Goal: Task Accomplishment & Management: Use online tool/utility

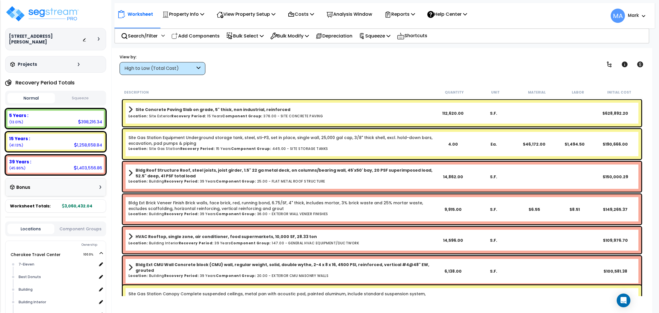
scroll to position [86, 0]
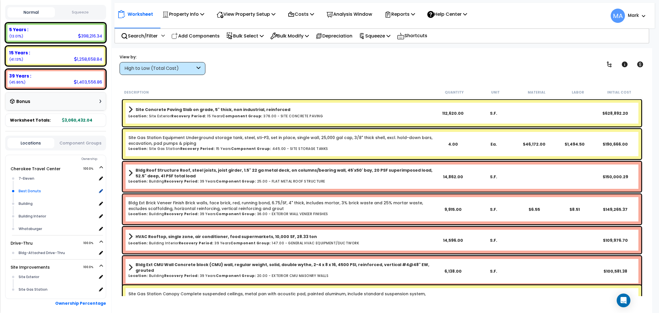
click at [28, 187] on div "Best Donuts" at bounding box center [57, 190] width 80 height 7
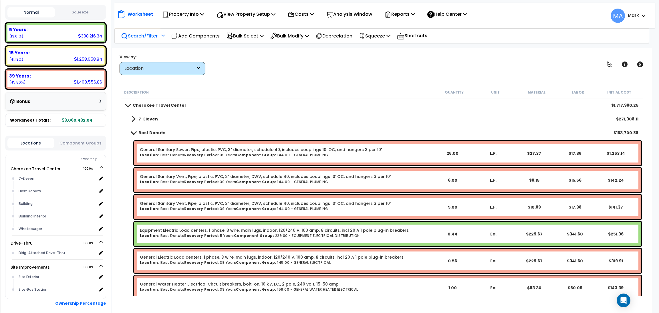
click at [156, 34] on p "Search/Filter" at bounding box center [139, 36] width 37 height 8
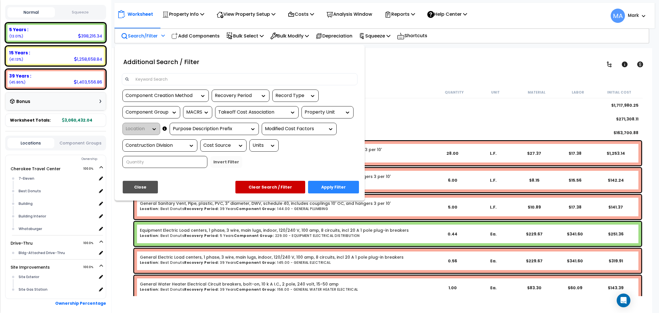
click at [169, 77] on input at bounding box center [243, 79] width 222 height 9
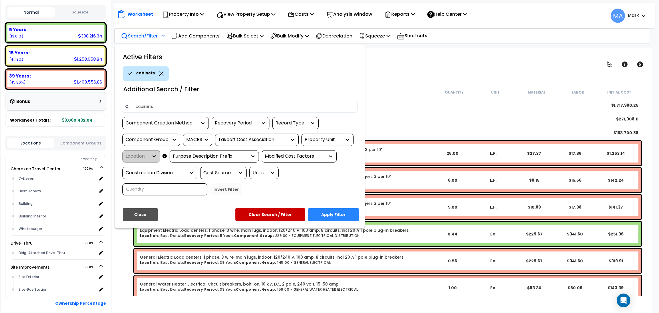
type input "cabinets"
click at [344, 208] on button "Apply Filter" at bounding box center [333, 214] width 51 height 13
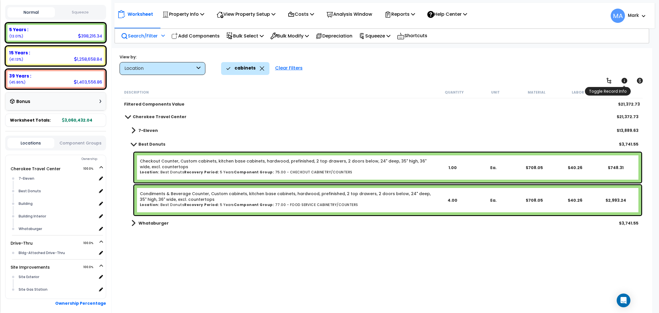
click at [620, 83] on icon at bounding box center [623, 80] width 7 height 7
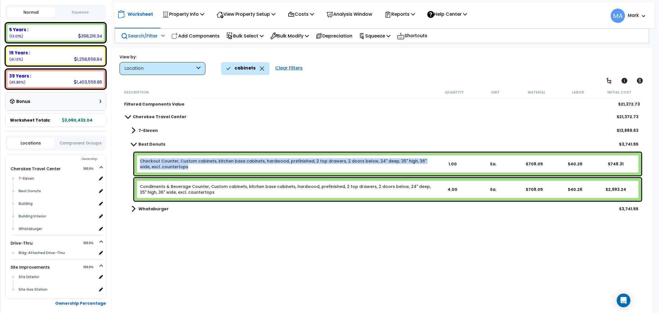
drag, startPoint x: 183, startPoint y: 167, endPoint x: 138, endPoint y: 156, distance: 46.2
click at [138, 156] on div "Checkout Counter, Custom cabinets, kitchen base cabinets, hardwood, prefinished…" at bounding box center [387, 163] width 507 height 23
copy link "Checkout Counter, Custom cabinets, kitchen base cabinets, hardwood, prefinished…"
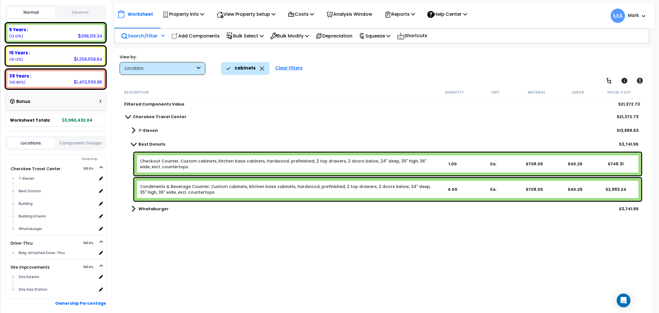
click at [258, 131] on div "7-Eleven $13,889.63" at bounding box center [382, 130] width 518 height 14
click at [428, 163] on link "Checkout Counter, Custom cabinets, kitchen base cabinets, hardwood, prefinished…" at bounding box center [286, 163] width 292 height 11
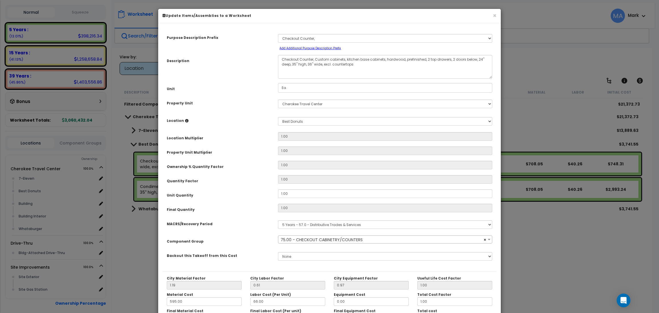
select select "13097"
click at [494, 16] on button "×" at bounding box center [494, 16] width 4 height 6
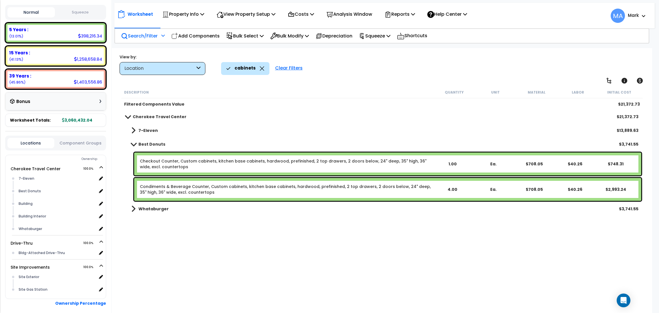
click at [436, 166] on div "1.00" at bounding box center [452, 164] width 40 height 6
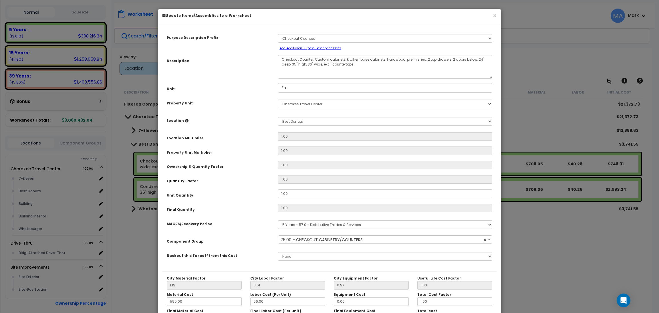
select select "13097"
click at [495, 18] on button "×" at bounding box center [494, 16] width 4 height 6
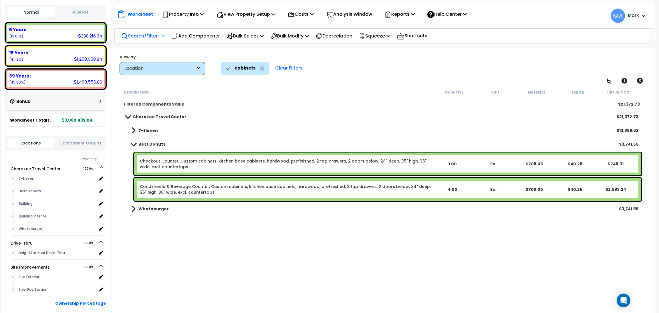
click at [261, 68] on icon at bounding box center [262, 68] width 4 height 4
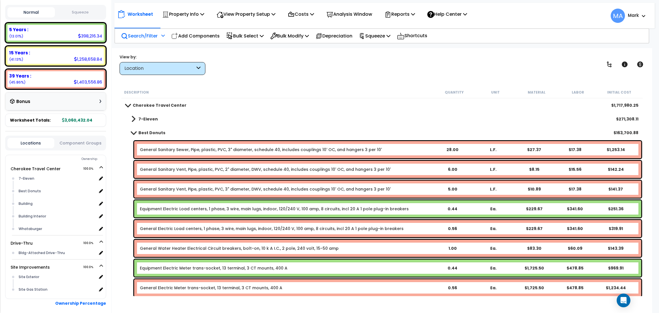
click at [142, 37] on p "Search/Filter" at bounding box center [139, 36] width 37 height 8
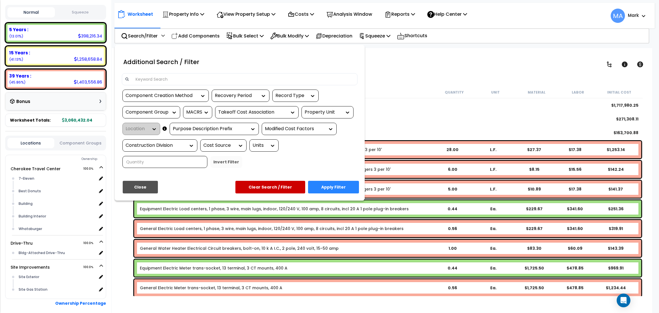
click at [152, 80] on input at bounding box center [243, 79] width 222 height 9
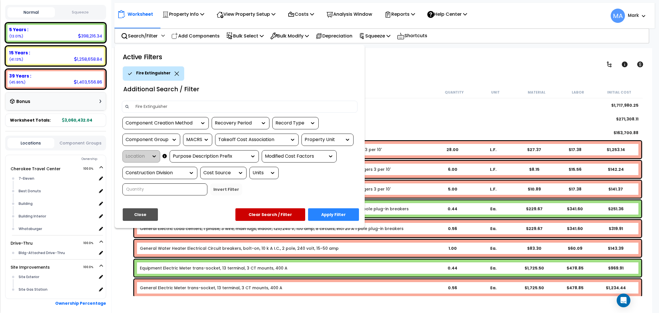
type input "Fire Extinguisher"
click at [330, 216] on button "Apply Filter" at bounding box center [333, 214] width 51 height 13
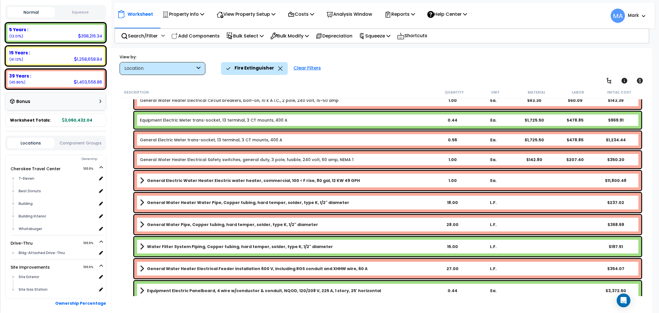
scroll to position [0, 0]
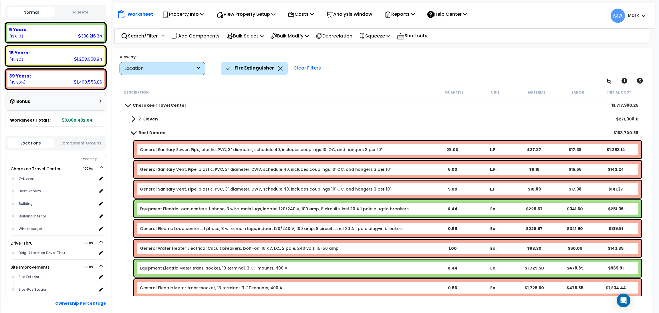
click at [278, 69] on icon at bounding box center [280, 68] width 5 height 4
click at [278, 67] on icon at bounding box center [280, 68] width 4 height 4
click at [278, 68] on icon at bounding box center [280, 68] width 5 height 4
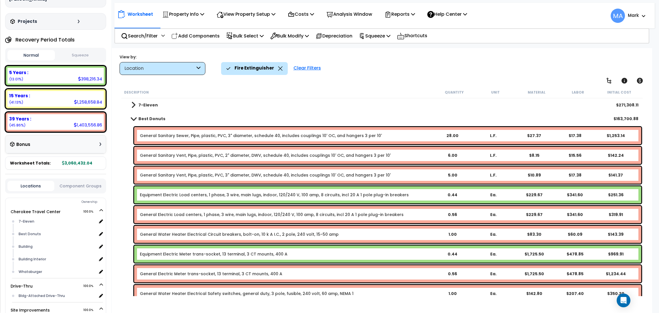
scroll to position [0, 0]
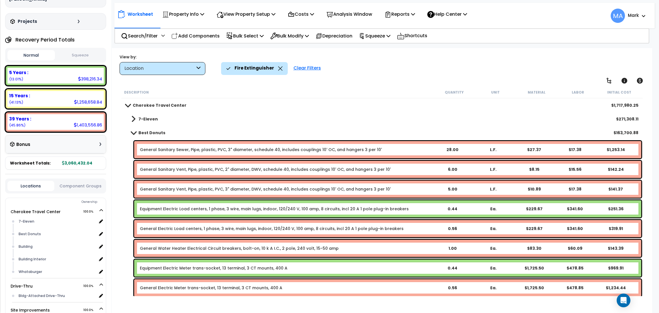
click at [275, 70] on div "Fire Extinguisher" at bounding box center [254, 68] width 56 height 13
click at [278, 70] on icon at bounding box center [280, 68] width 5 height 4
click at [312, 69] on div "Clear Filters" at bounding box center [306, 68] width 33 height 13
click at [141, 35] on p "Search/Filter" at bounding box center [139, 36] width 37 height 8
click at [146, 38] on p "Search/Filter" at bounding box center [139, 36] width 37 height 8
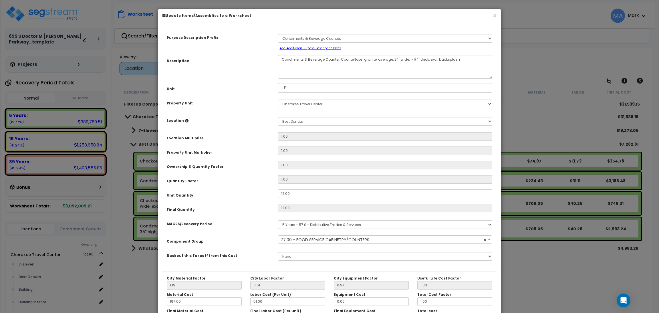
select select "13250"
click at [534, 22] on div "× Update Items/Assemblies to a Worksheet Purpose Description Prefix Select A Ne…" at bounding box center [329, 156] width 659 height 313
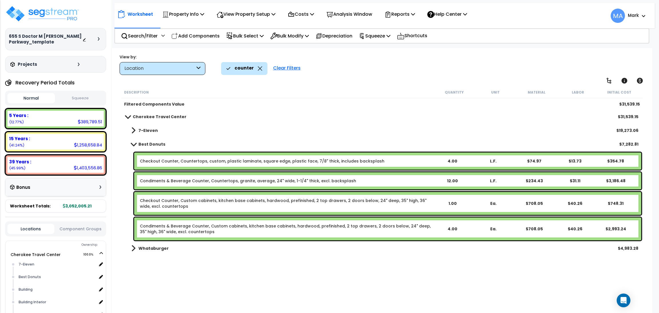
scroll to position [25, 0]
click at [258, 70] on icon at bounding box center [260, 68] width 4 height 4
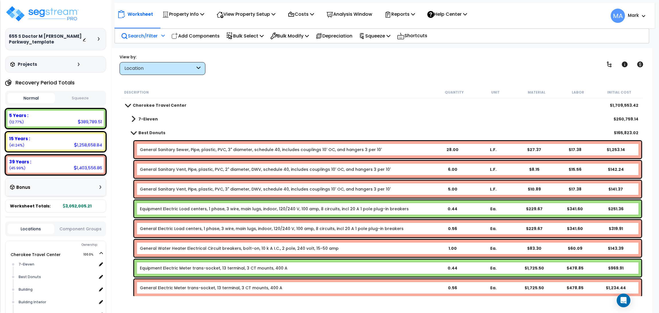
click at [150, 34] on p "Search/Filter" at bounding box center [139, 36] width 37 height 8
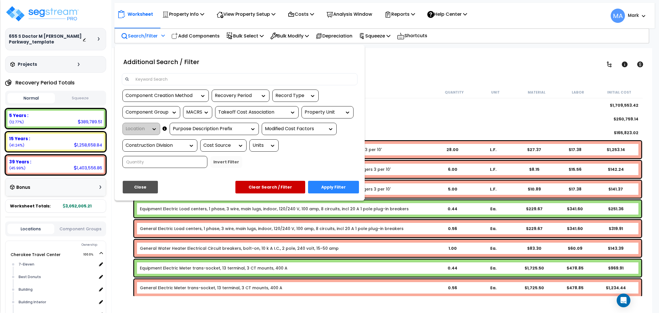
click at [179, 80] on input at bounding box center [243, 79] width 222 height 9
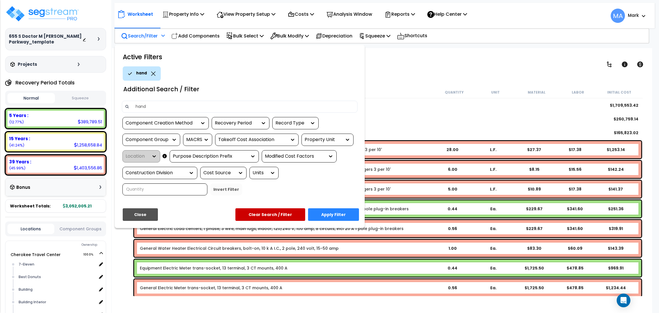
type input "hand"
click at [330, 220] on button "Apply Filter" at bounding box center [333, 214] width 51 height 13
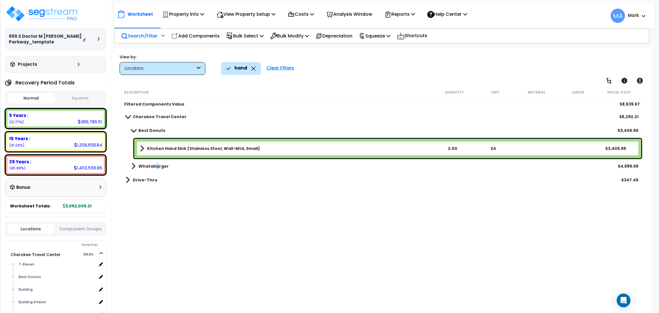
click at [157, 165] on b "Whataburger" at bounding box center [153, 166] width 30 height 6
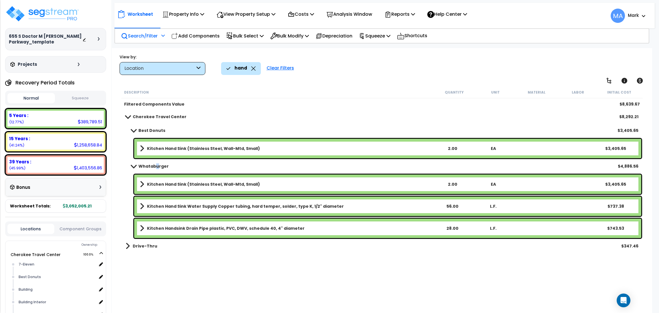
click at [157, 165] on b "Whataburger" at bounding box center [153, 166] width 30 height 6
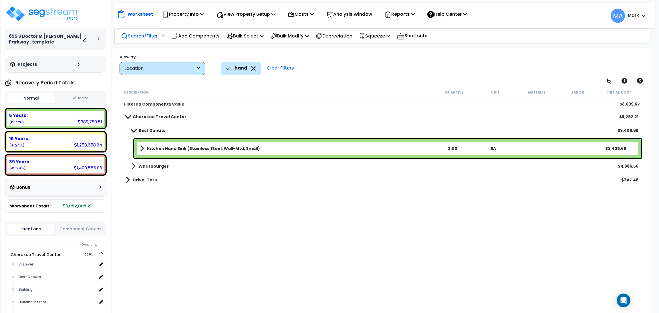
click at [274, 148] on link "Kitchen Hand Sink (Stainless Steel, Wall-Mtd, Small)" at bounding box center [286, 148] width 292 height 8
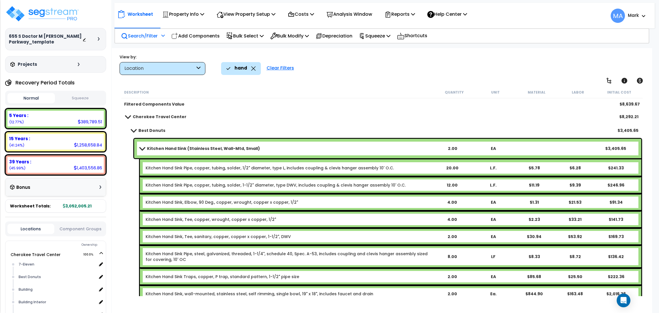
click at [274, 148] on link "Kitchen Hand Sink (Stainless Steel, Wall-Mtd, Small)" at bounding box center [286, 148] width 292 height 8
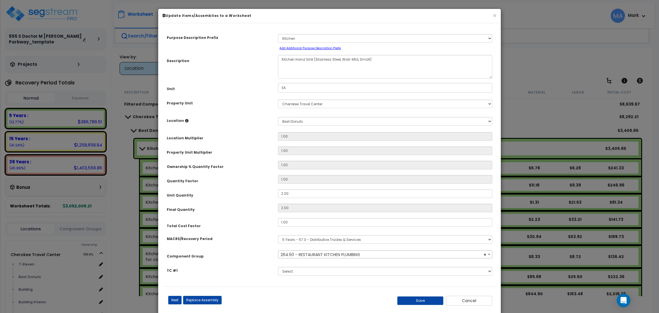
select select "37165"
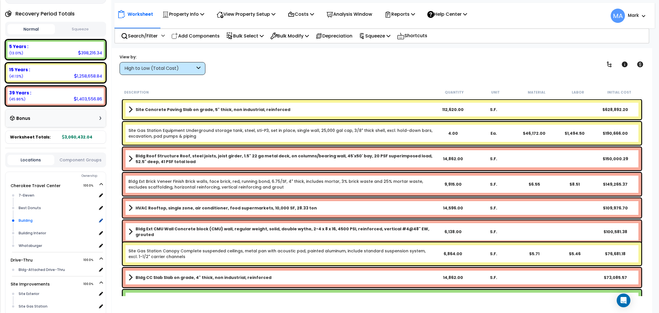
scroll to position [86, 0]
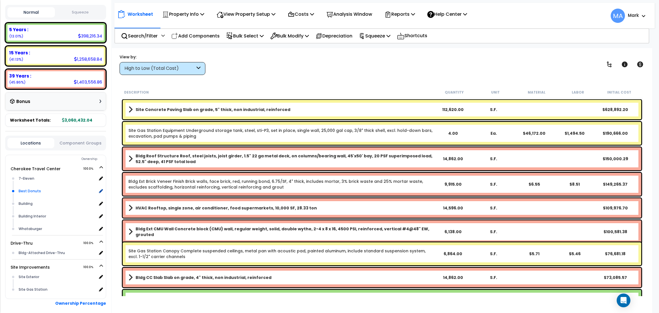
click at [31, 187] on div "Best Donuts" at bounding box center [57, 190] width 80 height 7
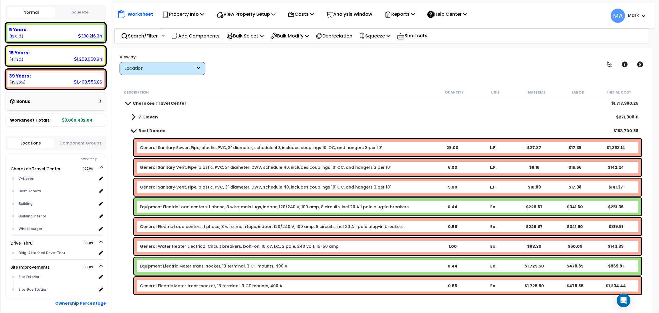
scroll to position [0, 0]
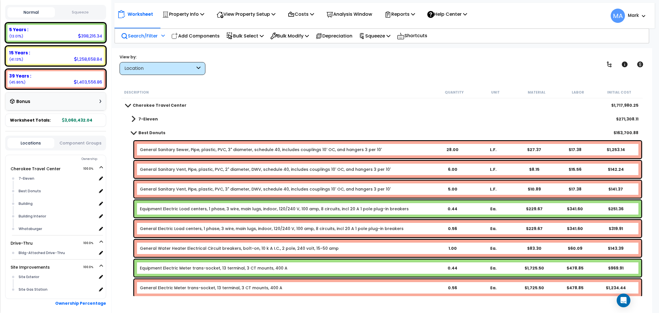
click at [154, 36] on p "Search/Filter" at bounding box center [139, 36] width 37 height 8
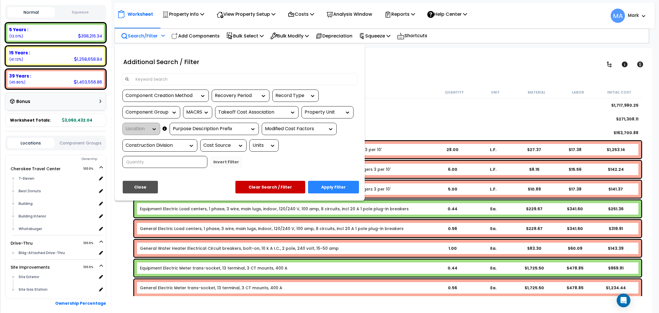
click at [162, 80] on input at bounding box center [243, 79] width 222 height 9
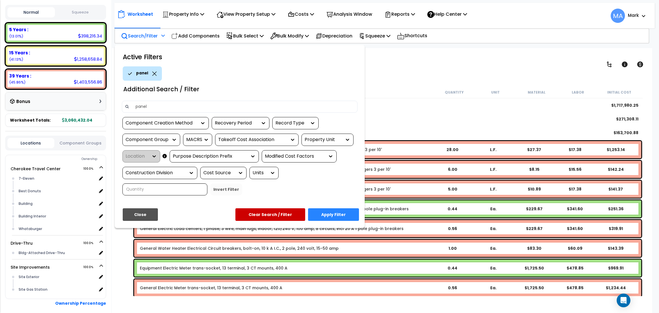
type input "panel"
click at [329, 209] on button "Apply Filter" at bounding box center [333, 214] width 51 height 13
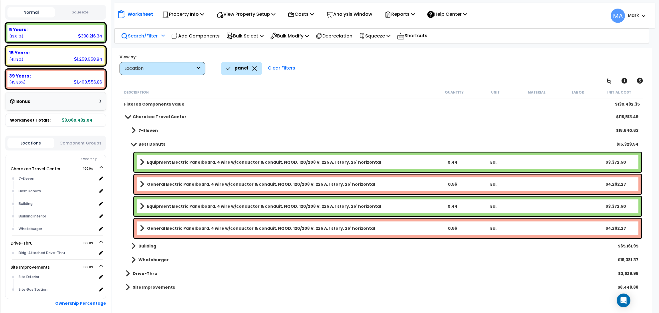
click at [334, 203] on b "Equipment Electric Panelboard, 4 wire w/conductor & conduit, NQOD, 120/208 V, 2…" at bounding box center [264, 206] width 234 height 6
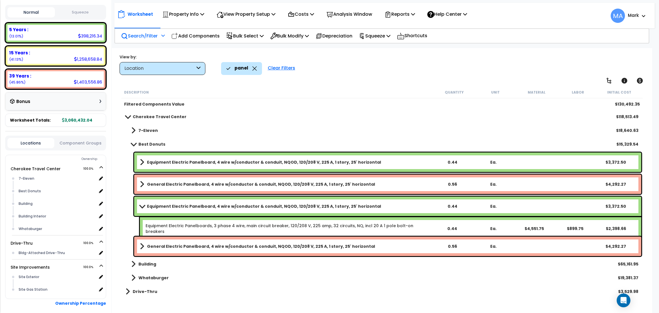
click at [345, 163] on b "Equipment Electric Panelboard, 4 wire w/conductor & conduit, NQOD, 120/208 V, 2…" at bounding box center [264, 162] width 234 height 6
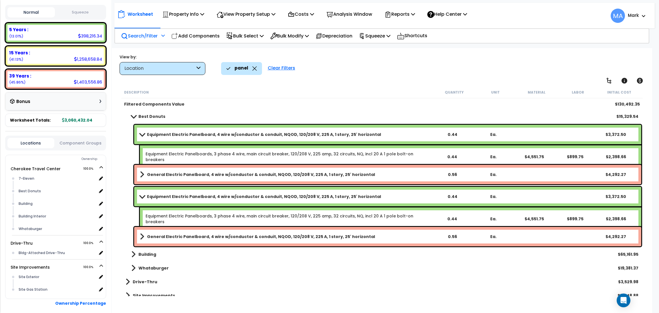
scroll to position [34, 0]
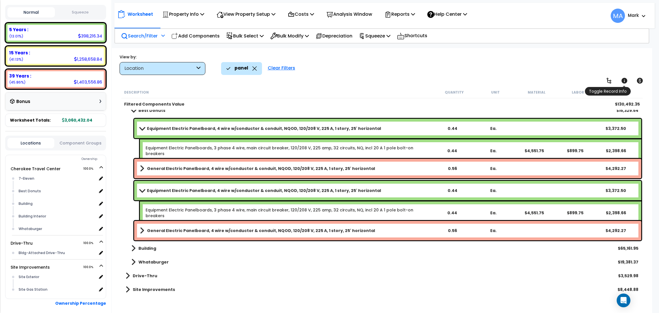
click at [622, 83] on icon at bounding box center [623, 80] width 7 height 7
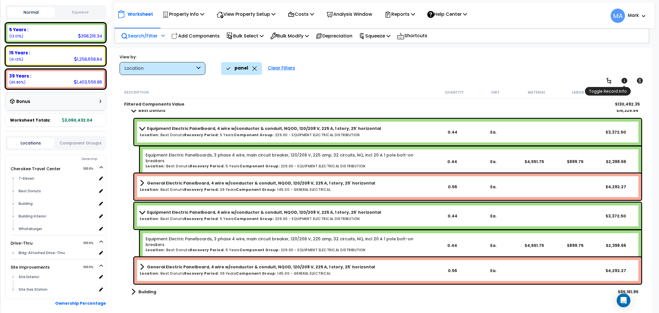
click at [626, 78] on icon at bounding box center [623, 80] width 7 height 7
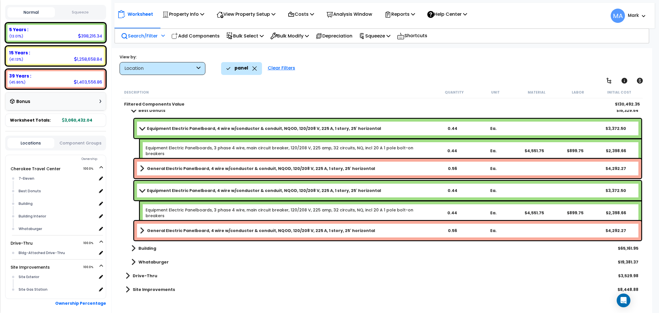
click at [185, 190] on b "Equipment Electric Panelboard, 4 wire w/conductor & conduit, NQOD, 120/208 V, 2…" at bounding box center [264, 190] width 234 height 6
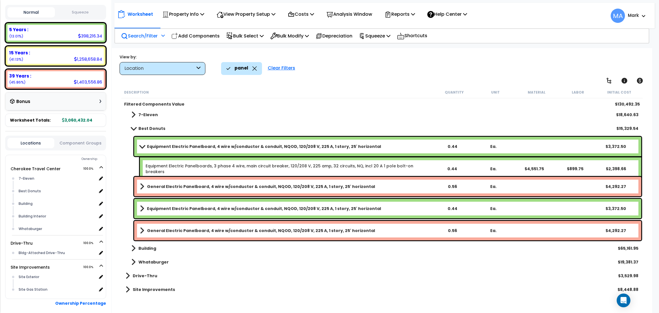
click at [194, 147] on b "Equipment Electric Panelboard, 4 wire w/conductor & conduit, NQOD, 120/208 V, 2…" at bounding box center [264, 146] width 234 height 6
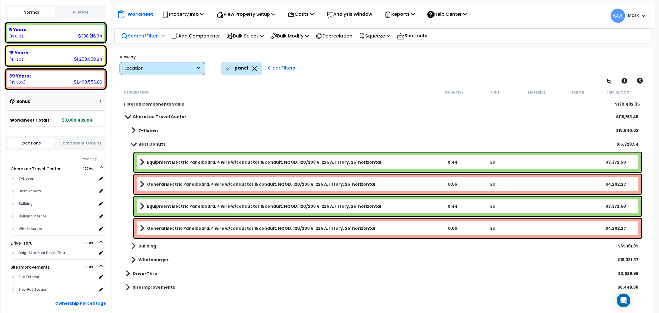
scroll to position [0, 0]
click at [252, 68] on icon at bounding box center [254, 68] width 5 height 4
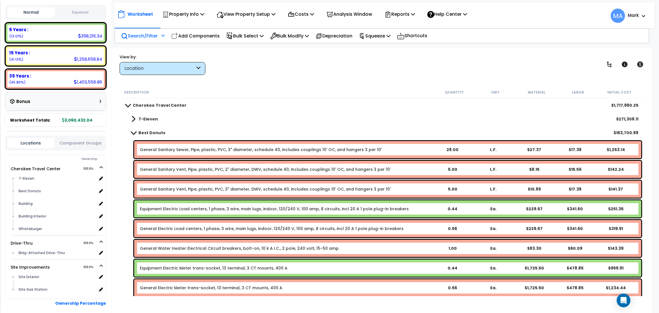
click at [152, 32] on p "Search/Filter" at bounding box center [139, 36] width 37 height 8
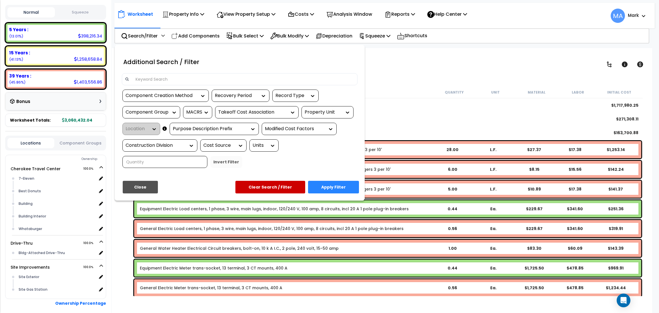
click at [169, 74] on div at bounding box center [240, 79] width 236 height 12
click at [169, 78] on input at bounding box center [243, 79] width 222 height 9
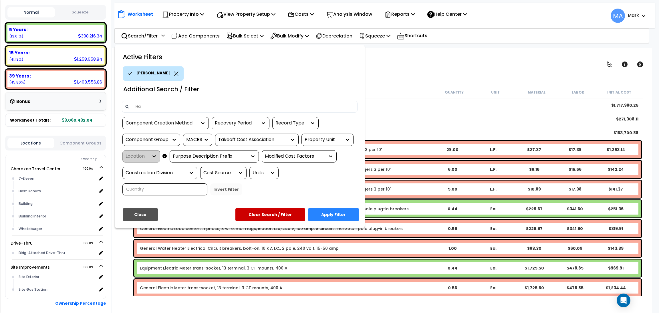
type input "H"
type input "hand"
click at [343, 211] on button "Apply Filter" at bounding box center [333, 214] width 51 height 13
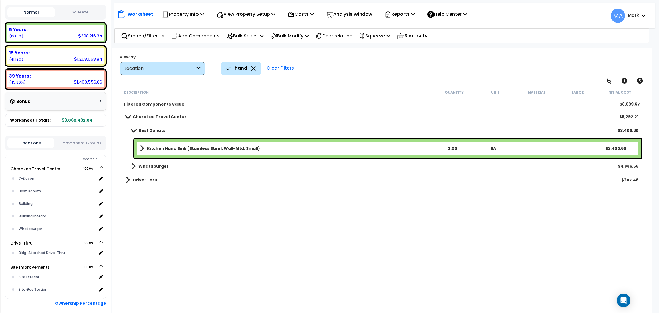
click at [152, 131] on b "Best Donuts" at bounding box center [151, 130] width 27 height 6
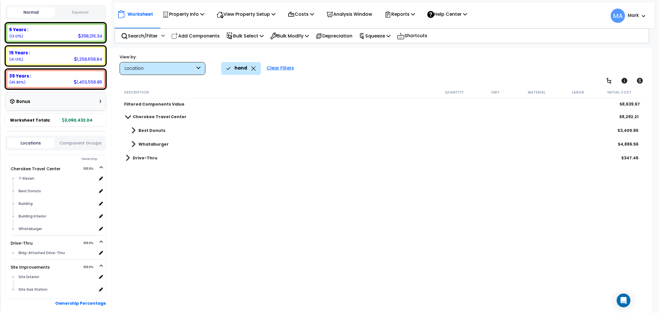
click at [152, 131] on b "Best Donuts" at bounding box center [151, 130] width 27 height 6
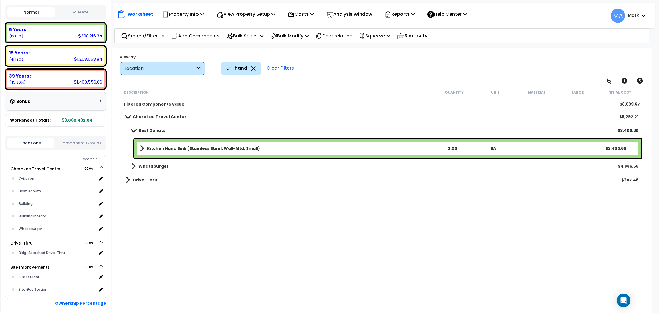
click at [254, 69] on icon at bounding box center [253, 68] width 4 height 4
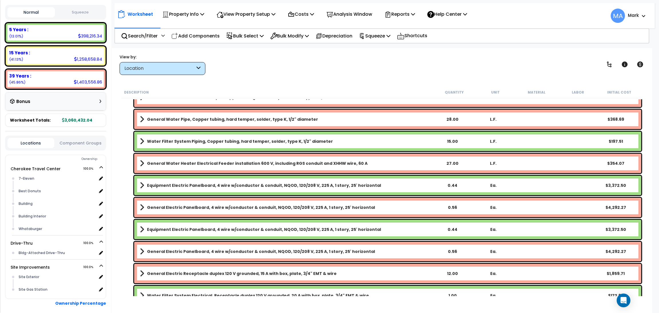
scroll to position [257, 0]
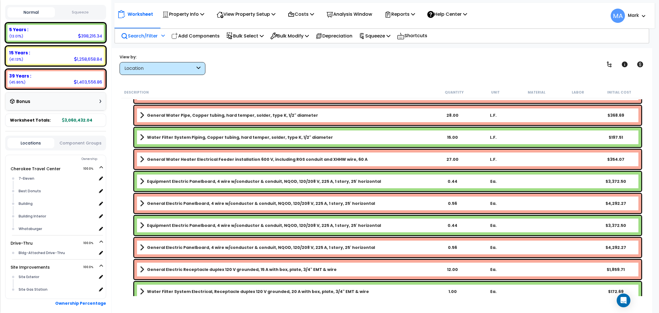
click at [148, 37] on p "Search/Filter" at bounding box center [139, 36] width 37 height 8
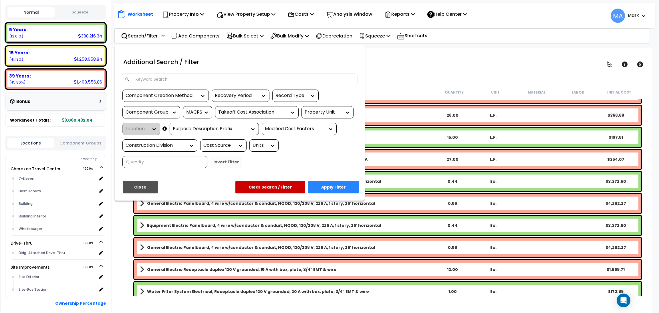
click at [151, 75] on input at bounding box center [243, 79] width 222 height 9
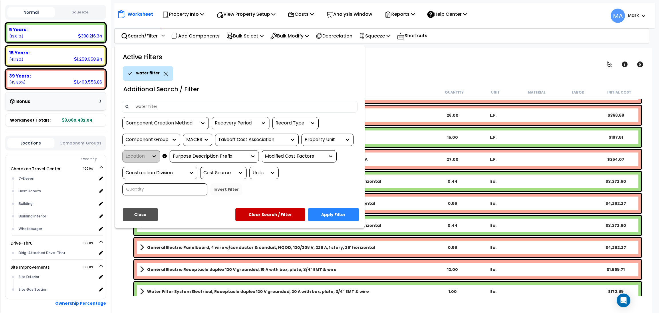
type input "water filter"
click at [329, 211] on button "Apply Filter" at bounding box center [333, 214] width 51 height 13
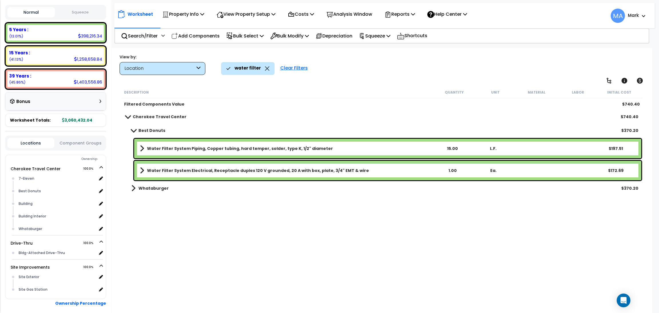
scroll to position [0, 0]
click at [224, 171] on b "Water Filter System Electrical, Receptacle duplex 120 V grounded, 20 A with box…" at bounding box center [258, 170] width 222 height 6
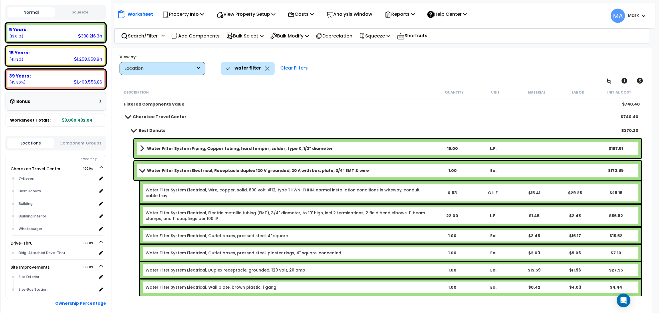
click at [225, 168] on b "Water Filter System Electrical, Receptacle duplex 120 V grounded, 20 A with box…" at bounding box center [258, 170] width 222 height 6
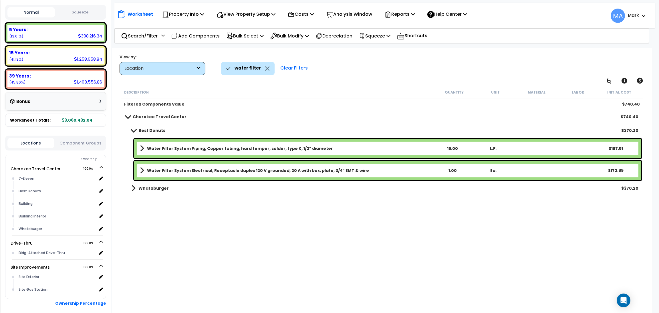
click at [228, 147] on b "Water Filter System Piping, Copper tubing, hard temper, solder, type K, 1/2" di…" at bounding box center [240, 148] width 186 height 6
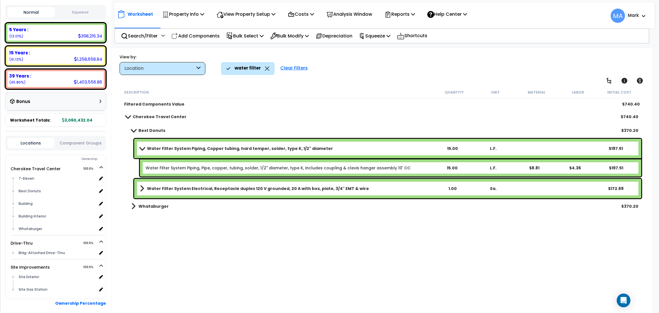
click at [228, 147] on b "Water Filter System Piping, Copper tubing, hard temper, solder, type K, 1/2" di…" at bounding box center [240, 148] width 186 height 6
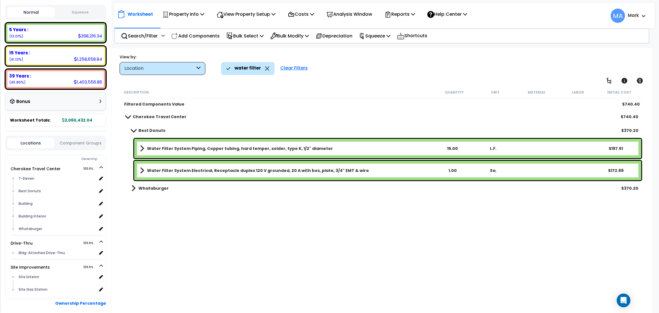
click at [203, 151] on b "Water Filter System Piping, Copper tubing, hard temper, solder, type K, 1/2" di…" at bounding box center [240, 148] width 186 height 6
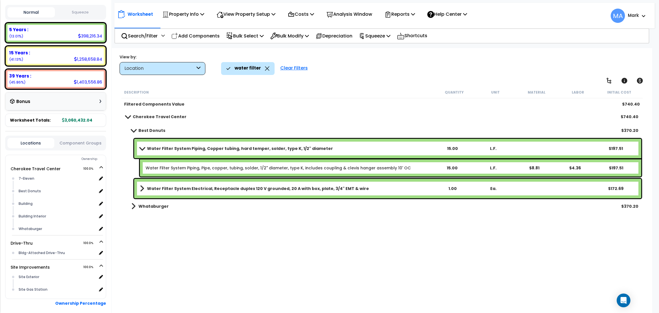
click at [201, 151] on link "Water Filter System Piping, Copper tubing, hard temper, solder, type K, 1/2" di…" at bounding box center [286, 148] width 292 height 8
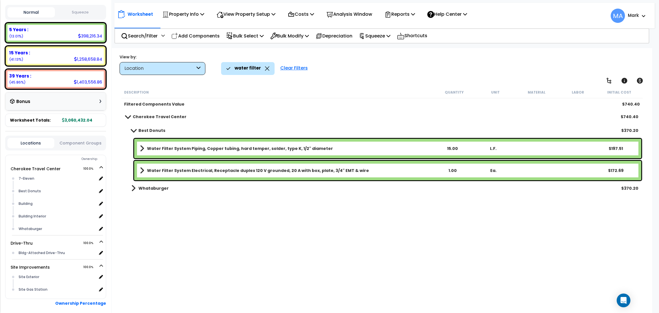
click at [205, 170] on b "Water Filter System Electrical, Receptacle duplex 120 V grounded, 20 A with box…" at bounding box center [258, 170] width 222 height 6
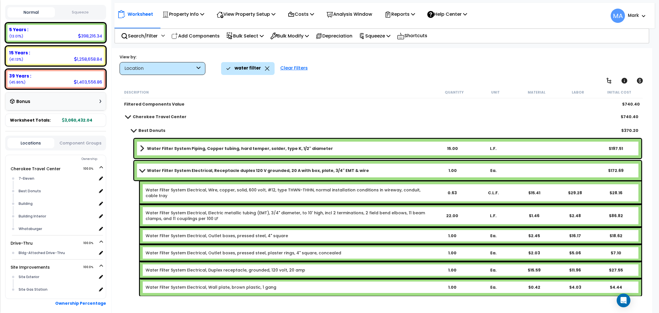
click at [205, 170] on b "Water Filter System Electrical, Receptacle duplex 120 V grounded, 20 A with box…" at bounding box center [258, 170] width 222 height 6
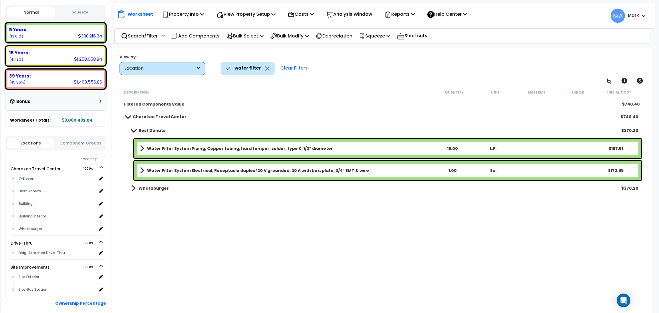
click at [210, 137] on div "Water Filter System Piping, Copper tubing, hard temper, solder, type K, 1/2" di…" at bounding box center [381, 148] width 521 height 22
click at [216, 144] on link "Water Filter System Piping, Copper tubing, hard temper, solder, type K, 1/2" di…" at bounding box center [286, 148] width 292 height 8
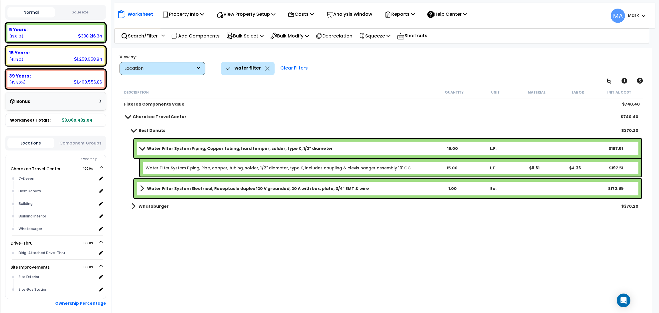
click at [216, 144] on link "Water Filter System Piping, Copper tubing, hard temper, solder, type K, 1/2" di…" at bounding box center [286, 148] width 292 height 8
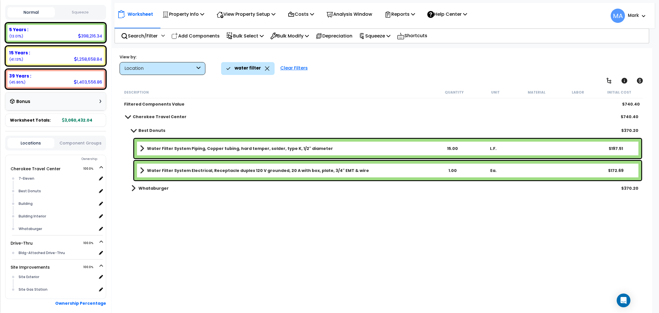
click at [218, 145] on b "Water Filter System Piping, Copper tubing, hard temper, solder, type K, 1/2" di…" at bounding box center [240, 148] width 186 height 6
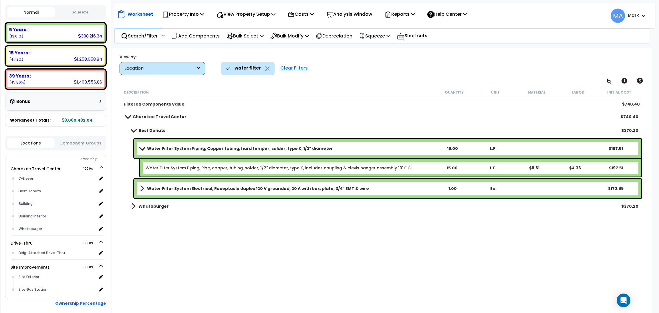
click at [218, 145] on b "Water Filter System Piping, Copper tubing, hard temper, solder, type K, 1/2" di…" at bounding box center [240, 148] width 186 height 6
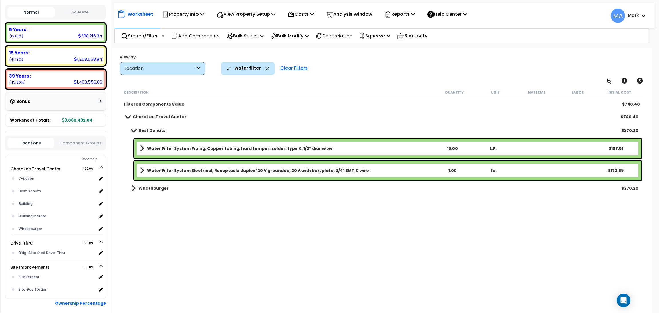
click at [239, 170] on b "Water Filter System Electrical, Receptacle duplex 120 V grounded, 20 A with box…" at bounding box center [258, 170] width 222 height 6
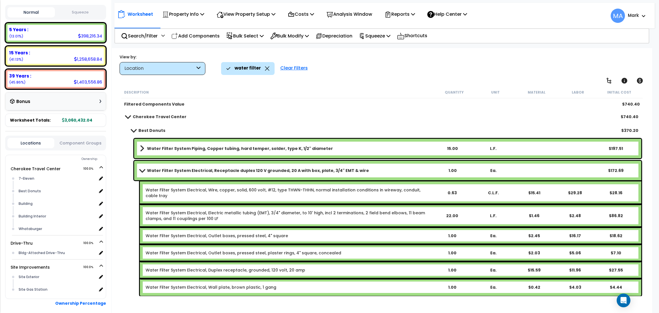
click at [238, 168] on b "Water Filter System Electrical, Receptacle duplex 120 V grounded, 20 A with box…" at bounding box center [258, 170] width 222 height 6
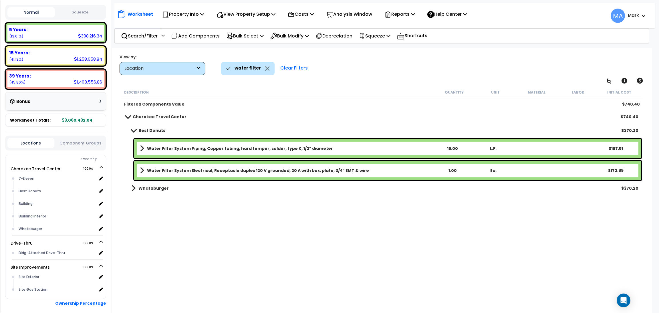
click at [265, 68] on icon at bounding box center [267, 68] width 4 height 4
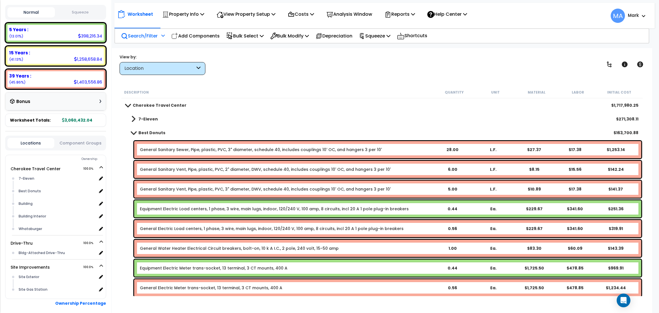
click at [145, 38] on p "Search/Filter" at bounding box center [139, 36] width 37 height 8
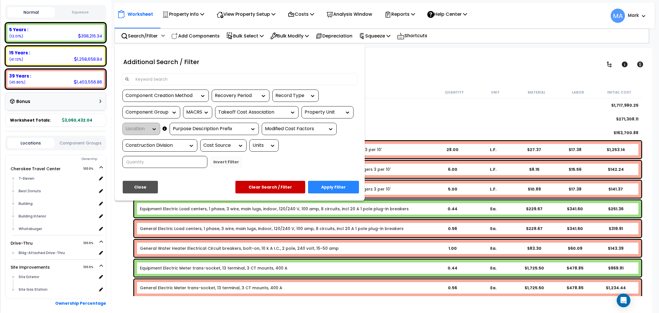
click at [159, 81] on input at bounding box center [243, 79] width 222 height 9
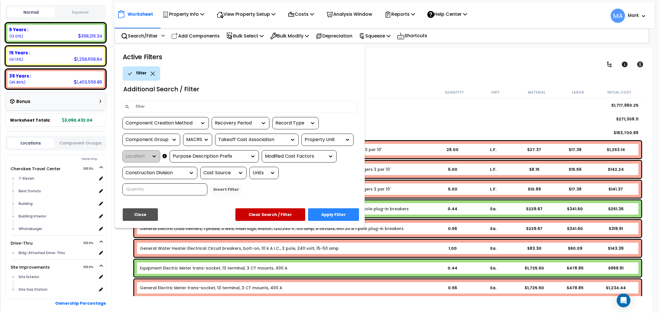
type input "filter"
click at [344, 214] on button "Apply Filter" at bounding box center [333, 214] width 51 height 13
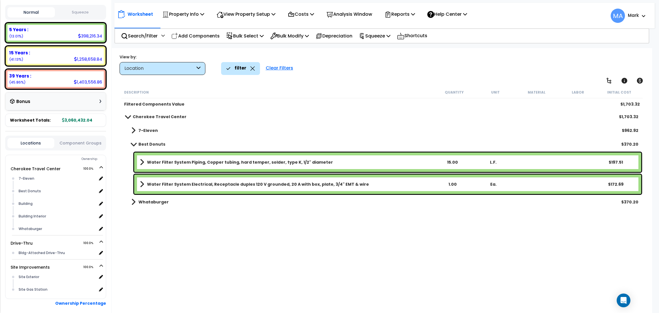
click at [252, 69] on icon at bounding box center [252, 68] width 4 height 4
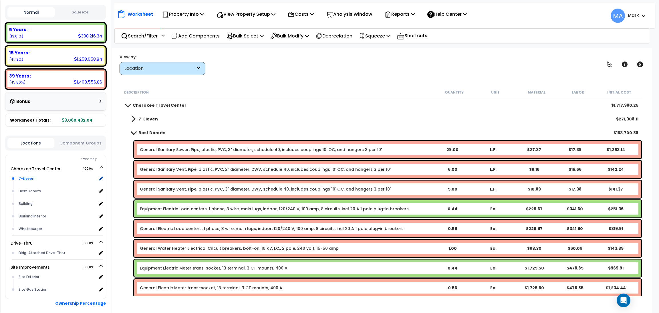
click at [32, 175] on div "7-Eleven" at bounding box center [57, 178] width 80 height 7
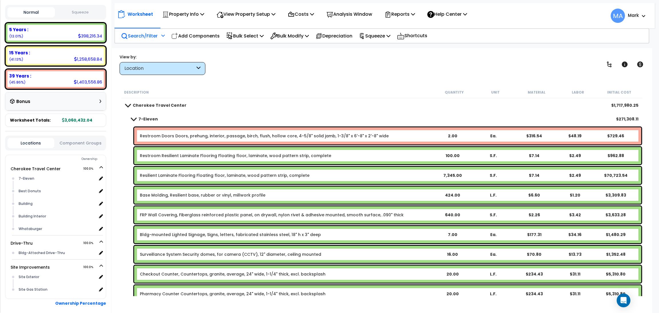
click at [141, 38] on p "Search/Filter" at bounding box center [139, 36] width 37 height 8
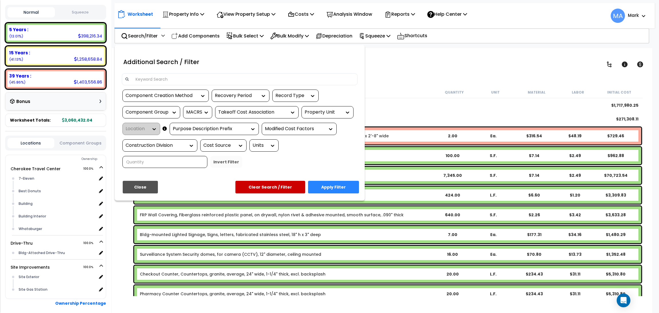
click at [153, 81] on input at bounding box center [243, 79] width 222 height 9
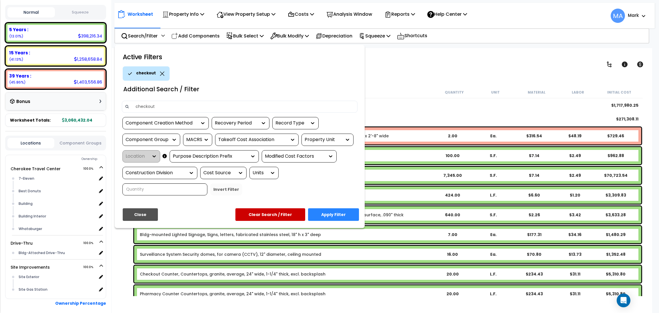
type input "checkout"
click at [337, 211] on button "Apply Filter" at bounding box center [333, 214] width 51 height 13
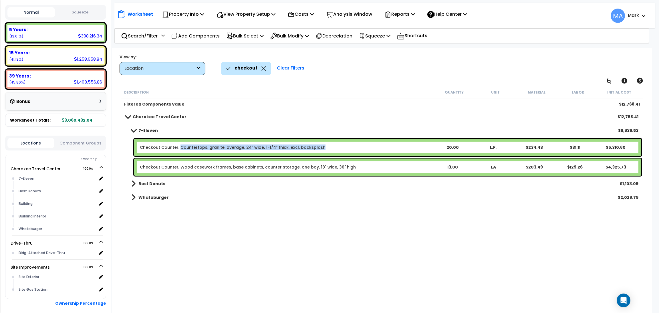
drag, startPoint x: 319, startPoint y: 146, endPoint x: 179, endPoint y: 153, distance: 140.2
click at [179, 153] on div "Checkout Counter, Countertops, granite, average, 24" wide, 1-1/4" thick, excl. …" at bounding box center [387, 147] width 507 height 17
copy link "Countertops, granite, average, 24" wide, 1-1/4" thick, excl. backsplash"
click at [188, 38] on p "Add Components" at bounding box center [195, 36] width 48 height 8
select select
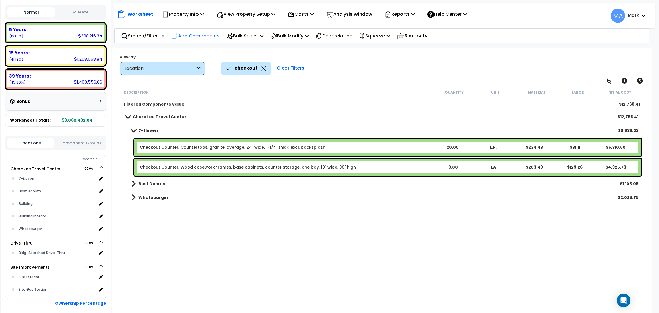
select select
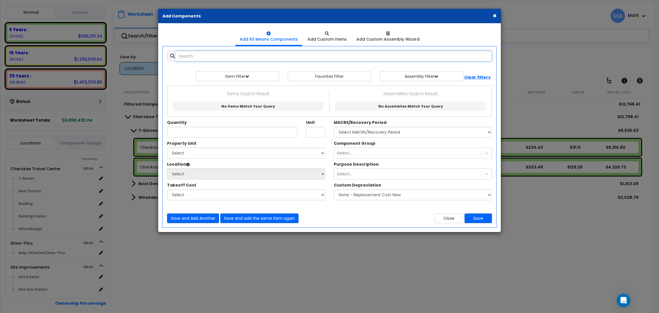
select select
paste input "Countertops, granite, average, 24" wide, 1-1/4" thick, excl. backsplash"
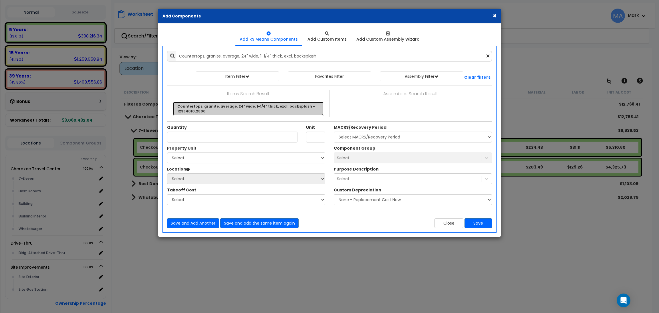
click at [224, 103] on link "Countertops, granite, average, 24" wide, 1-1/4" thick, excl. backsplash - 12364…" at bounding box center [248, 109] width 150 height 14
type input "Countertops, granite, average, 24" wide, 1-1/4" thick, excl. backsplash - 12364…"
type input "L.F."
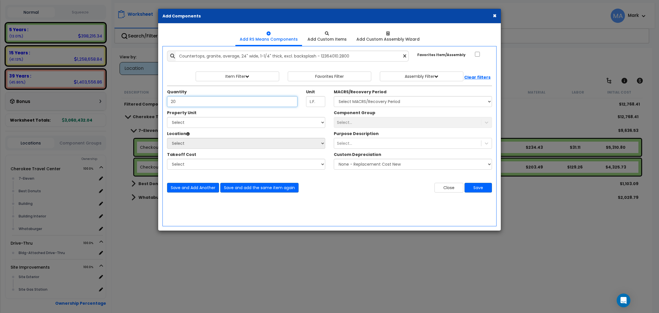
type input "20"
click at [220, 124] on select "Select [GEOGRAPHIC_DATA] Drive-Thru Site Improvements" at bounding box center [246, 122] width 158 height 11
select select "168310"
click at [167, 117] on select "Select [GEOGRAPHIC_DATA] Drive-Thru Site Improvements" at bounding box center [246, 122] width 158 height 11
click at [199, 143] on select "Select 7-Eleven Best Donuts Building Building Interior Whataburger Add Addition…" at bounding box center [246, 143] width 158 height 11
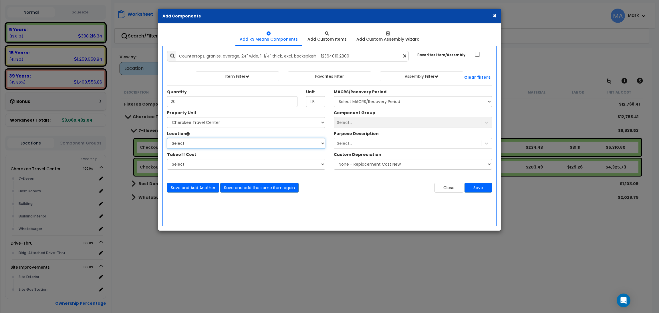
select select "31820"
click at [167, 138] on select "Select 7-Eleven Best Donuts Building Building Interior Whataburger Add Addition…" at bounding box center [246, 143] width 158 height 11
click at [210, 164] on select "Select" at bounding box center [246, 164] width 158 height 11
click at [367, 211] on div "Add Items Add Assemblies Both" at bounding box center [329, 136] width 334 height 180
click at [388, 102] on select "Select MACRS/Recovery Period 5 Years - 57.0 - Distributive Trades & Services 5 …" at bounding box center [413, 101] width 158 height 11
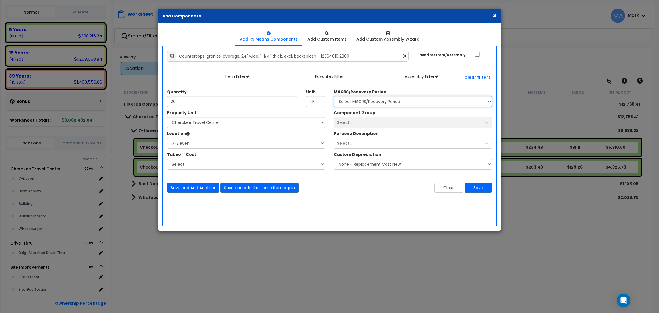
select select "3667"
click at [334, 96] on select "Select MACRS/Recovery Period 5 Years - 57.0 - Distributive Trades & Services 5 …" at bounding box center [413, 101] width 158 height 11
click at [385, 122] on div "Select..." at bounding box center [407, 122] width 147 height 9
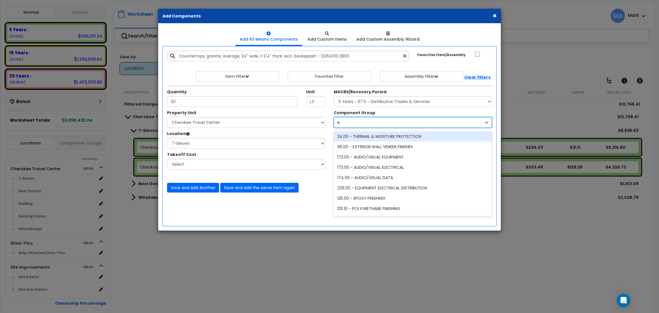
type input "i"
type input "Foo"
click at [384, 133] on div "77.00 - FOOD SERVICE CABINETRY/COUNTERS" at bounding box center [413, 136] width 158 height 10
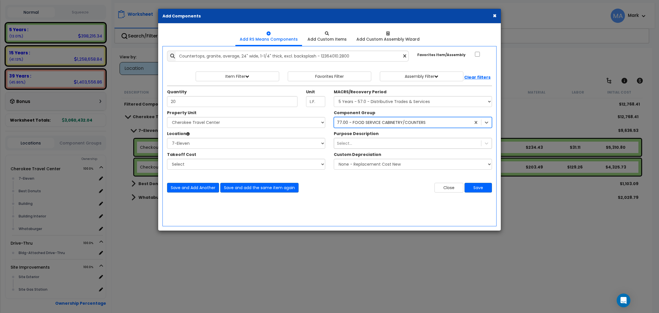
click at [356, 145] on div "Select..." at bounding box center [407, 143] width 147 height 9
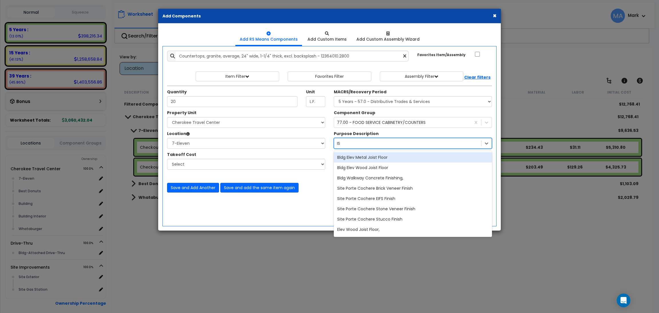
type input "I"
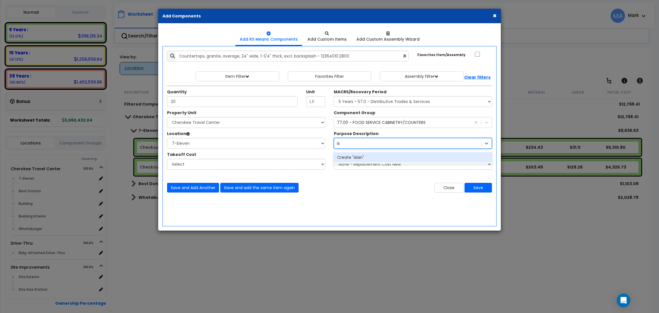
type input "I"
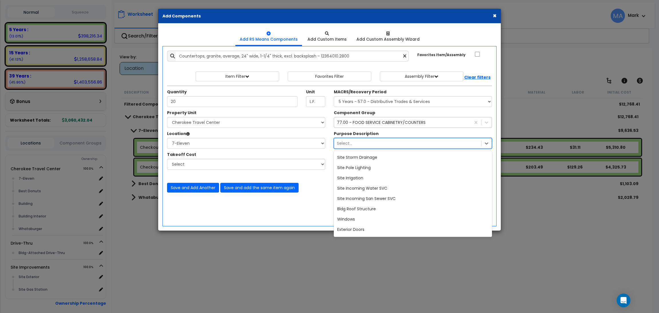
click at [376, 123] on div "77.00 - FOOD SERVICE CABINETRY/COUNTERS" at bounding box center [381, 122] width 89 height 6
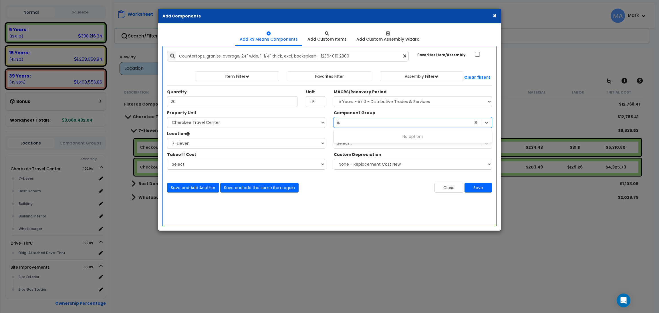
type input "i"
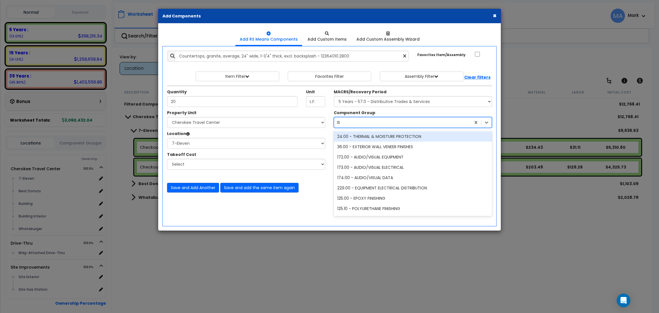
type input "I"
type input "KITCHEN"
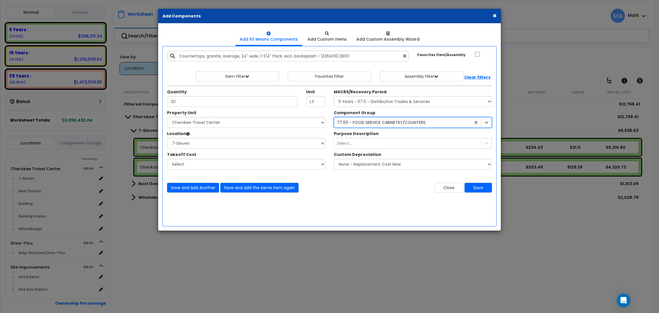
click at [370, 123] on div "77.00 - FOOD SERVICE CABINETRY/COUNTERS" at bounding box center [402, 122] width 137 height 9
click at [372, 143] on div "Select..." at bounding box center [407, 143] width 147 height 9
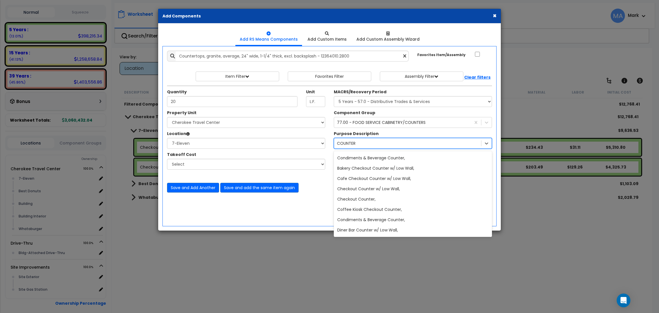
scroll to position [43, 0]
type input "COUNTER"
click at [460, 119] on div "77.00 - FOOD SERVICE CABINETRY/COUNTERS" at bounding box center [402, 122] width 137 height 9
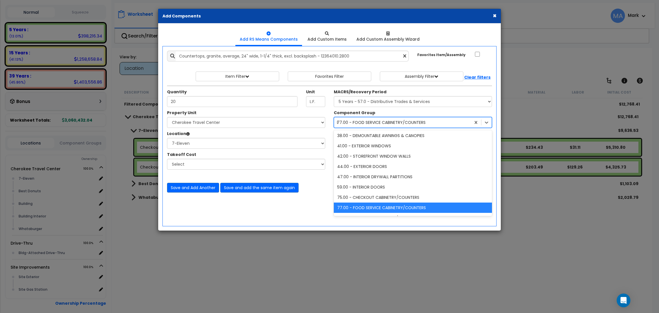
scroll to position [0, 0]
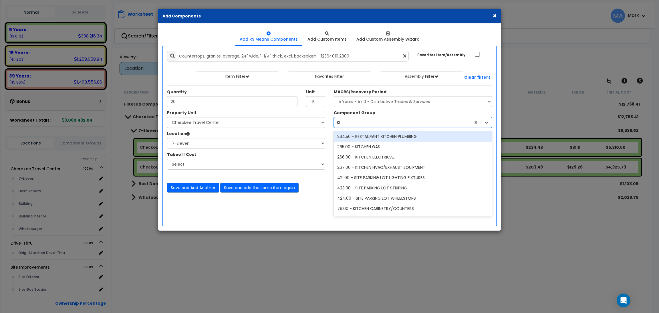
type input "KIT"
click at [364, 121] on div "KIT" at bounding box center [402, 122] width 137 height 9
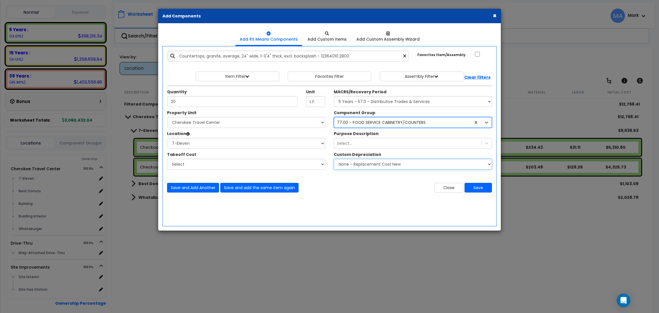
click at [362, 163] on select "None - Replacement Cost New Excellent - 90% Good - 75% Fair - 50% Bad - 25% Rep…" at bounding box center [413, 164] width 158 height 11
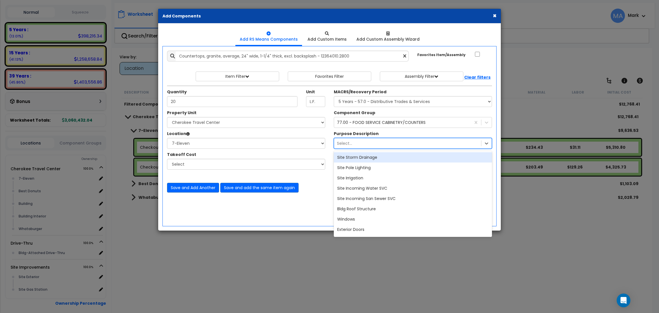
click at [372, 142] on div "Select..." at bounding box center [407, 143] width 147 height 9
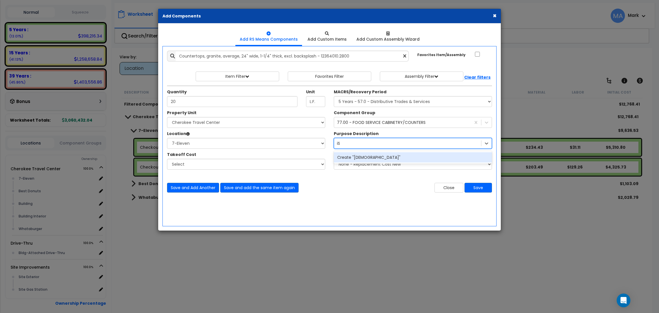
type input "i"
type input "Island"
click at [482, 184] on button "Save" at bounding box center [477, 188] width 27 height 10
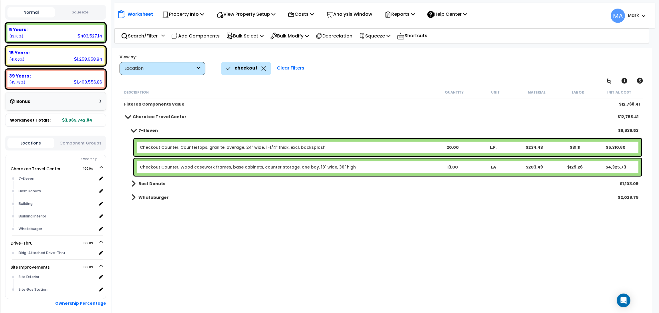
click at [261, 68] on icon at bounding box center [263, 68] width 5 height 4
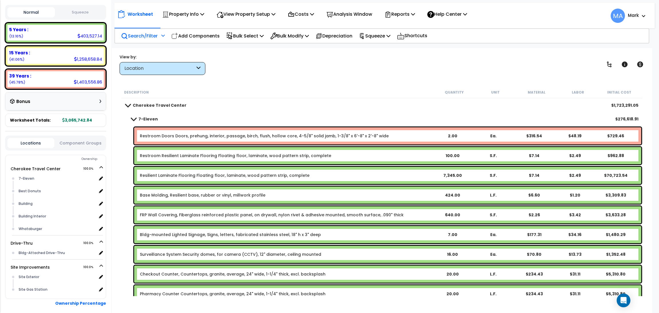
click at [151, 33] on p "Search/Filter" at bounding box center [139, 36] width 37 height 8
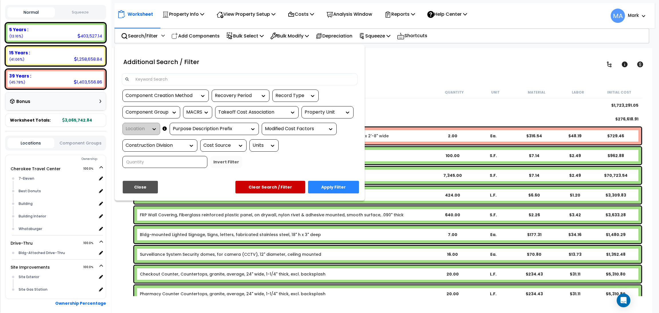
click at [157, 77] on input at bounding box center [243, 79] width 222 height 9
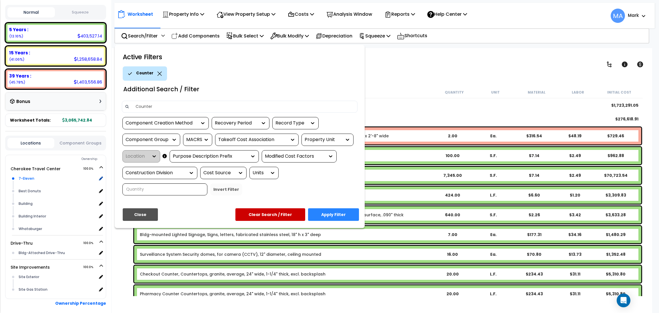
type input "Counter"
click at [30, 175] on div "7-Eleven" at bounding box center [57, 178] width 80 height 7
click at [271, 214] on button "Clear Search / Filter" at bounding box center [270, 214] width 70 height 13
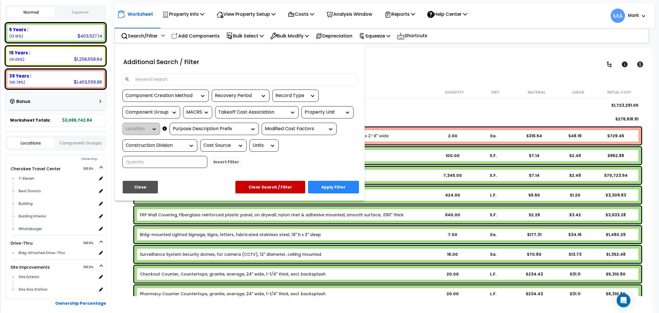
drag, startPoint x: 428, startPoint y: 87, endPoint x: 421, endPoint y: 84, distance: 8.3
click at [427, 86] on div at bounding box center [329, 156] width 659 height 313
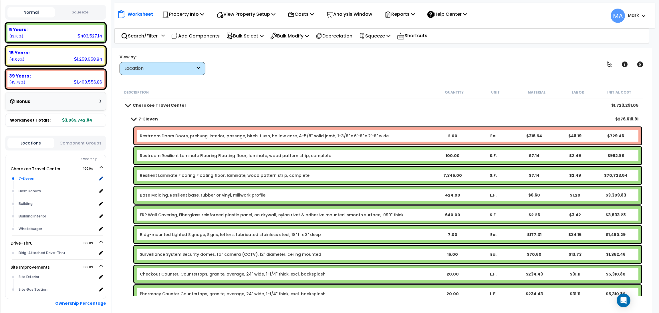
click at [39, 175] on div "7-Eleven" at bounding box center [57, 178] width 80 height 7
click at [19, 175] on div "7-Eleven" at bounding box center [57, 178] width 80 height 7
click at [141, 36] on p "Search/Filter" at bounding box center [139, 36] width 37 height 8
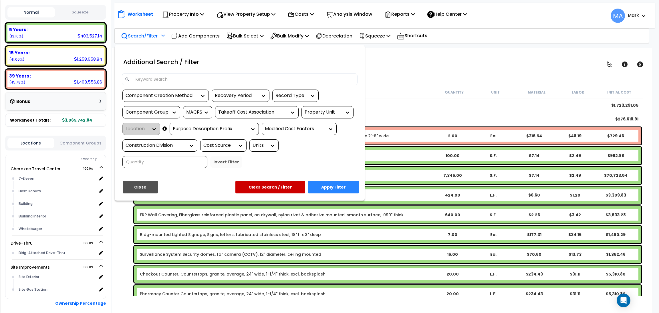
click at [164, 78] on input at bounding box center [243, 79] width 222 height 9
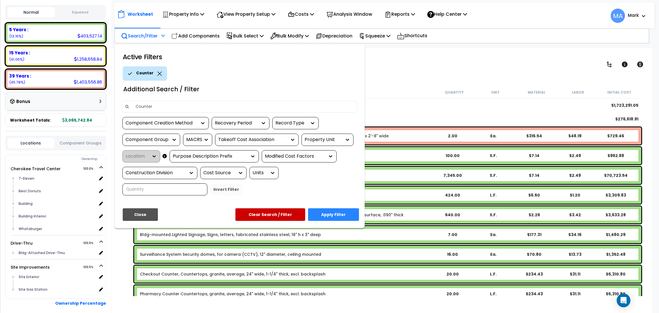
type input "Counter"
click at [322, 217] on button "Apply Filter" at bounding box center [333, 214] width 51 height 13
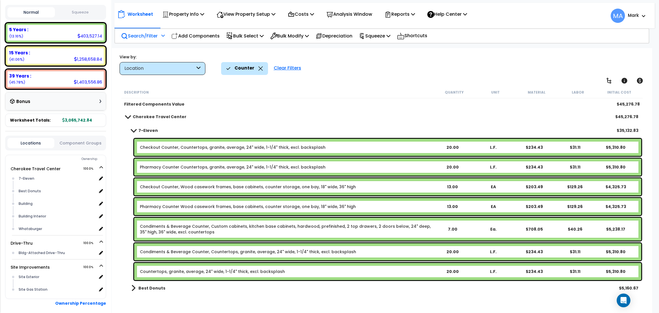
click at [195, 166] on link "Pharmacy Counter Countertops, granite, average, 24" wide, 1-1/4" thick, excl. b…" at bounding box center [232, 167] width 185 height 6
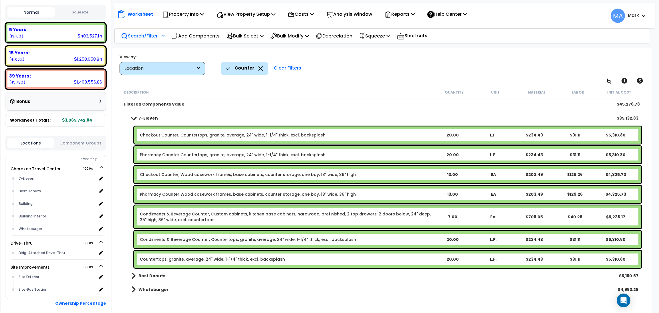
scroll to position [25, 0]
click at [336, 153] on b "Pharmacy Counter Countertops, granite, average, 24" wide, 1-1/4" thick, excl. b…" at bounding box center [286, 155] width 292 height 6
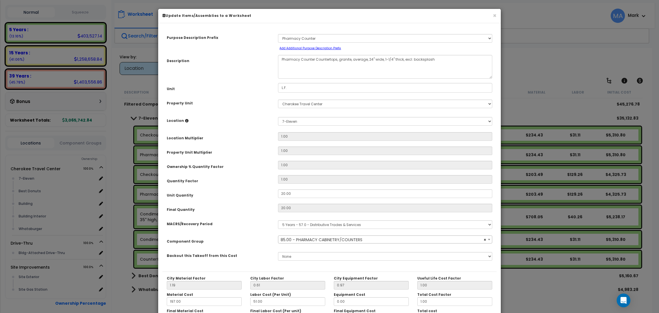
select select "13556"
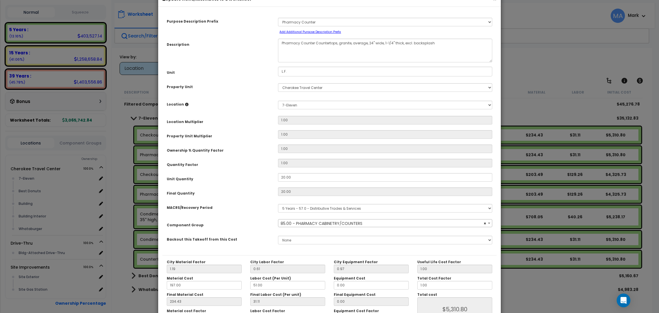
scroll to position [43, 0]
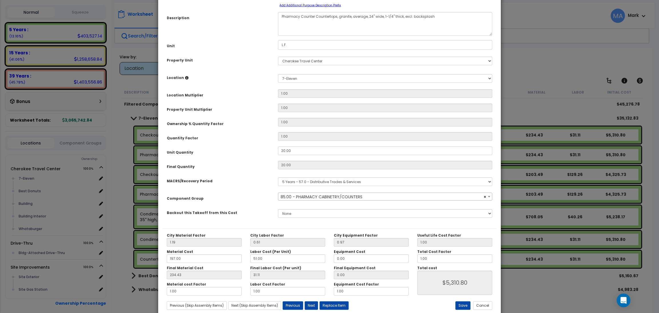
click at [384, 196] on span "× 85.00 - PHARMACY CABINETRY/COUNTERS" at bounding box center [384, 197] width 213 height 8
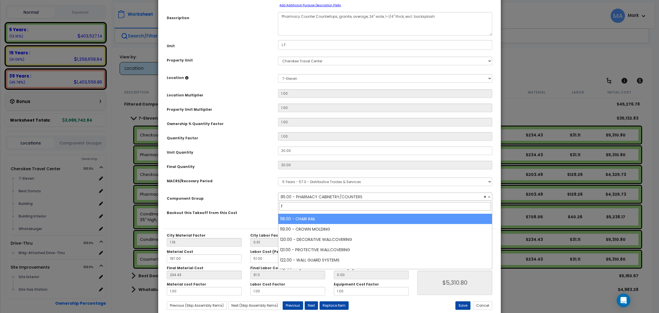
scroll to position [0, 0]
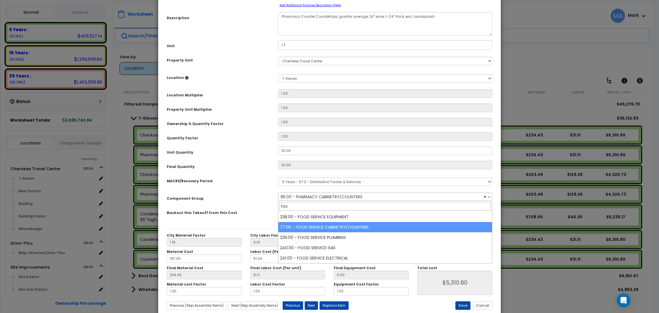
type input "foo"
select select "13250"
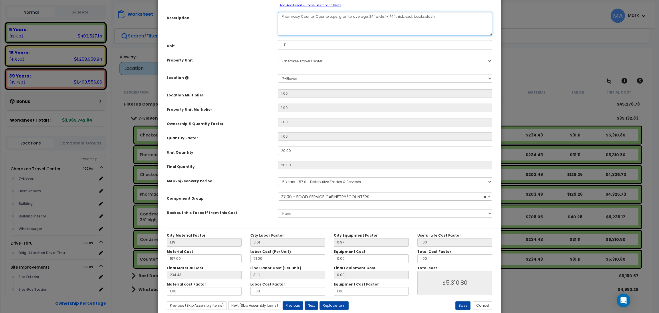
click at [312, 18] on textarea "Pharmacy Counter Countertops, granite, average, 24" wide, 1-1/4" thick, excl. b…" at bounding box center [385, 24] width 214 height 24
drag, startPoint x: 300, startPoint y: 15, endPoint x: 271, endPoint y: 15, distance: 28.6
click at [271, 15] on div "Description Pharmacy Counter Countertops, granite, average, 24" wide, 1-1/4" th…" at bounding box center [329, 24] width 334 height 24
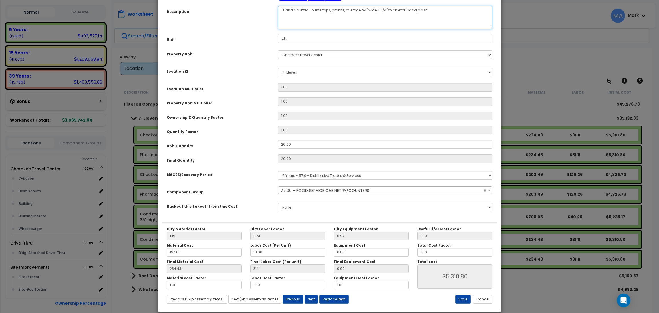
scroll to position [57, 0]
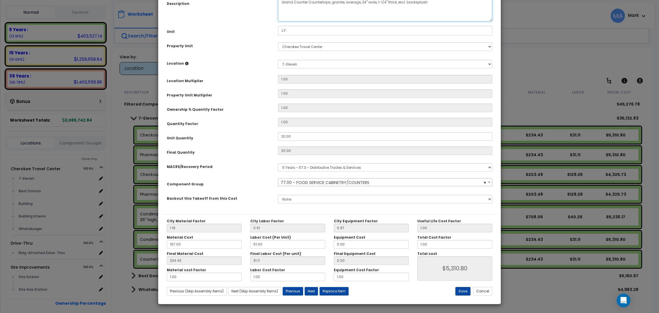
type textarea "Island Counter Countertops, granite, average, 24" wide, 1-1/4" thick, excl. bac…"
click at [461, 293] on button "Save" at bounding box center [462, 291] width 15 height 9
type input "5310.80"
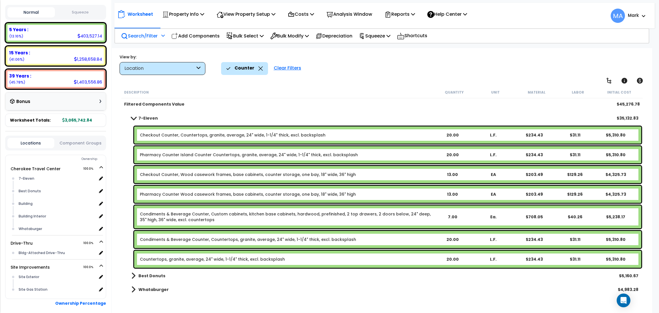
click at [365, 153] on b "Pharmacy Counter Island Counter Countertops, granite, average, 24" wide, 1-1/4"…" at bounding box center [286, 155] width 292 height 6
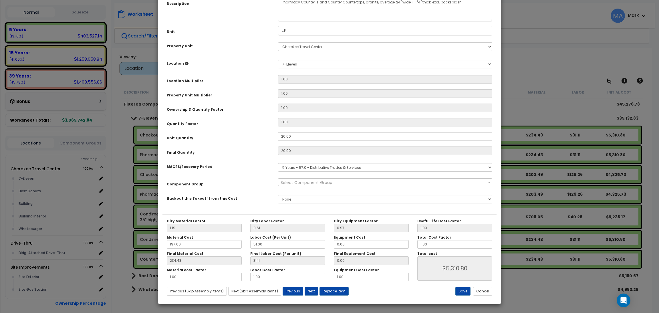
scroll to position [0, 0]
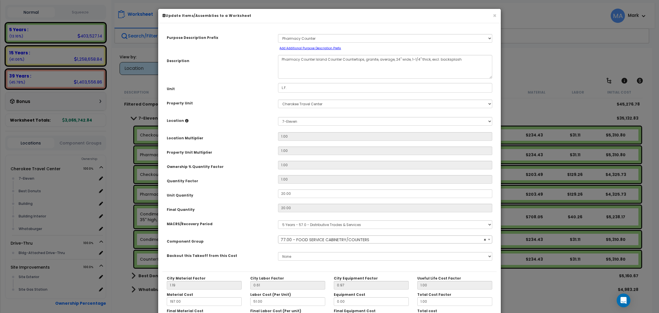
select select "13250"
click at [493, 16] on button "×" at bounding box center [494, 16] width 4 height 6
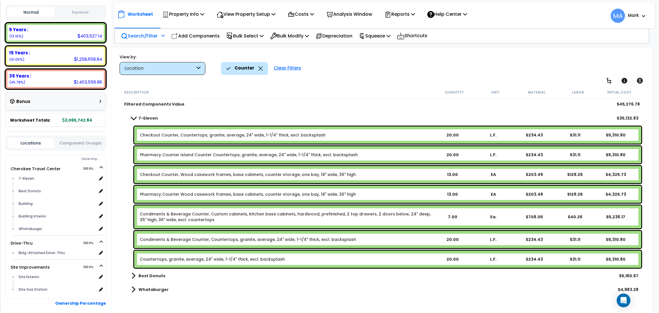
click at [293, 258] on b "Countertops, granite, average, 24" wide, 1-1/4" thick, excl. backsplash" at bounding box center [286, 259] width 292 height 6
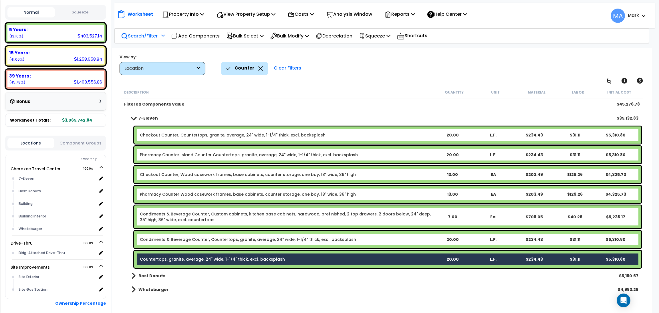
click at [339, 284] on div "Whataburger $4,983.28" at bounding box center [382, 289] width 518 height 14
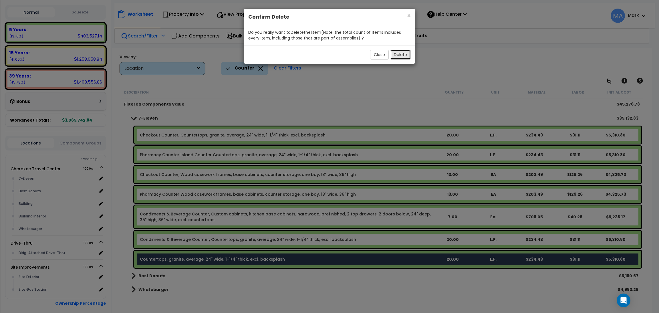
click at [404, 55] on button "Delete" at bounding box center [400, 55] width 21 height 10
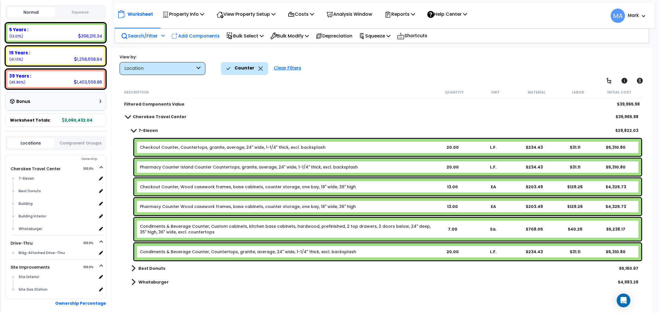
click at [198, 33] on p "Add Components" at bounding box center [195, 36] width 48 height 8
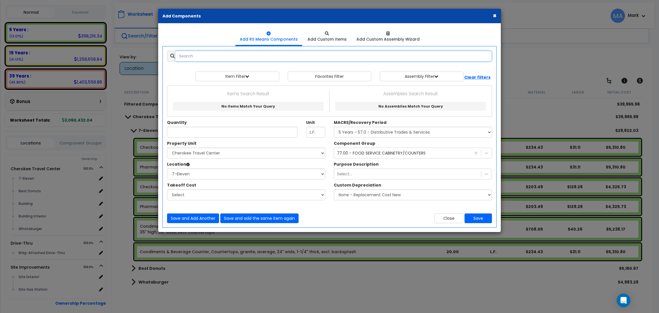
select select
type input "i"
click at [493, 13] on button "×" at bounding box center [494, 16] width 4 height 6
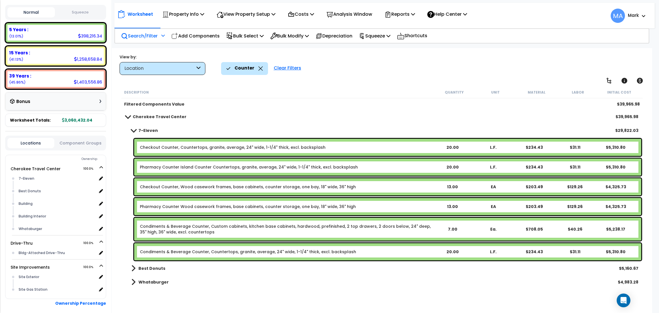
click at [258, 66] on div "Counter" at bounding box center [244, 68] width 37 height 13
click at [259, 70] on icon at bounding box center [260, 68] width 5 height 4
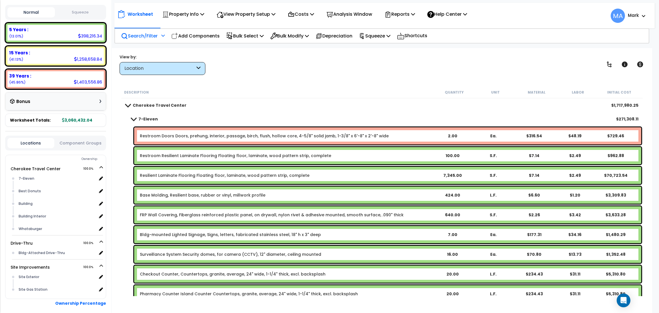
click at [140, 39] on div "Search/Filter Additional Search / Filter" at bounding box center [143, 35] width 44 height 13
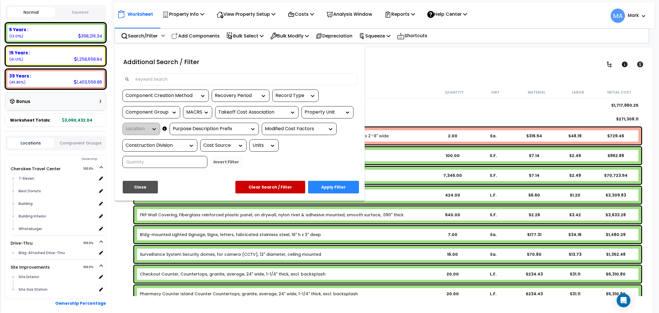
click at [170, 80] on input at bounding box center [243, 79] width 222 height 9
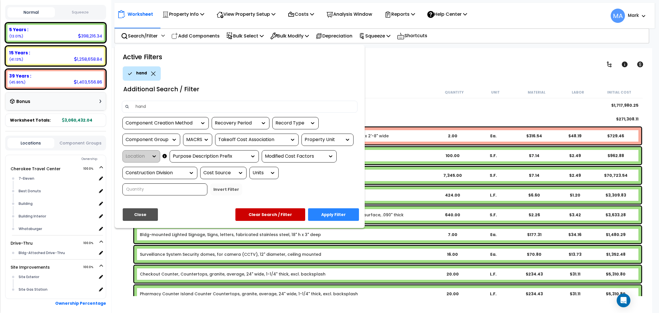
type input "hand"
click at [335, 211] on button "Apply Filter" at bounding box center [333, 214] width 51 height 13
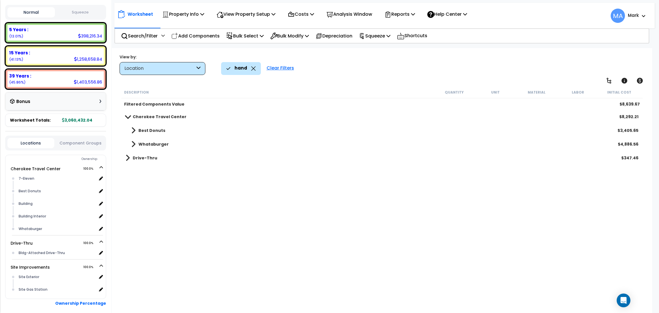
click at [167, 116] on b "Cherokee Travel Center" at bounding box center [160, 117] width 54 height 6
click at [252, 69] on icon at bounding box center [253, 68] width 4 height 4
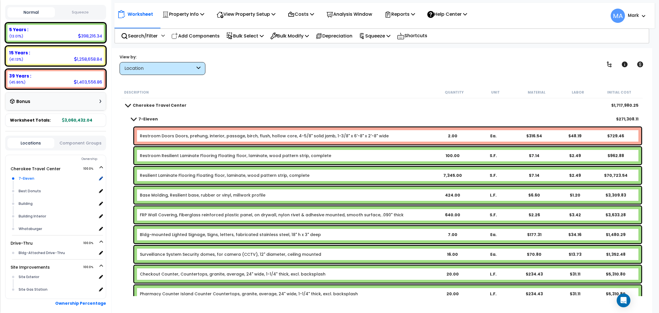
click at [37, 175] on div "7-Eleven" at bounding box center [57, 178] width 80 height 7
click at [147, 35] on p "Search/Filter" at bounding box center [139, 36] width 37 height 8
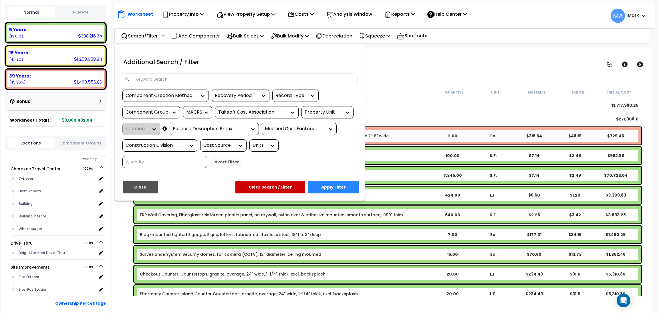
click at [154, 74] on div at bounding box center [240, 79] width 236 height 12
click at [161, 78] on input at bounding box center [243, 79] width 222 height 9
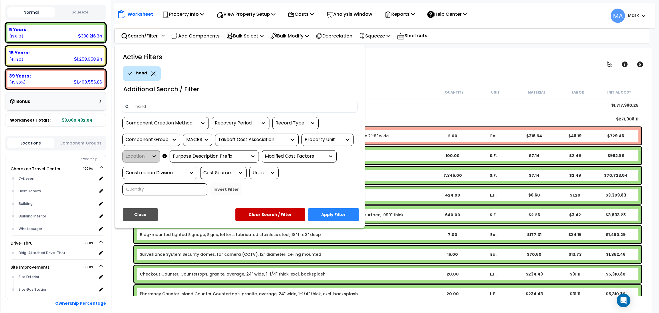
type input "hand"
click at [329, 213] on button "Apply Filter" at bounding box center [333, 214] width 51 height 13
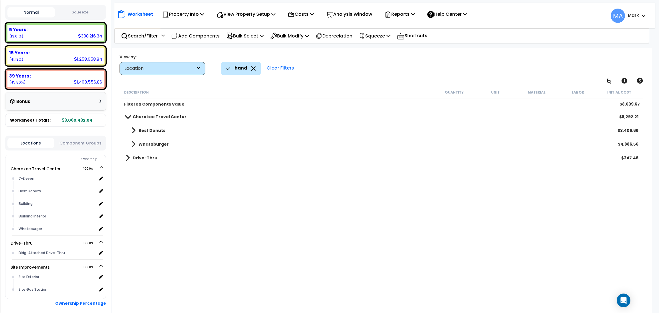
click at [147, 131] on b "Best Donuts" at bounding box center [151, 130] width 27 height 6
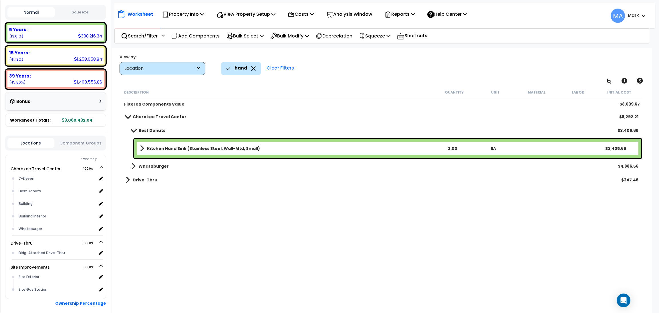
click at [150, 165] on b "Whataburger" at bounding box center [153, 166] width 30 height 6
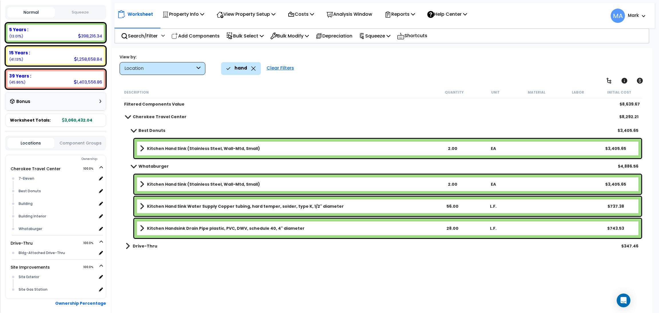
click at [267, 151] on link "Kitchen Hand Sink (Stainless Steel, Wall-Mtd, Small)" at bounding box center [286, 148] width 292 height 8
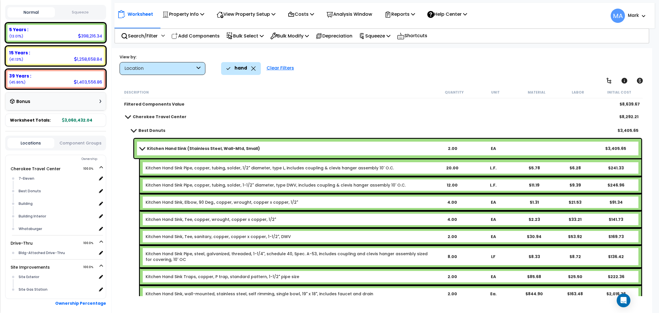
click at [268, 145] on link "Kitchen Hand Sink (Stainless Steel, Wall-Mtd, Small)" at bounding box center [286, 148] width 292 height 8
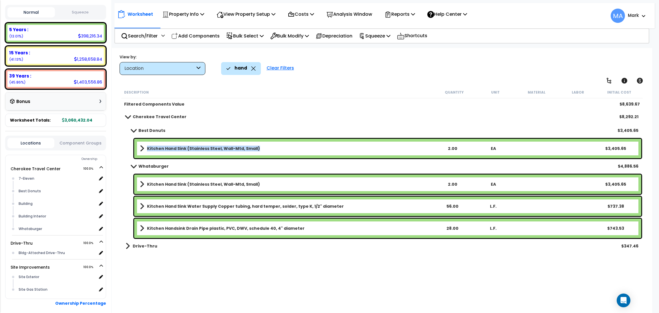
drag, startPoint x: 147, startPoint y: 145, endPoint x: 258, endPoint y: 152, distance: 111.7
click at [258, 152] on div "Kitchen Hand Sink (Stainless Steel, Wall-Mtd, Small) 2.00 EA $3,405.65" at bounding box center [387, 148] width 507 height 19
copy b "Kitchen Hand Sink (Stainless Steel, Wall-Mtd, Small)"
click at [269, 106] on div "Filtered Components Value" at bounding box center [278, 104] width 309 height 6
click at [201, 35] on p "Add Components" at bounding box center [195, 36] width 48 height 8
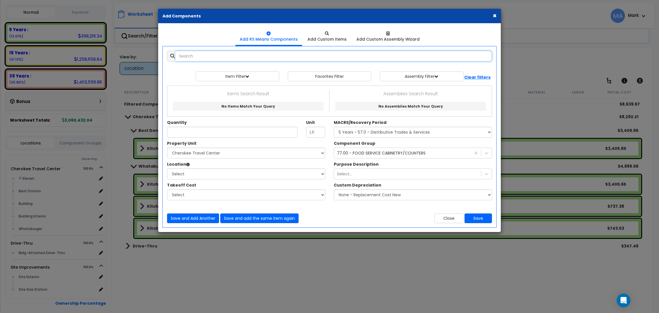
paste input "Kitchen Hand Sink (Stainless Steel, Wall-Mtd, Small)"
click at [195, 53] on input "Kitchen Hand Sink (Stainless Steel, Wall-Mtd, Small)" at bounding box center [333, 56] width 316 height 11
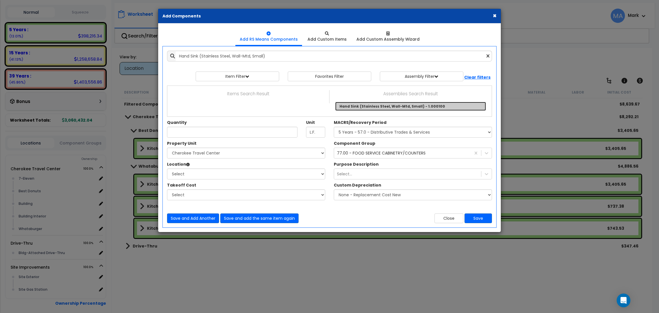
click at [383, 108] on link "Hand Sink (Stainless Steel, Wall-Mtd, Small) - 1.000100" at bounding box center [410, 106] width 151 height 9
type input "Hand Sink (Stainless Steel, Wall-Mtd, Small) - 1.000100"
checkbox input "true"
type input "EA"
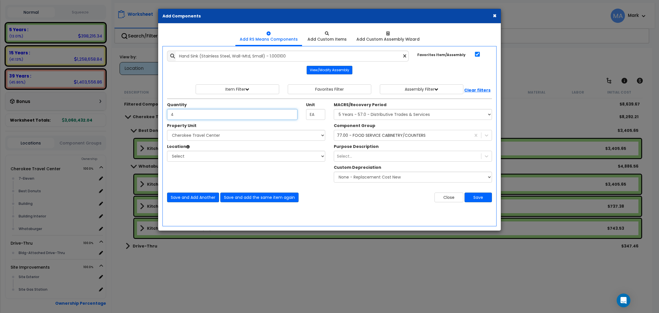
type input "4"
click at [207, 136] on select "Select Cherokee Travel Center Drive-Thru Site Improvements" at bounding box center [246, 135] width 158 height 11
select select "168310"
click at [167, 130] on select "Select Cherokee Travel Center Drive-Thru Site Improvements" at bounding box center [246, 135] width 158 height 11
click at [207, 158] on select "Select 7-Eleven Best Donuts Building Building Interior Whataburger Add Addition…" at bounding box center [246, 156] width 158 height 11
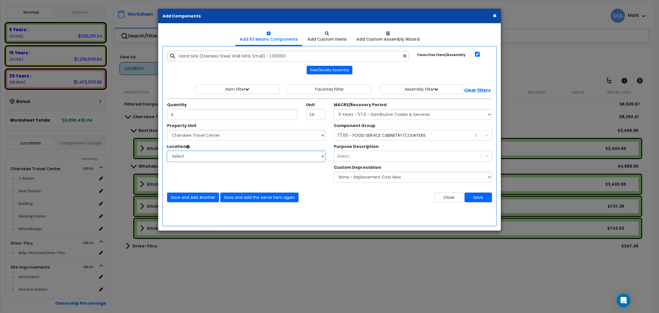
select select "31820"
click at [167, 151] on select "Select 7-Eleven Best Donuts Building Building Interior Whataburger Add Addition…" at bounding box center [246, 156] width 158 height 11
click at [379, 112] on select "Select MACRS/Recovery Period 5 Years - 57.0 - Distributive Trades & Services 5 …" at bounding box center [413, 114] width 158 height 11
select select "3667"
click at [334, 109] on select "Select MACRS/Recovery Period 5 Years - 57.0 - Distributive Trades & Services 5 …" at bounding box center [413, 114] width 158 height 11
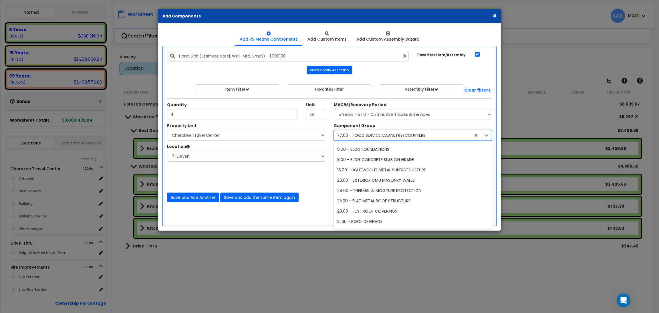
click at [383, 135] on div "77.00 - FOOD SERVICE CABINETRY/COUNTERS" at bounding box center [381, 135] width 89 height 6
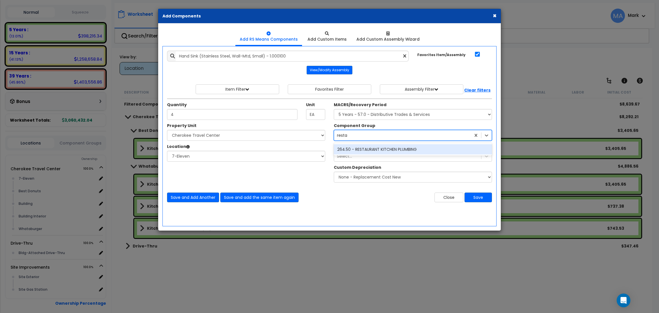
type input "resta"
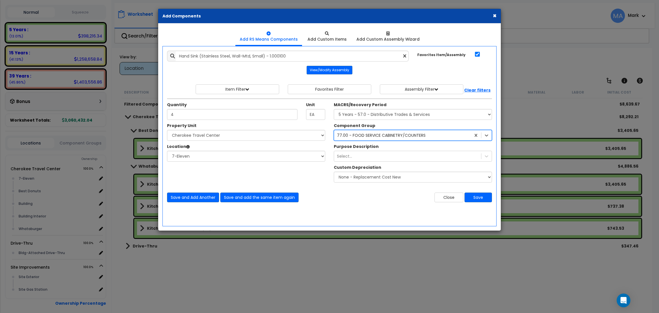
click at [391, 137] on div "77.00 - FOOD SERVICE CABINETRY/COUNTERS" at bounding box center [381, 135] width 89 height 6
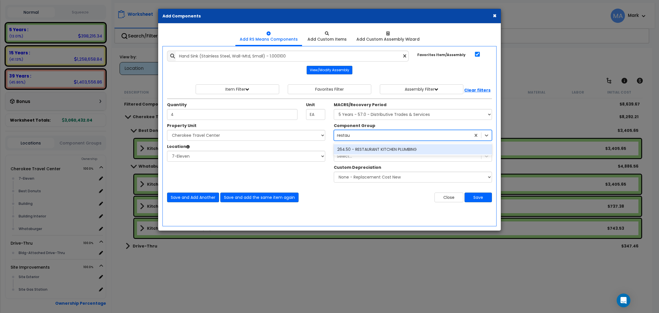
type input "restaur"
click at [403, 151] on div "264.50 - RESTAURANT KITCHEN PLUMBING" at bounding box center [413, 149] width 158 height 10
click at [396, 157] on div "Select..." at bounding box center [407, 155] width 147 height 9
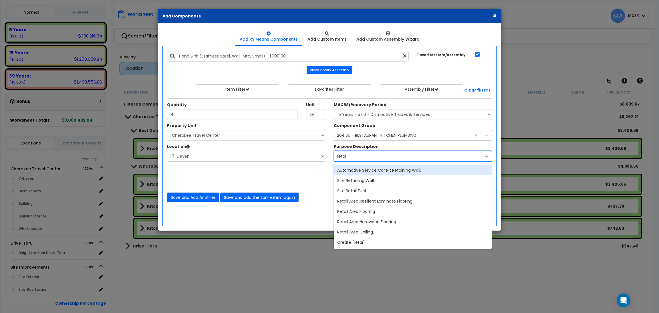
type input "retail"
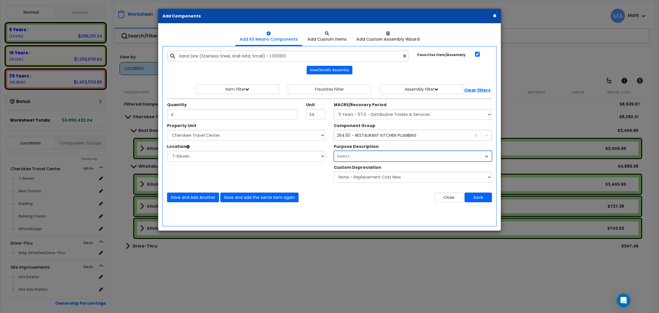
drag, startPoint x: 363, startPoint y: 155, endPoint x: 330, endPoint y: 158, distance: 33.0
click at [330, 158] on div "Purpose Description 1816 results available. Select is focused ,type to refine l…" at bounding box center [412, 152] width 167 height 18
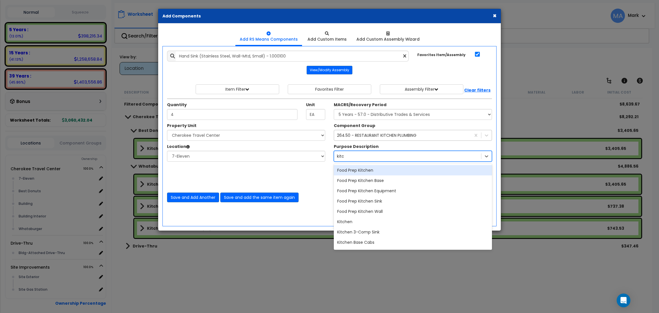
type input "kitch"
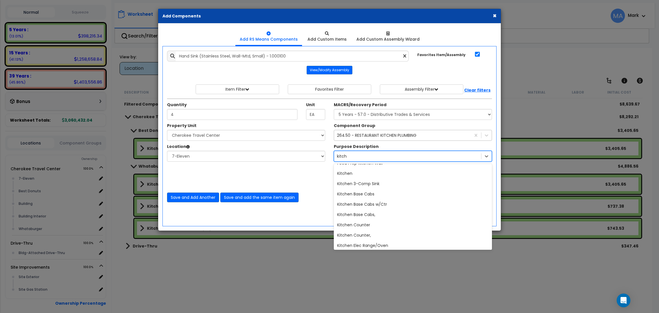
scroll to position [43, 0]
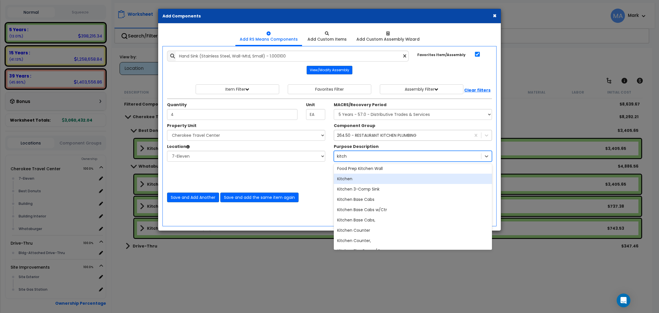
click at [397, 182] on div "Kitchen" at bounding box center [413, 178] width 158 height 10
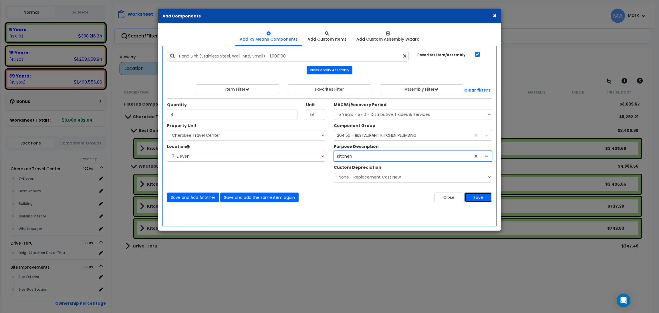
click at [481, 198] on button "Save" at bounding box center [477, 197] width 27 height 10
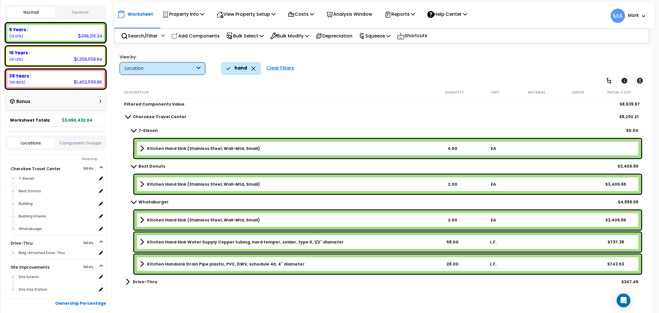
click at [248, 242] on b "Kitchen Hand Sink Water Supply Copper tubing, hard temper, solder, type K, 1/2"…" at bounding box center [245, 242] width 197 height 6
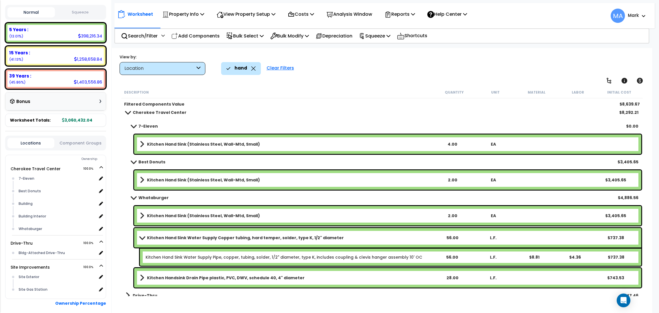
scroll to position [10, 0]
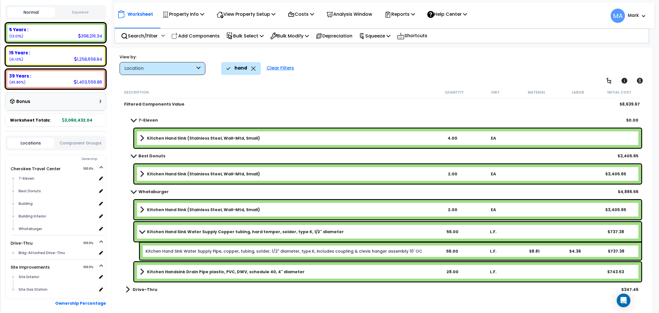
click at [247, 231] on b "Kitchen Hand Sink Water Supply Copper tubing, hard temper, solder, type K, 1/2"…" at bounding box center [245, 232] width 197 height 6
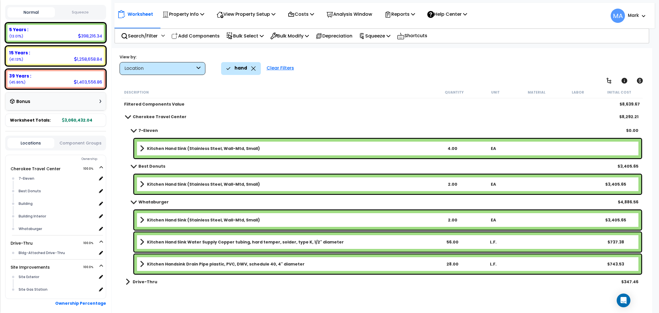
click at [248, 182] on b "Kitchen Hand Sink (Stainless Steel, Wall-Mtd, Small)" at bounding box center [203, 184] width 113 height 6
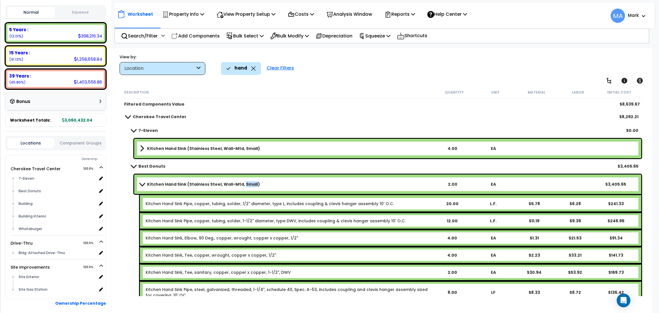
click at [248, 182] on b "Kitchen Hand Sink (Stainless Steel, Wall-Mtd, Small)" at bounding box center [203, 184] width 113 height 6
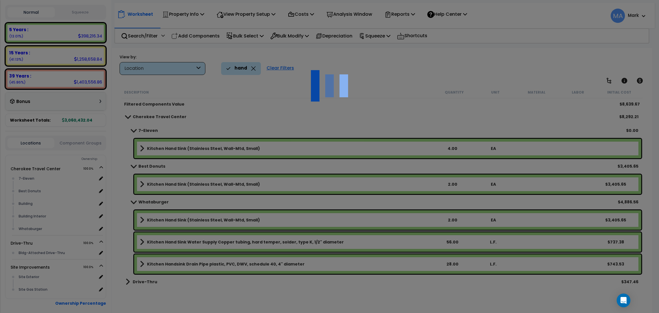
click at [250, 192] on div at bounding box center [329, 156] width 659 height 313
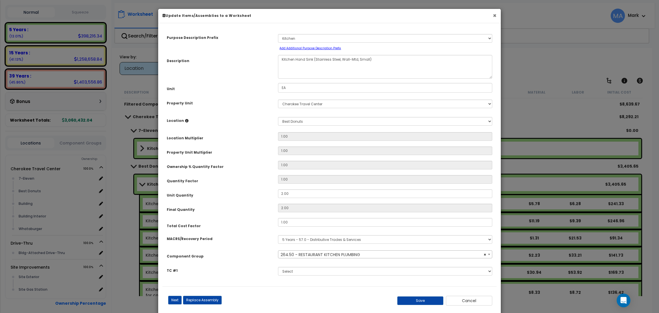
select select "37165"
click at [492, 14] on button "×" at bounding box center [494, 16] width 4 height 6
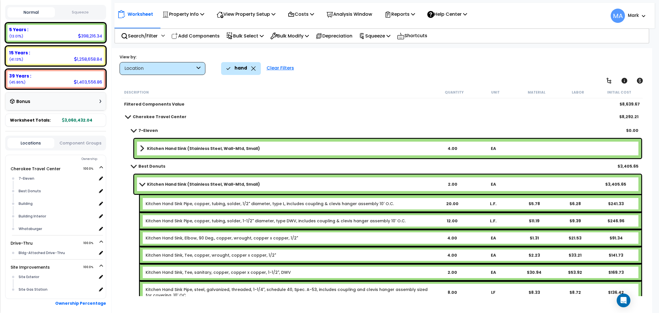
click at [152, 165] on b "Best Donuts" at bounding box center [151, 166] width 27 height 6
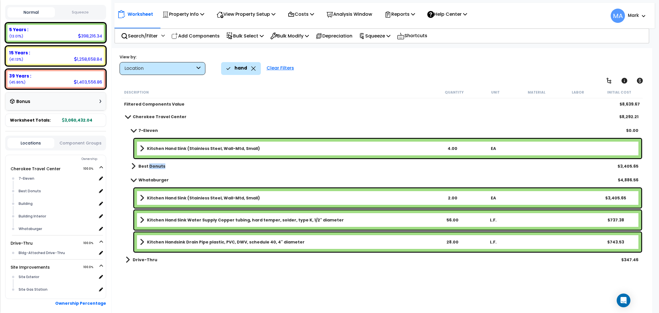
click at [152, 165] on b "Best Donuts" at bounding box center [151, 166] width 27 height 6
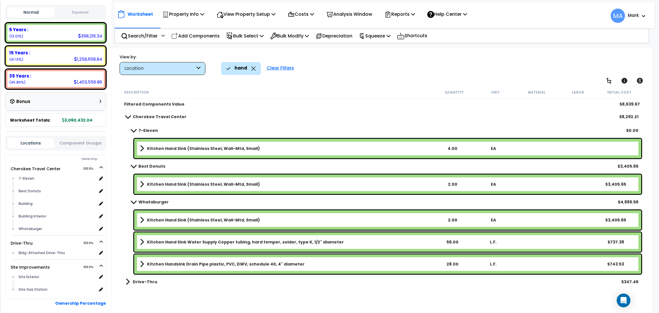
click at [165, 180] on link "Kitchen Hand Sink (Stainless Steel, Wall-Mtd, Small)" at bounding box center [286, 184] width 292 height 8
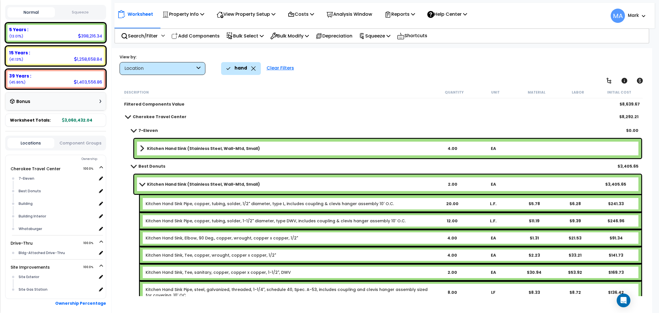
click at [226, 179] on div "Kitchen Hand Sink (Stainless Steel, Wall-Mtd, Small) 2.00 EA $3,405.65" at bounding box center [387, 183] width 507 height 19
click at [204, 166] on div "Best Donuts $3,405.65" at bounding box center [382, 166] width 518 height 14
click at [141, 182] on span at bounding box center [142, 184] width 8 height 4
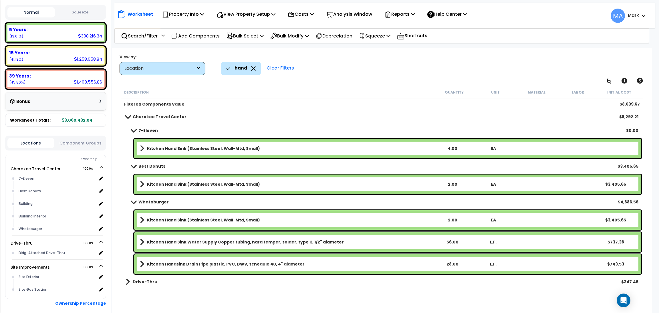
click at [199, 145] on b "Kitchen Hand Sink (Stainless Steel, Wall-Mtd, Small)" at bounding box center [203, 148] width 113 height 6
click at [144, 148] on span at bounding box center [142, 148] width 8 height 4
click at [144, 148] on link "Kitchen Hand Sink (Stainless Steel, Wall-Mtd, Small)" at bounding box center [286, 148] width 292 height 8
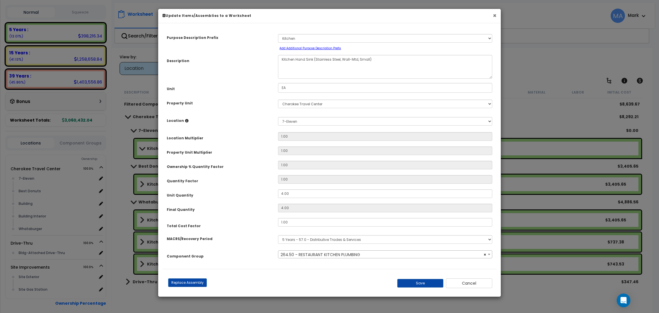
select select "37165"
click at [495, 17] on button "×" at bounding box center [494, 16] width 4 height 6
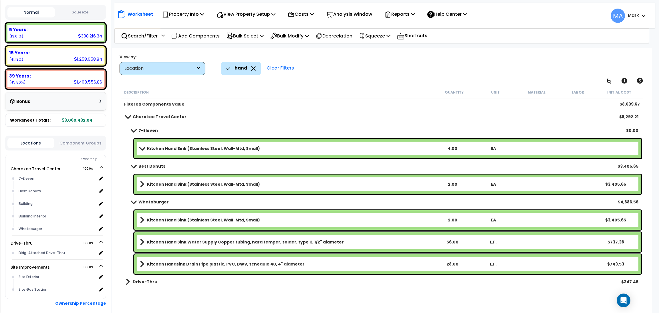
click at [276, 145] on link "Kitchen Hand Sink (Stainless Steel, Wall-Mtd, Small)" at bounding box center [286, 148] width 292 height 8
click at [251, 67] on icon at bounding box center [253, 68] width 5 height 4
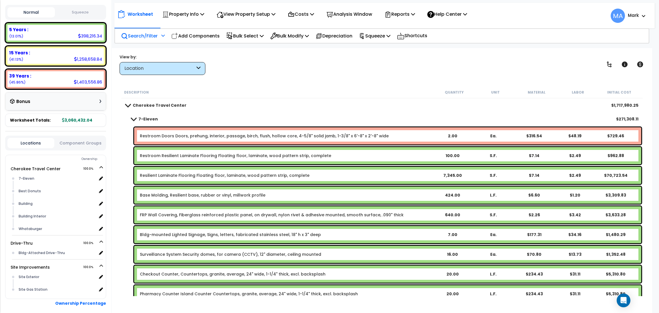
click at [140, 37] on p "Search/Filter" at bounding box center [139, 36] width 37 height 8
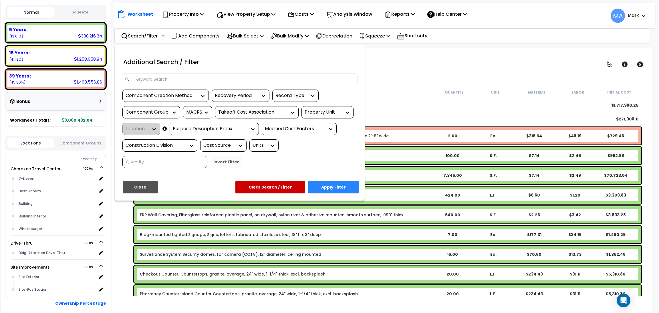
click at [163, 81] on input at bounding box center [243, 79] width 222 height 9
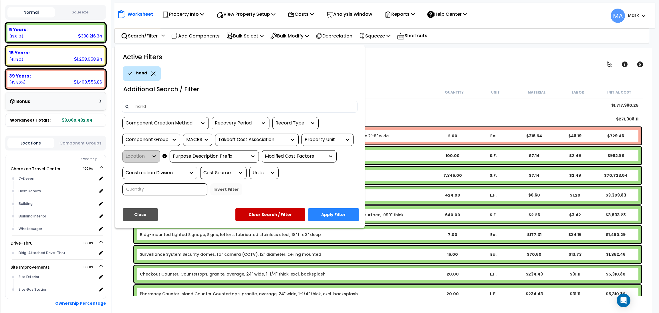
type input "hand"
click at [349, 217] on button "Apply Filter" at bounding box center [333, 214] width 51 height 13
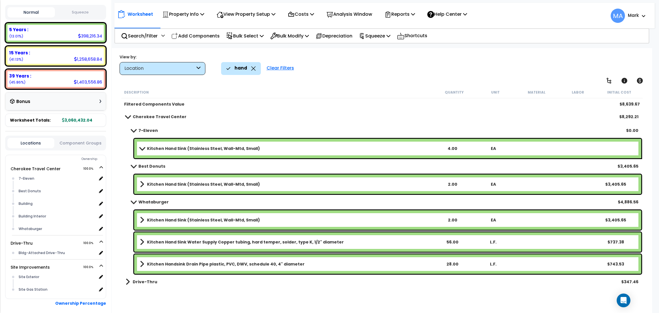
click at [287, 155] on div "Kitchen Hand Sink (Stainless Steel, Wall-Mtd, Small) 4.00 EA" at bounding box center [387, 148] width 507 height 19
click at [170, 143] on div "Kitchen Hand Sink (Stainless Steel, Wall-Mtd, Small) 4.00 EA" at bounding box center [387, 148] width 507 height 19
click at [159, 146] on b "Kitchen Hand Sink (Stainless Steel, Wall-Mtd, Small)" at bounding box center [203, 148] width 113 height 6
click at [160, 147] on b "Kitchen Hand Sink (Stainless Steel, Wall-Mtd, Small)" at bounding box center [203, 148] width 113 height 6
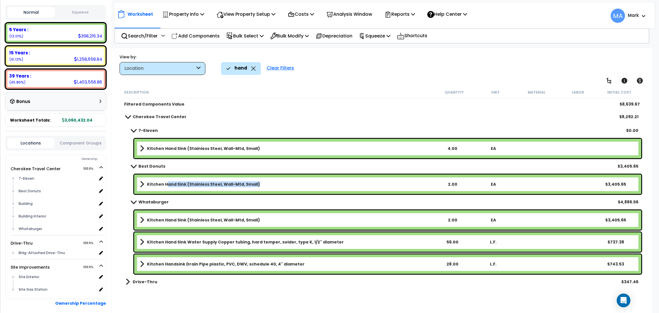
drag, startPoint x: 255, startPoint y: 185, endPoint x: 165, endPoint y: 184, distance: 89.8
click at [165, 184] on link "Kitchen Hand Sink (Stainless Steel, Wall-Mtd, Small)" at bounding box center [286, 184] width 292 height 8
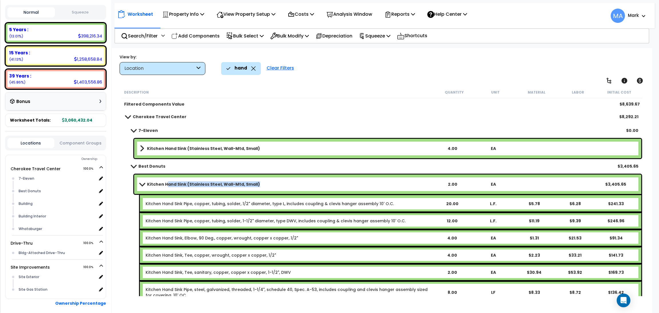
click at [265, 180] on link "Kitchen Hand Sink (Stainless Steel, Wall-Mtd, Small)" at bounding box center [286, 184] width 292 height 8
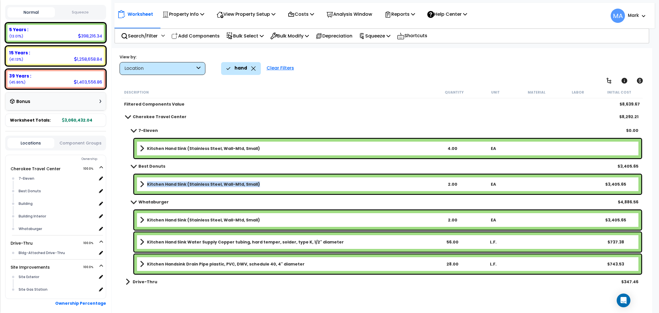
drag, startPoint x: 260, startPoint y: 183, endPoint x: 147, endPoint y: 192, distance: 113.5
click at [147, 192] on div "Kitchen Hand Sink (Stainless Steel, Wall-Mtd, Small) 2.00 EA $3,405.65" at bounding box center [387, 183] width 507 height 19
click at [211, 181] on b "Kitchen Hand Sink (Stainless Steel, Wall-Mtd, Small)" at bounding box center [203, 184] width 113 height 6
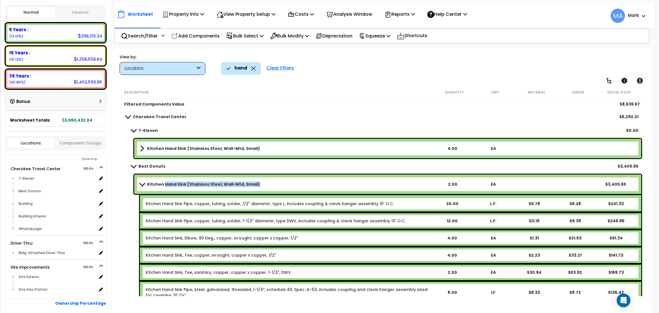
drag, startPoint x: 260, startPoint y: 184, endPoint x: 163, endPoint y: 182, distance: 96.6
click at [163, 182] on link "Kitchen Hand Sink (Stainless Steel, Wall-Mtd, Small)" at bounding box center [286, 184] width 292 height 8
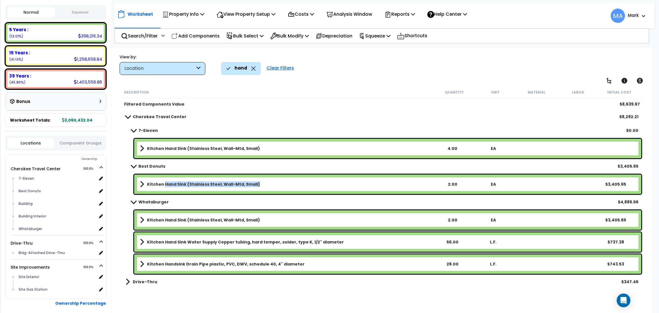
copy b "Hand Sink (Stainless Steel, Wall-Mtd, Small)"
click at [196, 33] on p "Add Components" at bounding box center [195, 36] width 48 height 8
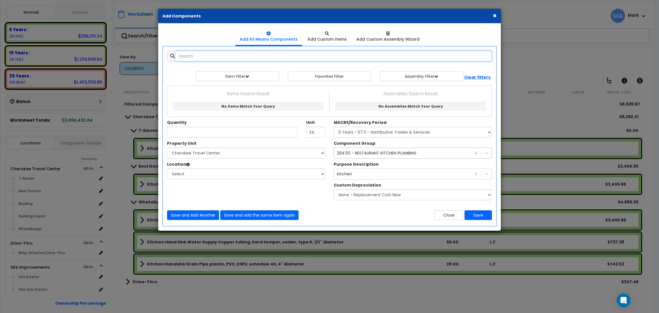
select select
paste input "Hand Sink (Stainless Steel, Wall-Mtd, Small)"
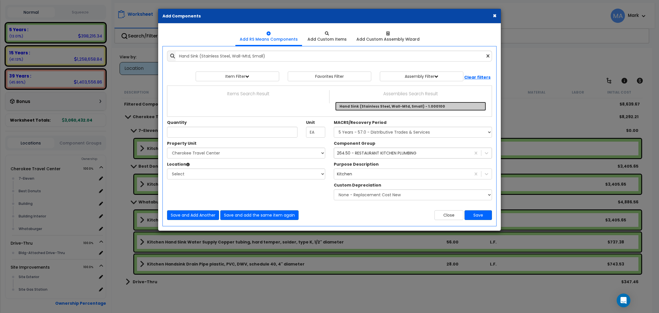
click at [412, 104] on link "Hand Sink (Stainless Steel, Wall-Mtd, Small) - 1.000100" at bounding box center [410, 106] width 151 height 9
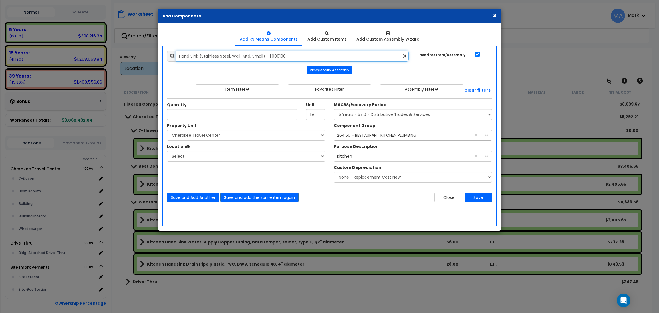
click at [258, 61] on input "Hand Sink (Stainless Steel, Wall-Mtd, Small) - 1.000100" at bounding box center [291, 56] width 233 height 11
drag, startPoint x: 290, startPoint y: 55, endPoint x: 145, endPoint y: 61, distance: 145.0
click at [145, 61] on div "× Add Components Add RS Means Components Add Custom Items Add Items" at bounding box center [329, 156] width 659 height 313
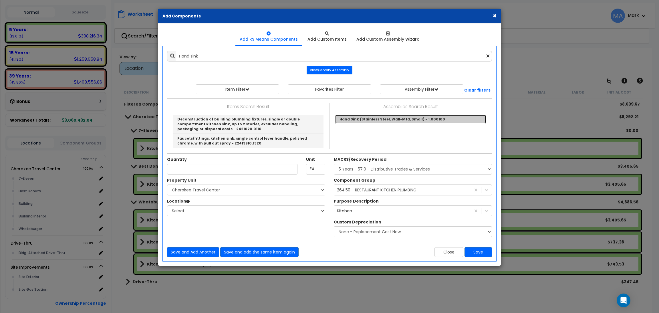
click at [347, 122] on link "Hand Sink (Stainless Steel, Wall-Mtd, Small) - 1.000100" at bounding box center [410, 119] width 151 height 9
type input "Hand Sink (Stainless Steel, Wall-Mtd, Small) - 1.000100"
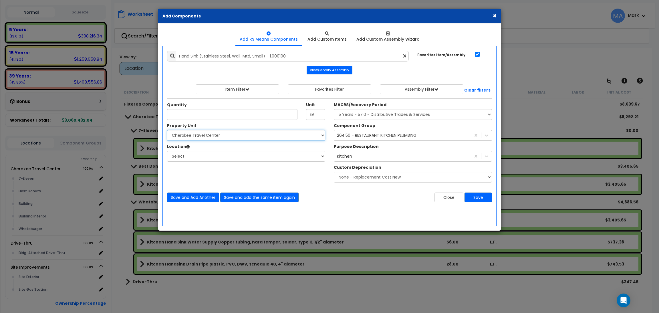
click at [214, 130] on select "Select Cherokee Travel Center Drive-Thru Site Improvements" at bounding box center [246, 135] width 158 height 11
select select "168310"
click at [167, 130] on select "Select Cherokee Travel Center Drive-Thru Site Improvements" at bounding box center [246, 135] width 158 height 11
click at [196, 158] on select "Select 7-Eleven Best Donuts Building Building Interior Whataburger Add Addition…" at bounding box center [246, 156] width 158 height 11
select select "31820"
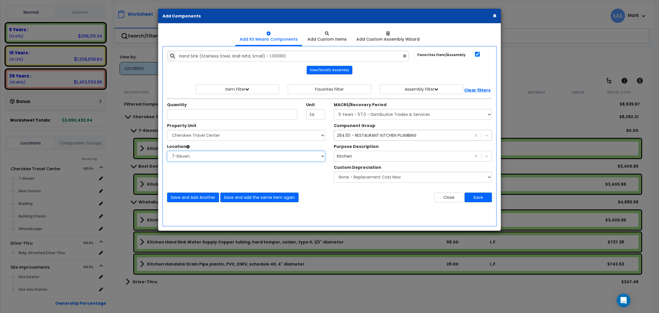
click at [167, 151] on select "Select 7-Eleven Best Donuts Building Building Interior Whataburger Add Addition…" at bounding box center [246, 156] width 158 height 11
click at [329, 68] on button "View/Modify Assembly" at bounding box center [329, 70] width 46 height 9
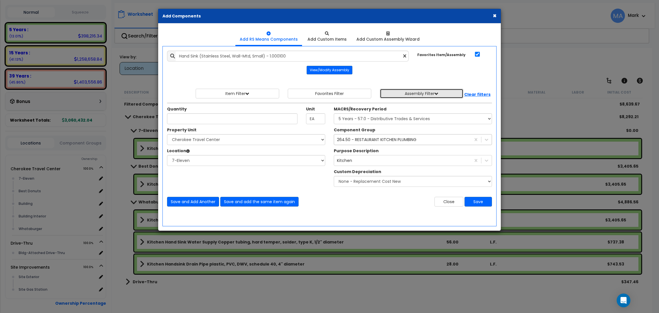
click at [434, 93] on button "Assembly Filter" at bounding box center [421, 94] width 83 height 10
click at [244, 92] on button "Item Filter" at bounding box center [236, 94] width 83 height 10
click at [239, 109] on select "Select 0. Custom Item 1. General Requirements 2. Existing Conditions 3. Concret…" at bounding box center [242, 106] width 86 height 11
click at [228, 71] on center "View/Modify Assembly" at bounding box center [329, 70] width 325 height 9
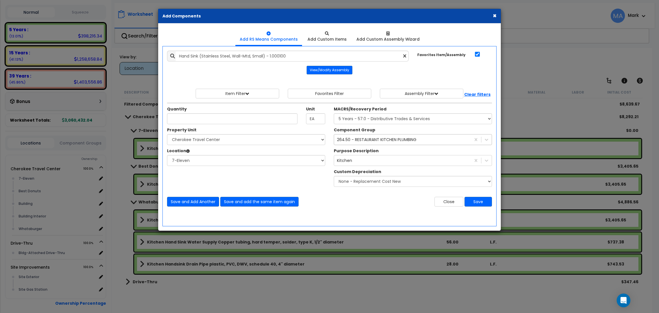
click at [494, 13] on button "×" at bounding box center [494, 16] width 4 height 6
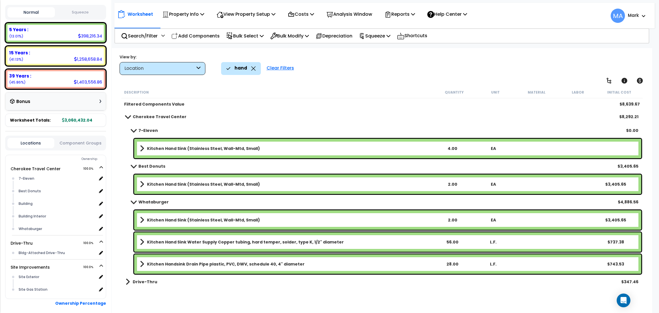
click at [283, 143] on div "Kitchen Hand Sink (Stainless Steel, Wall-Mtd, Small) 4.00 EA" at bounding box center [387, 148] width 507 height 19
click at [244, 149] on b "Kitchen Hand Sink (Stainless Steel, Wall-Mtd, Small)" at bounding box center [203, 148] width 113 height 6
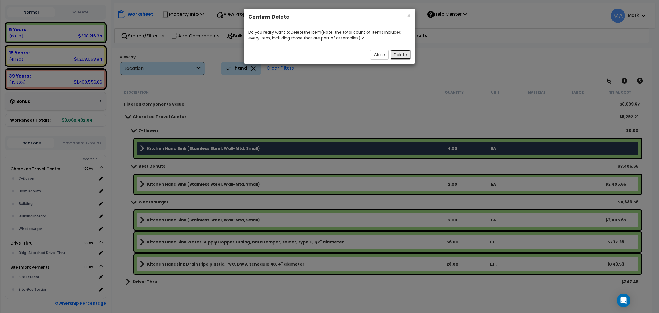
click at [404, 57] on button "Delete" at bounding box center [400, 55] width 21 height 10
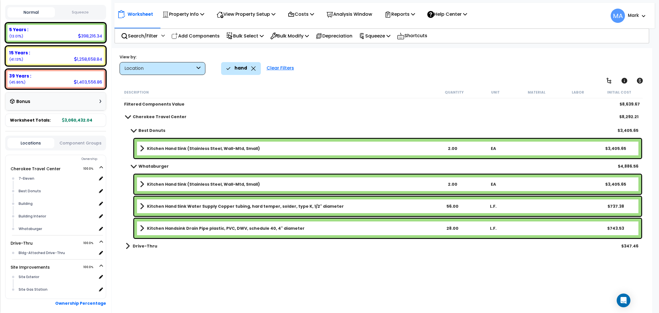
click at [287, 151] on link "Kitchen Hand Sink (Stainless Steel, Wall-Mtd, Small)" at bounding box center [286, 148] width 292 height 8
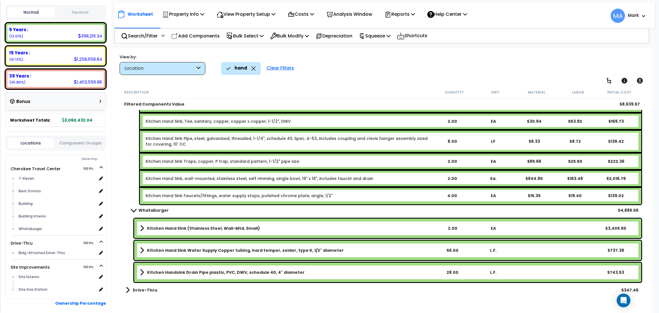
scroll to position [116, 0]
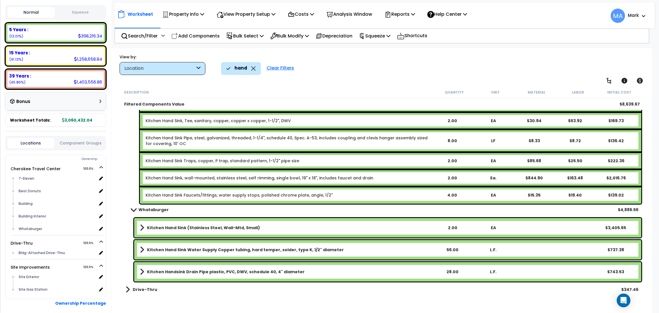
click at [275, 222] on div "Kitchen Hand Sink (Stainless Steel, Wall-Mtd, Small) 2.00 EA $3,405.65" at bounding box center [387, 227] width 507 height 19
click at [143, 227] on span at bounding box center [142, 228] width 4 height 8
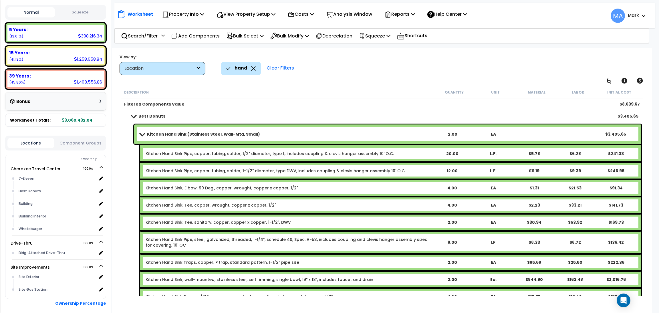
scroll to position [0, 0]
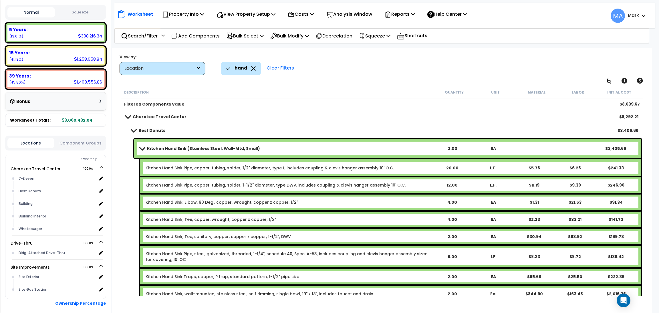
click at [255, 68] on div "hand" at bounding box center [241, 68] width 40 height 13
click at [253, 67] on icon at bounding box center [253, 68] width 4 height 4
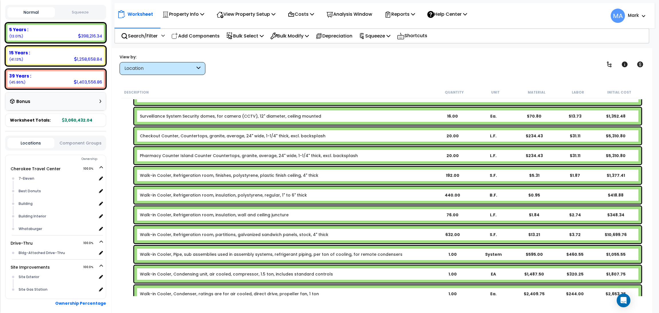
scroll to position [128, 0]
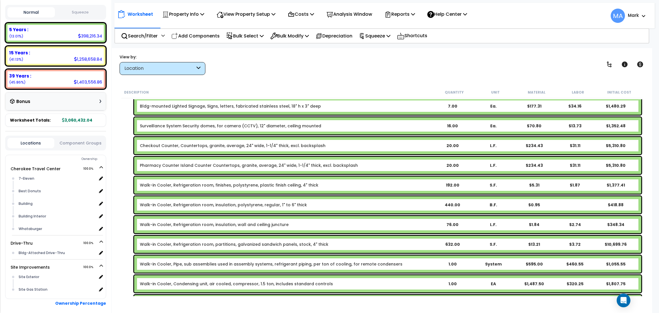
click at [368, 165] on b "Pharmacy Counter Island Counter Countertops, granite, average, 24" wide, 1-1/4"…" at bounding box center [286, 165] width 292 height 6
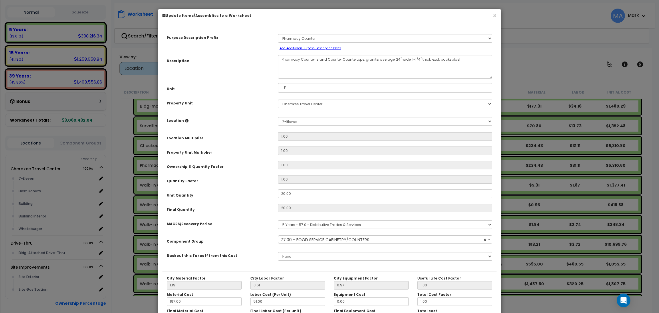
select select "13250"
click at [440, 36] on select "Select A New Purpose Descrip A/V System A/V System Equipment A/V System Equipme…" at bounding box center [385, 38] width 214 height 9
select select "26291"
click at [493, 15] on button "×" at bounding box center [494, 16] width 4 height 6
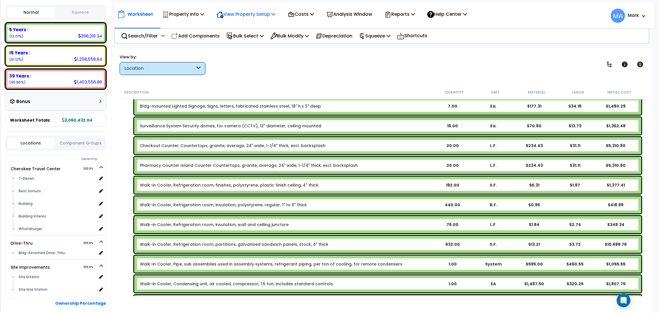
click at [229, 16] on p "View Property Setup" at bounding box center [245, 14] width 59 height 8
click at [232, 41] on link "View Questionnaire" at bounding box center [241, 38] width 57 height 11
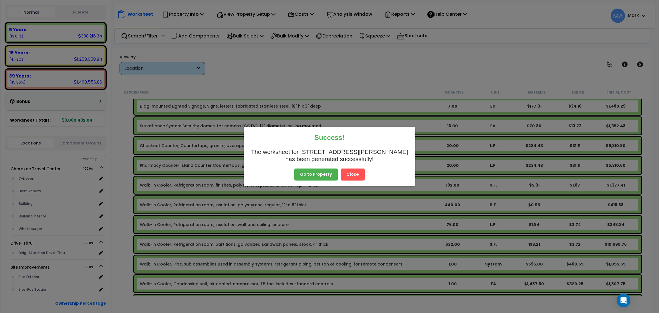
click at [356, 174] on button "Close" at bounding box center [352, 174] width 24 height 12
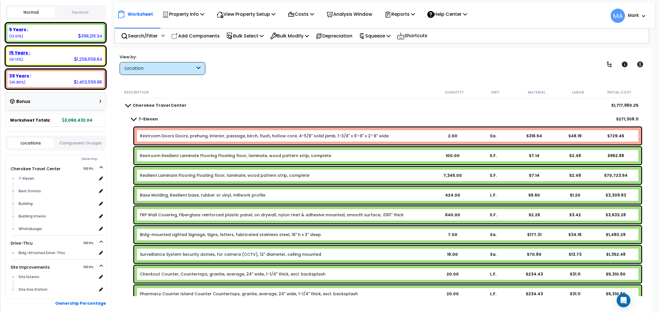
scroll to position [0, 0]
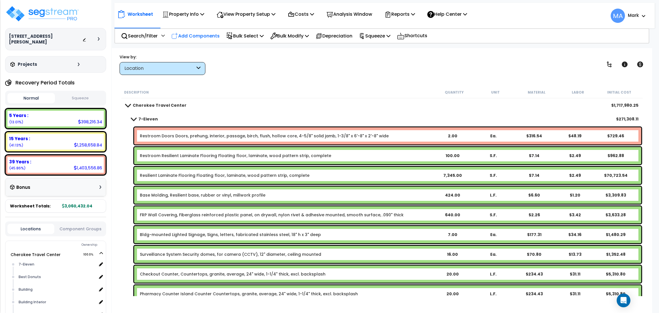
click at [207, 34] on p "Add Components" at bounding box center [195, 36] width 48 height 8
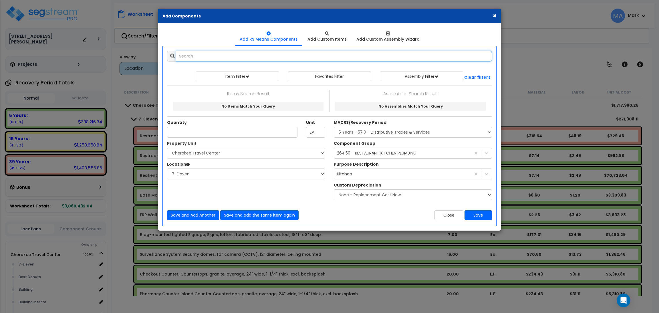
paste input "Countertops, granite, average, 24" wide, 1-1/4" thick, excl. backsplash"
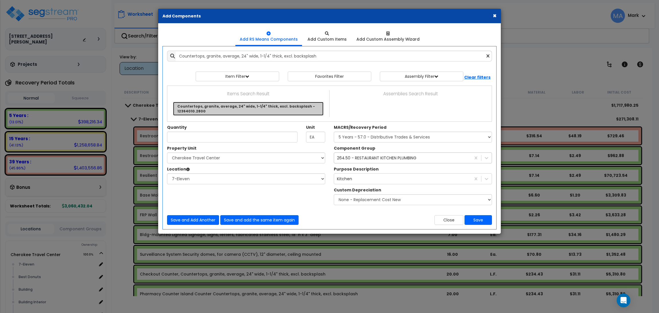
click at [212, 103] on link "Countertops, granite, average, 24" wide, 1-1/4" thick, excl. backsplash - 12364…" at bounding box center [248, 109] width 150 height 14
type input "Countertops, granite, average, 24" wide, 1-1/4" thick, excl. backsplash - 12364…"
checkbox input "false"
type input "L.F."
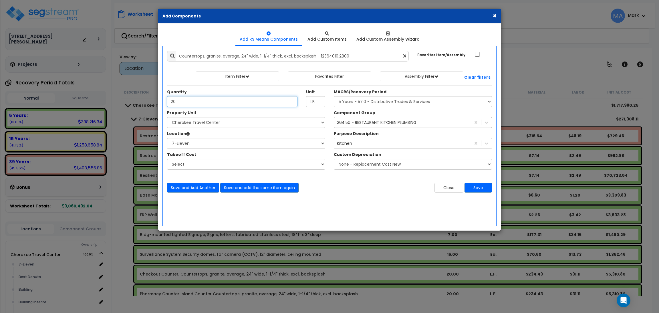
type input "20"
click at [204, 127] on select "Select Cherokee Travel Center Drive-Thru Site Improvements" at bounding box center [246, 122] width 158 height 11
select select "168310"
click at [167, 117] on select "Select Cherokee Travel Center Drive-Thru Site Improvements" at bounding box center [246, 122] width 158 height 11
click at [195, 146] on select "Select 7-Eleven Best Donuts Building Building Interior Whataburger Add Addition…" at bounding box center [246, 143] width 158 height 11
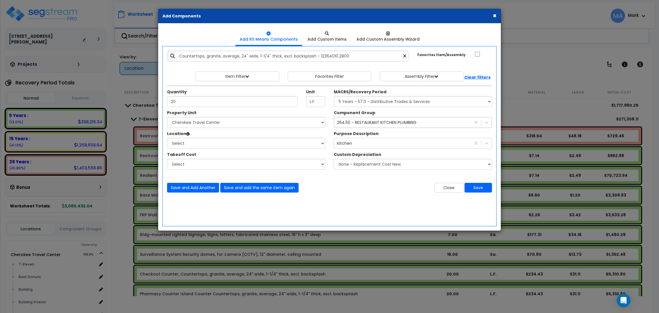
click at [218, 131] on div "Location Please select Property Unit to enable Location" at bounding box center [246, 134] width 158 height 7
click at [217, 140] on select "Select Add Additional Location" at bounding box center [246, 143] width 158 height 11
click at [211, 131] on div "Location Please select Property Unit to enable Location" at bounding box center [246, 134] width 158 height 7
click at [232, 144] on select "Select Add Additional Location" at bounding box center [246, 143] width 158 height 11
select select "Others"
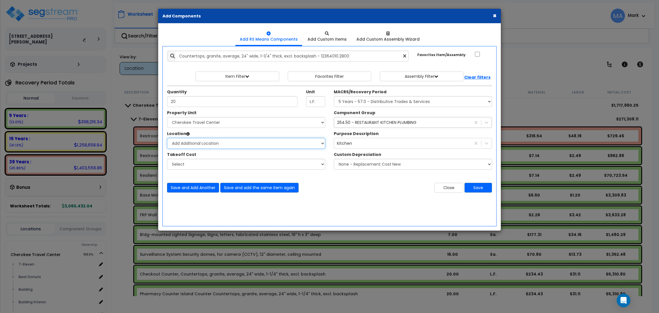
click at [167, 138] on select "Select Add Additional Location" at bounding box center [246, 143] width 158 height 11
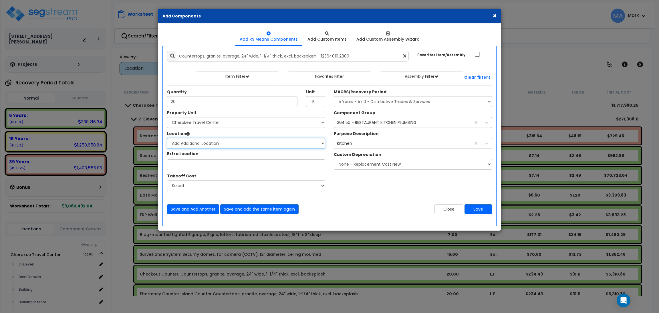
click at [275, 146] on select "Select Add Additional Location" at bounding box center [246, 143] width 158 height 11
select select
click at [167, 138] on select "Select Add Additional Location" at bounding box center [246, 143] width 158 height 11
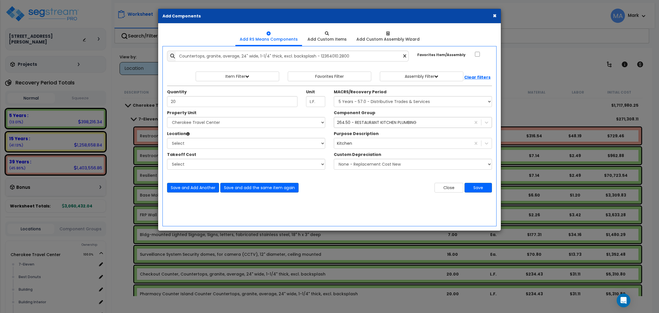
click at [493, 17] on button "×" at bounding box center [494, 16] width 4 height 6
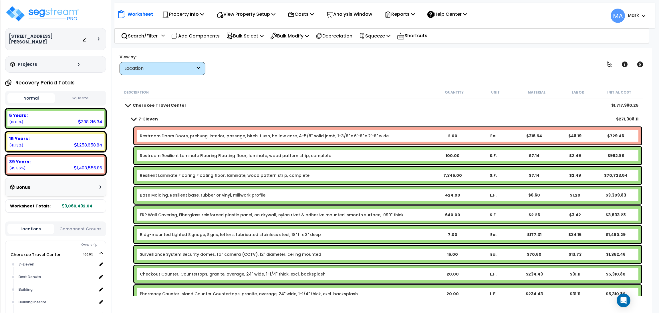
click at [188, 68] on div "Location" at bounding box center [159, 68] width 71 height 7
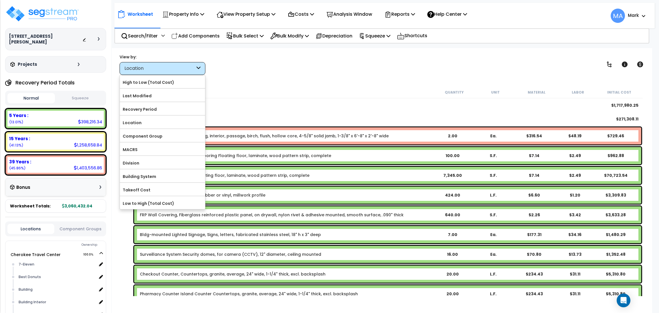
click at [261, 79] on div "Worksheet Property Info Property Setup Add Property Unit Template property Clon…" at bounding box center [382, 204] width 540 height 313
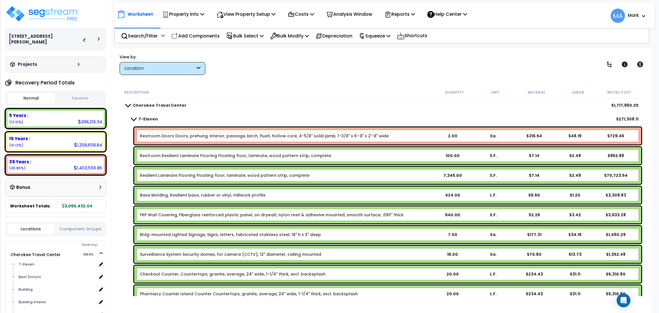
click at [193, 66] on div "Location" at bounding box center [159, 68] width 71 height 7
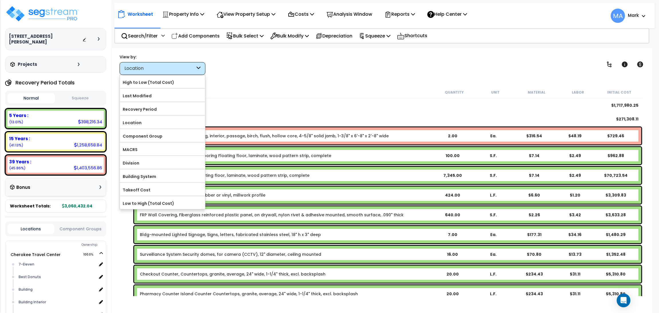
click at [262, 71] on div "View by: Location High to Low (Total Cost)" at bounding box center [381, 64] width 528 height 21
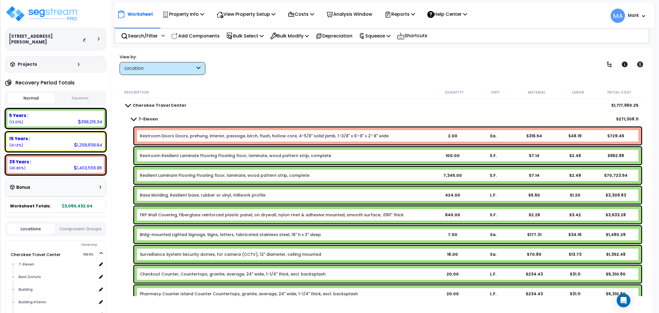
click at [152, 72] on div "Location" at bounding box center [162, 68] width 86 height 13
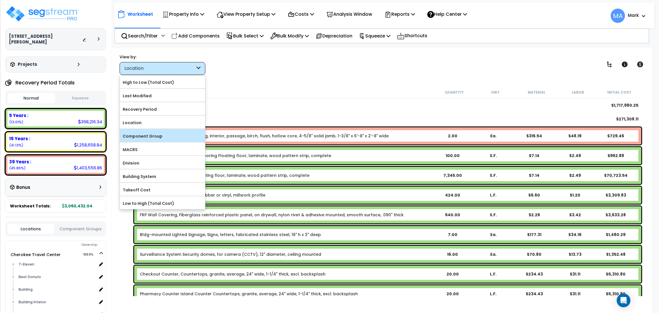
click at [148, 140] on label "Component Group" at bounding box center [162, 136] width 85 height 9
click at [0, 0] on input "Component Group" at bounding box center [0, 0] width 0 height 0
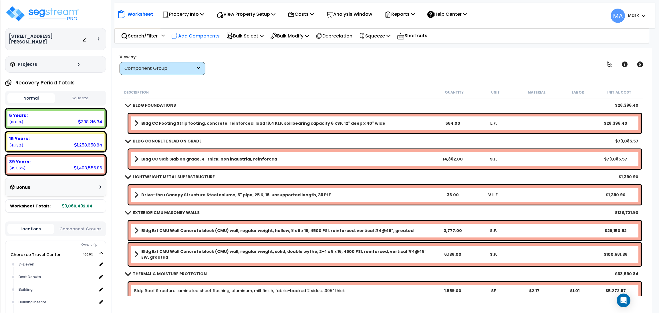
click at [189, 37] on p "Add Components" at bounding box center [195, 36] width 48 height 8
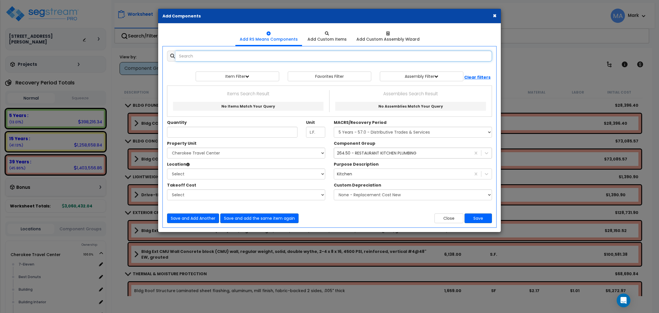
click at [210, 57] on input "text" at bounding box center [333, 56] width 316 height 11
paste input "Countertops, granite, average, 24" wide, 1-1/4" thick, excl. backsplash"
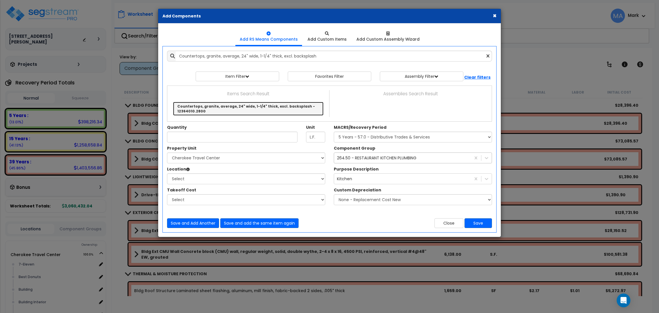
drag, startPoint x: 218, startPoint y: 109, endPoint x: 201, endPoint y: 138, distance: 33.7
click at [218, 109] on link "Countertops, granite, average, 24" wide, 1-1/4" thick, excl. backsplash - 12364…" at bounding box center [248, 109] width 150 height 14
type input "Countertops, granite, average, 24" wide, 1-1/4" thick, excl. backsplash - 12364…"
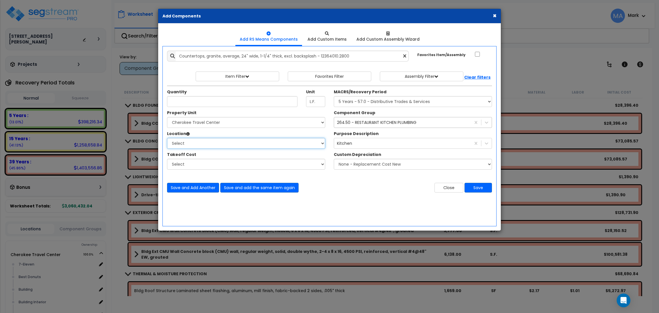
click at [196, 142] on select "Select Add Additional Location" at bounding box center [246, 143] width 158 height 11
click at [184, 100] on input "Unit Quantity" at bounding box center [232, 101] width 130 height 11
type input "20"
click at [199, 124] on select "Select Cherokee Travel Center Drive-Thru Site Improvements" at bounding box center [246, 122] width 158 height 11
select select "168310"
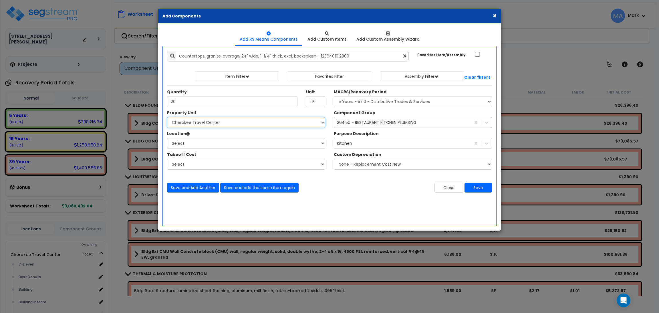
click at [167, 117] on select "Select Cherokee Travel Center Drive-Thru Site Improvements" at bounding box center [246, 122] width 158 height 11
click at [201, 146] on select "Select Add Additional Location" at bounding box center [246, 143] width 158 height 11
click at [320, 147] on select "Select Add Additional Location" at bounding box center [246, 143] width 158 height 11
click at [319, 141] on select "Select Add Additional Location" at bounding box center [246, 143] width 158 height 11
click at [493, 14] on button "×" at bounding box center [494, 16] width 4 height 6
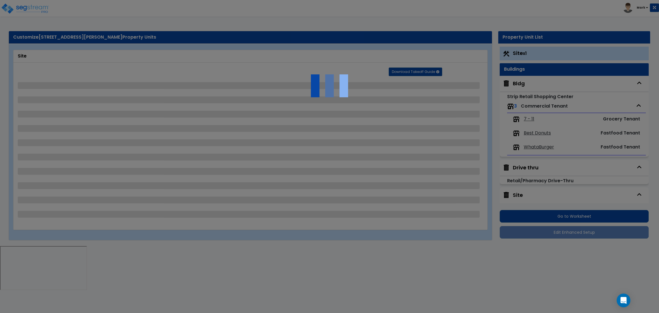
select select "2"
select select "4"
select select "1"
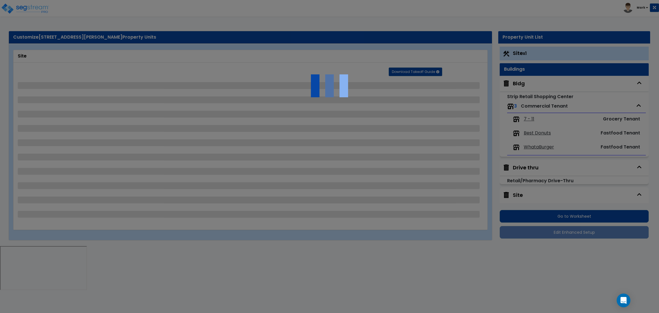
select select "2"
select select "1"
select select "5"
select select "1"
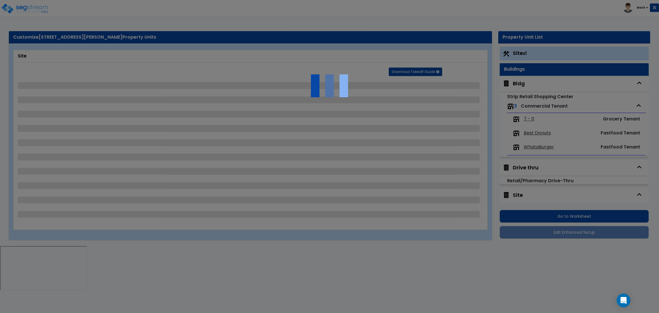
select select "2"
select select "1"
select select "2"
select select "4"
select select "2"
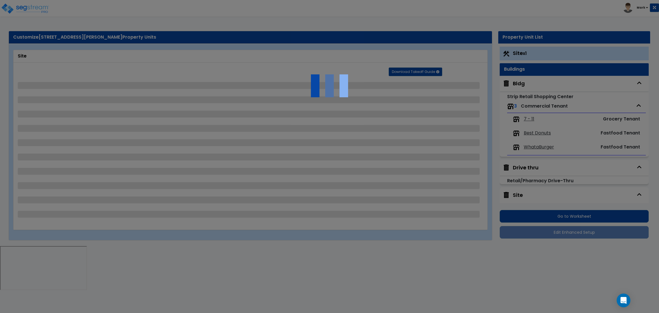
select select "2"
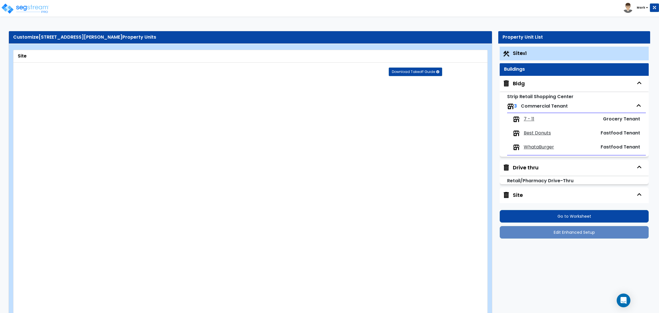
radio input "true"
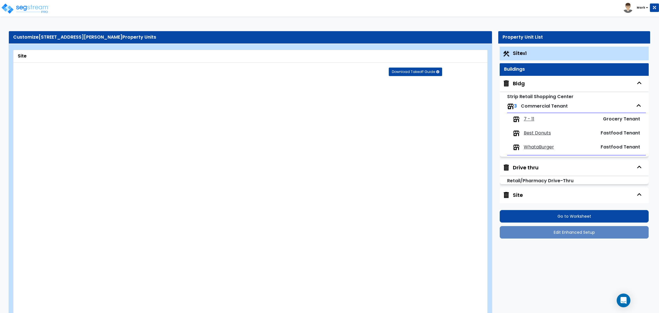
radio input "true"
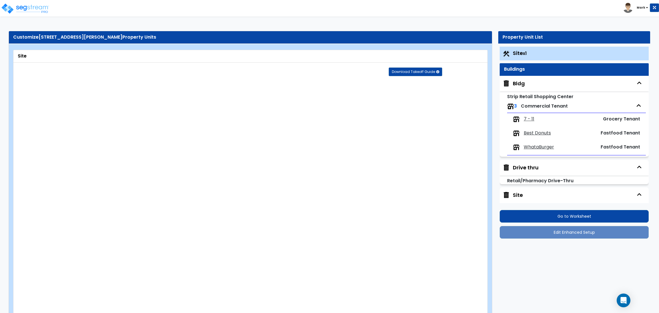
radio input "true"
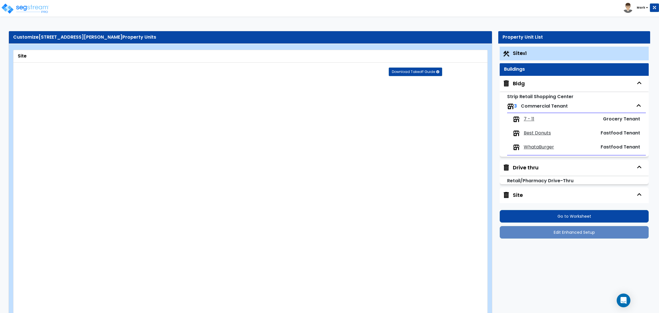
radio input "true"
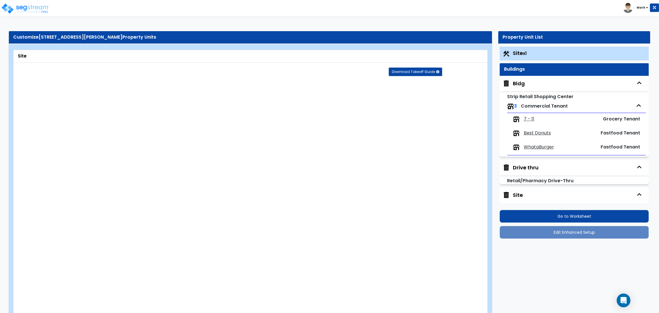
radio input "true"
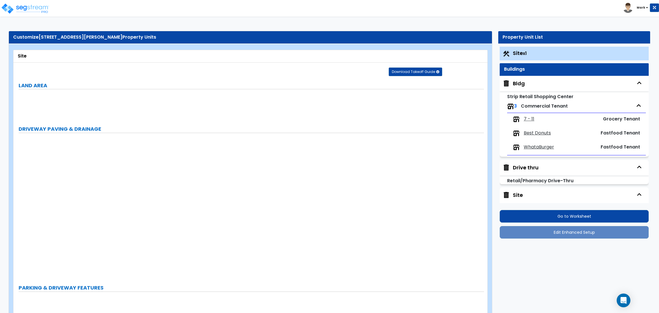
radio input "true"
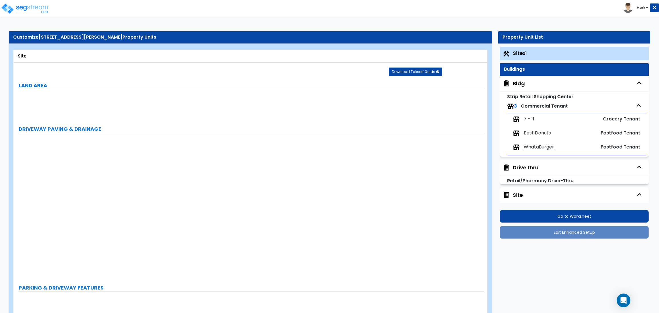
radio input "true"
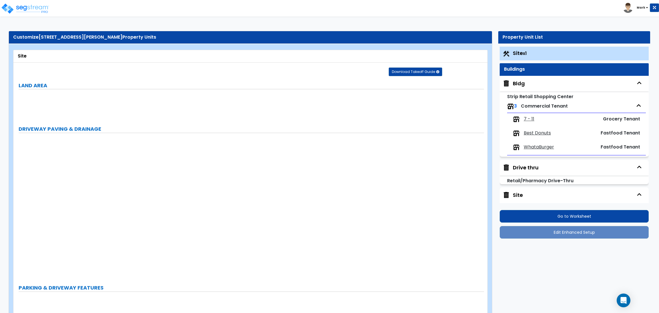
radio input "true"
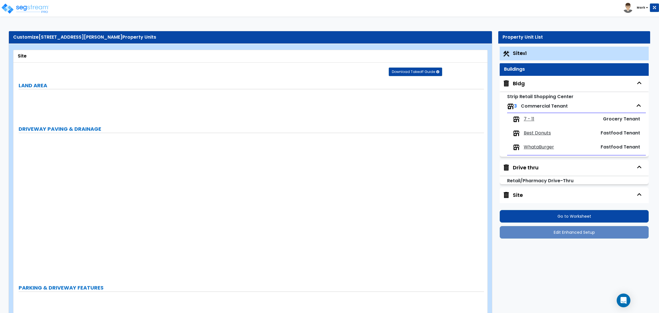
radio input "true"
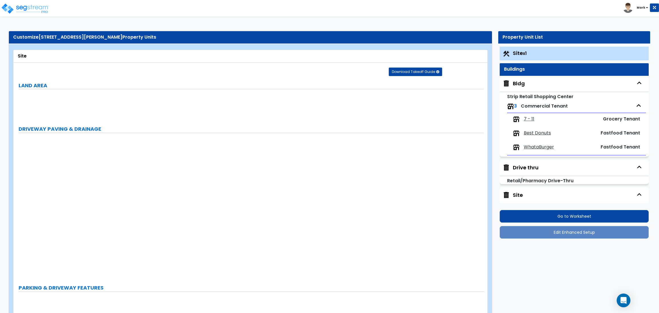
radio input "true"
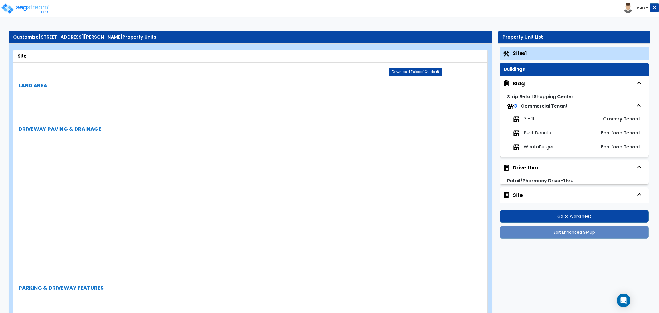
radio input "true"
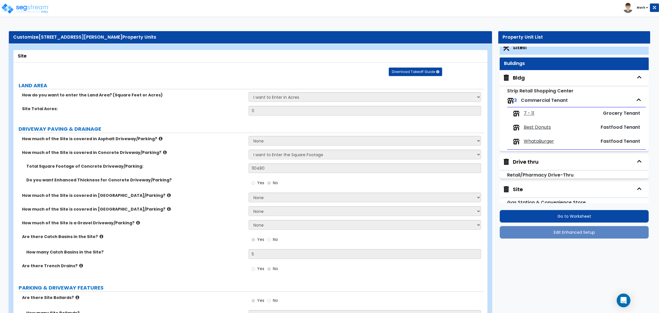
scroll to position [12, 0]
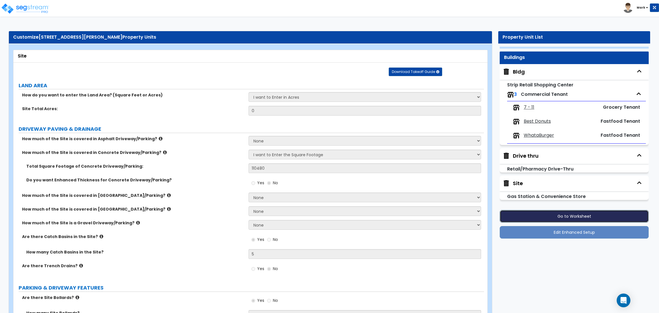
click at [582, 213] on button "Go to Worksheet" at bounding box center [573, 216] width 149 height 13
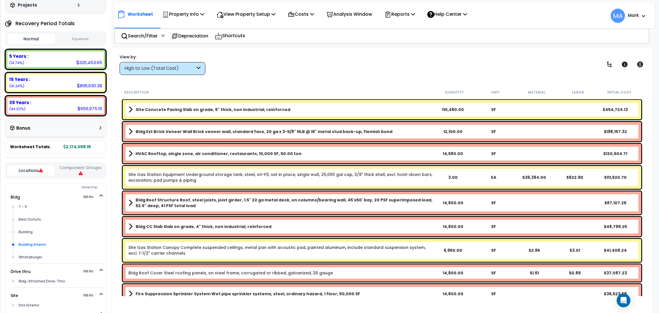
scroll to position [86, 0]
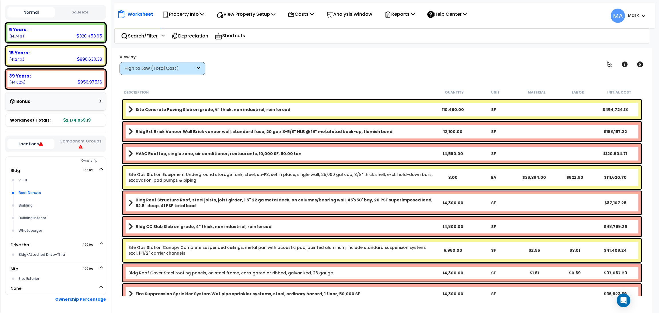
click at [38, 192] on div "Best Donuts" at bounding box center [60, 192] width 86 height 7
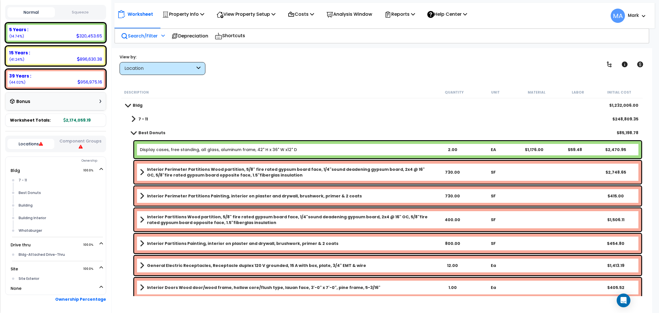
click at [152, 37] on p "Search/Filter" at bounding box center [139, 36] width 37 height 8
click at [148, 37] on p "Search/Filter" at bounding box center [139, 36] width 37 height 8
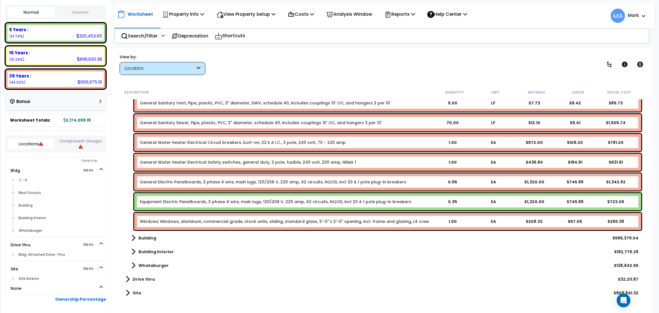
scroll to position [1283, 0]
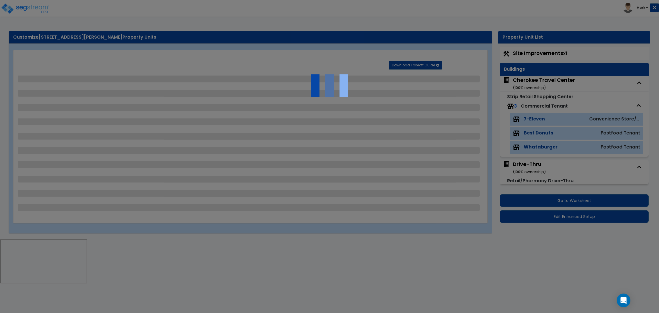
select select "2"
select select "1"
select select "2"
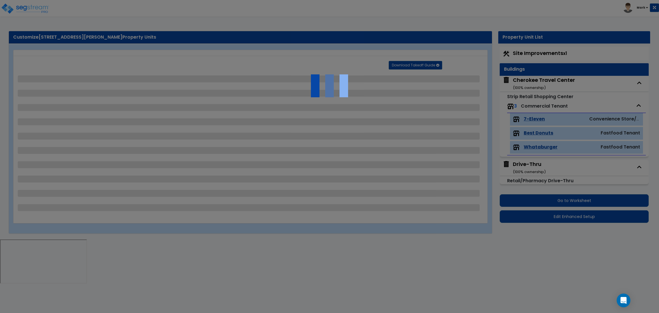
select select "1"
select select "2"
select select "1"
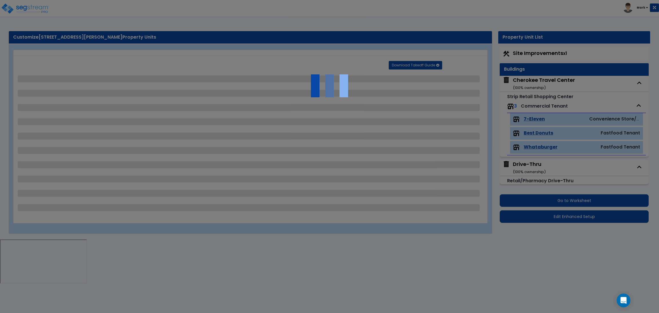
select select "1"
select select "5"
select select "2"
select select "1"
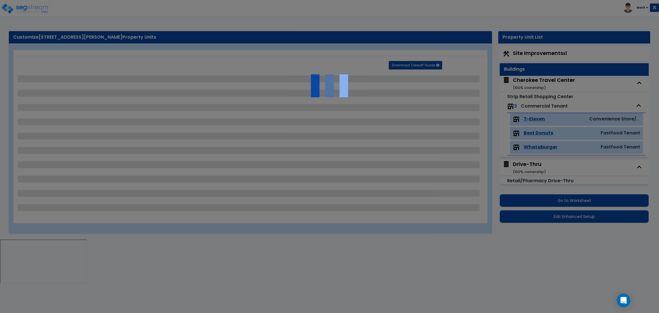
select select "4"
select select "2"
select select "4"
select select "2"
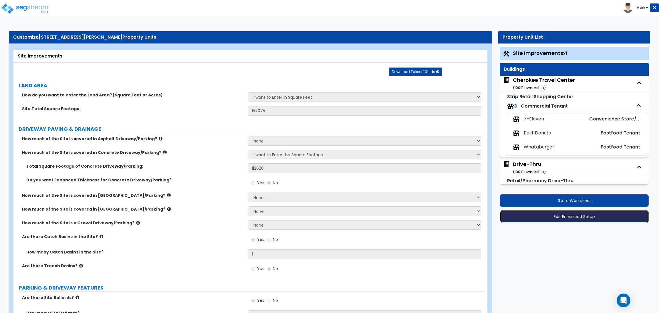
click at [573, 218] on button "Edit Enhanced Setup" at bounding box center [573, 216] width 149 height 13
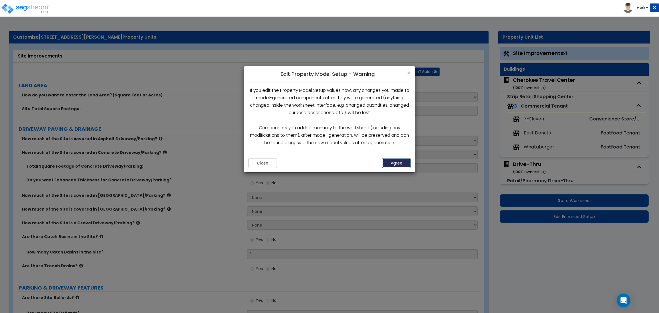
click at [389, 167] on button "Agree" at bounding box center [396, 163] width 29 height 10
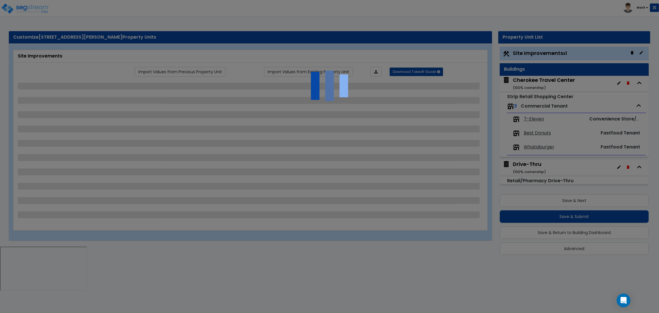
select select "2"
select select "1"
select select "2"
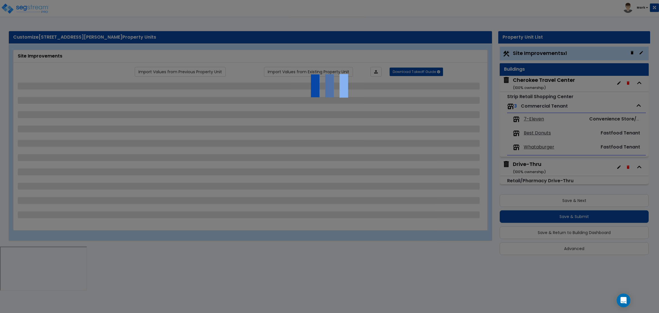
select select "1"
select select "2"
select select "1"
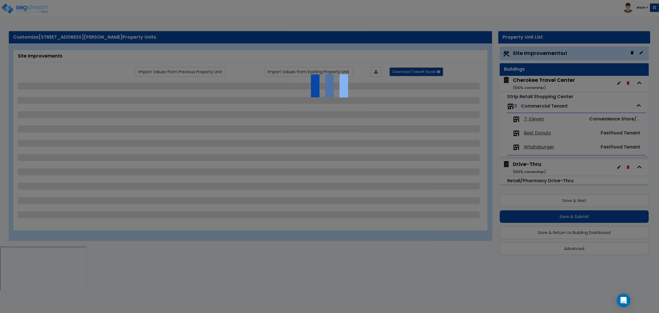
select select "1"
select select "5"
select select "2"
select select "1"
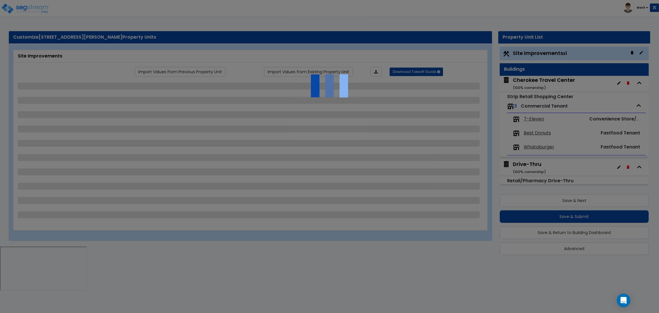
select select "4"
select select "2"
select select "4"
select select "2"
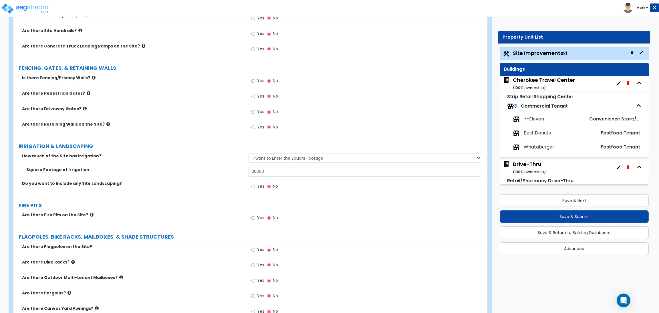
scroll to position [771, 0]
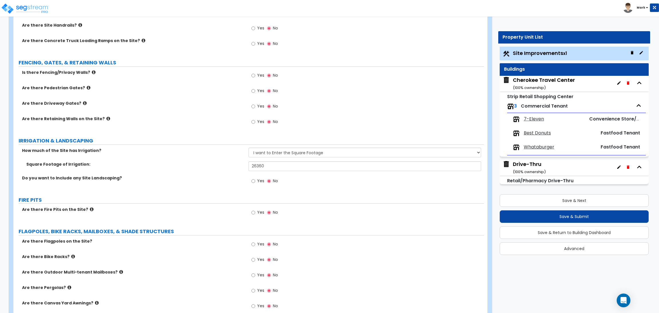
click at [536, 120] on span "7-Eleven" at bounding box center [533, 119] width 20 height 7
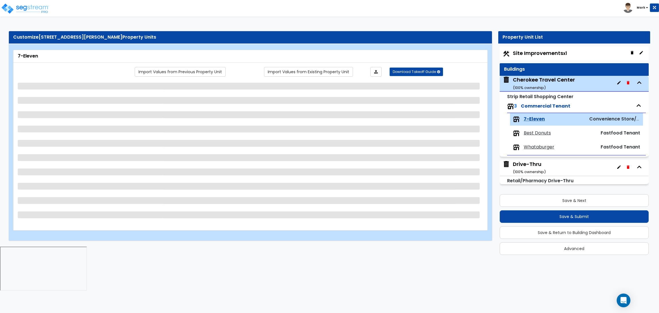
scroll to position [0, 0]
select select "3"
select select "2"
select select "1"
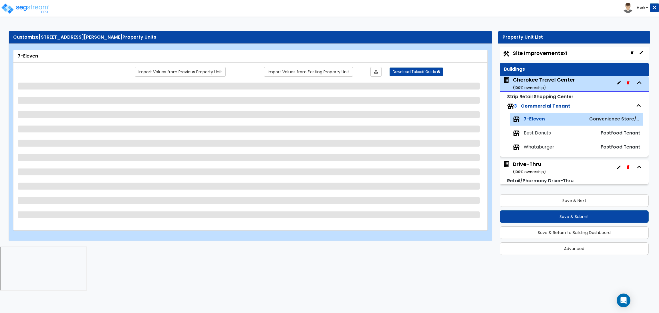
select select "3"
select select "1"
select select "3"
select select "2"
select select "3"
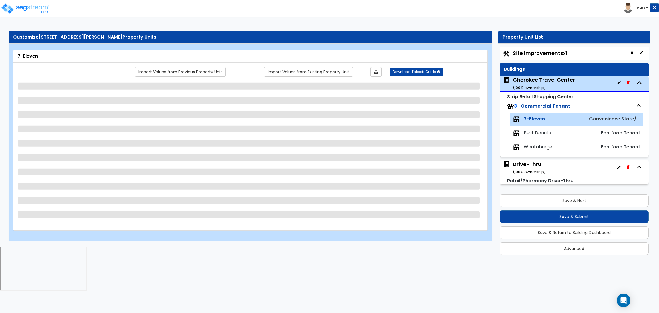
select select "2"
select select "5"
select select "1"
select select "2"
select select "4"
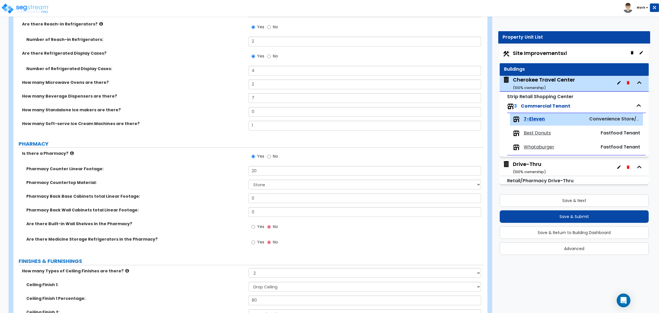
scroll to position [300, 0]
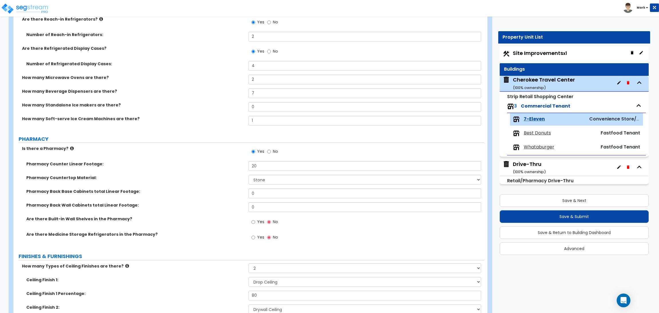
click at [274, 149] on span "No" at bounding box center [275, 151] width 5 height 6
click at [271, 149] on input "No" at bounding box center [269, 151] width 4 height 6
radio input "false"
radio input "true"
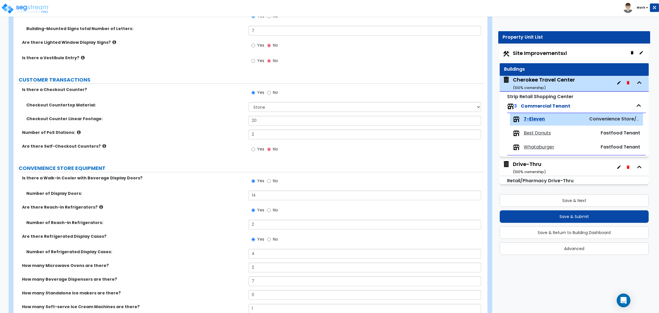
scroll to position [0, 0]
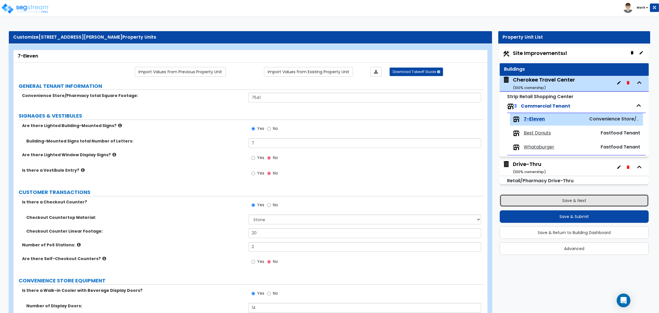
click at [561, 203] on button "Save & Next" at bounding box center [573, 200] width 149 height 13
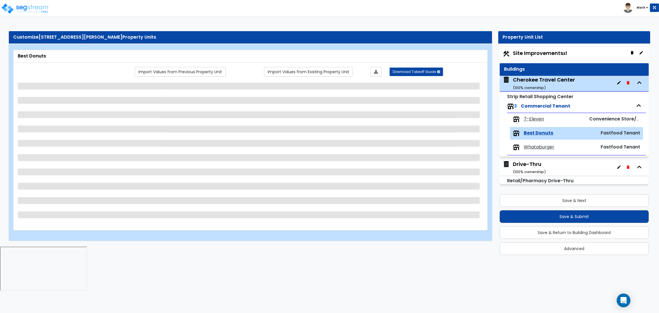
select select "1"
select select "2"
select select "1"
select select "7"
select select "1"
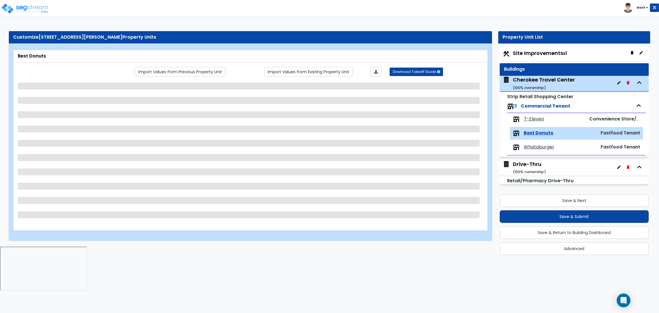
select select "1"
select select "3"
select select "2"
select select "1"
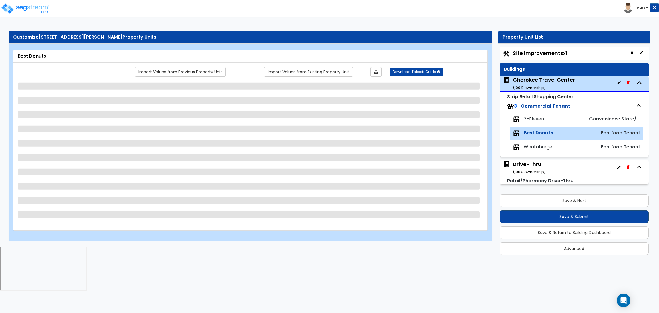
select select "3"
select select "1"
select select "2"
select select "3"
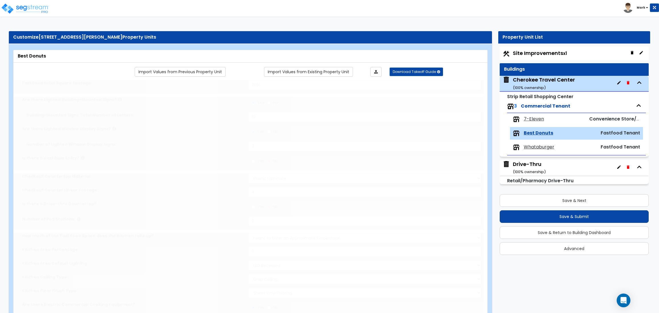
type input "1"
select select "2"
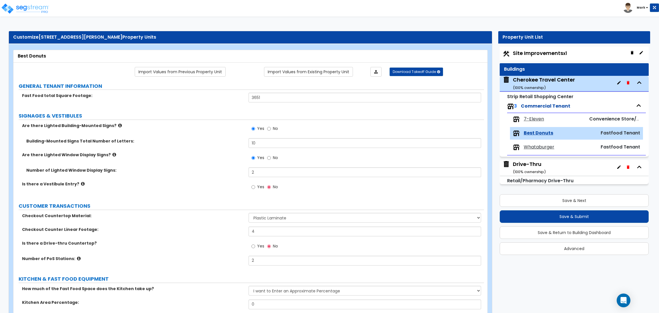
click at [541, 121] on span "7-Eleven" at bounding box center [533, 119] width 20 height 7
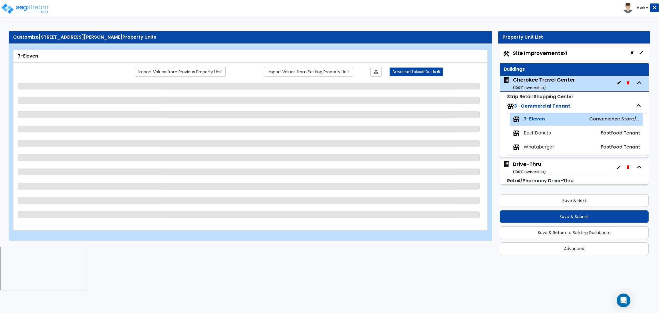
select select "3"
select select "2"
select select "1"
select select "3"
select select "1"
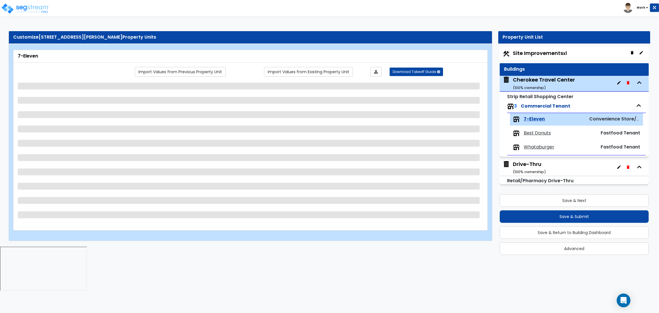
select select "3"
select select "2"
select select "3"
select select "2"
select select "5"
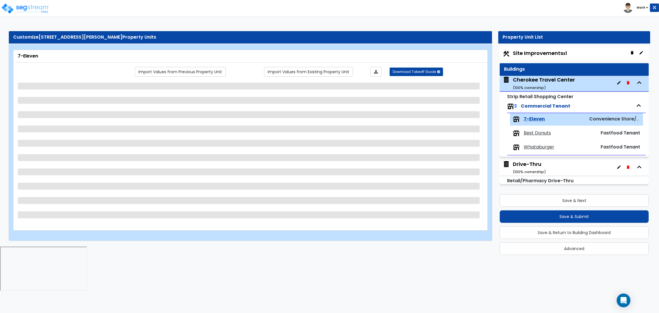
select select "1"
select select "2"
select select "4"
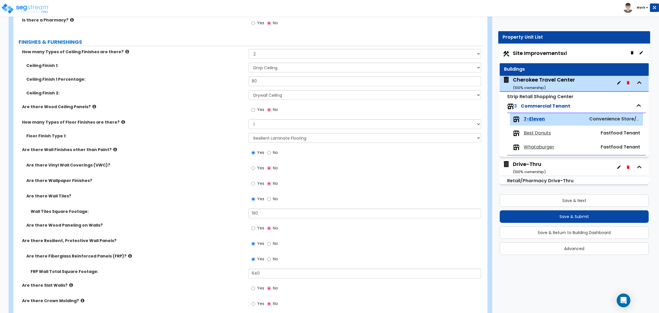
scroll to position [471, 0]
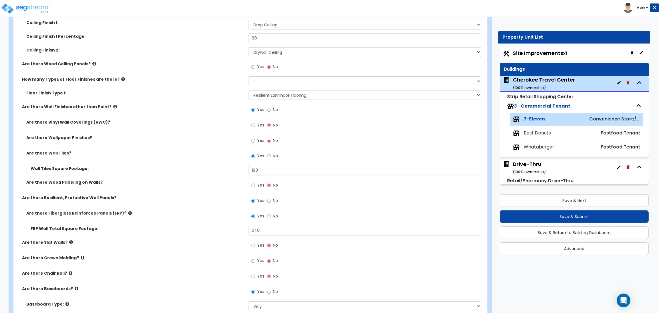
click at [109, 136] on label "Are there Wallpaper Finishes?" at bounding box center [135, 138] width 218 height 6
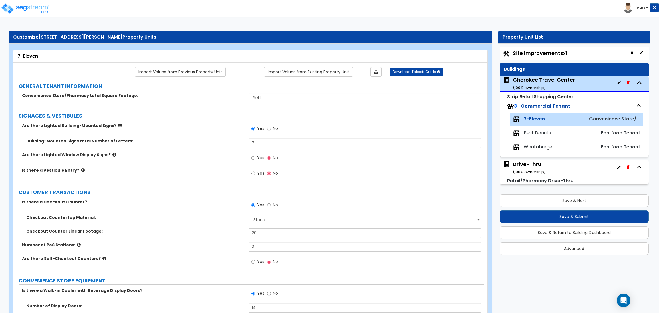
scroll to position [967, 0]
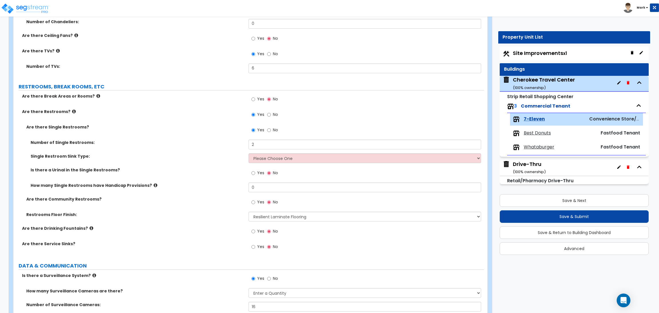
click at [145, 97] on label "Are there Break Areas or Rooms?" at bounding box center [133, 96] width 222 height 6
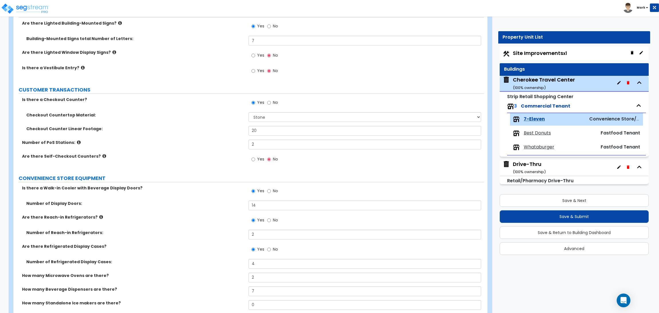
scroll to position [0, 0]
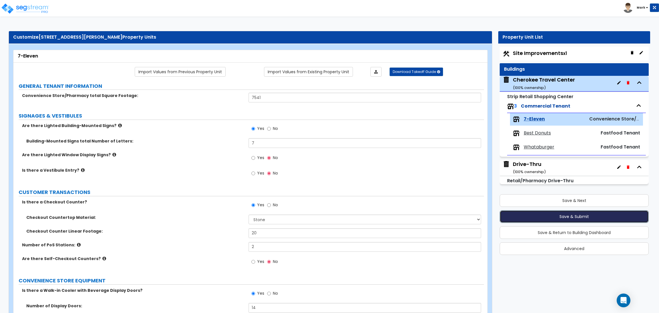
click at [549, 218] on button "Save & Submit" at bounding box center [573, 216] width 149 height 13
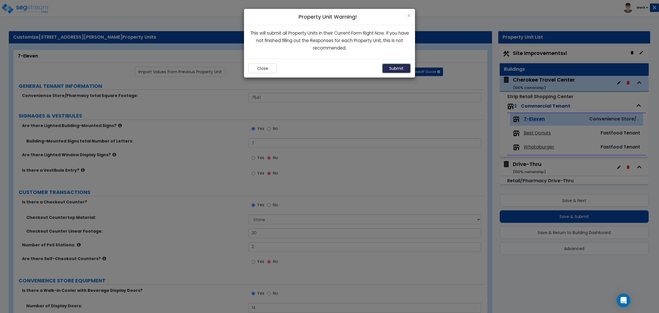
click at [395, 67] on button "Submit" at bounding box center [396, 68] width 29 height 10
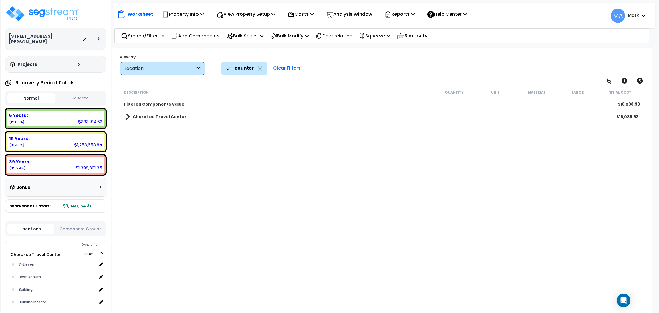
click at [136, 114] on b "Cherokee Travel Center" at bounding box center [160, 117] width 54 height 6
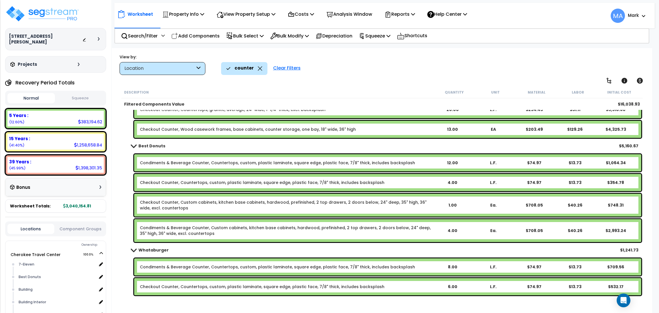
click at [258, 69] on icon at bounding box center [260, 68] width 4 height 4
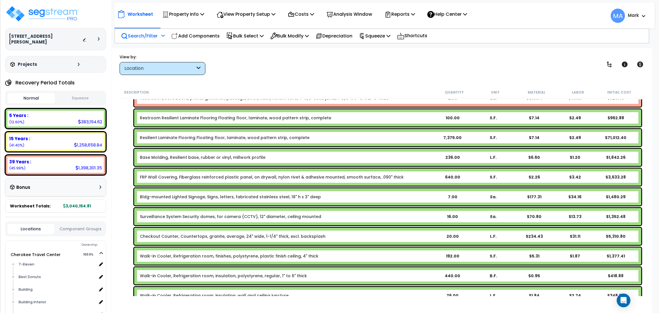
click at [152, 36] on p "Search/Filter" at bounding box center [139, 36] width 37 height 8
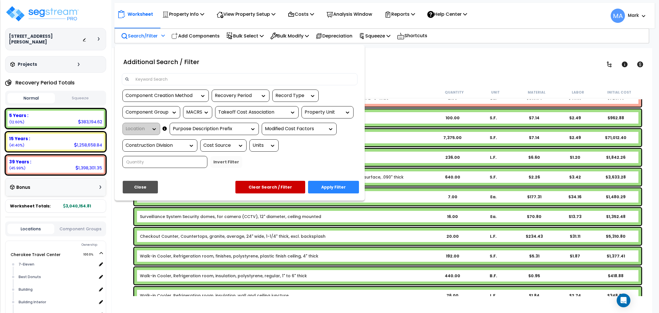
click at [164, 78] on input at bounding box center [243, 79] width 222 height 9
click at [416, 55] on div at bounding box center [329, 156] width 659 height 313
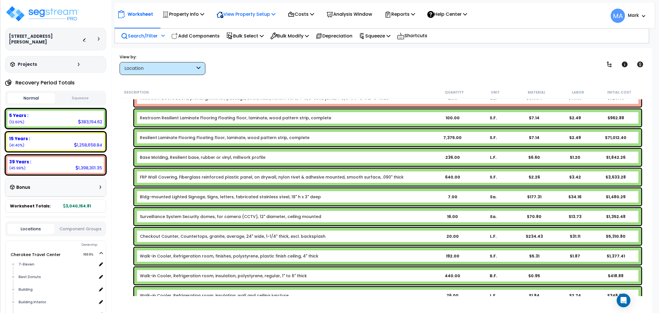
click at [257, 12] on p "View Property Setup" at bounding box center [245, 14] width 59 height 8
click at [258, 39] on link "View Questionnaire" at bounding box center [241, 38] width 57 height 11
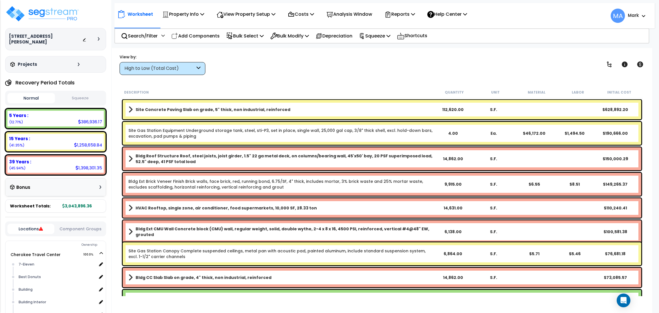
click at [162, 63] on div "High to Low (Total Cost)" at bounding box center [162, 68] width 86 height 13
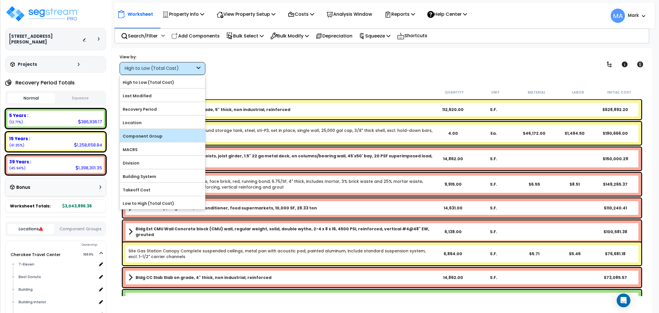
click at [167, 141] on div "Component Group" at bounding box center [162, 135] width 85 height 13
click at [164, 134] on label "Component Group" at bounding box center [162, 136] width 85 height 9
click at [0, 0] on input "Component Group" at bounding box center [0, 0] width 0 height 0
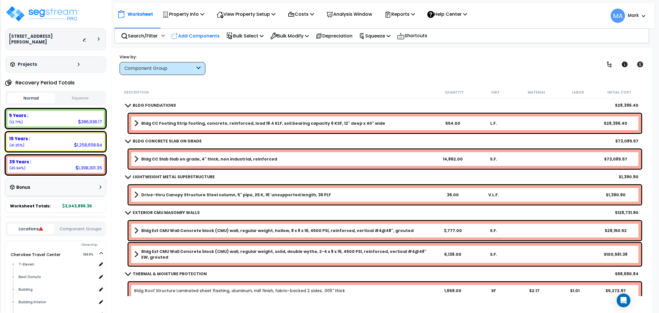
click at [196, 36] on p "Add Components" at bounding box center [195, 36] width 48 height 8
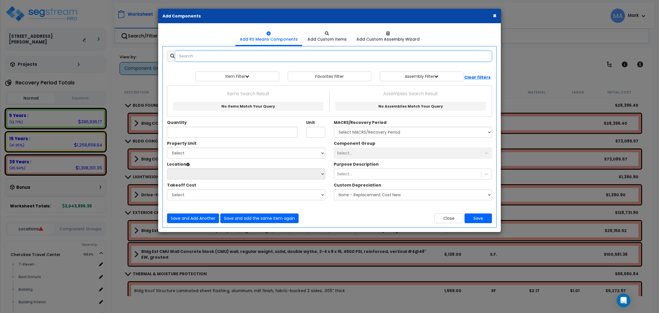
click at [203, 60] on input "text" at bounding box center [333, 56] width 316 height 11
paste input "Countertops, granite, average, 24" wide, 1-1/4" thick, excl. backsplash"
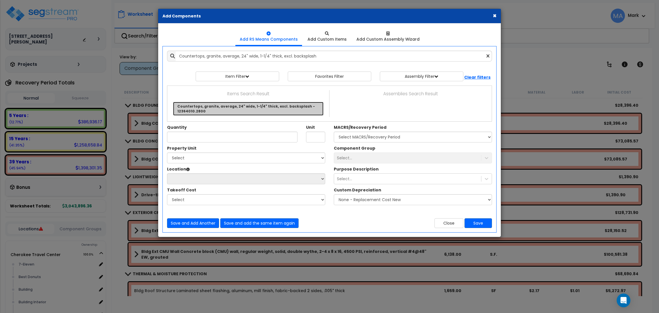
click at [222, 103] on link "Countertops, granite, average, 24" wide, 1-1/4" thick, excl. backsplash - 12364…" at bounding box center [248, 109] width 150 height 14
type input "Countertops, granite, average, 24" wide, 1-1/4" thick, excl. backsplash - 12364…"
type input "L.F."
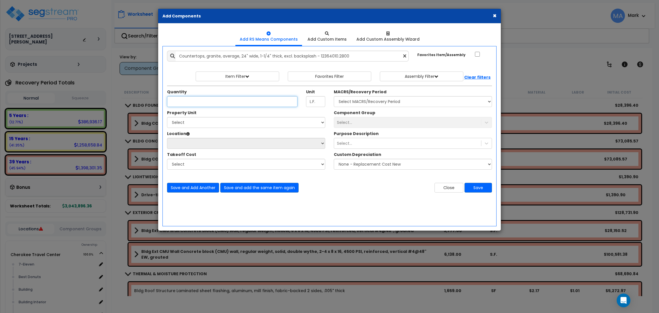
click at [212, 103] on input "Quantity" at bounding box center [232, 101] width 130 height 11
type input "20"
click at [199, 124] on select "Select Cherokee Travel Center Drive-Thru Site Improvements" at bounding box center [246, 122] width 158 height 11
select select "168339"
click at [167, 117] on select "Select Cherokee Travel Center Drive-Thru Site Improvements" at bounding box center [246, 122] width 158 height 11
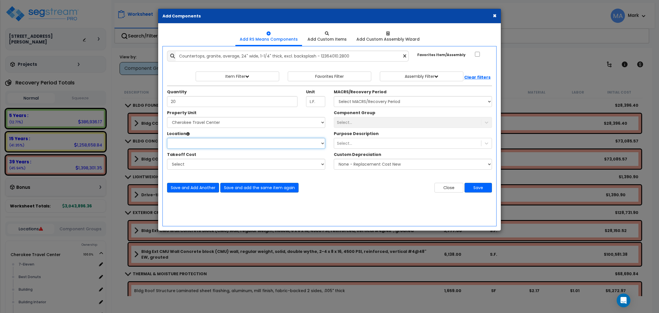
click at [214, 145] on select "Location:" at bounding box center [246, 143] width 158 height 11
select select "31820"
click at [167, 138] on select "Select 7-Eleven Best Donuts Building Building Interior Whataburger Add Addition…" at bounding box center [246, 143] width 158 height 11
click at [387, 103] on select "Select MACRS/Recovery Period 5 Years - 57.0 - Distributive Trades & Services 5 …" at bounding box center [413, 101] width 158 height 11
select select "3667"
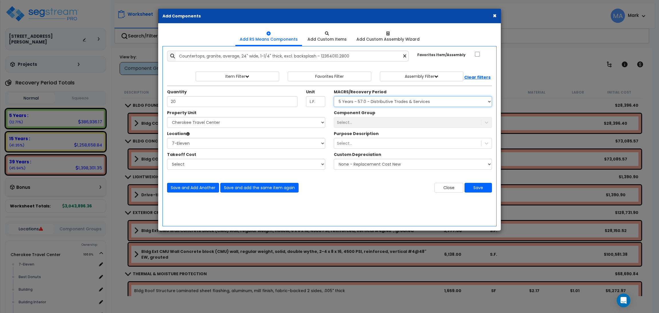
click at [334, 96] on select "Select MACRS/Recovery Period 5 Years - 57.0 - Distributive Trades & Services 5 …" at bounding box center [413, 101] width 158 height 11
click at [375, 121] on div "Select..." at bounding box center [413, 122] width 158 height 11
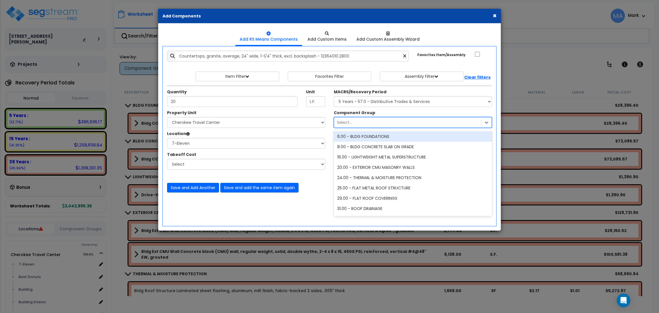
click at [358, 120] on div "Select..." at bounding box center [407, 122] width 147 height 9
type input "77"
click at [366, 133] on div "77.00 - FOOD SERVICE CABINETRY/COUNTERS" at bounding box center [413, 136] width 158 height 10
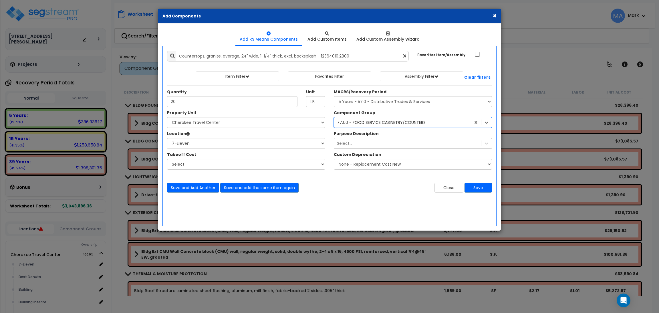
click at [363, 147] on div "Select..." at bounding box center [407, 143] width 147 height 9
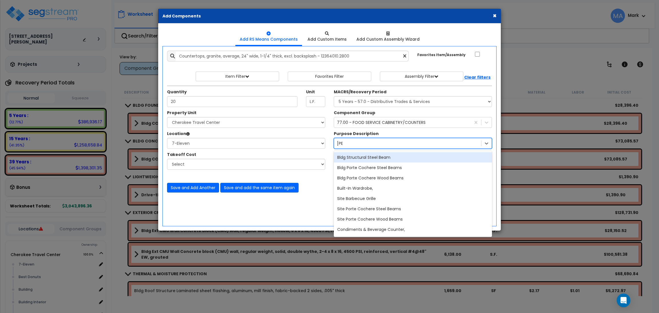
type input "beve"
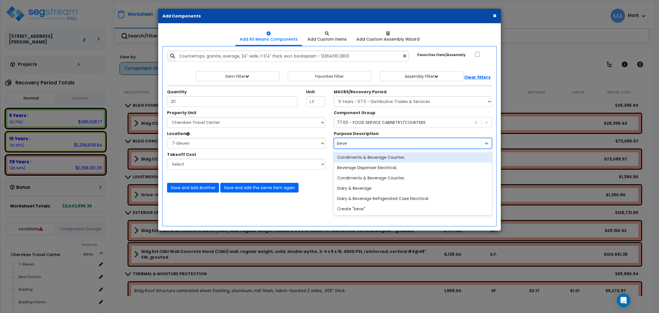
click at [383, 158] on div "Condiments & Beverage Counter," at bounding box center [413, 157] width 158 height 10
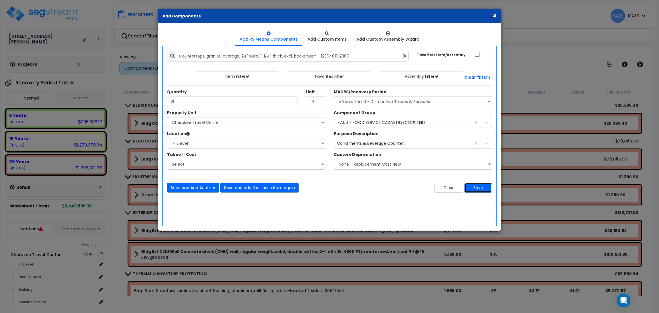
click at [479, 185] on button "Save" at bounding box center [477, 188] width 27 height 10
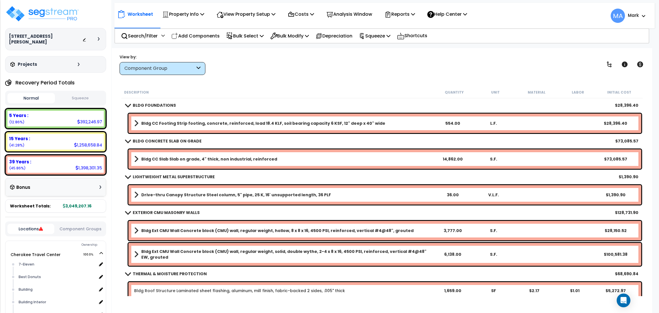
click at [205, 36] on p "Add Components" at bounding box center [195, 36] width 48 height 8
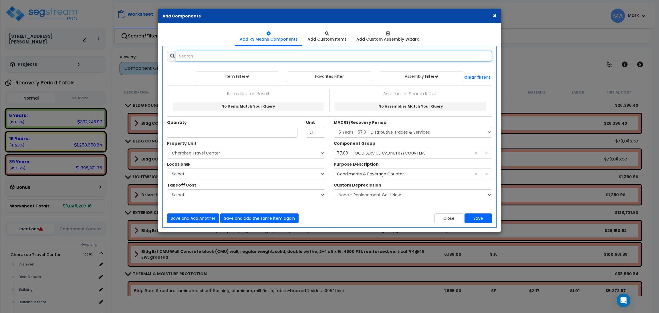
select select
paste input "Custom cabinets, kitchen base cabinets, hardwood, prefinished, 2 top drawers, 2…"
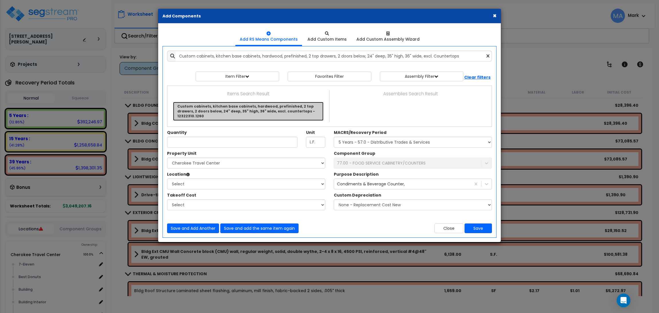
click at [236, 103] on link "Custom cabinets, kitchen base cabinets, hardwood, prefinished, 2 top drawers, 2…" at bounding box center [248, 111] width 150 height 19
type input "Custom cabinets, kitchen base cabinets, hardwood, prefinished, 2 top drawers, 2…"
type input "Ea."
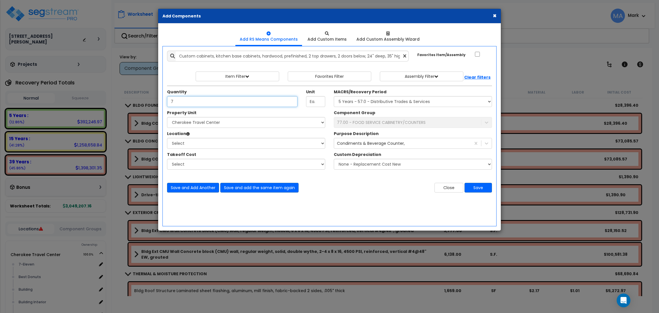
type input "7"
click at [267, 122] on select "Select [GEOGRAPHIC_DATA] Drive-Thru Site Improvements" at bounding box center [246, 122] width 158 height 11
select select "168339"
click at [167, 117] on select "Select [GEOGRAPHIC_DATA] Drive-Thru Site Improvements" at bounding box center [246, 122] width 158 height 11
click at [228, 141] on select "Select 7-Eleven Best Donuts Building Building Interior Whataburger Add Addition…" at bounding box center [246, 143] width 158 height 11
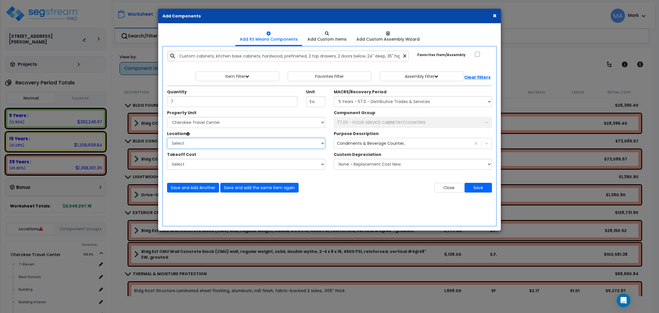
select select "31820"
click at [167, 138] on select "Select 7-Eleven Best Donuts Building Building Interior Whataburger Add Addition…" at bounding box center [246, 143] width 158 height 11
click at [479, 189] on button "Save" at bounding box center [477, 188] width 27 height 10
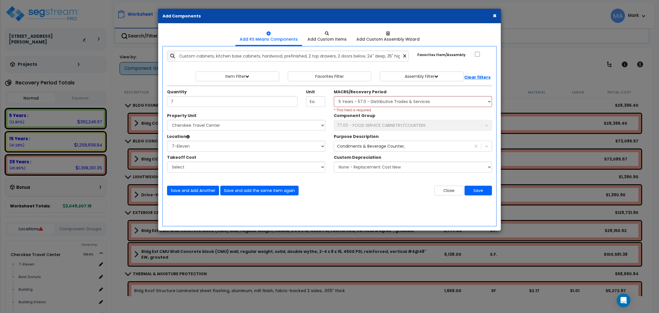
drag, startPoint x: 441, startPoint y: 109, endPoint x: 440, endPoint y: 105, distance: 4.4
click at [440, 106] on div "Select MACRS/Recovery Period 5 Years - 57.0 - Distributive Trades & Services 5 …" at bounding box center [413, 104] width 158 height 17
click at [438, 103] on select "Select MACRS/Recovery Period 5 Years - 57.0 - Distributive Trades & Services 5 …" at bounding box center [413, 101] width 158 height 11
select select "3667"
click at [334, 96] on select "Select MACRS/Recovery Period 5 Years - 57.0 - Distributive Trades & Services 5 …" at bounding box center [413, 101] width 158 height 11
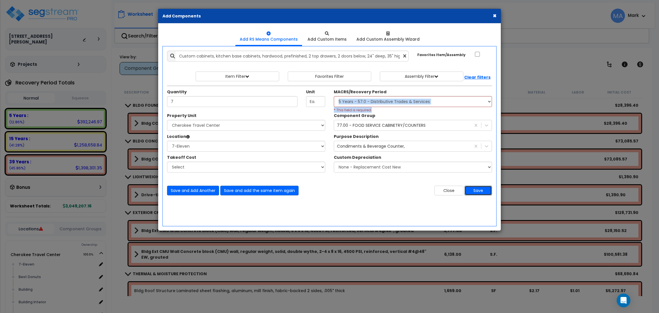
click at [475, 193] on button "Save" at bounding box center [477, 190] width 27 height 10
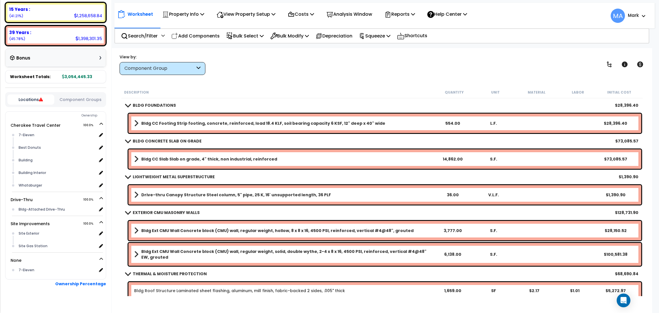
scroll to position [129, 0]
click at [35, 266] on div "7-Eleven x 1.0" at bounding box center [60, 269] width 86 height 13
drag, startPoint x: 36, startPoint y: 264, endPoint x: 22, endPoint y: 266, distance: 14.4
click at [22, 266] on div "7-Eleven x 1.0" at bounding box center [60, 269] width 86 height 13
click at [23, 266] on div "7-Eleven" at bounding box center [57, 269] width 80 height 7
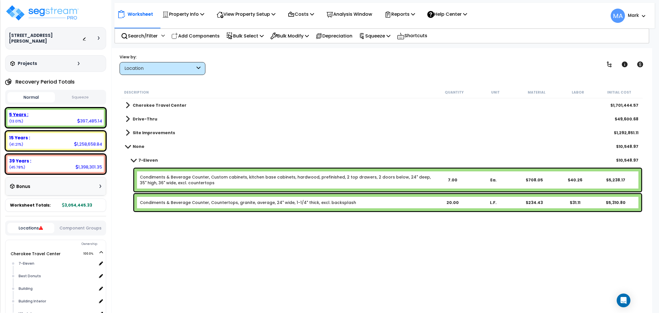
scroll to position [0, 0]
drag, startPoint x: 203, startPoint y: 184, endPoint x: 210, endPoint y: 175, distance: 11.5
click at [210, 175] on link "Condiments & Beverage Counter, Custom cabinets, kitchen base cabinets, hardwood…" at bounding box center [286, 179] width 292 height 11
click at [212, 192] on div "Condiments & Beverage Counter, Countertops, granite, average, 24" wide, 1-1/4" …" at bounding box center [381, 202] width 521 height 20
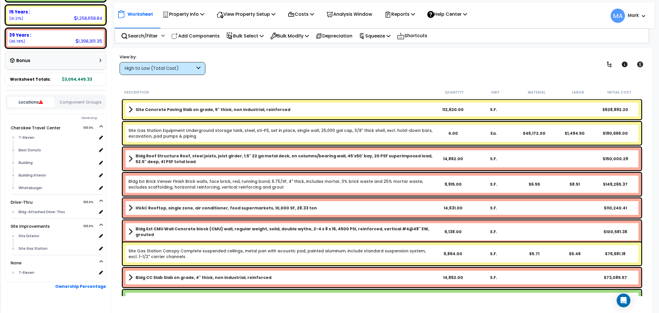
scroll to position [129, 0]
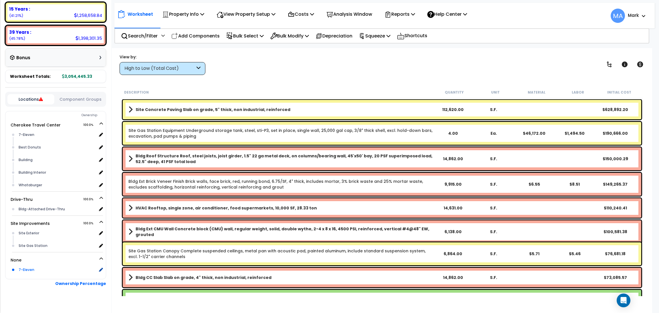
click at [38, 266] on div "7-Eleven" at bounding box center [57, 269] width 80 height 7
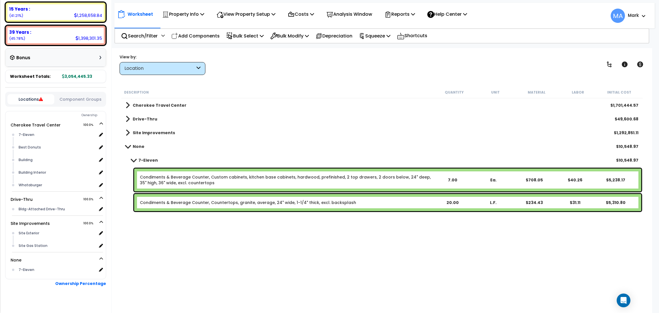
click at [203, 181] on link "Condiments & Beverage Counter, Custom cabinets, kitchen base cabinets, hardwood…" at bounding box center [286, 179] width 292 height 11
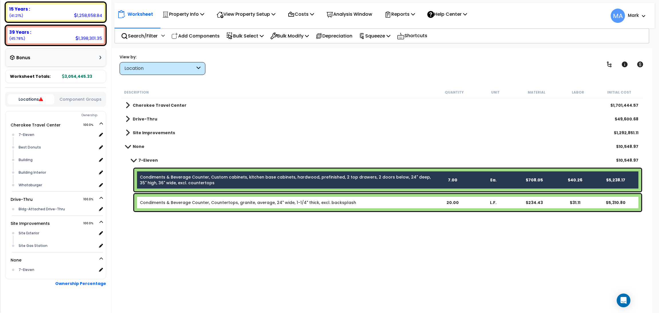
click at [216, 199] on link "Condiments & Beverage Counter, Countertops, granite, average, 24" wide, 1-1/4" …" at bounding box center [248, 202] width 216 height 6
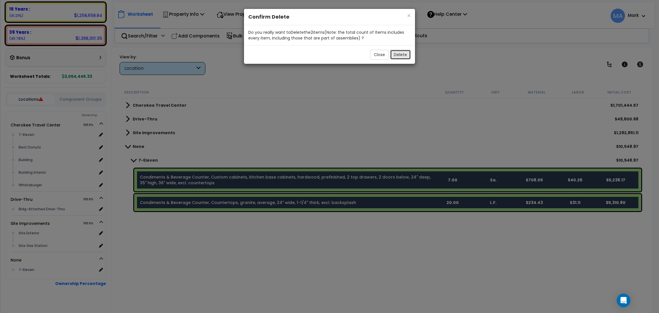
click at [405, 53] on button "Delete" at bounding box center [400, 55] width 21 height 10
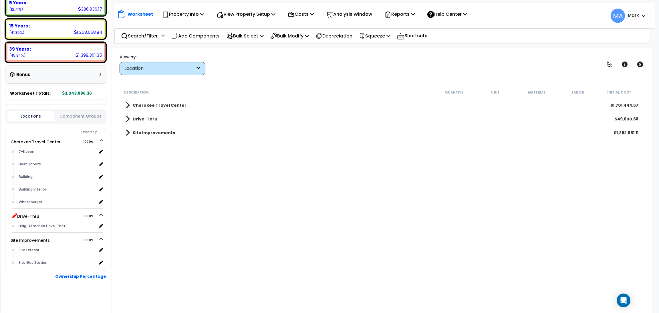
scroll to position [105, 0]
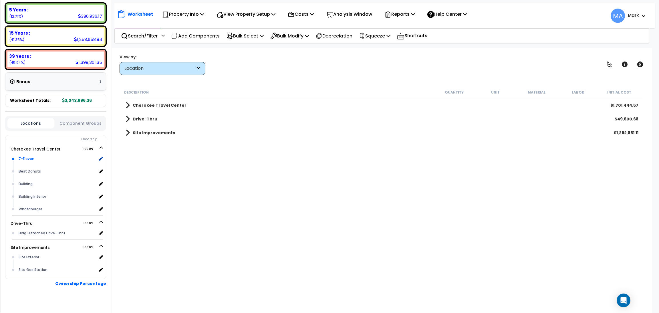
click at [53, 155] on div "7-Eleven" at bounding box center [57, 158] width 80 height 7
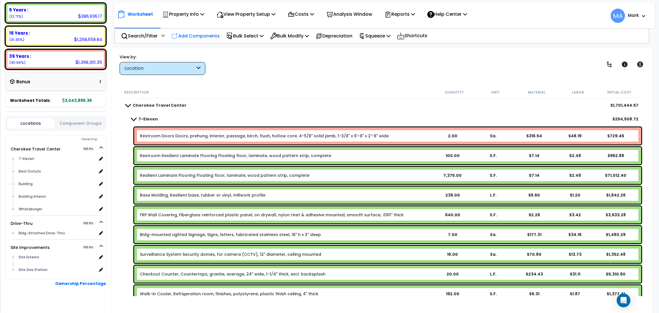
click at [188, 36] on p "Add Components" at bounding box center [195, 36] width 48 height 8
select select
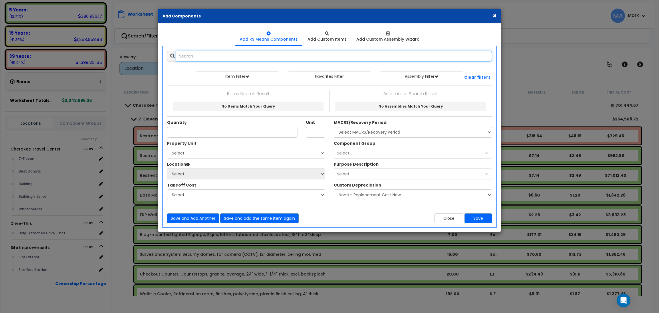
select select
paste input "Custom cabinets, kitchen base cabinets, hardwood, prefinished, 2 top drawers, 2…"
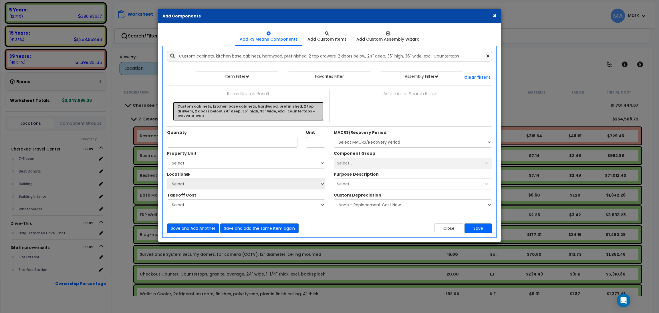
click at [243, 103] on link "Custom cabinets, kitchen base cabinets, hardwood, prefinished, 2 top drawers, 2…" at bounding box center [248, 111] width 150 height 19
type input "Custom cabinets, kitchen base cabinets, hardwood, prefinished, 2 top drawers, 2…"
type input "Ea."
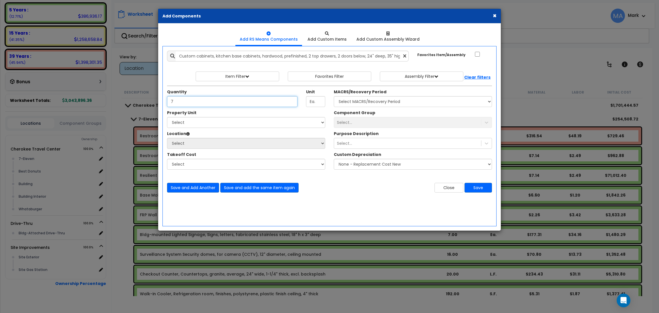
type input "7"
click at [222, 124] on select "Select [GEOGRAPHIC_DATA] Drive-Thru Site Improvements" at bounding box center [246, 122] width 158 height 11
select select "168339"
click at [167, 117] on select "Select [GEOGRAPHIC_DATA] Drive-Thru Site Improvements" at bounding box center [246, 122] width 158 height 11
click at [210, 143] on select "Select 7-Eleven Best Donuts Building Building Interior Whataburger Add Addition…" at bounding box center [246, 143] width 158 height 11
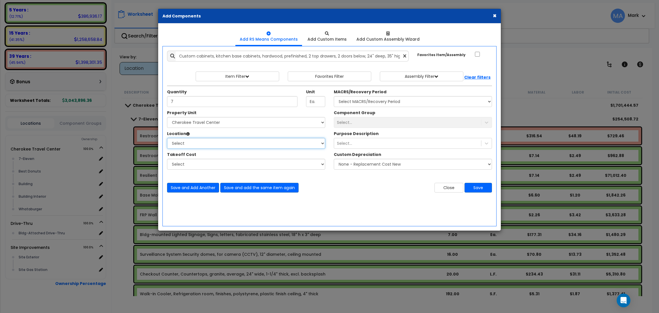
select select "31820"
click at [167, 138] on select "Select 7-Eleven Best Donuts Building Building Interior Whataburger Add Addition…" at bounding box center [246, 143] width 158 height 11
click at [376, 101] on select "Select MACRS/Recovery Period 5 Years - 57.0 - Distributive Trades & Services 5 …" at bounding box center [413, 101] width 158 height 11
select select "3667"
click at [334, 96] on select "Select MACRS/Recovery Period 5 Years - 57.0 - Distributive Trades & Services 5 …" at bounding box center [413, 101] width 158 height 11
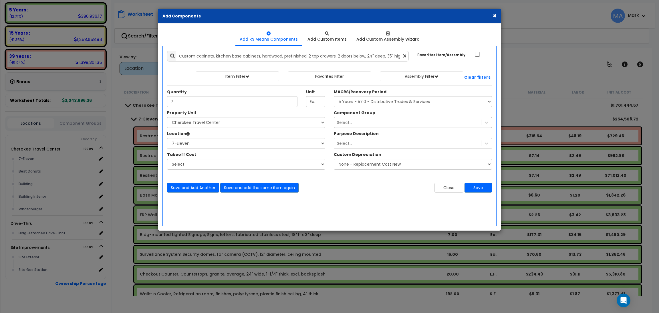
click at [376, 122] on div "Select..." at bounding box center [407, 122] width 147 height 9
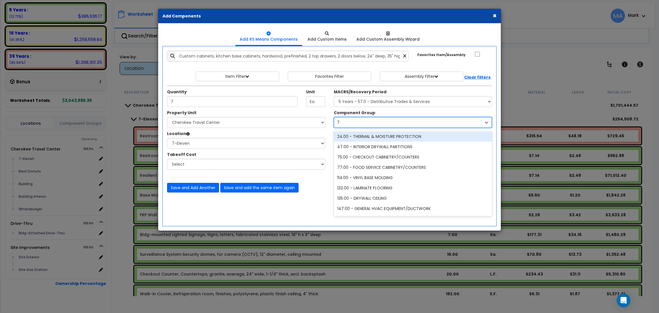
type input "77"
click at [381, 141] on div "77.00 - FOOD SERVICE CABINETRY/COUNTERS" at bounding box center [413, 136] width 158 height 10
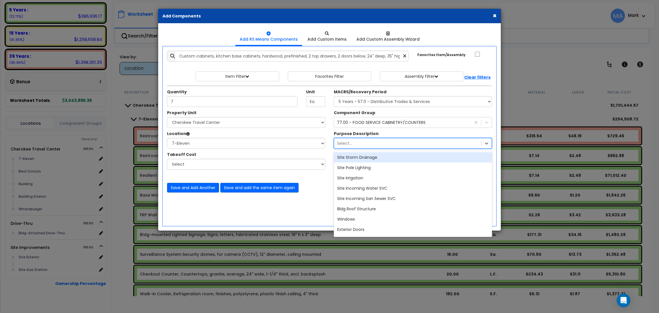
click at [390, 147] on div "Select..." at bounding box center [407, 143] width 147 height 9
type input "cond"
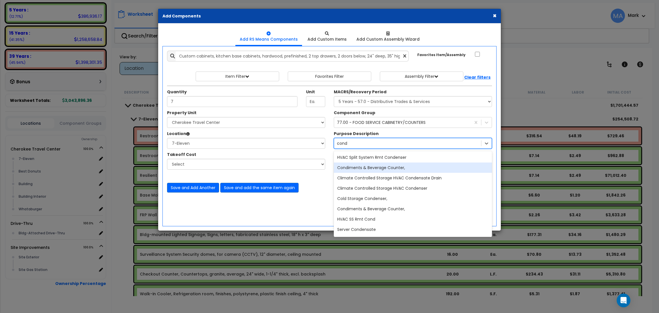
click at [386, 165] on div "Condiments & Beverage Counter," at bounding box center [413, 167] width 158 height 10
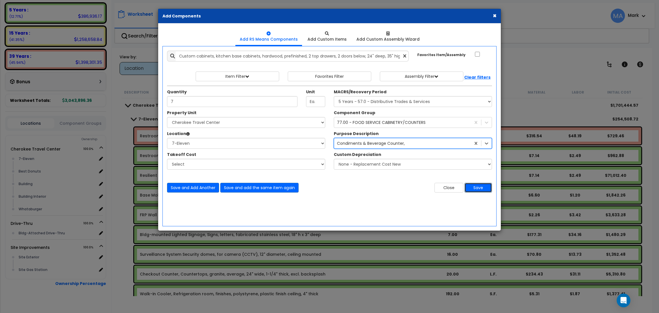
click at [477, 186] on button "Save" at bounding box center [477, 188] width 27 height 10
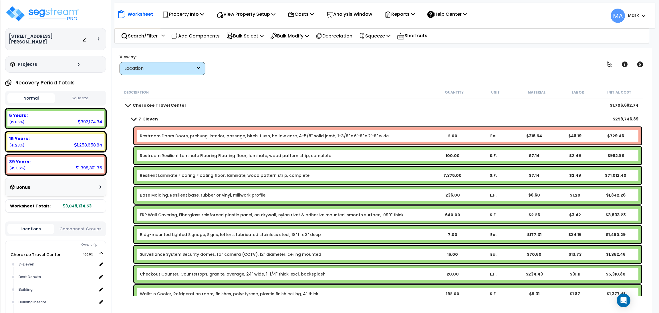
scroll to position [0, 0]
click at [189, 35] on p "Add Components" at bounding box center [195, 36] width 48 height 8
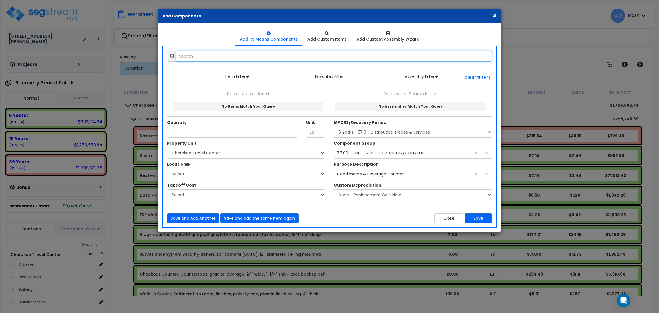
select select
paste input "Countertops, granite, average, 24" wide, 1-1/4" thick, excl. backsplash"
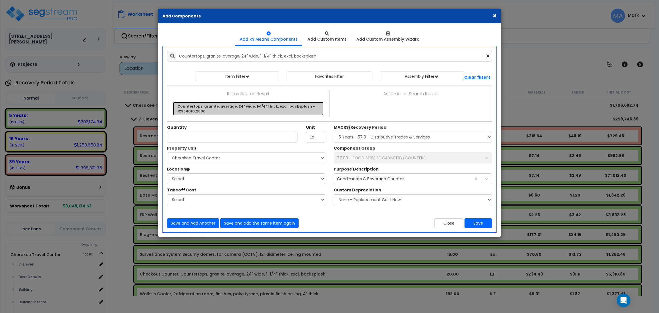
click at [256, 107] on link "Countertops, granite, average, 24" wide, 1-1/4" thick, excl. backsplash - 12364…" at bounding box center [248, 109] width 150 height 14
type input "Countertops, granite, average, 24" wide, 1-1/4" thick, excl. backsplash - 12364…"
type input "L.F."
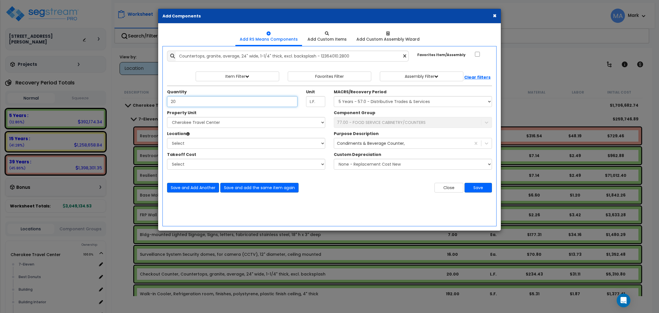
type input "20"
click at [310, 124] on select "Select [GEOGRAPHIC_DATA] Drive-Thru Site Improvements" at bounding box center [246, 122] width 158 height 11
select select "168339"
click at [167, 117] on select "Select [GEOGRAPHIC_DATA] Drive-Thru Site Improvements" at bounding box center [246, 122] width 158 height 11
click at [240, 140] on select "Select 7-Eleven Best Donuts Building Building Interior Whataburger Add Addition…" at bounding box center [246, 143] width 158 height 11
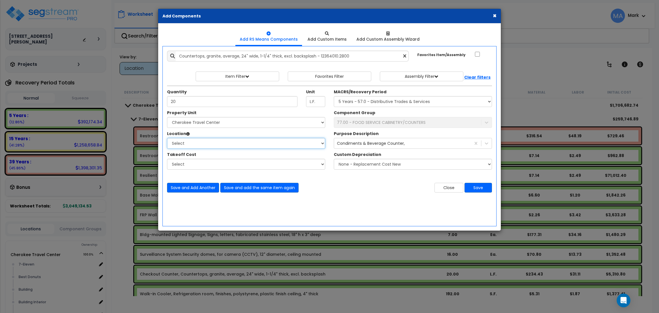
select select "31820"
click at [167, 138] on select "Select 7-Eleven Best Donuts Building Building Interior Whataburger Add Addition…" at bounding box center [246, 143] width 158 height 11
click at [368, 103] on select "Select MACRS/Recovery Period 5 Years - 57.0 - Distributive Trades & Services 5 …" at bounding box center [413, 101] width 158 height 11
select select "3667"
click at [334, 96] on select "Select MACRS/Recovery Period 5 Years - 57.0 - Distributive Trades & Services 5 …" at bounding box center [413, 101] width 158 height 11
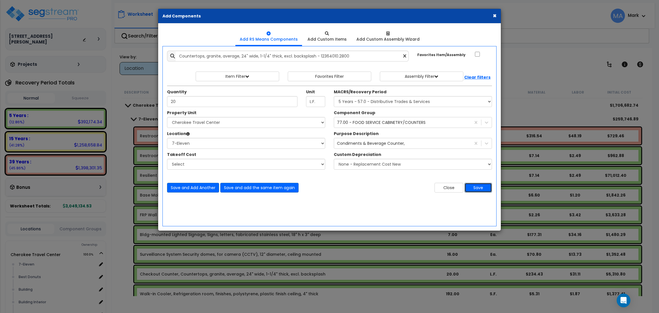
click at [474, 190] on button "Save" at bounding box center [477, 188] width 27 height 10
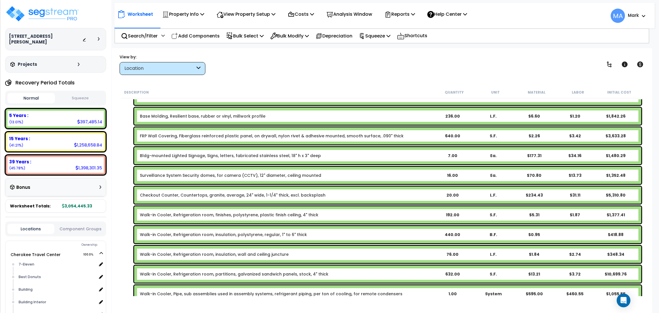
scroll to position [86, 0]
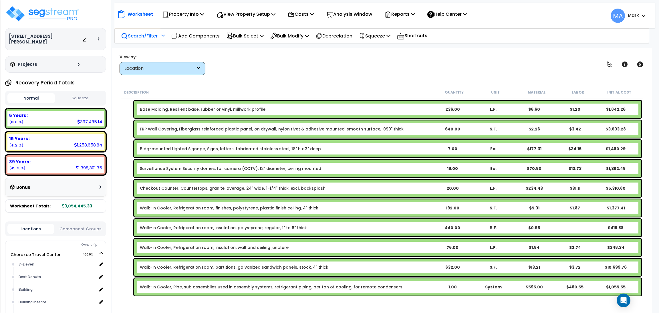
click at [154, 33] on p "Search/Filter" at bounding box center [139, 36] width 37 height 8
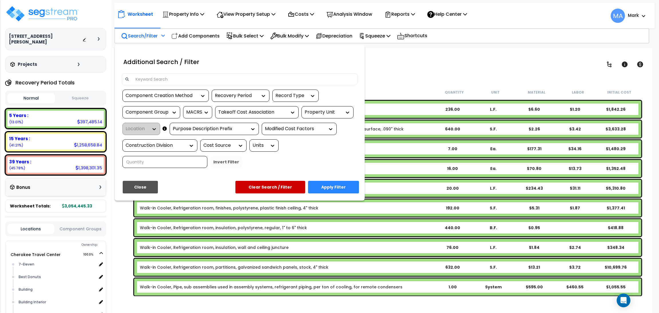
click at [164, 81] on input at bounding box center [243, 79] width 222 height 9
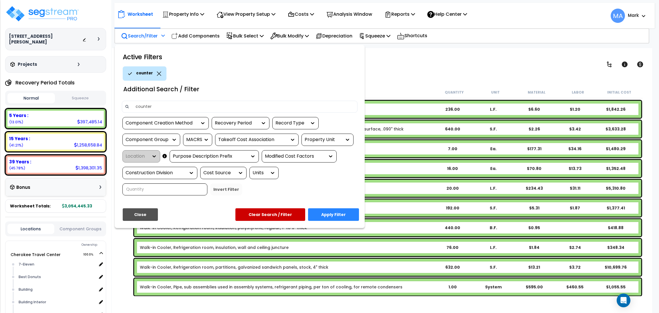
type input "counter"
click at [348, 209] on button "Apply Filter" at bounding box center [333, 214] width 51 height 13
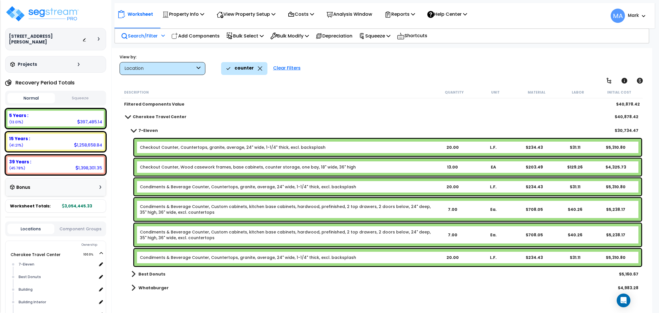
scroll to position [0, 0]
drag, startPoint x: 349, startPoint y: 166, endPoint x: 179, endPoint y: 169, distance: 169.5
click at [179, 169] on b "Checkout Counter, Wood casework frames, base cabinets, counter storage, one bay…" at bounding box center [286, 167] width 292 height 6
copy link "Wood casework frames, base cabinets, counter storage, one bay, 18" wide, 36" hi…"
click at [191, 13] on p "Property Info" at bounding box center [183, 14] width 42 height 8
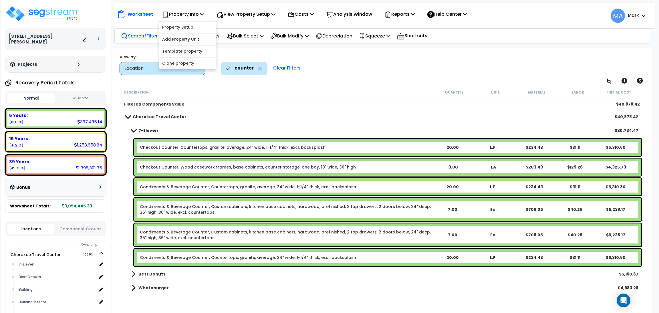
click at [263, 105] on div "Filtered Components Value" at bounding box center [278, 104] width 309 height 6
click at [196, 36] on p "Add Components" at bounding box center [195, 36] width 48 height 8
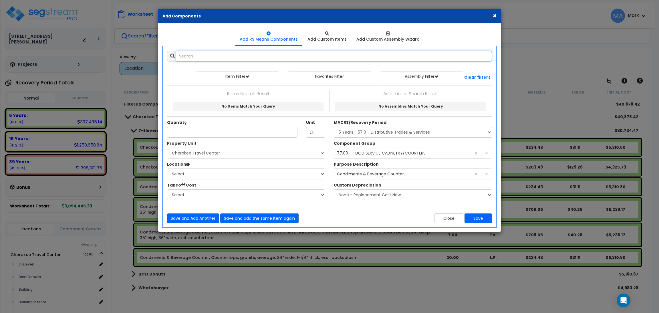
select select
paste input "Wood casework frames, base cabinets, counter storage, one bay, 18" wide, 36" hi…"
click at [375, 53] on input "Wood casework frames, base cabinets, counter storage, one bay, 18" wide, 36" hi…" at bounding box center [333, 56] width 316 height 11
click at [226, 57] on input "Wood casework frames, base cabinets, counter storage, one bay, 18" wide, 36" hi…" at bounding box center [333, 56] width 316 height 11
drag, startPoint x: 183, startPoint y: 55, endPoint x: 195, endPoint y: 51, distance: 12.5
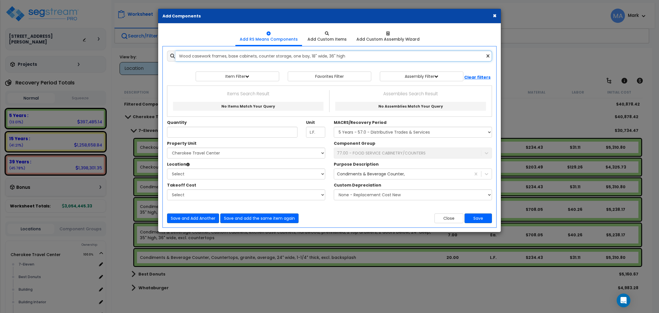
click at [183, 55] on input "Wood casework frames, base cabinets, counter storage, one bay, 18" wide, 36" hi…" at bounding box center [333, 56] width 316 height 11
click at [228, 52] on input "wood casework frames, base cabinets, counter storage, one bay, 18" wide, 36" hi…" at bounding box center [333, 56] width 316 height 11
click at [494, 16] on button "×" at bounding box center [494, 16] width 4 height 6
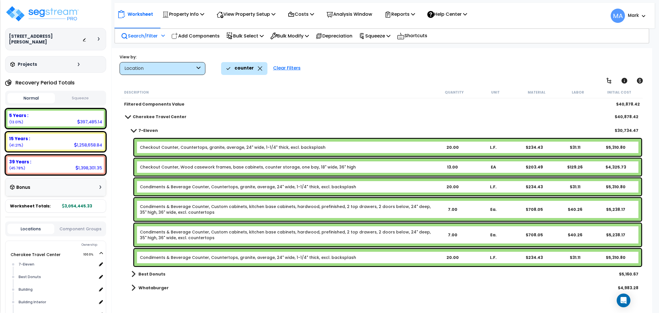
click at [307, 256] on link "Condiments & Beverage Counter, Countertops, granite, average, 24" wide, 1-1/4" …" at bounding box center [248, 257] width 216 height 6
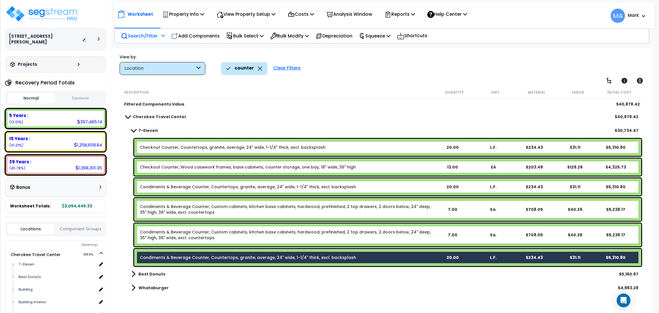
click at [303, 235] on link "Condiments & Beverage Counter, Custom cabinets, kitchen base cabinets, hardwood…" at bounding box center [286, 234] width 292 height 11
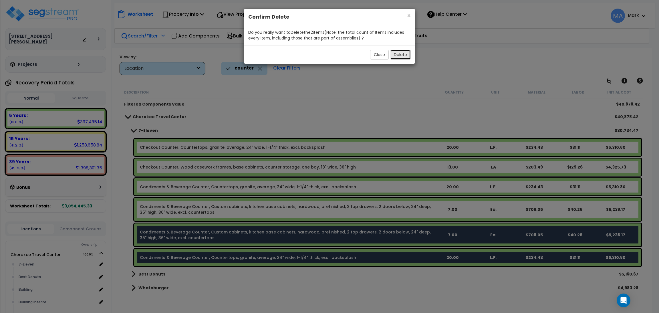
click at [403, 55] on button "Delete" at bounding box center [400, 55] width 21 height 10
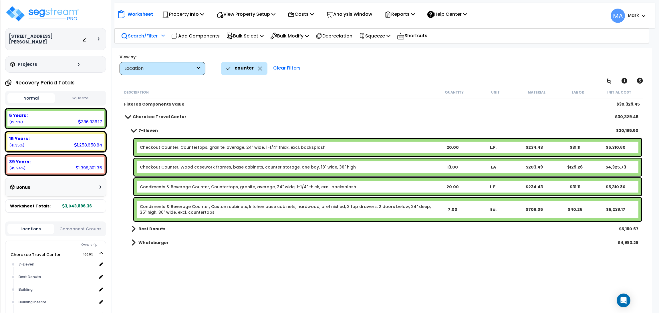
click at [153, 230] on b "Best Donuts" at bounding box center [151, 229] width 27 height 6
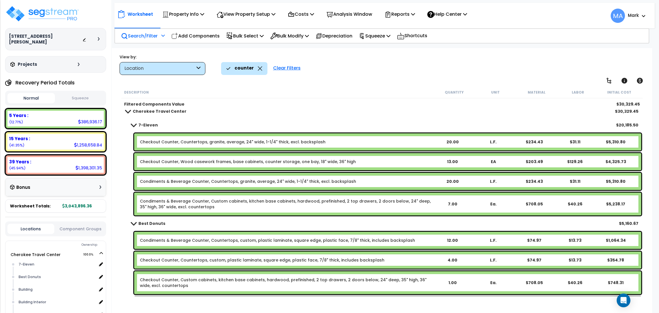
scroll to position [1, 0]
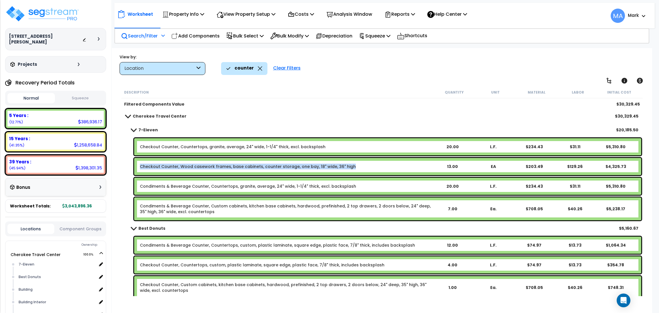
drag, startPoint x: 351, startPoint y: 165, endPoint x: 135, endPoint y: 162, distance: 216.1
click at [135, 162] on div "Checkout Counter, Wood casework frames, base cabinets, counter storage, one bay…" at bounding box center [387, 166] width 507 height 17
copy link "Checkout Counter, Wood casework frames, base cabinets, counter storage, one bay…"
click at [197, 35] on p "Add Components" at bounding box center [195, 36] width 48 height 8
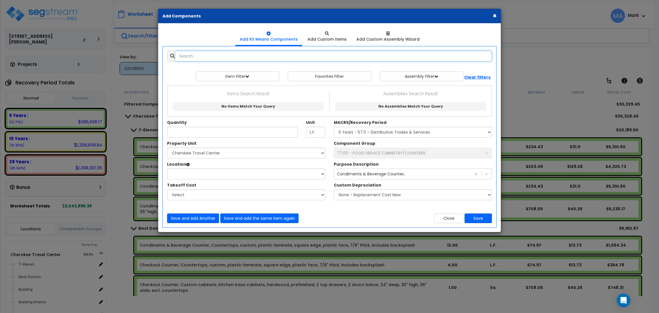
paste input "Checkout Counter, Wood casework frames, base cabinets, counter storage, one bay…"
drag, startPoint x: 218, startPoint y: 56, endPoint x: 144, endPoint y: 60, distance: 74.1
click at [144, 60] on div "× Add Components Add RS Means Components Add Custom Items Add Items" at bounding box center [329, 156] width 659 height 313
click at [228, 54] on input "Wood casework frames, base cabinets, counter storage, one bay, 18" wide, 36" hi…" at bounding box center [333, 56] width 316 height 11
click at [303, 60] on input "base cabinets, counter storage, one bay, 18" wide, 36" high" at bounding box center [333, 56] width 316 height 11
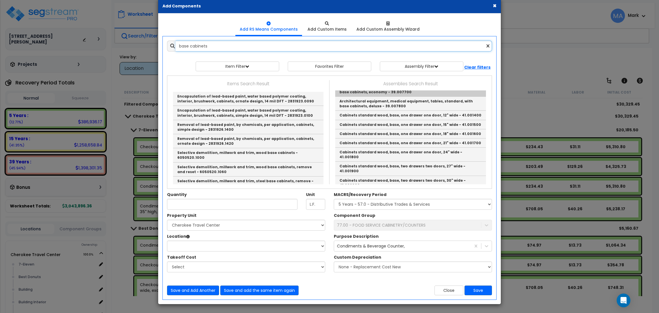
scroll to position [171, 0]
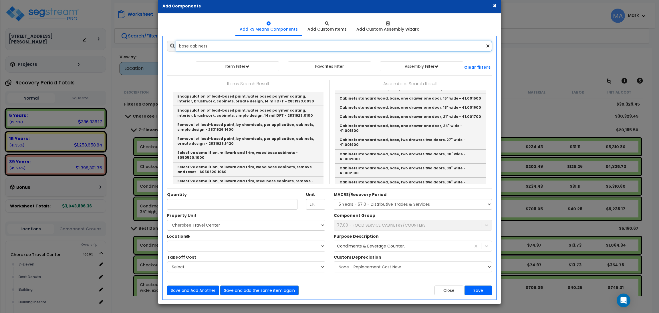
type input "base cabinets"
click at [494, 7] on button "×" at bounding box center [494, 6] width 4 height 6
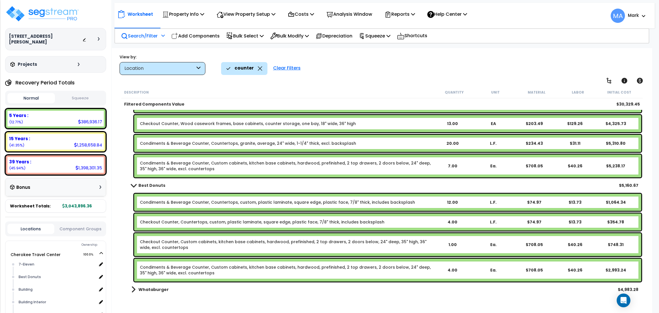
scroll to position [25, 0]
click at [154, 287] on b "Whataburger" at bounding box center [153, 289] width 30 height 6
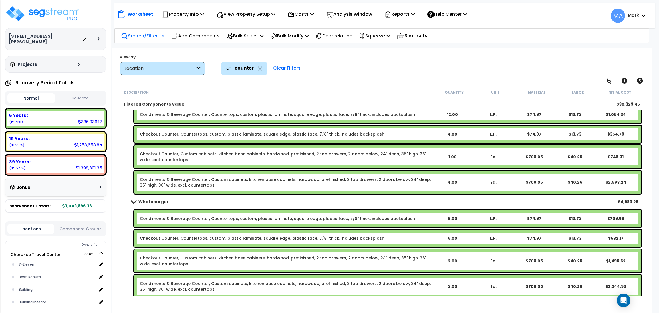
scroll to position [133, 0]
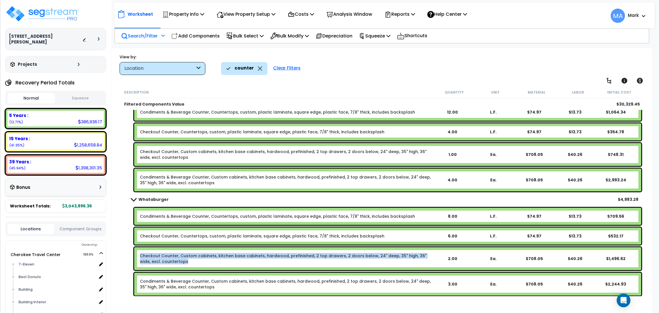
drag, startPoint x: 181, startPoint y: 259, endPoint x: 139, endPoint y: 253, distance: 42.5
click at [139, 253] on div "Checkout Counter, Custom cabinets, kitchen base cabinets, hardwood, prefinished…" at bounding box center [387, 258] width 507 height 23
copy link "Checkout Counter, Custom cabinets, kitchen base cabinets, hardwood, prefinished…"
click at [438, 256] on div "2.00" at bounding box center [452, 259] width 40 height 6
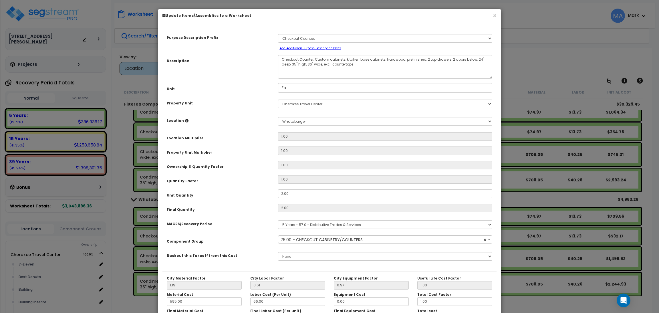
select select "13097"
click at [493, 19] on button "×" at bounding box center [494, 16] width 4 height 6
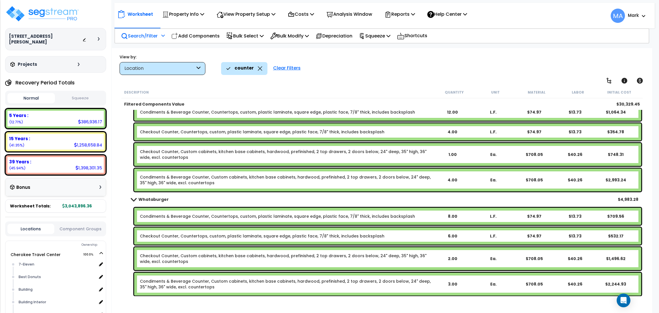
click at [210, 258] on link "Checkout Counter, Custom cabinets, kitchen base cabinets, hardwood, prefinished…" at bounding box center [286, 258] width 292 height 11
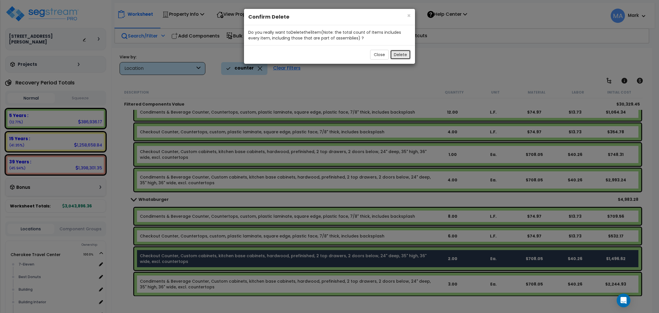
click at [397, 55] on button "Delete" at bounding box center [400, 55] width 21 height 10
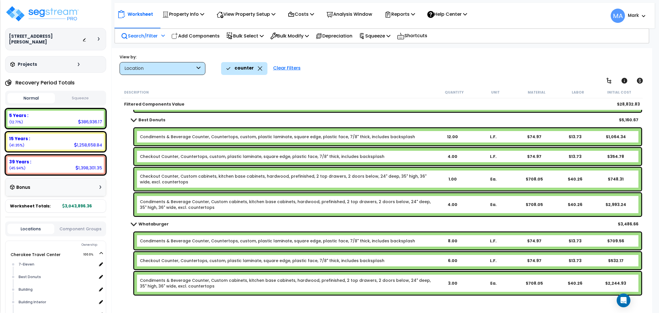
scroll to position [108, 0]
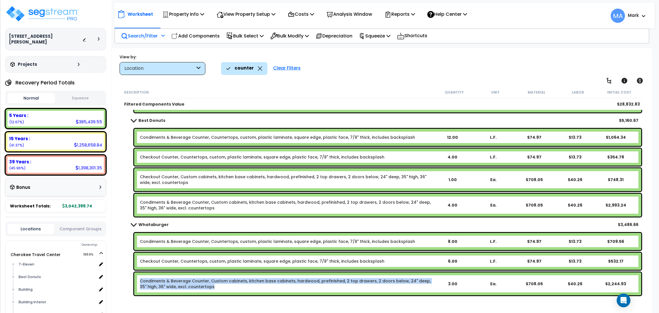
drag, startPoint x: 205, startPoint y: 287, endPoint x: 137, endPoint y: 277, distance: 69.4
click at [137, 277] on div "Condiments & Beverage Counter, Custom cabinets, kitchen base cabinets, hardwood…" at bounding box center [387, 283] width 507 height 23
copy link "Condiments & Beverage Counter, Custom cabinets, kitchen base cabinets, hardwood…"
click at [208, 285] on link "Condiments & Beverage Counter, Custom cabinets, kitchen base cabinets, hardwood…" at bounding box center [286, 283] width 292 height 11
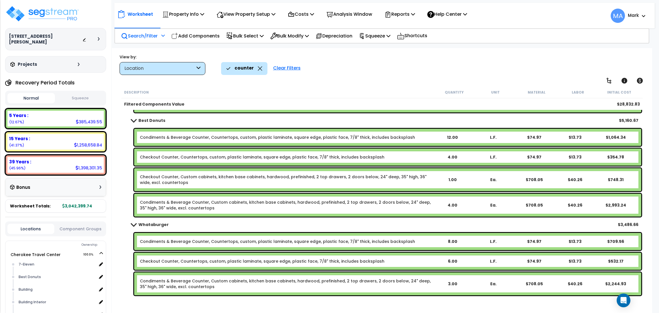
click at [224, 256] on div "Checkout Counter, Countertops, custom, plastic laminate, square edge, plastic f…" at bounding box center [387, 260] width 507 height 17
click at [219, 285] on link "Condiments & Beverage Counter, Custom cabinets, kitchen base cabinets, hardwood…" at bounding box center [286, 283] width 292 height 11
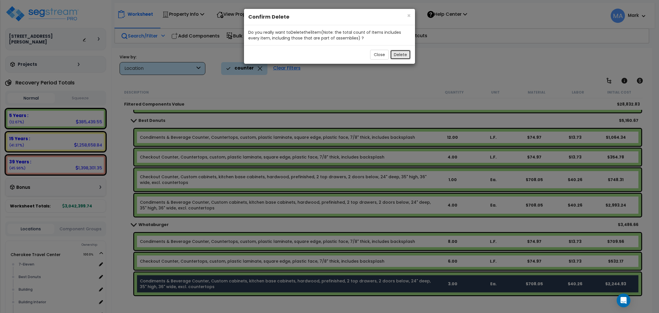
click at [403, 55] on button "Delete" at bounding box center [400, 55] width 21 height 10
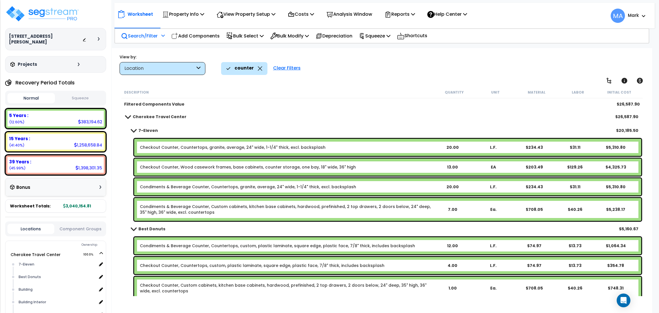
scroll to position [0, 0]
drag, startPoint x: 326, startPoint y: 144, endPoint x: 224, endPoint y: 160, distance: 103.8
click at [182, 148] on b "Checkout Counter, Countertops, granite, average, 24" wide, 1-1/4" thick, excl. …" at bounding box center [286, 147] width 292 height 6
click at [319, 148] on b "Checkout Counter, Countertops, granite, average, 24" wide, 1-1/4" thick, excl. …" at bounding box center [286, 147] width 292 height 6
drag, startPoint x: 320, startPoint y: 146, endPoint x: 179, endPoint y: 146, distance: 141.2
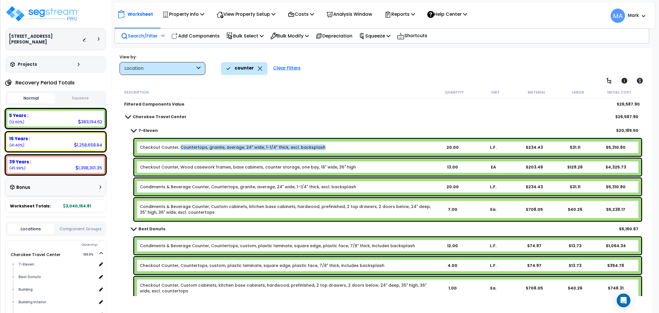
click at [179, 146] on b "Checkout Counter, Countertops, granite, average, 24" wide, 1-1/4" thick, excl. …" at bounding box center [286, 147] width 292 height 6
copy link "Countertops, granite, average, 24" wide, 1-1/4" thick, excl. backsplash"
click at [39, 261] on div "7-Eleven" at bounding box center [57, 264] width 80 height 7
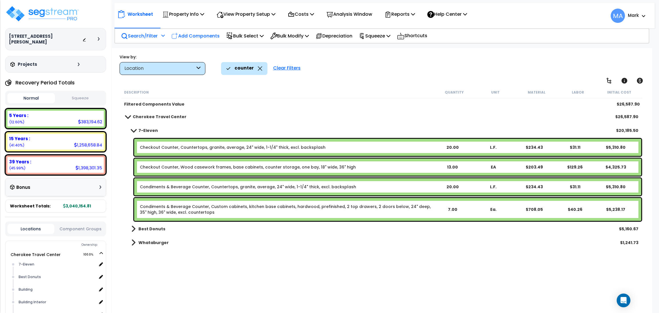
click at [189, 35] on p "Add Components" at bounding box center [195, 36] width 48 height 8
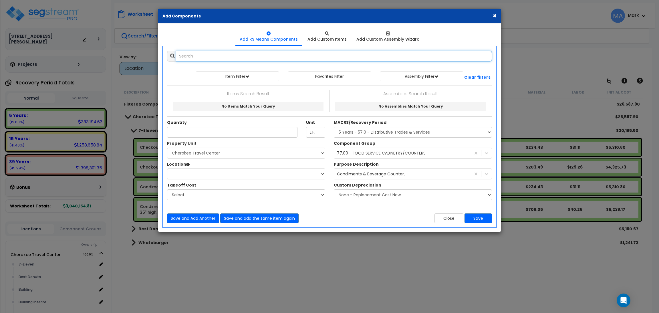
paste input "Countertops, granite, average, 24" wide, 1-1/4" thick, excl. backsplash"
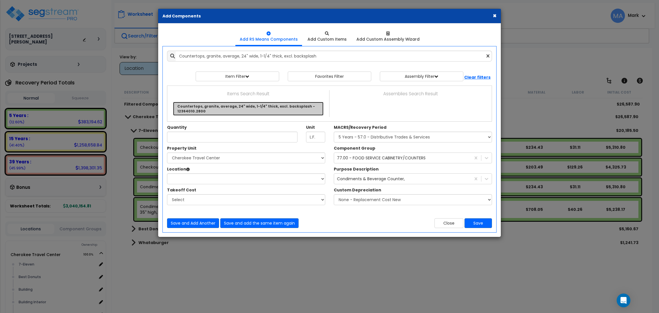
click at [218, 110] on link "Countertops, granite, average, 24" wide, 1-1/4" thick, excl. backsplash - 12364…" at bounding box center [248, 109] width 150 height 14
type input "Countertops, granite, average, 24" wide, 1-1/4" thick, excl. backsplash - 12364…"
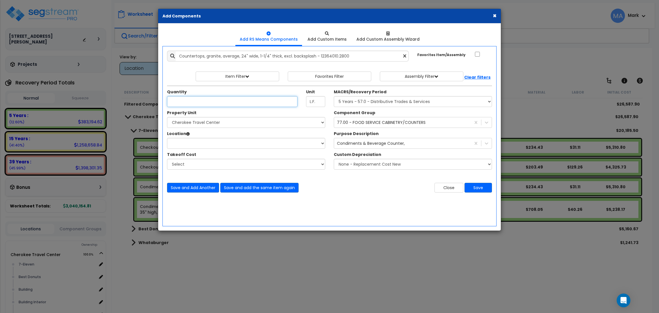
click at [210, 106] on input "Unit Quantity" at bounding box center [232, 101] width 130 height 11
type input "20"
click at [209, 123] on select "Select [GEOGRAPHIC_DATA] Drive-Thru Site Improvements" at bounding box center [246, 122] width 158 height 11
select select "168339"
click at [167, 117] on select "Select [GEOGRAPHIC_DATA] Drive-Thru Site Improvements" at bounding box center [246, 122] width 158 height 11
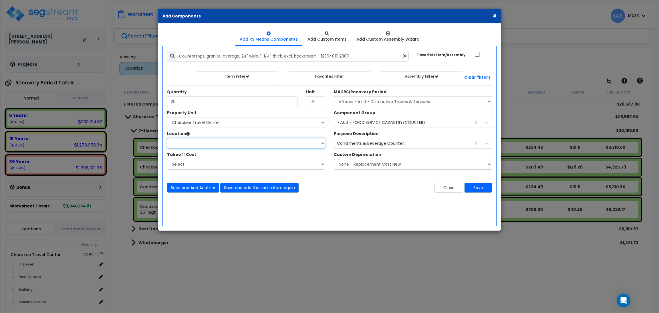
click at [193, 143] on select "Location" at bounding box center [246, 143] width 158 height 11
click at [193, 143] on select "Select 7-Eleven Best Donuts Building Building Interior Whataburger Add Addition…" at bounding box center [246, 143] width 158 height 11
select select "31820"
click at [167, 138] on select "Select 7-Eleven Best Donuts Building Building Interior Whataburger Add Addition…" at bounding box center [246, 143] width 158 height 11
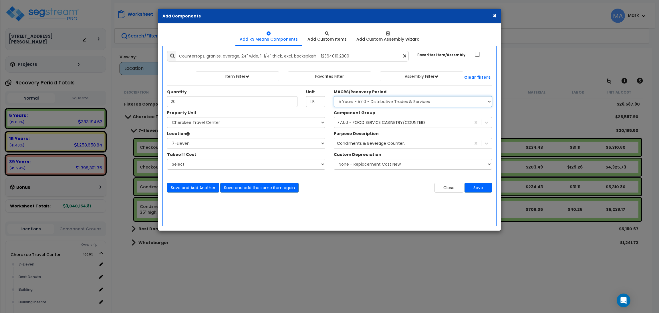
click at [383, 100] on select "Select MACRS/Recovery Period 5 Years - 57.0 - Distributive Trades & Services 5 …" at bounding box center [413, 101] width 158 height 11
select select "3667"
click at [334, 96] on select "Select MACRS/Recovery Period 5 Years - 57.0 - Distributive Trades & Services 5 …" at bounding box center [413, 101] width 158 height 11
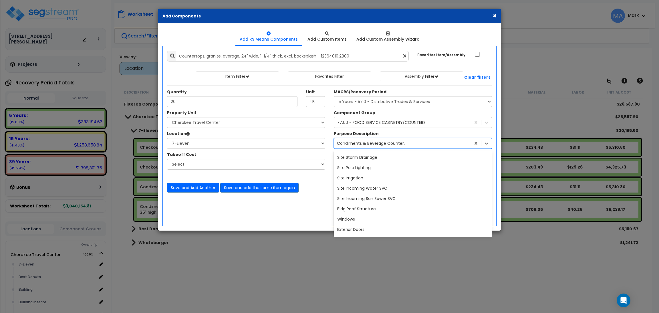
click at [419, 143] on div "Condiments & Beverage Counter," at bounding box center [402, 143] width 137 height 9
click at [453, 145] on div "Select..." at bounding box center [407, 143] width 147 height 9
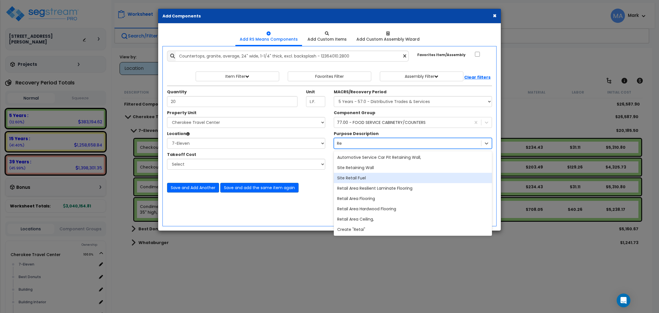
type input "R"
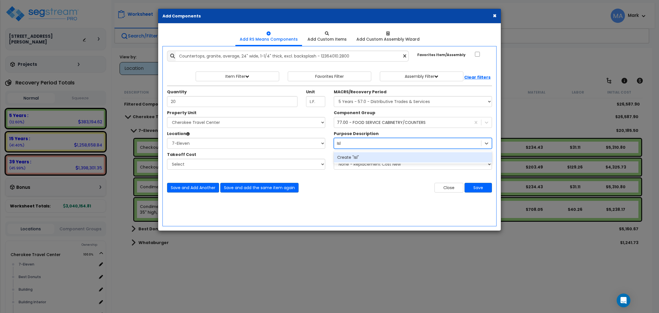
scroll to position [0, 0]
type input "Island"
click at [364, 157] on div "Create "Island"" at bounding box center [413, 157] width 158 height 10
click at [483, 187] on button "Save" at bounding box center [477, 188] width 27 height 10
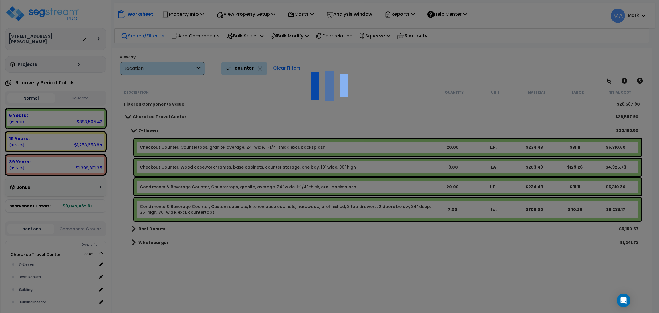
click at [396, 100] on div at bounding box center [329, 156] width 659 height 313
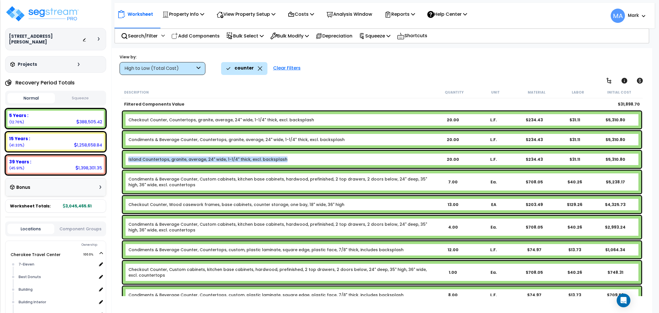
drag, startPoint x: 280, startPoint y: 159, endPoint x: 123, endPoint y: 163, distance: 156.7
click at [123, 163] on div "Island Countertops, granite, average, 24" wide, 1-1/4" thick, excl. backsplash …" at bounding box center [382, 159] width 518 height 17
click at [305, 159] on b "Island Countertops, granite, average, 24" wide, 1-1/4" thick, excl. backsplash" at bounding box center [280, 159] width 304 height 6
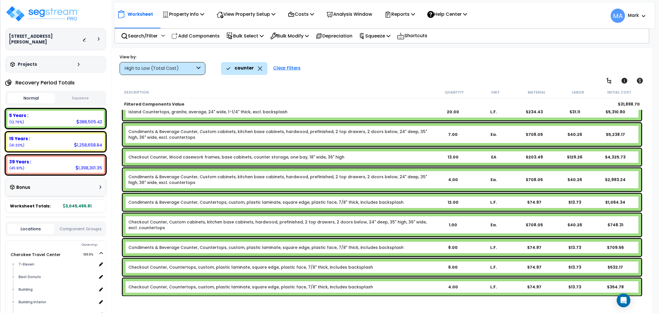
scroll to position [48, 0]
click at [25, 261] on div "7-Eleven" at bounding box center [57, 264] width 80 height 7
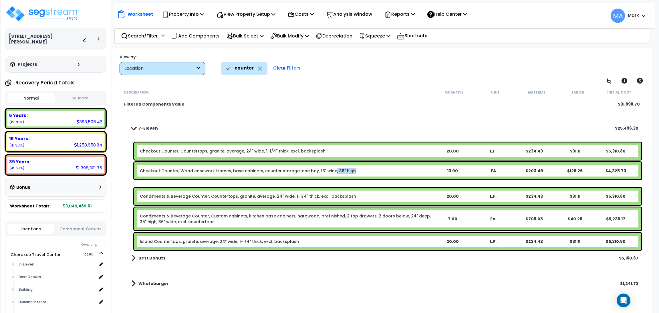
drag, startPoint x: 346, startPoint y: 169, endPoint x: 327, endPoint y: 177, distance: 20.7
click at [327, 177] on div "Checkout Counter, Wood casework frames, base cabinets, counter storage, one bay…" at bounding box center [387, 170] width 507 height 17
click at [355, 170] on b "Checkout Counter, Wood casework frames, base cabinets, counter storage, one bay…" at bounding box center [286, 171] width 292 height 6
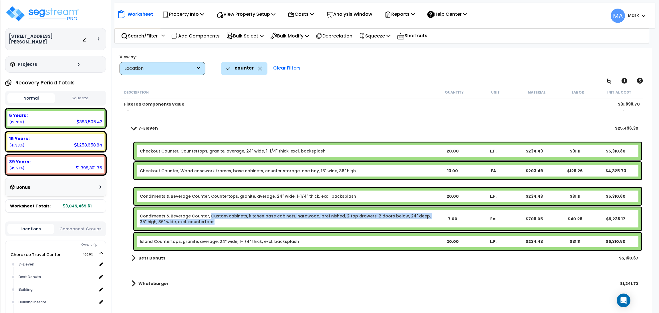
drag, startPoint x: 208, startPoint y: 223, endPoint x: 209, endPoint y: 213, distance: 9.7
click at [209, 213] on link "Condiments & Beverage Counter, Custom cabinets, kitchen base cabinets, hardwood…" at bounding box center [286, 218] width 292 height 11
copy link "Custom cabinets, kitchen base cabinets, hardwood, prefinished, 2 top drawers, 2…"
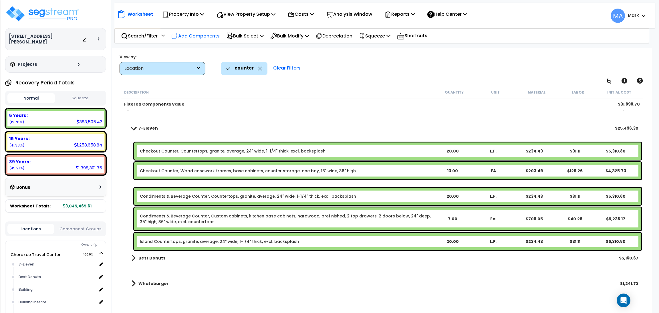
click at [200, 35] on p "Add Components" at bounding box center [195, 36] width 48 height 8
select select
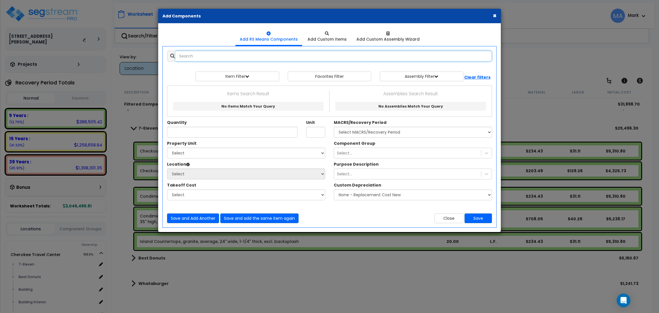
select select
paste input "Custom cabinets, kitchen base cabinets, hardwood, prefinished, 2 top drawers, 2…"
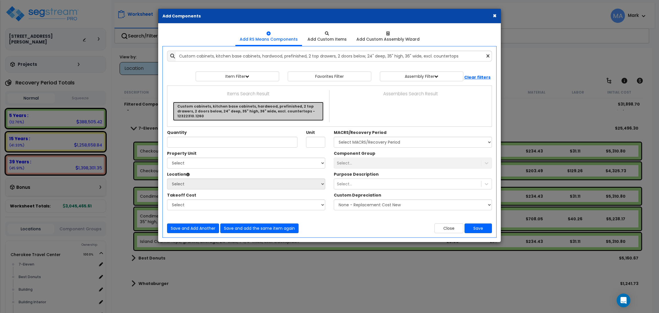
click at [226, 110] on link "Custom cabinets, kitchen base cabinets, hardwood, prefinished, 2 top drawers, 2…" at bounding box center [248, 111] width 150 height 19
type input "Custom cabinets, kitchen base cabinets, hardwood, prefinished, 2 top drawers, 2…"
type input "Ea."
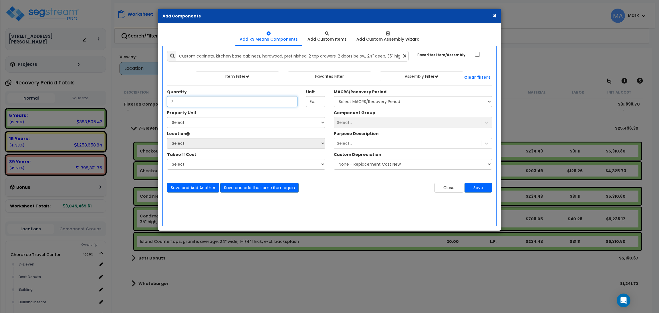
type input "7"
click at [218, 123] on select "Select [GEOGRAPHIC_DATA] Drive-Thru Site Improvements" at bounding box center [246, 122] width 158 height 11
select select "168339"
click at [167, 117] on select "Select [GEOGRAPHIC_DATA] Drive-Thru Site Improvements" at bounding box center [246, 122] width 158 height 11
click at [203, 139] on select "Select 7-Eleven Best Donuts Building Building Interior Whataburger Add Addition…" at bounding box center [246, 143] width 158 height 11
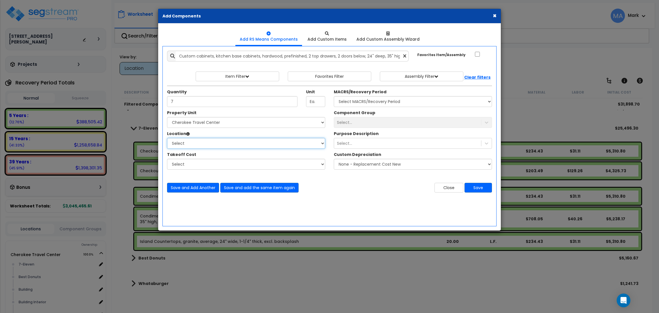
select select "31820"
click at [167, 138] on select "Select 7-Eleven Best Donuts Building Building Interior Whataburger Add Addition…" at bounding box center [246, 143] width 158 height 11
click at [405, 103] on select "Select MACRS/Recovery Period 5 Years - 57.0 - Distributive Trades & Services 5 …" at bounding box center [413, 101] width 158 height 11
select select "3667"
click at [334, 96] on select "Select MACRS/Recovery Period 5 Years - 57.0 - Distributive Trades & Services 5 …" at bounding box center [413, 101] width 158 height 11
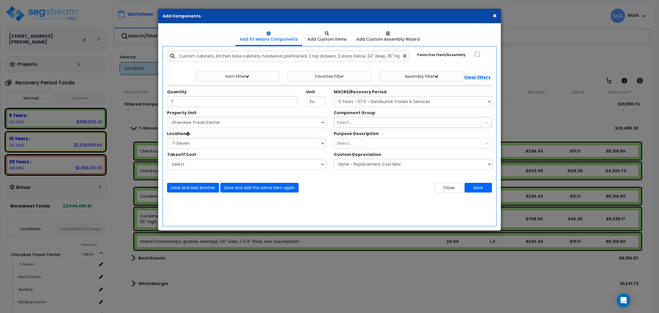
click at [387, 123] on div "Select..." at bounding box center [407, 122] width 147 height 9
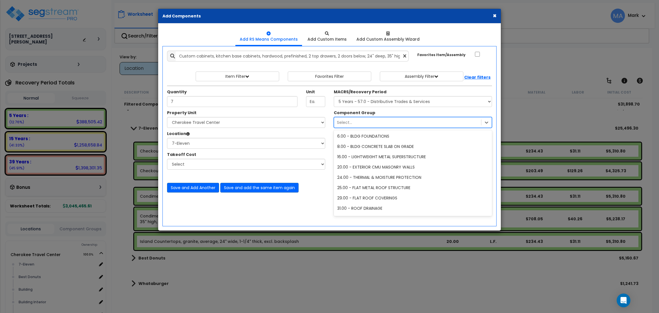
scroll to position [0, 0]
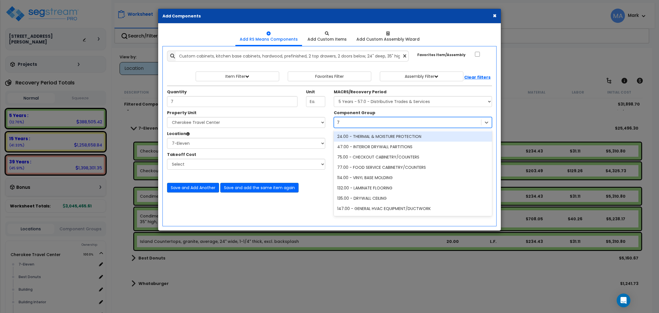
type input "77"
click at [404, 135] on div "77.00 - FOOD SERVICE CABINETRY/COUNTERS" at bounding box center [413, 136] width 158 height 10
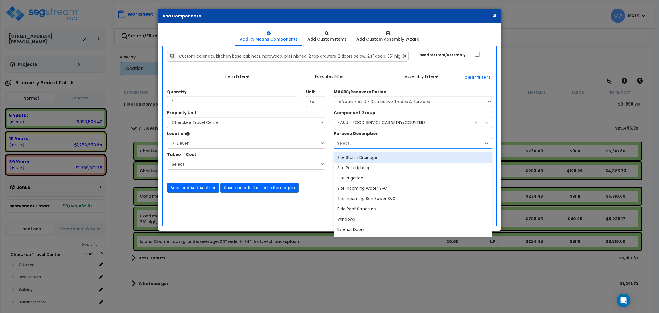
click at [371, 145] on div "Select..." at bounding box center [407, 143] width 147 height 9
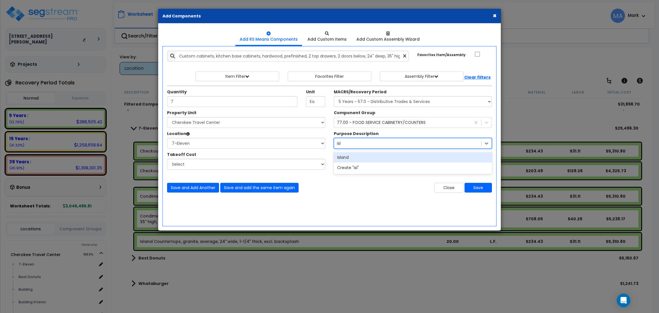
type input "isla"
click at [342, 158] on div "Island" at bounding box center [413, 157] width 158 height 10
click at [355, 145] on div "Island" at bounding box center [402, 143] width 137 height 9
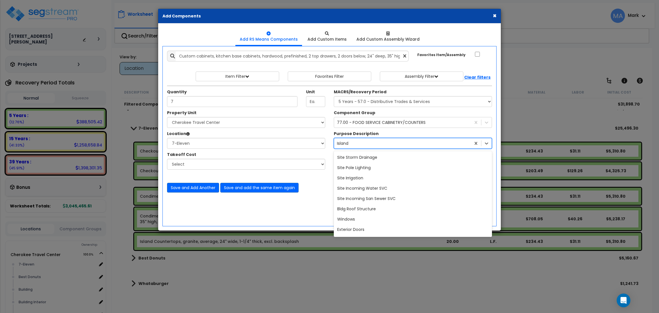
scroll to position [18576, 0]
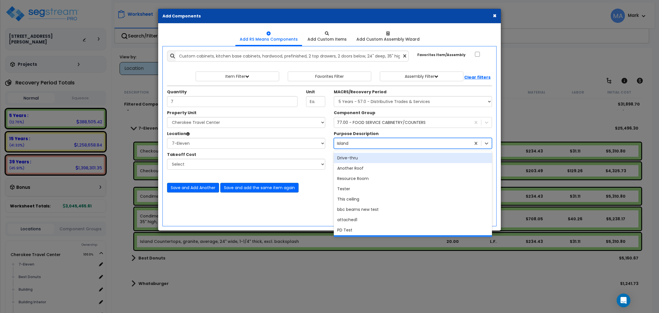
click at [362, 143] on div "Island" at bounding box center [402, 143] width 137 height 9
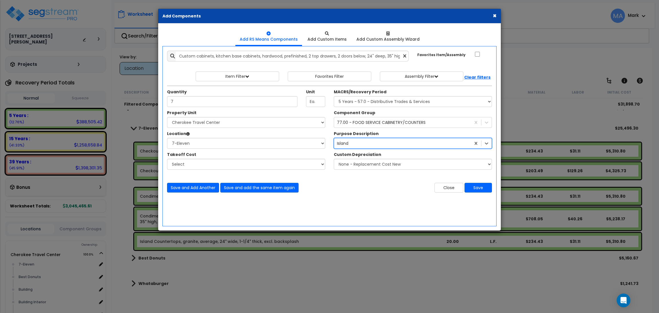
click at [362, 143] on div "Island" at bounding box center [402, 143] width 137 height 9
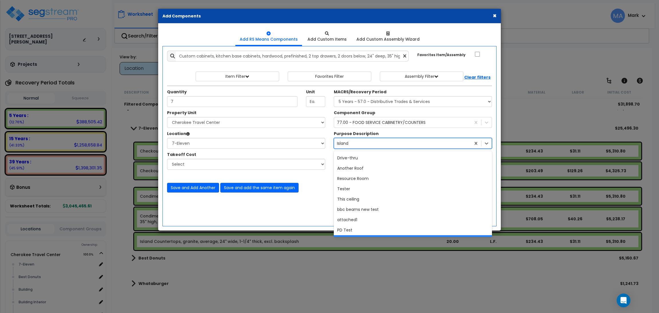
click at [362, 143] on div "Island" at bounding box center [402, 143] width 137 height 9
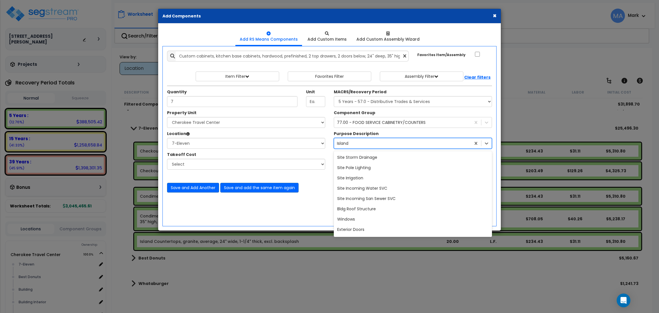
click at [362, 143] on div "Island" at bounding box center [402, 143] width 137 height 9
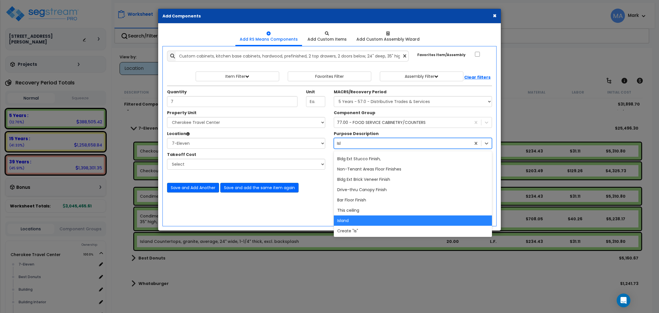
scroll to position [0, 0]
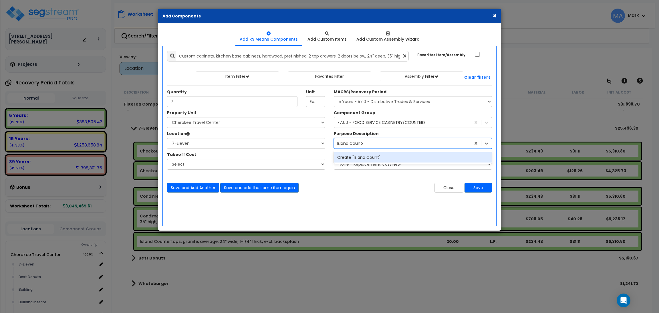
type input "Island Counter"
click at [364, 158] on div "Create "Island Counter"" at bounding box center [413, 157] width 158 height 10
click at [380, 183] on div "Close Save" at bounding box center [412, 188] width 167 height 10
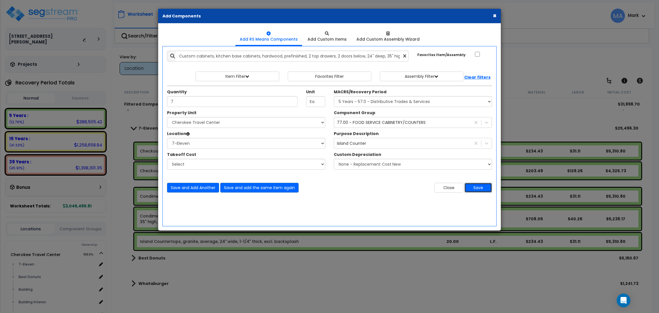
click at [478, 190] on button "Save" at bounding box center [477, 188] width 27 height 10
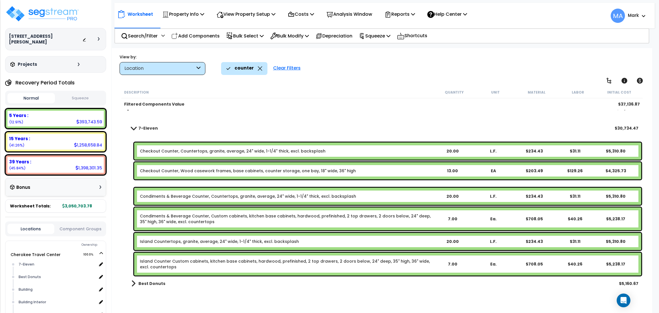
click at [311, 242] on b "Island Countertops, granite, average, 24" wide, 1-1/4" thick, excl. backsplash" at bounding box center [286, 241] width 292 height 6
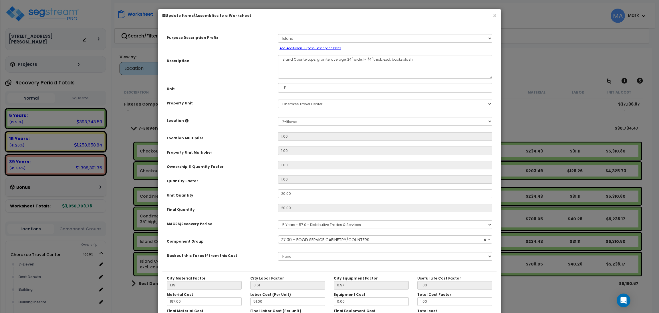
select select "13250"
click at [354, 40] on select "Select A New Purpose Descrip A/V System A/V System Equipment A/V System Equipme…" at bounding box center [385, 38] width 214 height 9
select select "159914"
click at [278, 34] on select "Select A New Purpose Descrip A/V System A/V System Equipment A/V System Equipme…" at bounding box center [385, 38] width 214 height 9
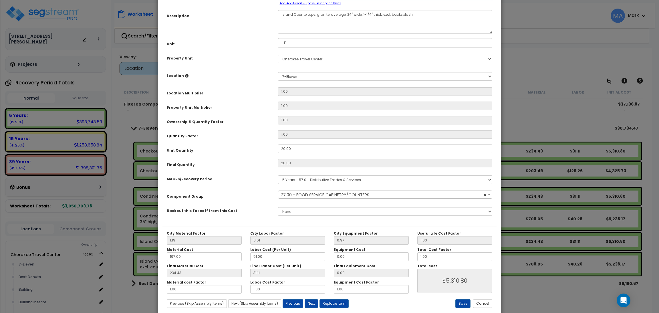
scroll to position [57, 0]
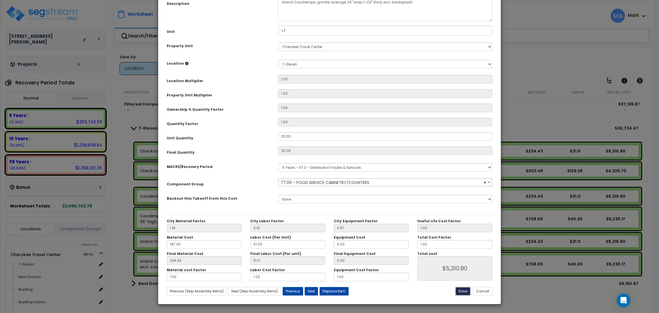
click at [460, 289] on button "Save" at bounding box center [462, 291] width 15 height 9
type input "5310.80"
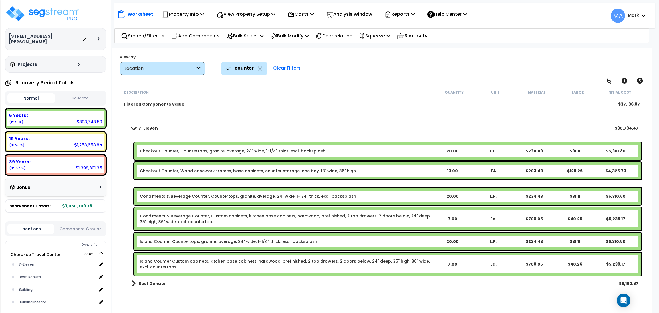
click at [402, 92] on div "Description" at bounding box center [278, 92] width 309 height 6
drag, startPoint x: 313, startPoint y: 239, endPoint x: 133, endPoint y: 236, distance: 179.2
click at [134, 236] on div "Island Counter Countertops, granite, average, 24" wide, 1-1/4" thick, excl. bac…" at bounding box center [387, 241] width 507 height 17
copy link "Island Counter Countertops, granite, average, 24" wide, 1-1/4" thick, excl. bac…"
click at [124, 230] on div "Condiments & Beverage Counter, Custom cabinets, kitchen base cabinets, hardwood…" at bounding box center [381, 219] width 521 height 26
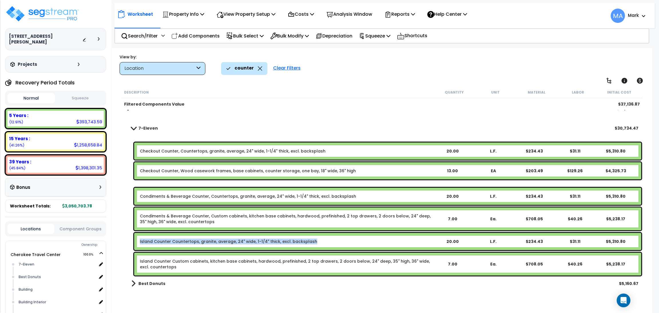
drag, startPoint x: 312, startPoint y: 241, endPoint x: 133, endPoint y: 235, distance: 179.3
click at [133, 235] on div "Island Counter Countertops, granite, average, 24" wide, 1-1/4" thick, excl. bac…" at bounding box center [381, 241] width 521 height 20
copy link "Island Counter Countertops, granite, average, 24" wide, 1-1/4" thick, excl. bac…"
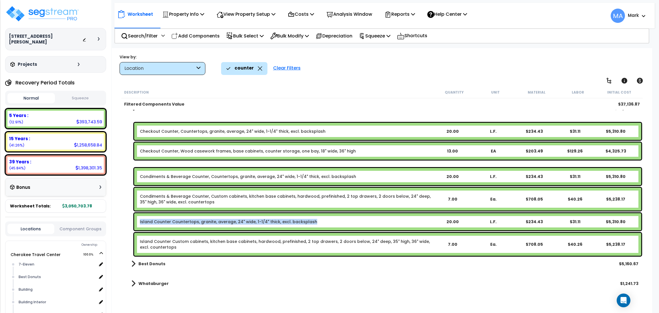
scroll to position [0, 0]
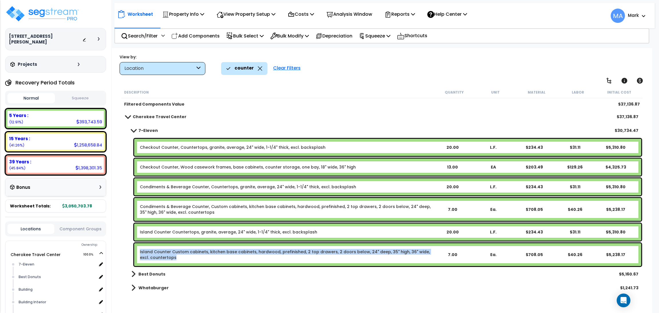
drag, startPoint x: 172, startPoint y: 256, endPoint x: 137, endPoint y: 246, distance: 36.6
click at [137, 246] on div "Island Counter Custom cabinets, kitchen base cabinets, hardwood, prefinished, 2…" at bounding box center [387, 254] width 507 height 23
copy link "Island Counter Custom cabinets, kitchen base cabinets, hardwood, prefinished, 2…"
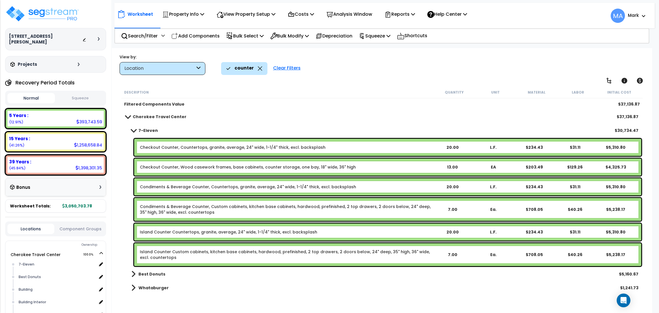
click at [202, 91] on div "Description" at bounding box center [278, 92] width 309 height 6
drag, startPoint x: 258, startPoint y: 69, endPoint x: 254, endPoint y: 69, distance: 4.0
click at [258, 69] on icon at bounding box center [260, 68] width 5 height 4
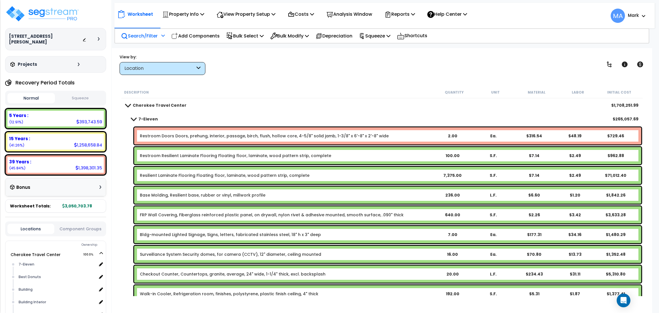
click at [145, 33] on p "Search/Filter" at bounding box center [139, 36] width 37 height 8
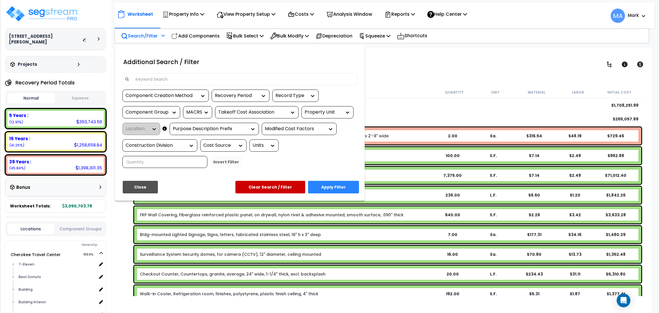
click at [163, 78] on input at bounding box center [243, 79] width 222 height 9
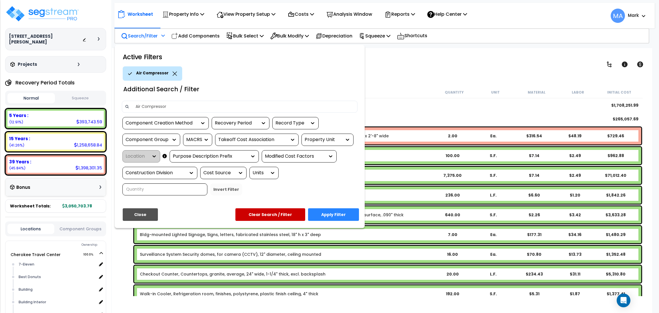
type input "Air Compressor"
click at [339, 215] on button "Apply Filter" at bounding box center [333, 214] width 51 height 13
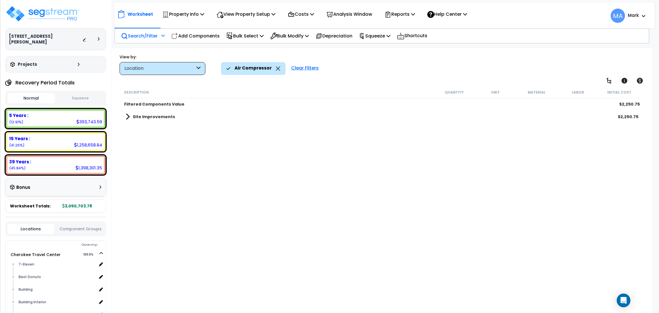
click at [165, 113] on link "Site Improvements" at bounding box center [149, 117] width 49 height 8
click at [160, 128] on b "Site Gas Station" at bounding box center [155, 130] width 35 height 6
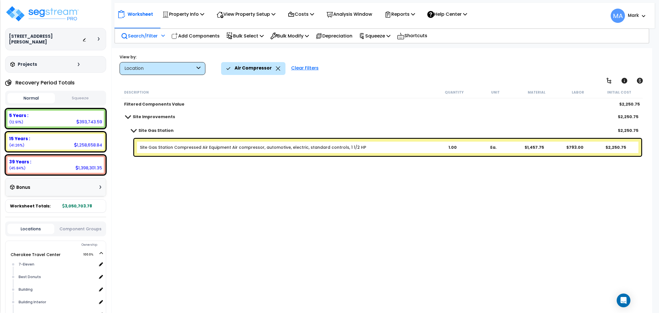
click at [276, 66] on div "Air Compressor" at bounding box center [253, 68] width 54 height 13
click at [276, 71] on div "Air Compressor" at bounding box center [253, 68] width 54 height 13
click at [276, 67] on icon at bounding box center [278, 68] width 5 height 4
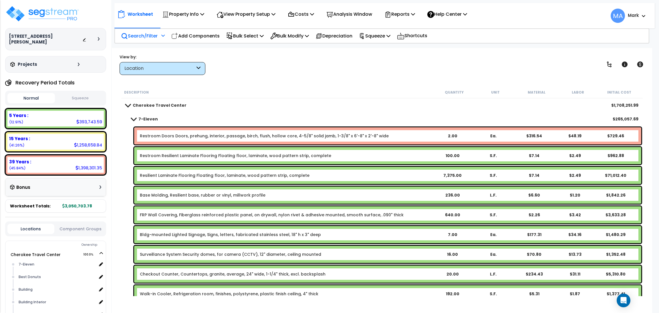
click at [138, 31] on div "Search/Filter Additional Search / Filter" at bounding box center [143, 35] width 44 height 13
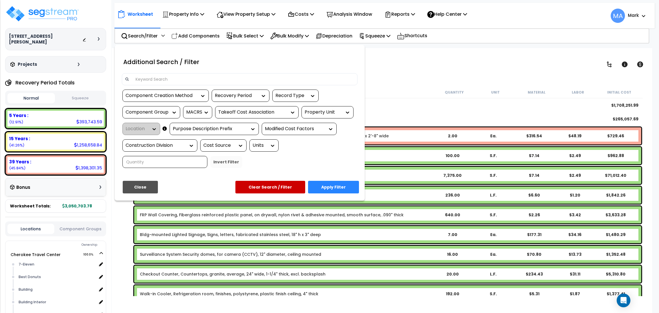
click at [159, 79] on input at bounding box center [243, 79] width 222 height 9
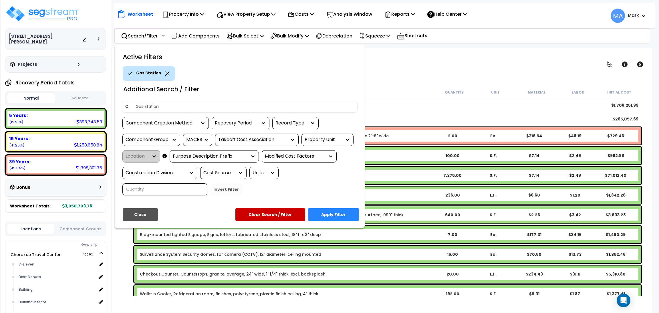
type input "Gas Station"
click at [337, 211] on button "Apply Filter" at bounding box center [333, 214] width 51 height 13
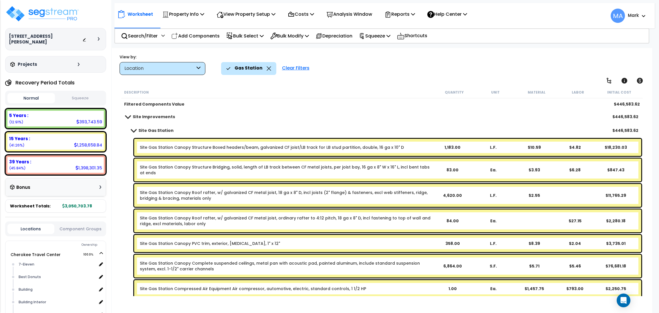
click at [268, 69] on icon at bounding box center [268, 68] width 5 height 4
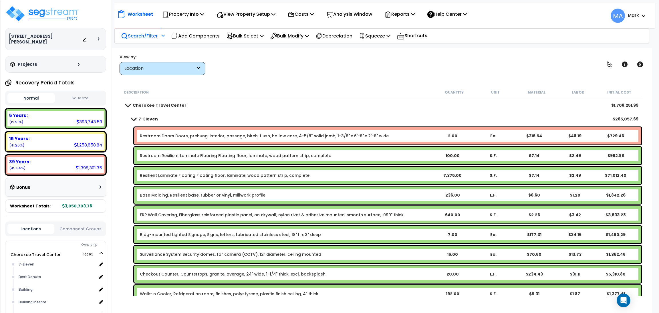
click at [161, 33] on div at bounding box center [162, 38] width 5 height 10
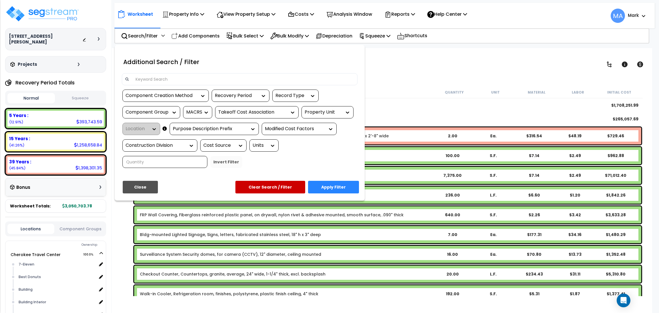
click at [160, 81] on input at bounding box center [243, 79] width 222 height 9
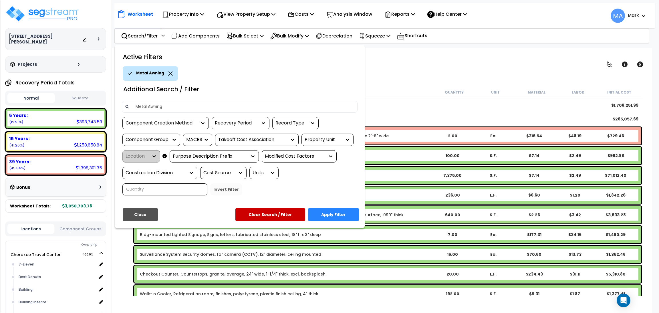
type input "Metal Awning"
click at [348, 213] on button "Apply Filter" at bounding box center [333, 214] width 51 height 13
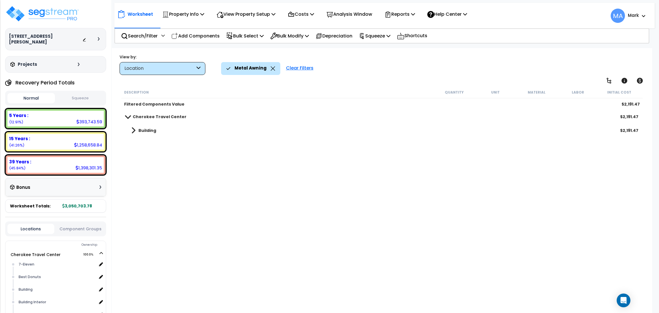
click at [155, 131] on div "Building $2,191.47" at bounding box center [382, 130] width 518 height 14
click at [152, 132] on b "Building" at bounding box center [147, 130] width 18 height 6
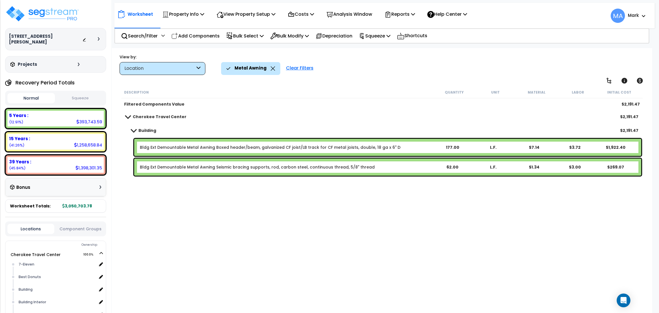
click at [270, 66] on icon at bounding box center [272, 68] width 5 height 4
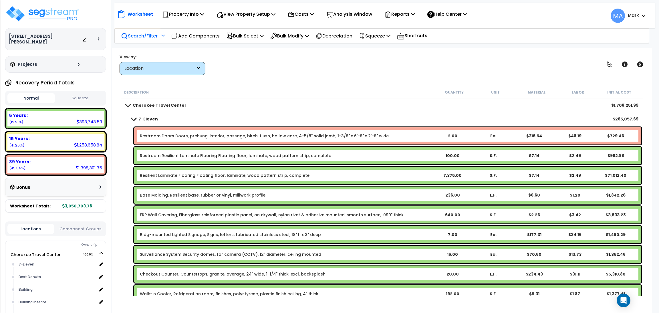
click at [133, 39] on p "Search/Filter" at bounding box center [139, 36] width 37 height 8
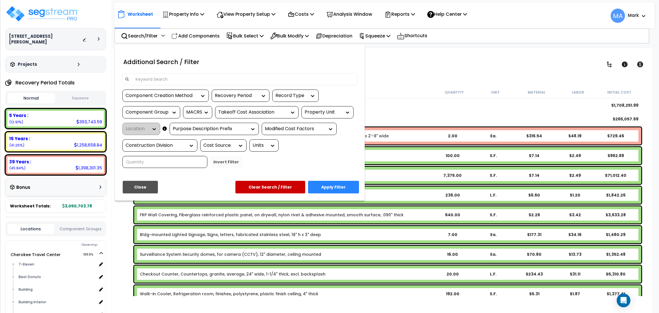
click at [148, 76] on input at bounding box center [243, 79] width 222 height 9
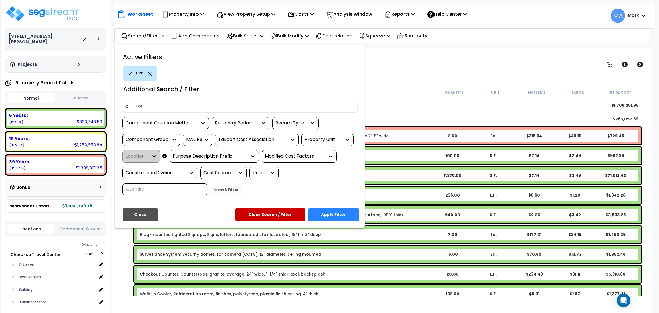
type input "FRP"
click at [335, 211] on button "Apply Filter" at bounding box center [333, 214] width 51 height 13
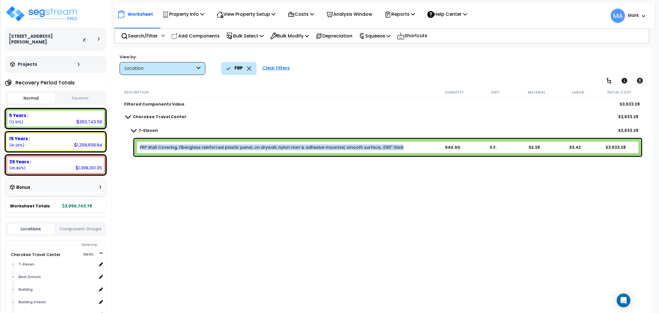
drag, startPoint x: 394, startPoint y: 148, endPoint x: 138, endPoint y: 151, distance: 255.5
click at [138, 151] on div "FRP Wall Covering, Fiberglass reinforced plastic panel, on drywall, nylon rivet…" at bounding box center [387, 147] width 507 height 17
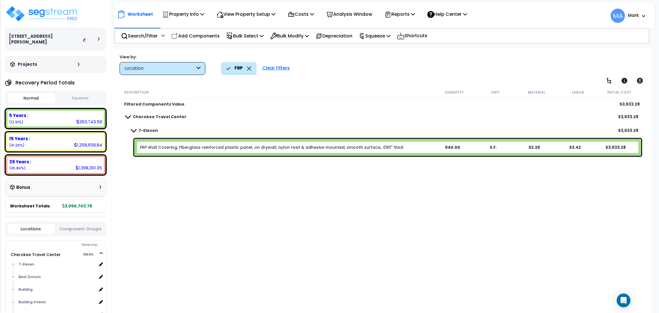
click at [149, 174] on div "Description Quantity Unit Material Labor Initial Cost Filtered Components Value…" at bounding box center [381, 190] width 523 height 209
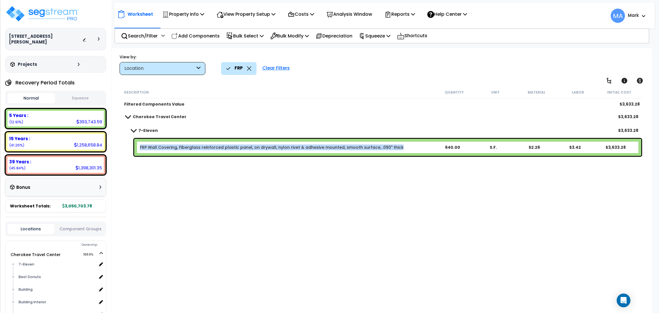
drag, startPoint x: 396, startPoint y: 147, endPoint x: 140, endPoint y: 150, distance: 255.5
click at [140, 150] on div "FRP Wall Covering, Fiberglass reinforced plastic panel, on drywall, nylon rivet…" at bounding box center [387, 147] width 507 height 17
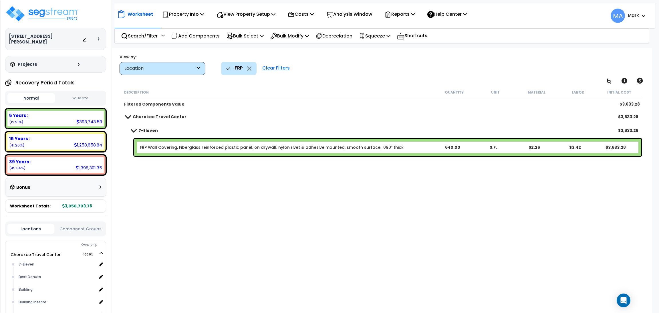
click at [192, 252] on div "Description Quantity Unit Material Labor Initial Cost Filtered Components Value…" at bounding box center [381, 190] width 523 height 209
click at [247, 69] on icon at bounding box center [249, 68] width 5 height 4
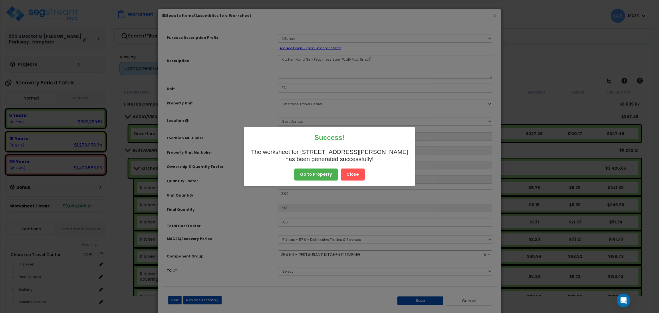
select select "37165"
click at [357, 175] on button "Close" at bounding box center [352, 174] width 24 height 12
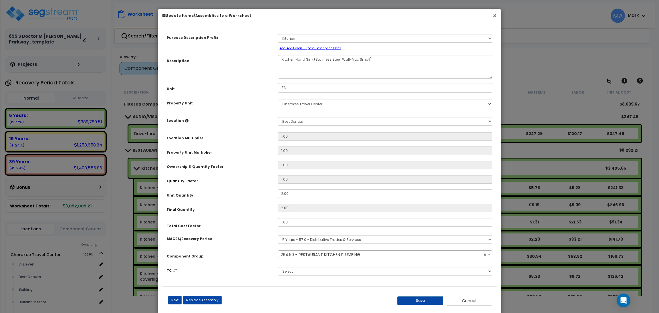
click at [493, 15] on button "×" at bounding box center [494, 16] width 4 height 6
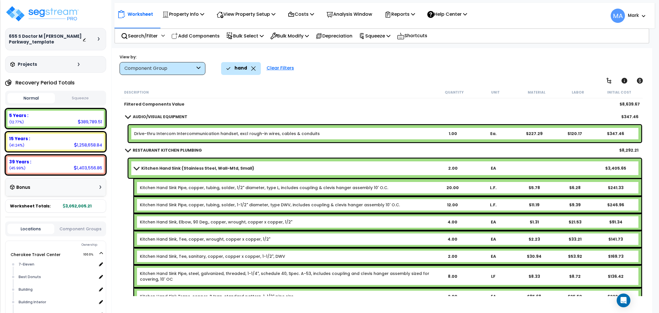
click at [251, 69] on icon at bounding box center [253, 68] width 5 height 4
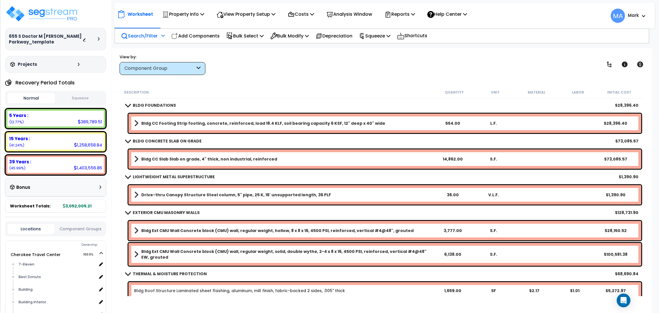
click at [154, 33] on p "Search/Filter" at bounding box center [139, 36] width 37 height 8
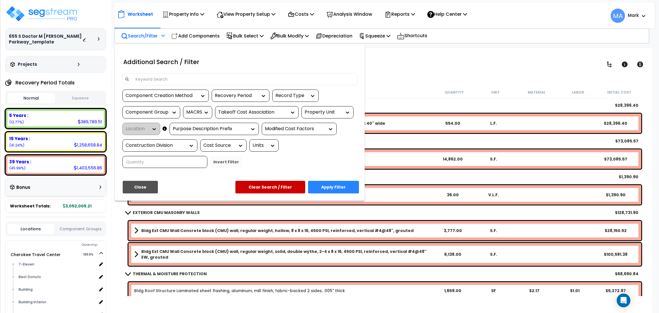
click at [162, 75] on input at bounding box center [243, 79] width 222 height 9
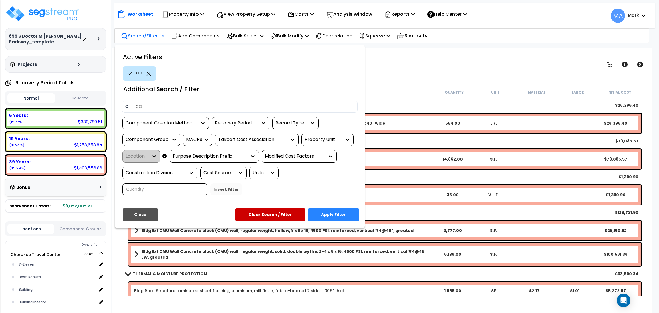
type input "C"
type input "counter"
click at [338, 214] on button "Apply Filter" at bounding box center [333, 214] width 51 height 13
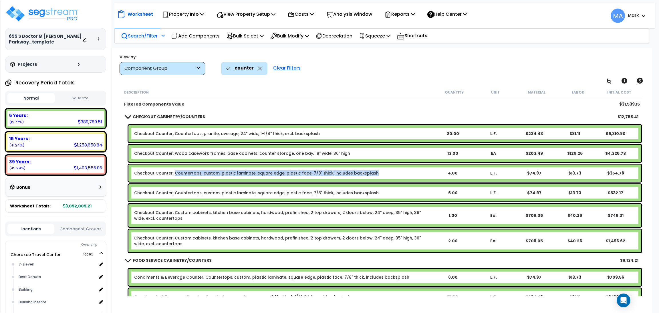
drag, startPoint x: 369, startPoint y: 173, endPoint x: 172, endPoint y: 181, distance: 196.8
click at [172, 181] on div "Checkout Counter, Countertops, custom, plastic laminate, square edge, plastic f…" at bounding box center [381, 173] width 521 height 20
copy link "Countertops, custom, plastic laminate, square edge, plastic face, 7/8" thick, i…"
click at [143, 37] on p "Search/Filter" at bounding box center [139, 36] width 37 height 8
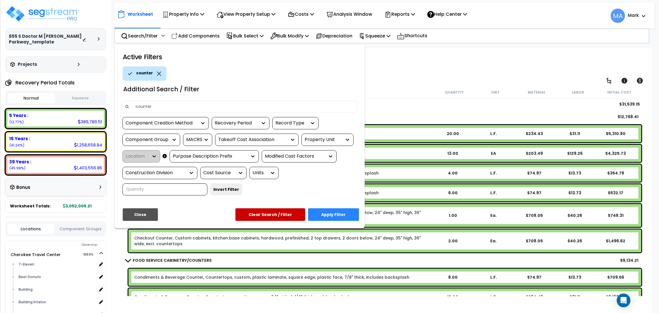
click at [157, 73] on icon at bounding box center [159, 73] width 5 height 4
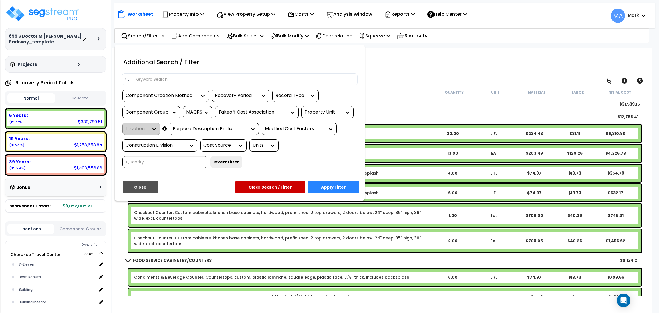
click at [161, 78] on input at bounding box center [243, 79] width 222 height 9
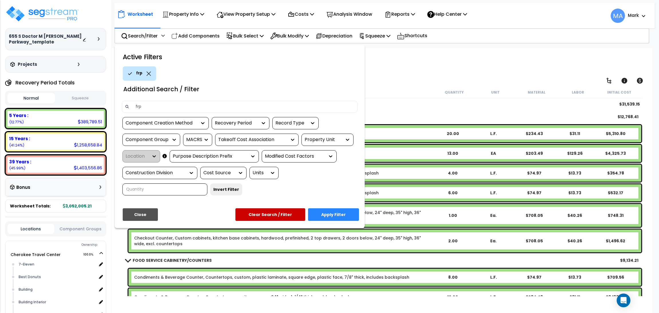
type input "frp"
click at [338, 213] on button "Apply Filter" at bounding box center [333, 214] width 51 height 13
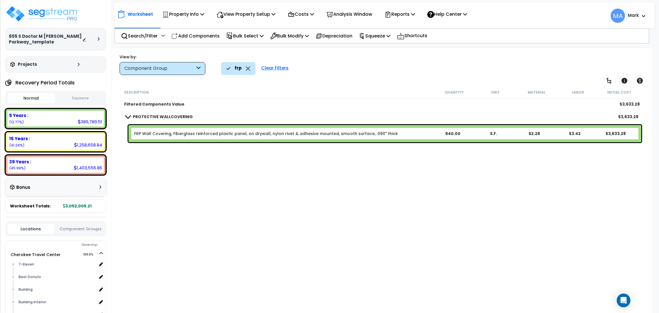
click at [338, 135] on link "FRP Wall Covering, Fiberglass reinforced plastic panel, on drywall, nylon rivet…" at bounding box center [266, 134] width 264 height 6
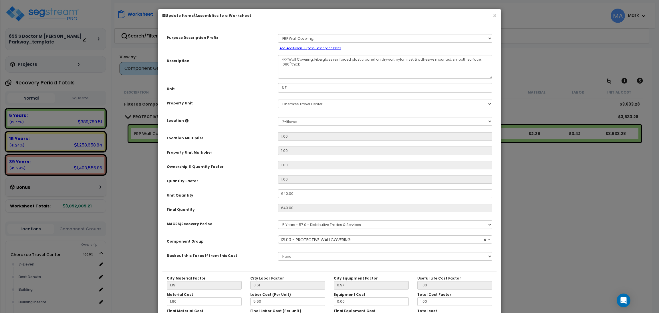
select select "15143"
click at [495, 14] on button "×" at bounding box center [494, 16] width 4 height 6
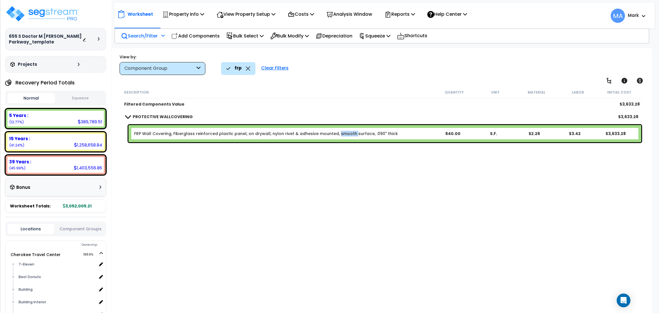
click at [146, 33] on p "Search/Filter" at bounding box center [139, 36] width 37 height 8
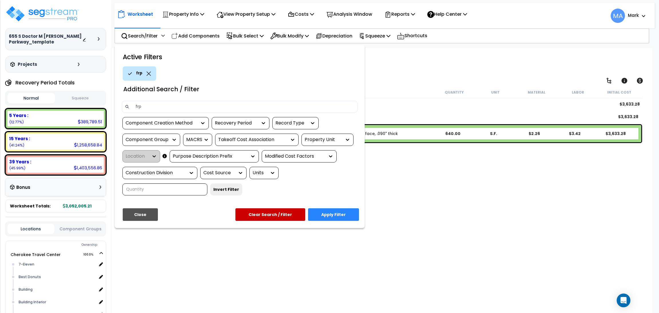
click at [148, 74] on icon at bounding box center [148, 73] width 5 height 4
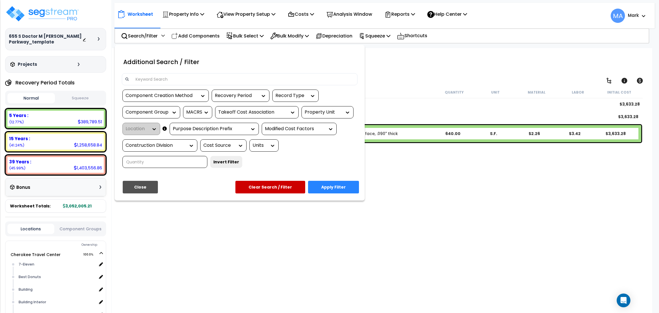
click at [144, 79] on input at bounding box center [243, 79] width 222 height 9
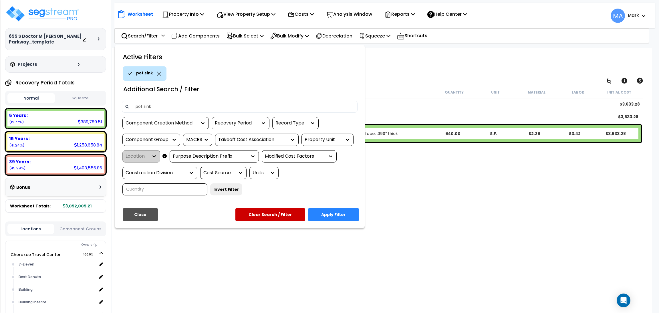
type input "pot sink"
click at [339, 214] on button "Apply Filter" at bounding box center [333, 214] width 51 height 13
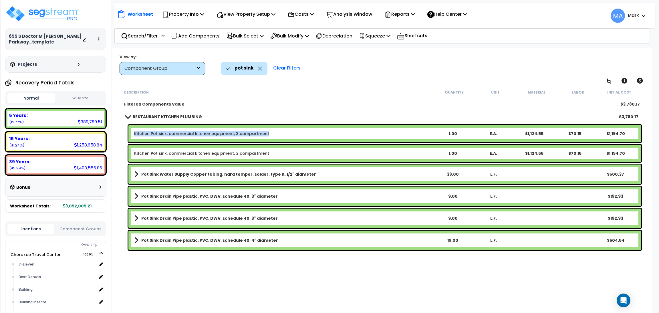
drag, startPoint x: 270, startPoint y: 132, endPoint x: 131, endPoint y: 132, distance: 139.2
click at [131, 132] on div "Kitchen Pot sink, commercial kitchen equipment, 3 compartment 1.00 E.A. $1,124.…" at bounding box center [384, 133] width 512 height 17
copy link "Kitchen Pot sink, commercial kitchen equipment, 3 compartment"
click at [210, 36] on p "Add Components" at bounding box center [195, 36] width 48 height 8
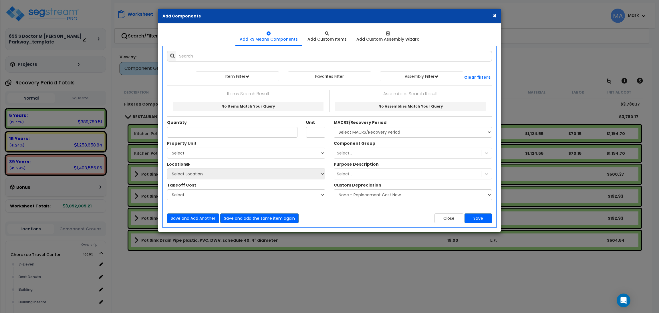
click at [495, 16] on button "×" at bounding box center [494, 16] width 4 height 6
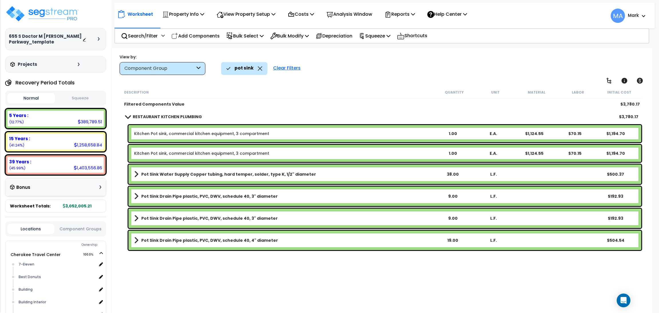
click at [399, 131] on b "Kitchen Pot sink, commercial kitchen equipment, 3 compartment" at bounding box center [283, 134] width 298 height 6
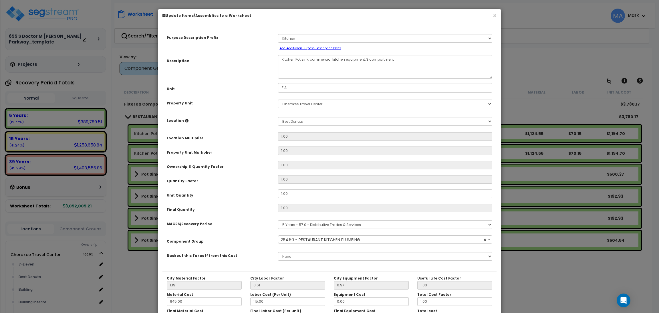
select select "37165"
click at [495, 16] on button "×" at bounding box center [494, 16] width 4 height 6
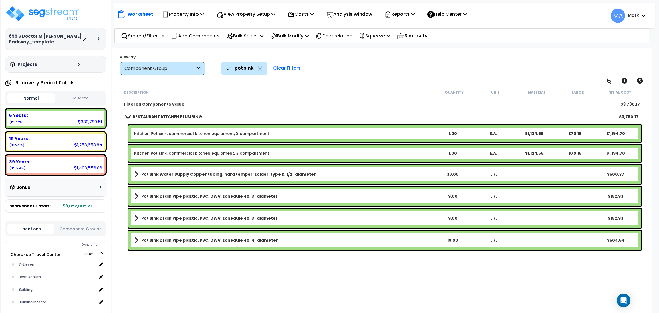
click at [323, 170] on link "Pot Sink Water Supply Copper tubing, hard temper, solder, type K, 1/2" diameter" at bounding box center [283, 174] width 298 height 8
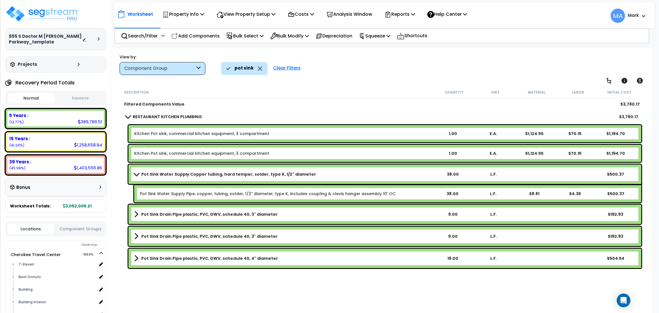
click at [323, 170] on link "Pot Sink Water Supply Copper tubing, hard temper, solder, type K, 1/2" diameter" at bounding box center [283, 174] width 298 height 8
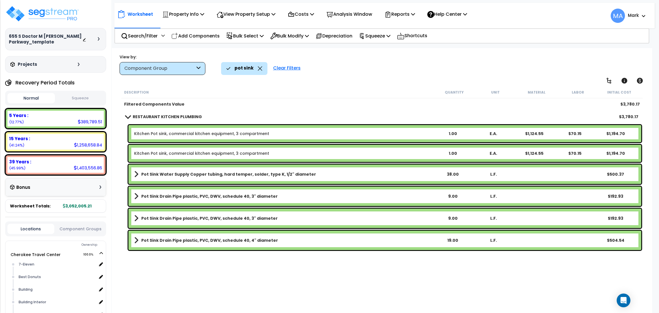
click at [323, 170] on link "Pot Sink Water Supply Copper tubing, hard temper, solder, type K, 1/2" diameter" at bounding box center [283, 174] width 298 height 8
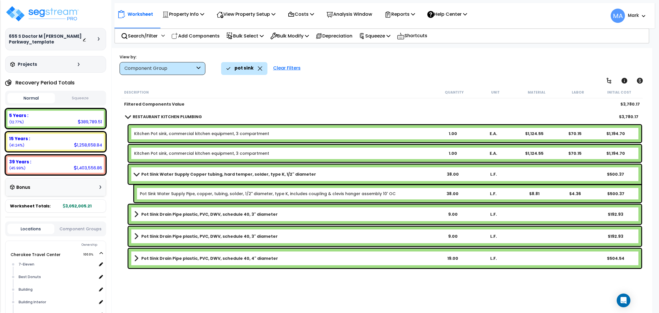
click at [323, 170] on link "Pot Sink Water Supply Copper tubing, hard temper, solder, type K, 1/2" diameter" at bounding box center [283, 174] width 298 height 8
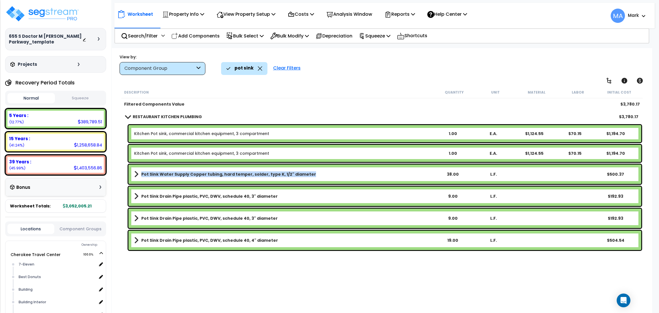
drag, startPoint x: 323, startPoint y: 175, endPoint x: 140, endPoint y: 179, distance: 183.0
click at [140, 179] on div "Pot Sink Water Supply Copper tubing, hard temper, solder, type K, 1/2" diameter…" at bounding box center [384, 173] width 512 height 19
copy b "Pot Sink Water Supply Copper tubing, hard temper, solder, type K, 1/2" diameter"
click at [328, 175] on link "Pot Sink Water Supply Copper tubing, hard temper, solder, type K, 1/2" diameter" at bounding box center [283, 174] width 298 height 8
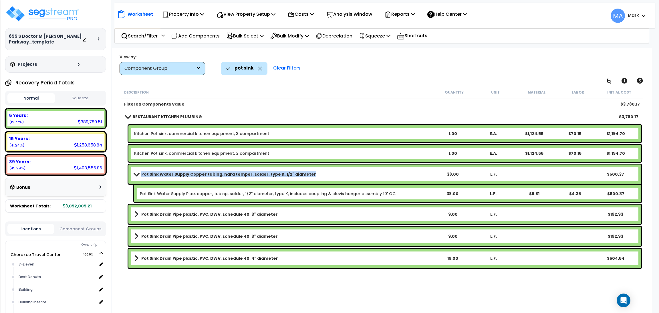
click at [328, 175] on link "Pot Sink Water Supply Copper tubing, hard temper, solder, type K, 1/2" diameter" at bounding box center [283, 174] width 298 height 8
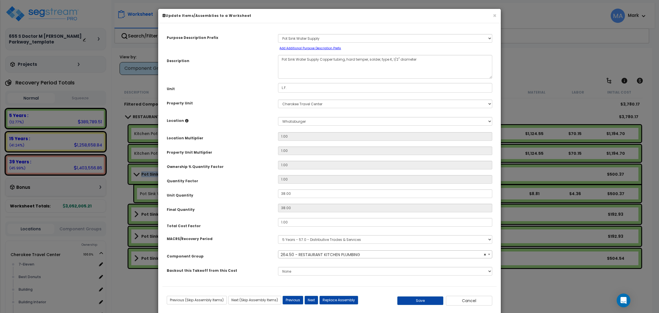
select select "37165"
click at [493, 16] on button "×" at bounding box center [494, 16] width 4 height 6
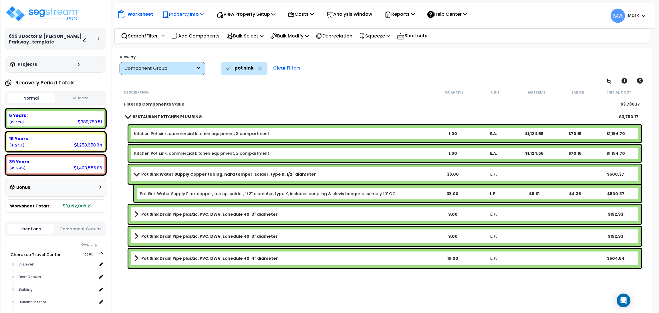
click at [187, 9] on div "Property Info" at bounding box center [183, 13] width 42 height 13
drag, startPoint x: 258, startPoint y: 47, endPoint x: 251, endPoint y: 45, distance: 7.3
click at [258, 47] on body "We are Building your Property. So please grab a coffee and let us do the heavy …" at bounding box center [329, 156] width 659 height 313
click at [192, 36] on p "Add Components" at bounding box center [195, 36] width 48 height 8
select select
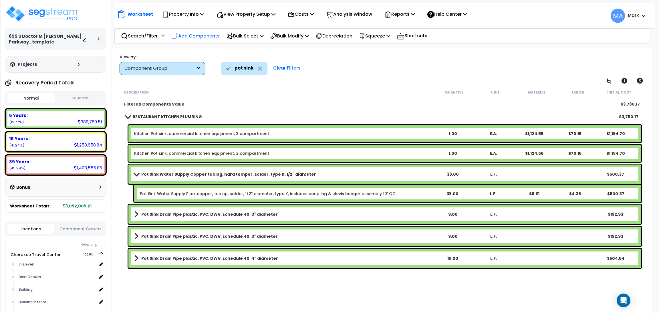
select select
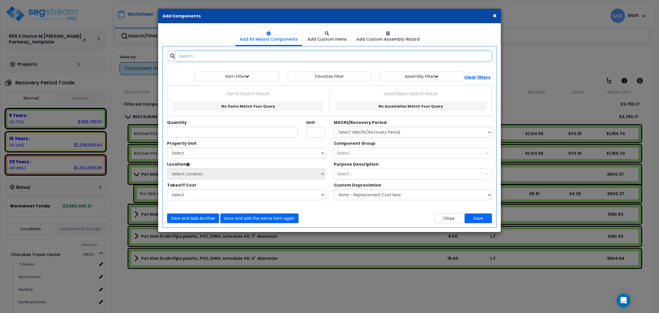
paste input "Pot Sink Water Supply Copper tubing, hard temper, solder, type K, 1/2" diameter"
click at [223, 58] on input "Pot Sink Water Supply Copper tubing, hard temper, solder, type K, 1/2" diameter" at bounding box center [333, 56] width 316 height 11
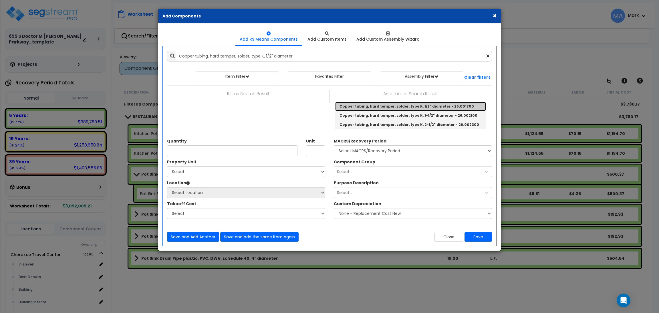
click at [417, 104] on link "Copper tubing, hard temper, solder, type K, 1/2" diameter - 26.001700" at bounding box center [410, 106] width 151 height 9
type input "Copper tubing, hard temper, solder, type K, 1/2" diameter - 26.001700"
type input "L.F."
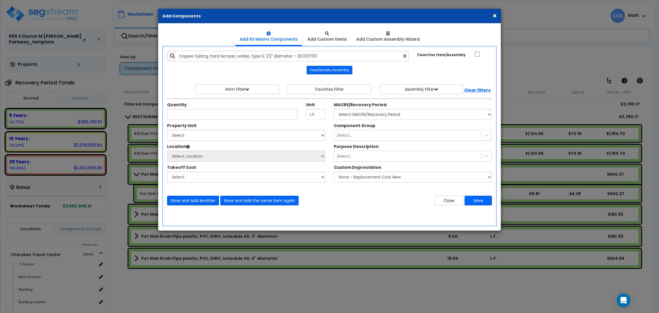
click at [492, 17] on button "×" at bounding box center [494, 16] width 4 height 6
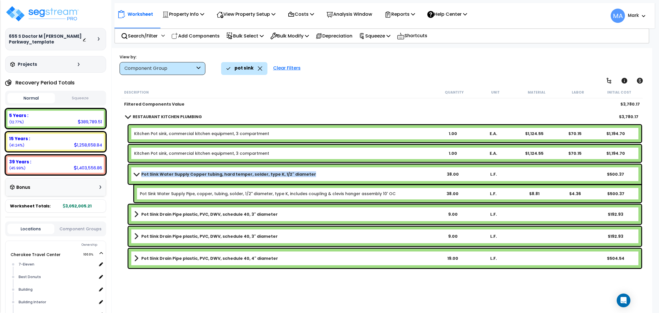
drag, startPoint x: 308, startPoint y: 172, endPoint x: 141, endPoint y: 172, distance: 166.9
click at [141, 172] on link "Pot Sink Water Supply Copper tubing, hard temper, solder, type K, 1/2" diameter" at bounding box center [283, 174] width 298 height 8
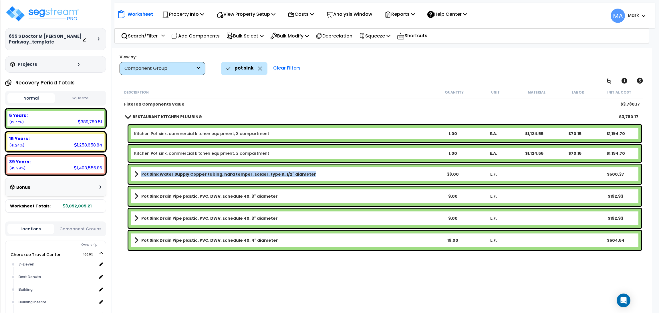
copy b "Pot Sink Water Supply Copper tubing, hard temper, solder, type K, 1/2" diameter"
click at [243, 278] on div "Description Quantity Unit Material Labor Initial Cost Filtered Components Value…" at bounding box center [381, 190] width 523 height 209
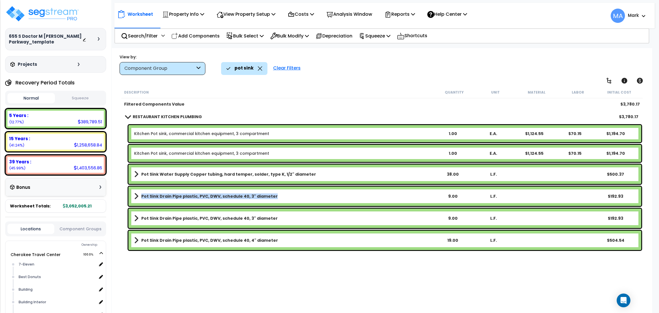
drag, startPoint x: 275, startPoint y: 194, endPoint x: 141, endPoint y: 196, distance: 133.8
click at [141, 196] on link "Pot Sink Drain Pipe plastic, PVC, DWV, schedule 40, 3" diameter" at bounding box center [283, 196] width 298 height 8
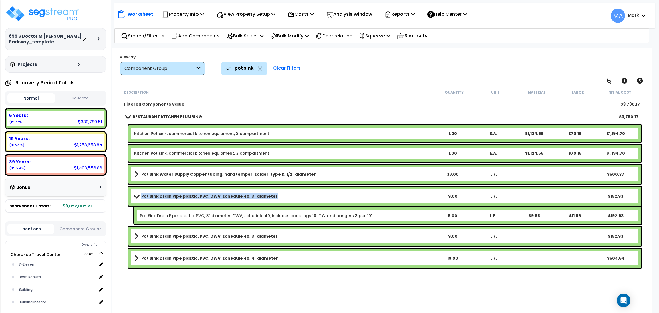
copy b "Pot Sink Drain Pipe plastic, PVC, DWV, schedule 40, 3" diameter"
click at [285, 285] on div "Description Quantity Unit Material Labor Initial Cost Filtered Components Value…" at bounding box center [381, 190] width 523 height 209
click at [206, 196] on b "Pot Sink Drain Pipe plastic, PVC, DWV, schedule 40, 3" diameter" at bounding box center [209, 196] width 136 height 6
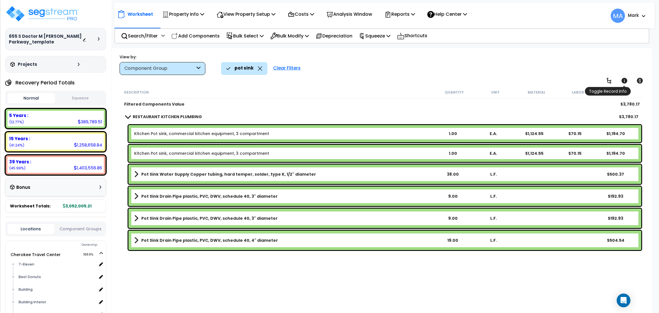
click at [624, 81] on icon at bounding box center [623, 80] width 7 height 7
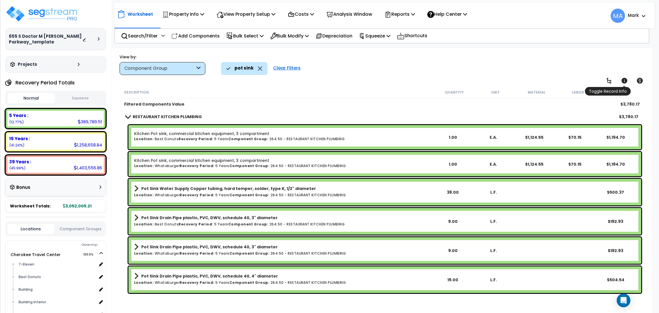
click at [624, 77] on icon at bounding box center [623, 80] width 7 height 7
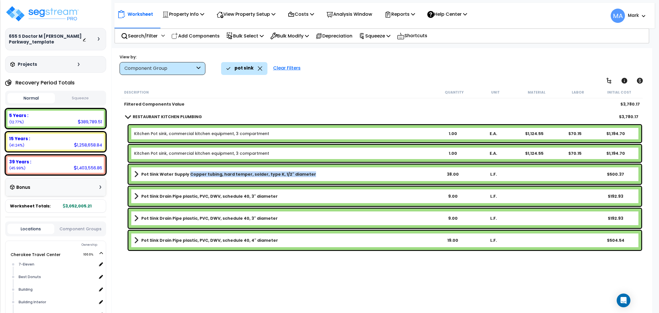
drag, startPoint x: 311, startPoint y: 177, endPoint x: 187, endPoint y: 179, distance: 123.8
click at [187, 179] on div "Pot Sink Water Supply Copper tubing, hard temper, solder, type K, 1/2" diameter…" at bounding box center [384, 173] width 512 height 19
copy b "Copper tubing, hard temper, solder, type K, 1/2" diameter"
click at [300, 272] on div "Description Quantity Unit Material Labor Initial Cost Filtered Components Value…" at bounding box center [381, 190] width 523 height 209
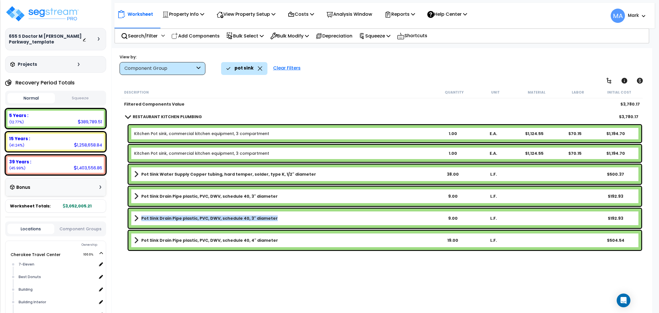
drag, startPoint x: 140, startPoint y: 220, endPoint x: 270, endPoint y: 220, distance: 130.0
click at [270, 220] on link "Pot Sink Drain Pipe plastic, PVC, DWV, schedule 40, 3" diameter" at bounding box center [283, 218] width 298 height 8
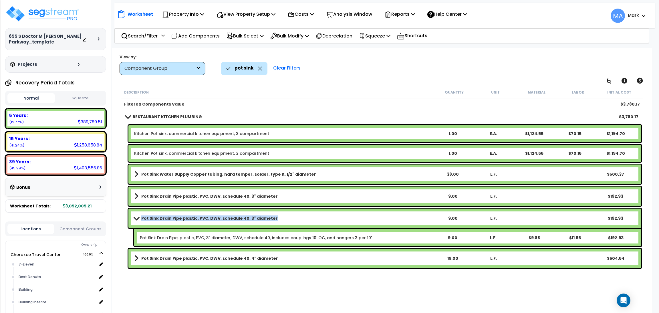
copy b "Pot Sink Drain Pipe plastic, PVC, DWV, schedule 40, 3" diameter"
click at [197, 171] on b "Pot Sink Water Supply Copper tubing, hard temper, solder, type K, 1/2" diameter" at bounding box center [228, 174] width 175 height 6
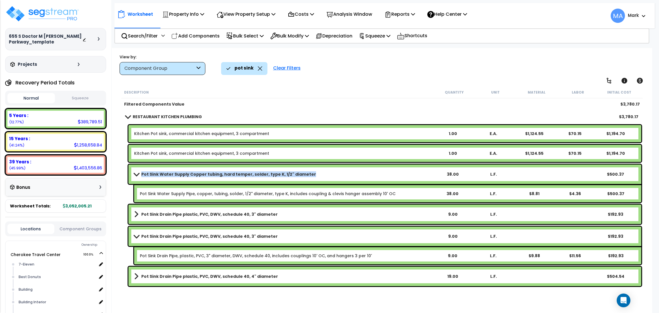
drag, startPoint x: 311, startPoint y: 170, endPoint x: 141, endPoint y: 170, distance: 169.8
click at [141, 170] on link "Pot Sink Water Supply Copper tubing, hard temper, solder, type K, 1/2" diameter" at bounding box center [283, 174] width 298 height 8
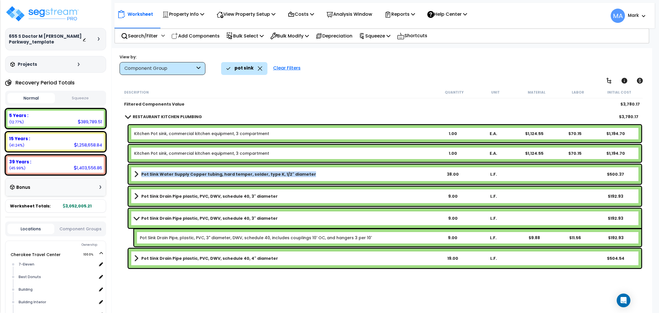
copy b "Pot Sink Water Supply Copper tubing, hard temper, solder, type K, 1/2" diameter"
drag, startPoint x: 240, startPoint y: 293, endPoint x: 241, endPoint y: 264, distance: 29.4
click at [239, 293] on div "Description Quantity Unit Material Labor Initial Cost Filtered Components Value…" at bounding box center [381, 190] width 523 height 209
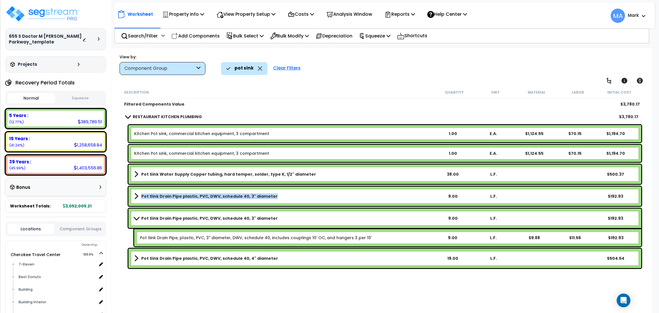
drag, startPoint x: 274, startPoint y: 196, endPoint x: 139, endPoint y: 196, distance: 134.3
click at [139, 196] on link "Pot Sink Drain Pipe plastic, PVC, DWV, schedule 40, 3" diameter" at bounding box center [283, 196] width 298 height 8
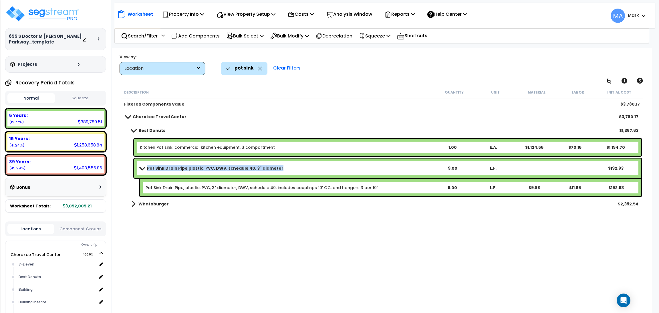
copy b "Pot Sink Drain Pipe plastic, PVC, DWV, schedule 40, 3" diameter"
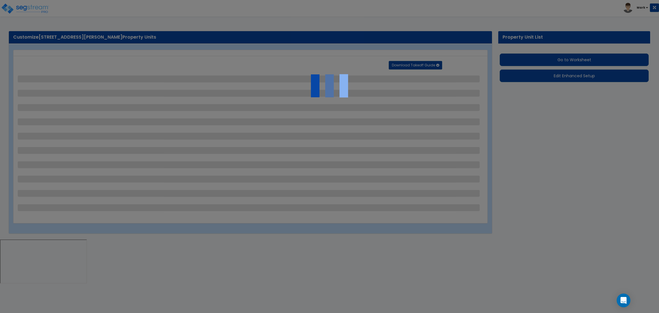
select select "2"
select select "1"
select select "2"
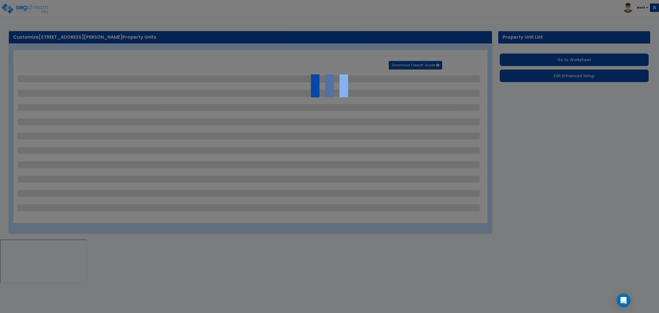
select select "1"
select select "2"
select select "1"
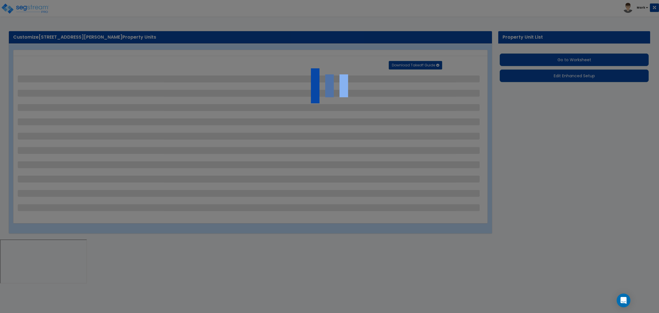
select select "1"
select select "5"
select select "2"
select select "1"
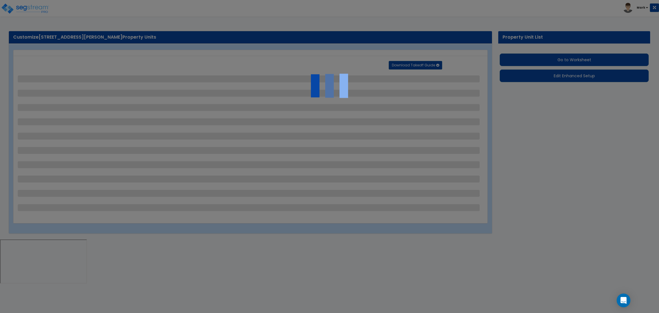
select select "4"
select select "2"
select select "4"
select select "2"
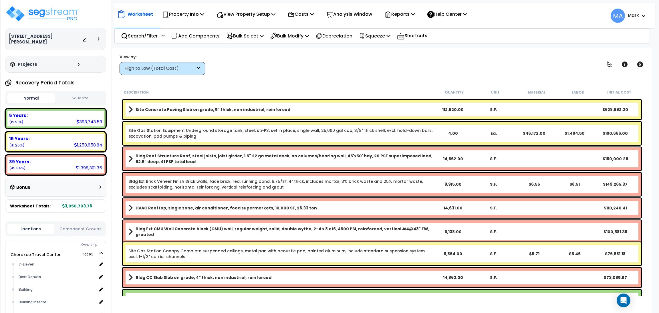
click at [149, 69] on div "High to Low (Total Cost)" at bounding box center [159, 68] width 71 height 7
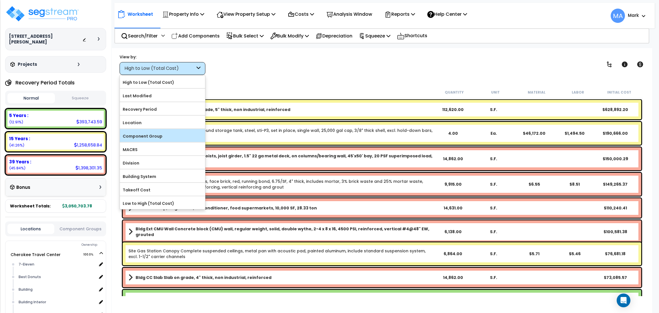
click at [144, 135] on label "Component Group" at bounding box center [162, 136] width 85 height 9
click at [0, 0] on input "Component Group" at bounding box center [0, 0] width 0 height 0
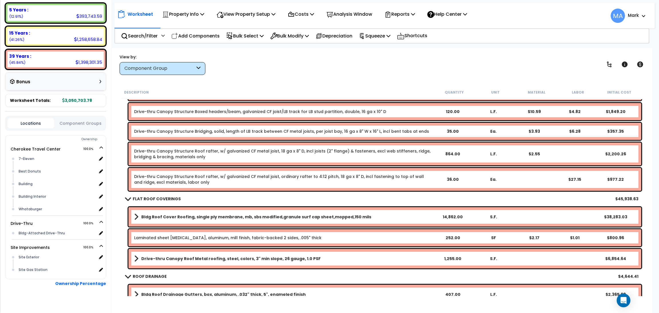
scroll to position [386, 0]
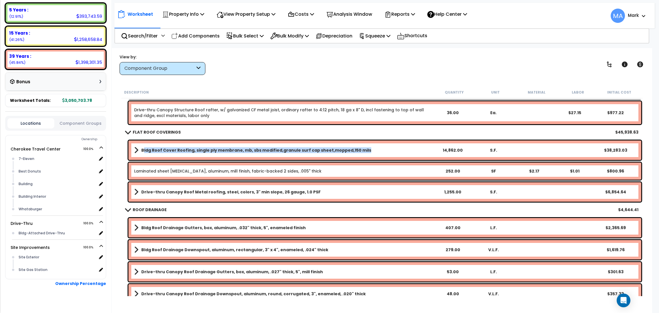
drag, startPoint x: 358, startPoint y: 152, endPoint x: 142, endPoint y: 147, distance: 216.1
click at [142, 147] on link "Bldg Roof Cover Roofing, single ply membrane, mb, sbs modified,granule surf cap…" at bounding box center [283, 150] width 298 height 8
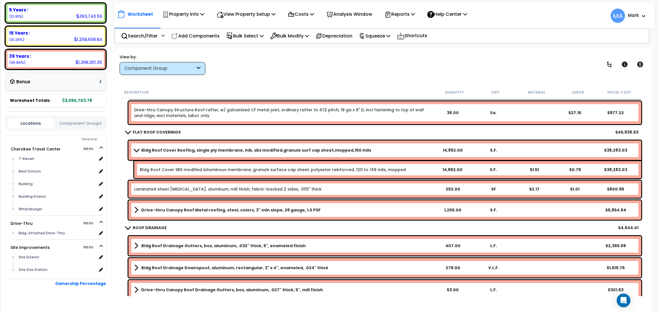
click at [135, 153] on link "Bldg Roof Cover Roofing, single ply membrane, mb, sbs modified,granule surf cap…" at bounding box center [283, 150] width 298 height 8
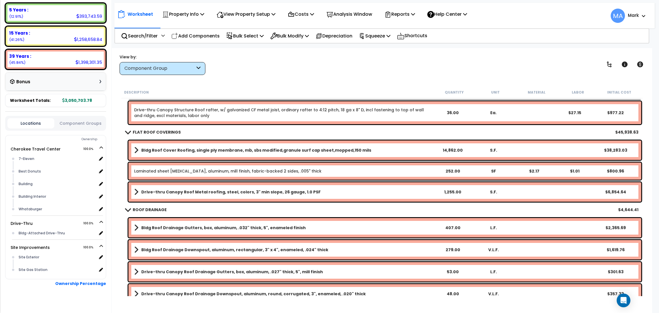
click at [136, 150] on span at bounding box center [136, 150] width 4 height 8
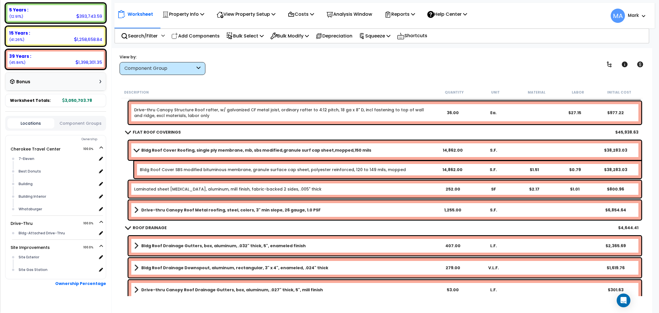
click at [136, 150] on span at bounding box center [136, 150] width 8 height 4
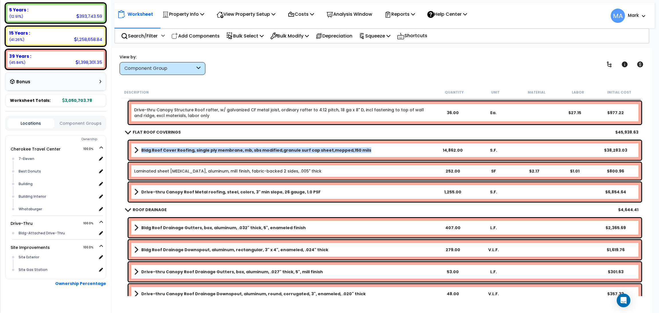
drag, startPoint x: 366, startPoint y: 149, endPoint x: 141, endPoint y: 153, distance: 225.3
click at [141, 153] on link "Bldg Roof Cover Roofing, single ply membrane, mb, sbs modified,granule surf cap…" at bounding box center [283, 150] width 298 height 8
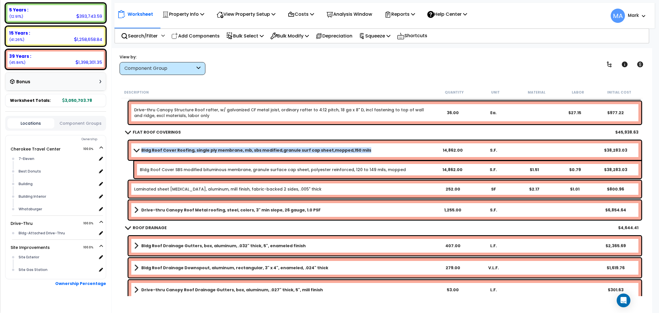
copy b "Bldg Roof Cover Roofing, single ply membrane, mb, sbs modified,granule surf cap…"
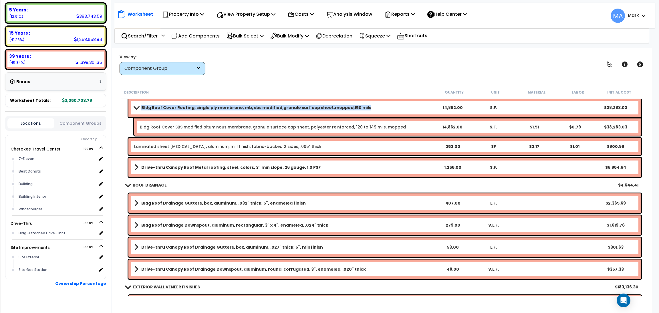
scroll to position [428, 0]
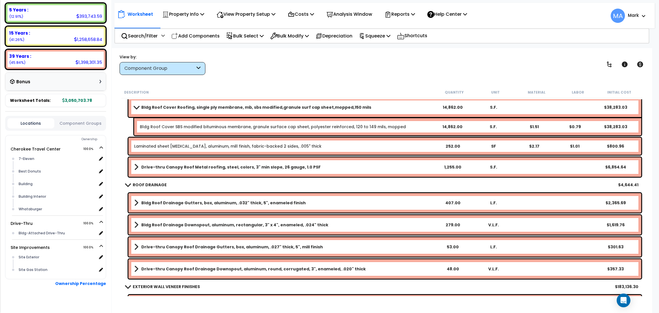
click at [198, 167] on b "Drive-thru Canopy Roof Metal roofing, steel, colors, 3" min slope, 26 gauge, 1.…" at bounding box center [230, 167] width 179 height 6
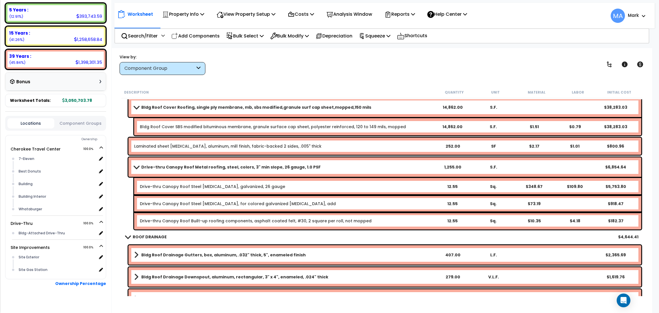
click at [199, 167] on b "Drive-thru Canopy Roof Metal roofing, steel, colors, 3" min slope, 26 gauge, 1.…" at bounding box center [230, 167] width 179 height 6
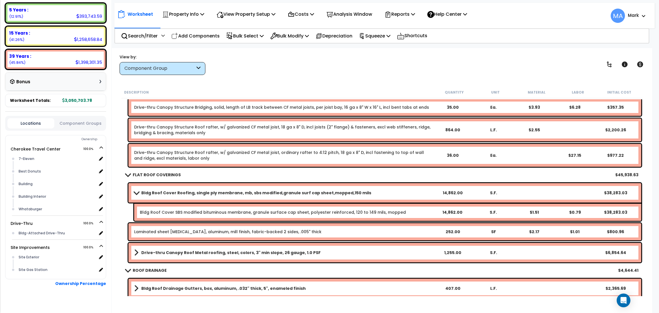
scroll to position [257, 0]
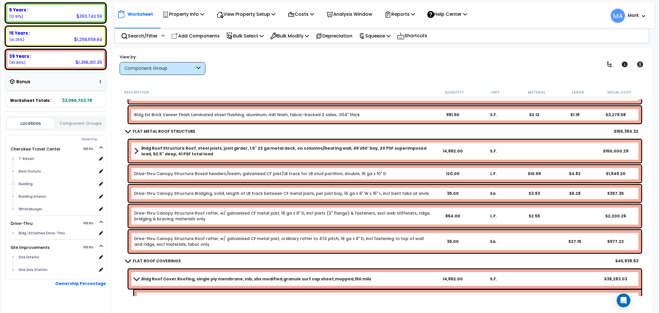
click at [136, 148] on span at bounding box center [136, 151] width 4 height 8
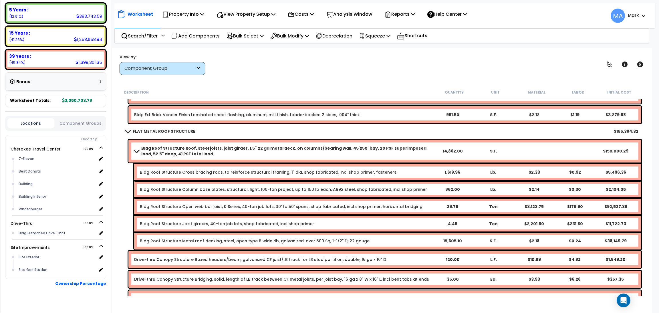
click at [136, 149] on span at bounding box center [136, 151] width 8 height 4
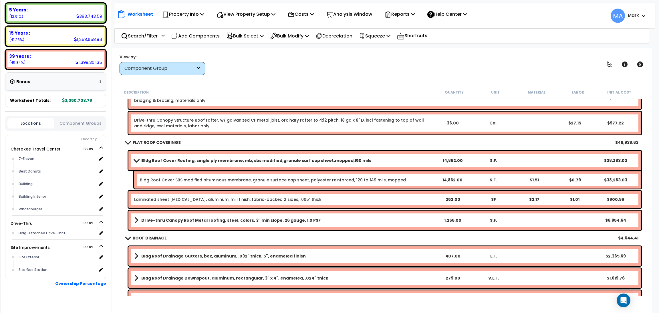
scroll to position [386, 0]
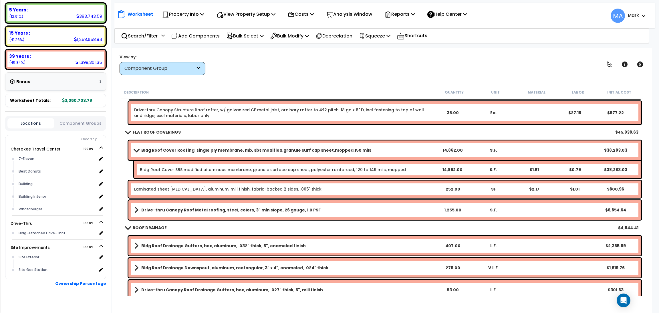
click at [186, 151] on b "Bldg Roof Cover Roofing, single ply membrane, mb, sbs modified,granule surf cap…" at bounding box center [256, 150] width 230 height 6
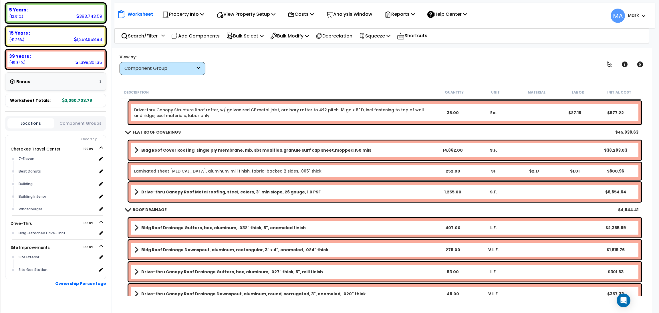
click at [186, 151] on b "Bldg Roof Cover Roofing, single ply membrane, mb, sbs modified,granule surf cap…" at bounding box center [256, 150] width 230 height 6
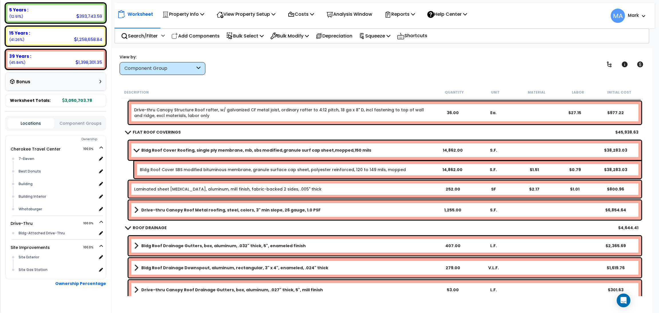
click at [186, 151] on b "Bldg Roof Cover Roofing, single ply membrane, mb, sbs modified,granule surf cap…" at bounding box center [256, 150] width 230 height 6
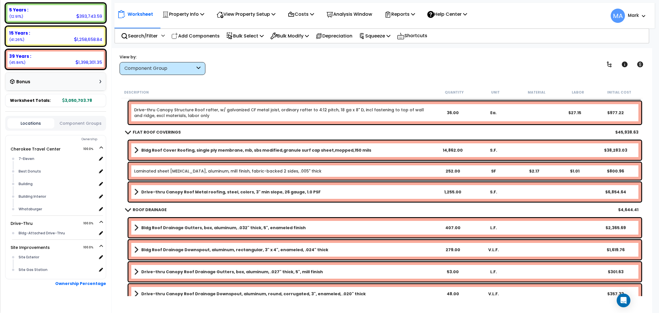
click at [302, 186] on div "Drive-thru Canopy Roof Metal roofing, steel, colors, 3" min slope, 26 gauge, 1.…" at bounding box center [384, 191] width 512 height 19
click at [244, 189] on b "Drive-thru Canopy Roof Metal roofing, steel, colors, 3" min slope, 26 gauge, 1.…" at bounding box center [230, 192] width 179 height 6
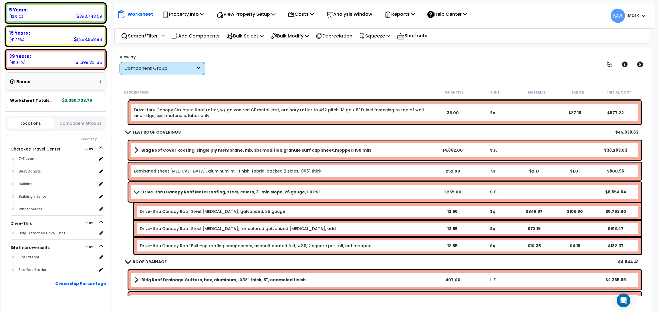
click at [244, 189] on b "Drive-thru Canopy Roof Metal roofing, steel, colors, 3" min slope, 26 gauge, 1.…" at bounding box center [230, 192] width 179 height 6
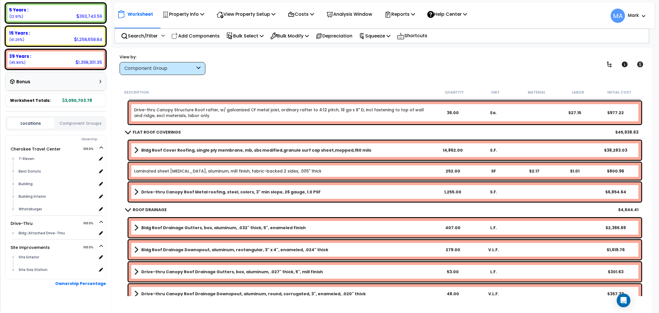
scroll to position [25, 0]
click at [387, 149] on link "Bldg Roof Cover Roofing, single ply membrane, mb, sbs modified,granule surf cap…" at bounding box center [283, 150] width 298 height 8
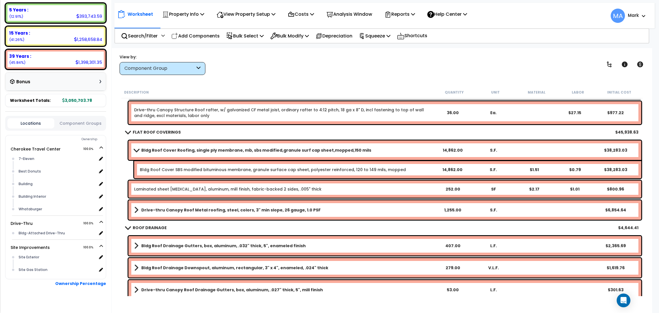
click at [387, 149] on link "Bldg Roof Cover Roofing, single ply membrane, mb, sbs modified,granule surf cap…" at bounding box center [283, 150] width 298 height 8
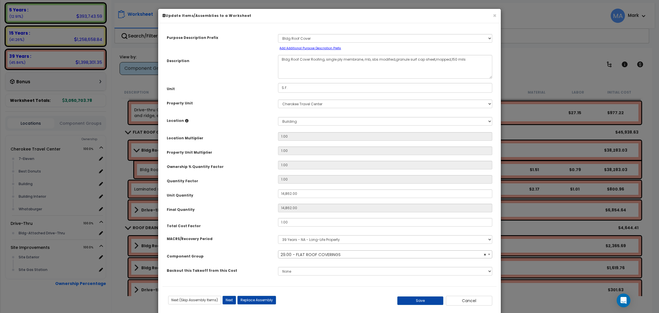
select select "10848"
click at [492, 14] on button "×" at bounding box center [494, 16] width 4 height 6
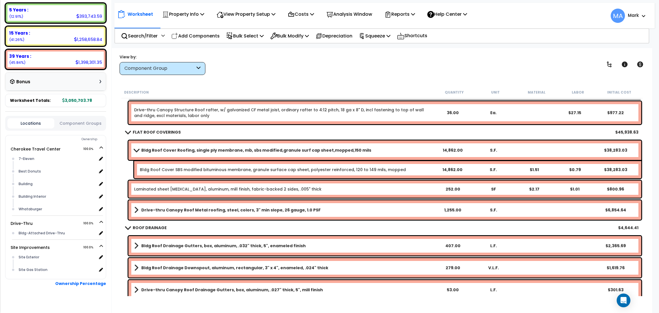
drag, startPoint x: 196, startPoint y: 33, endPoint x: 203, endPoint y: 53, distance: 21.5
click at [196, 34] on p "Add Components" at bounding box center [195, 36] width 48 height 8
select select
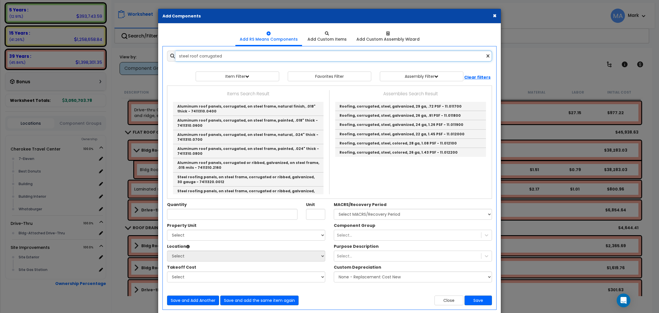
scroll to position [0, 0]
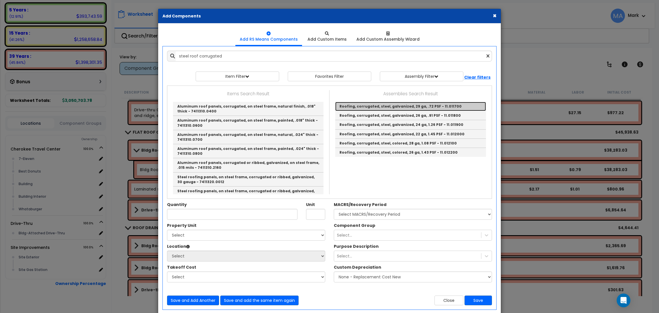
click at [400, 105] on link "Roofing, corrugated, steel, galvanized, 29 ga, .72 PSF - 11.011700" at bounding box center [410, 106] width 151 height 9
type input "Roofing, corrugated, steel, galvanized, 29 ga, .72 PSF - 11.011700"
type input "S.F."
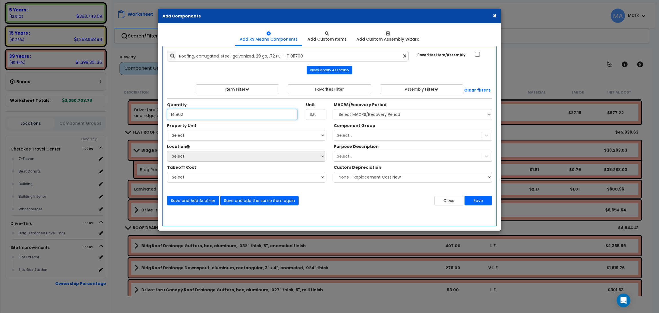
type input "14,862"
click at [231, 138] on select "Select Cherokee Travel Center Drive-Thru Site Improvements" at bounding box center [246, 135] width 158 height 11
select select "168339"
click at [167, 130] on select "Select Cherokee Travel Center Drive-Thru Site Improvements" at bounding box center [246, 135] width 158 height 11
click at [226, 155] on select "Select 7-Eleven Best Donuts Building Building Interior Whataburger Add Addition…" at bounding box center [246, 156] width 158 height 11
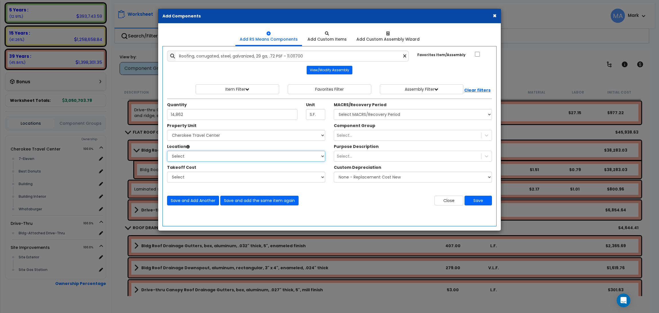
select select "6"
click at [167, 151] on select "Select 7-Eleven Best Donuts Building Building Interior Whataburger Add Addition…" at bounding box center [246, 156] width 158 height 11
click at [388, 115] on select "Select MACRS/Recovery Period 5 Years - 57.0 - Distributive Trades & Services 5 …" at bounding box center [413, 114] width 158 height 11
select select "3669"
click at [334, 109] on select "Select MACRS/Recovery Period 5 Years - 57.0 - Distributive Trades & Services 5 …" at bounding box center [413, 114] width 158 height 11
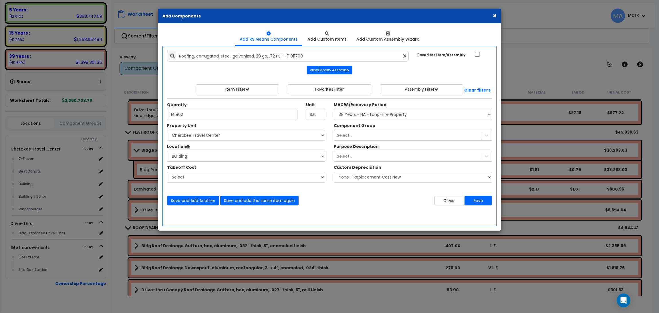
click at [354, 135] on div "Select..." at bounding box center [407, 135] width 147 height 9
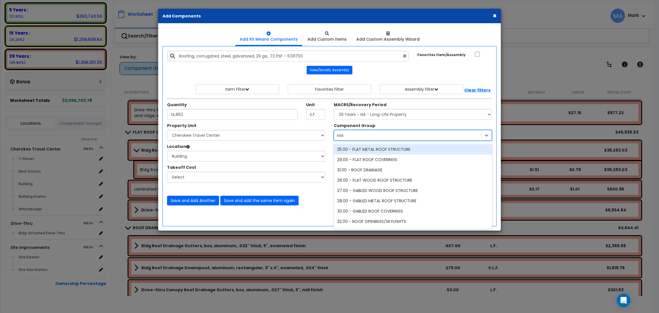
type input "roof"
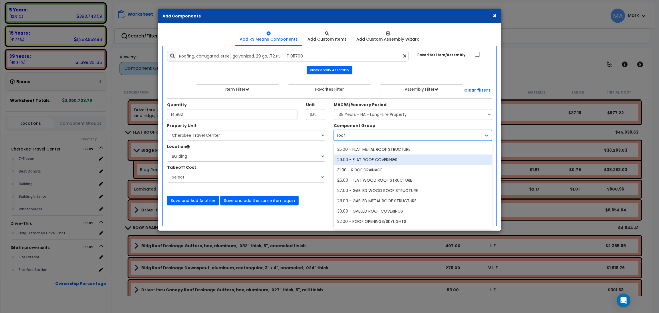
click at [372, 162] on div "29.00 - FLAT ROOF COVERINGS" at bounding box center [413, 159] width 158 height 10
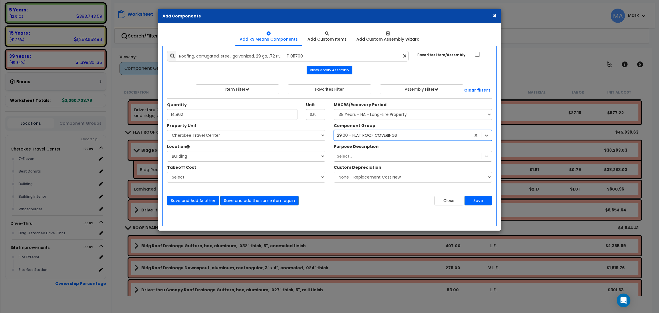
click at [367, 156] on div "Select..." at bounding box center [407, 155] width 147 height 9
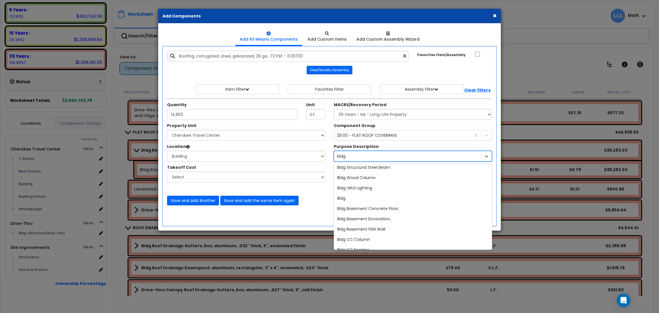
scroll to position [86, 0]
type input "bldg"
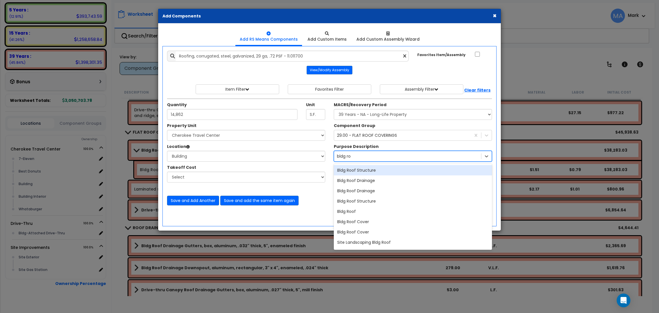
type input "bldg roo"
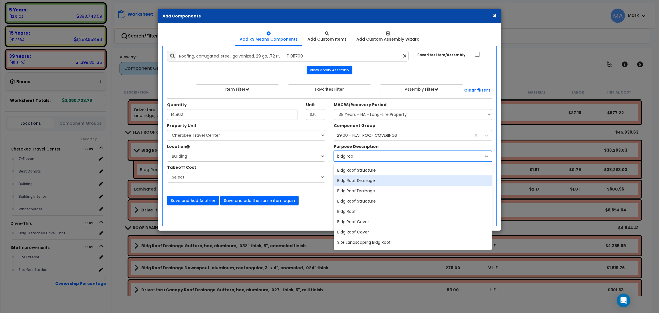
scroll to position [29, 0]
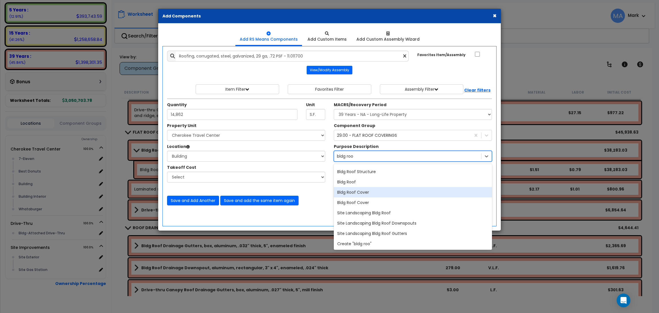
click at [371, 190] on div "Bldg Roof Cover" at bounding box center [413, 192] width 158 height 10
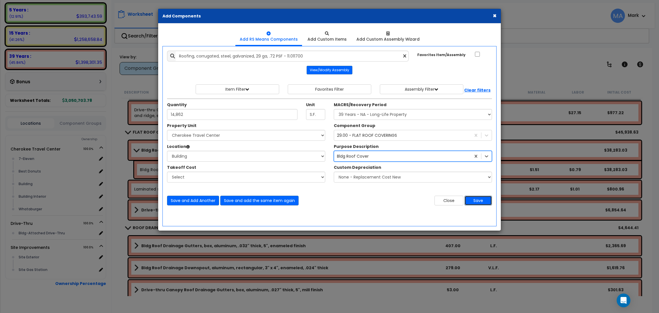
click at [481, 199] on button "Save" at bounding box center [477, 200] width 27 height 10
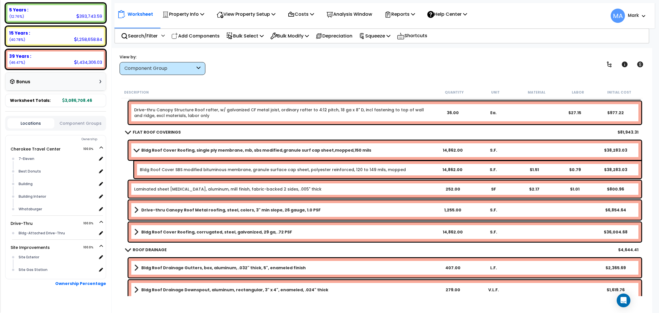
click at [362, 150] on link "Bldg Roof Cover Roofing, single ply membrane, mb, sbs modified,granule surf cap…" at bounding box center [283, 150] width 298 height 8
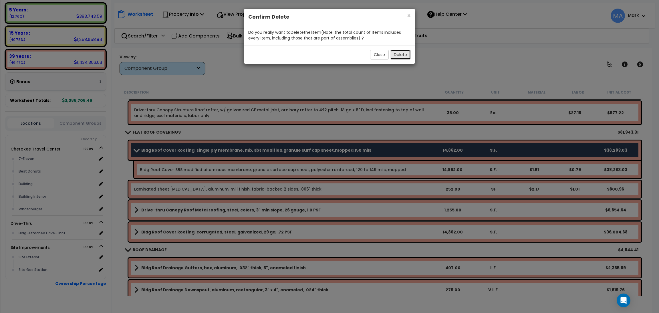
click at [397, 53] on button "Delete" at bounding box center [400, 55] width 21 height 10
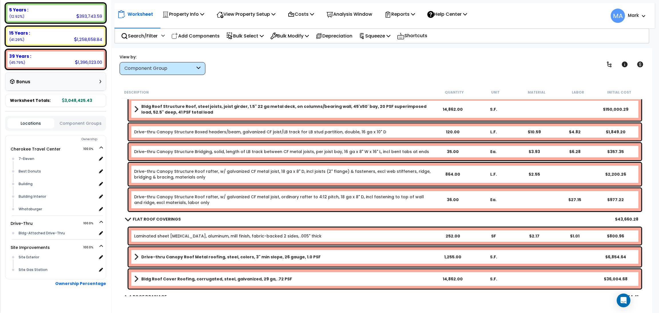
scroll to position [300, 0]
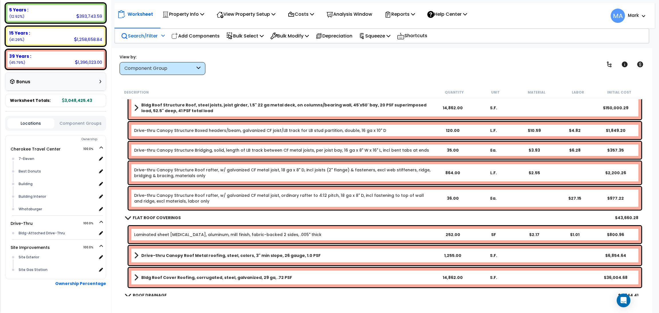
click at [142, 34] on p "Search/Filter" at bounding box center [139, 36] width 37 height 8
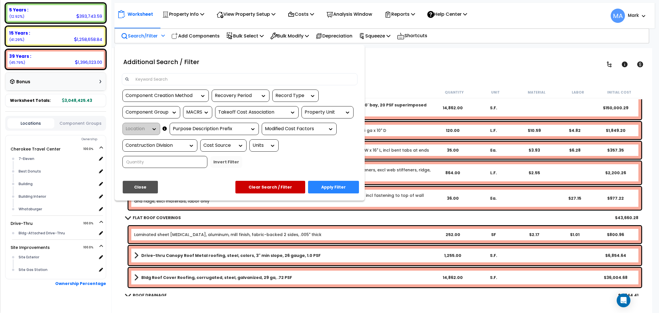
click at [176, 75] on input at bounding box center [243, 79] width 222 height 9
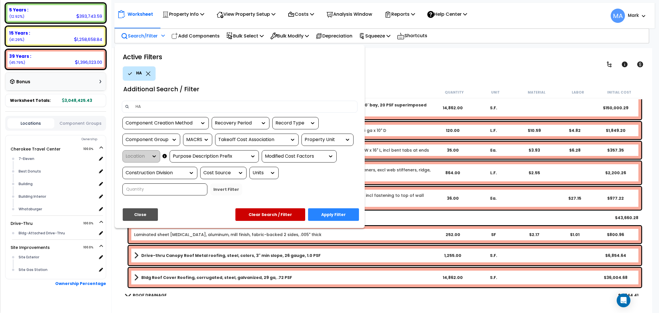
type input "H"
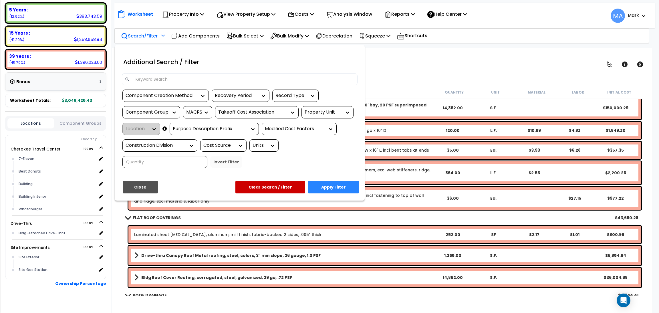
click at [191, 40] on div at bounding box center [329, 156] width 659 height 313
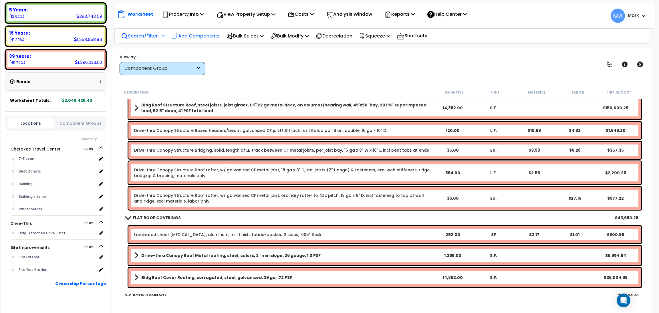
click at [189, 35] on p "Add Components" at bounding box center [195, 36] width 48 height 8
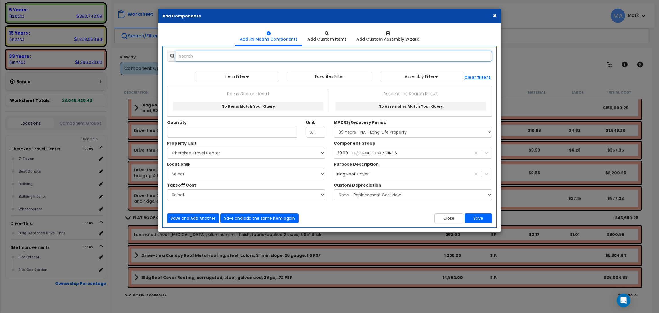
select select
click at [196, 57] on input "text" at bounding box center [333, 56] width 316 height 11
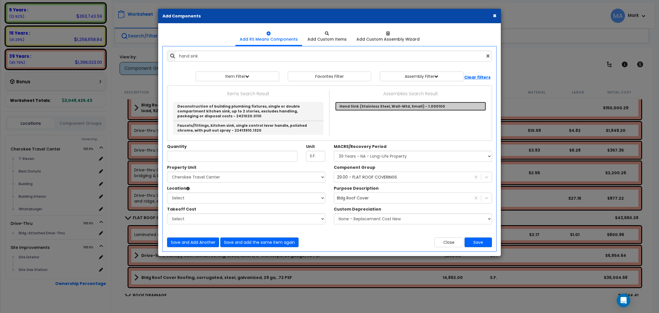
click at [346, 108] on link "Hand Sink (Stainless Steel, Wall-Mtd, Small) - 1.000100" at bounding box center [410, 106] width 151 height 9
type input "Hand Sink (Stainless Steel, Wall-Mtd, Small) - 1.000100"
checkbox input "true"
type input "EA"
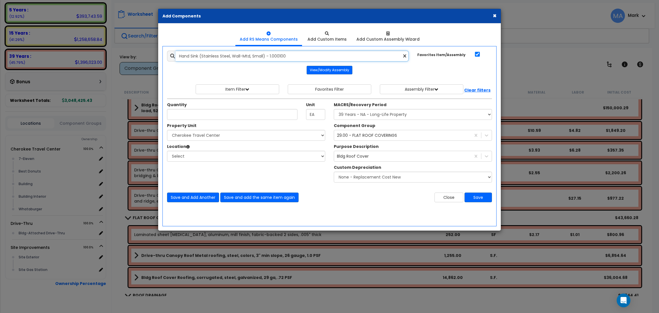
click at [293, 55] on input "Hand Sink (Stainless Steel, Wall-Mtd, Small) - 1.000100" at bounding box center [291, 56] width 233 height 11
click at [205, 167] on div "Property Unit Select Cherokee Travel Center Drive-Thru Site Improvements Select" at bounding box center [246, 145] width 167 height 45
click at [404, 57] on icon at bounding box center [404, 56] width 3 height 5
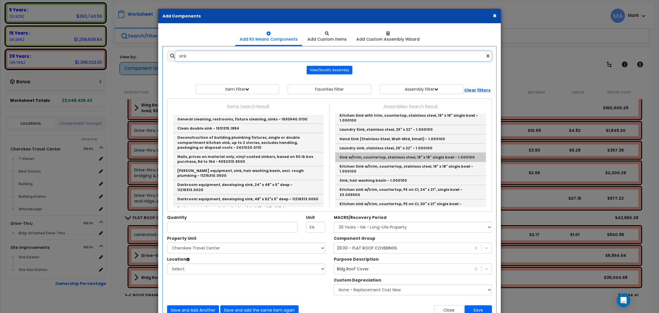
scroll to position [0, 0]
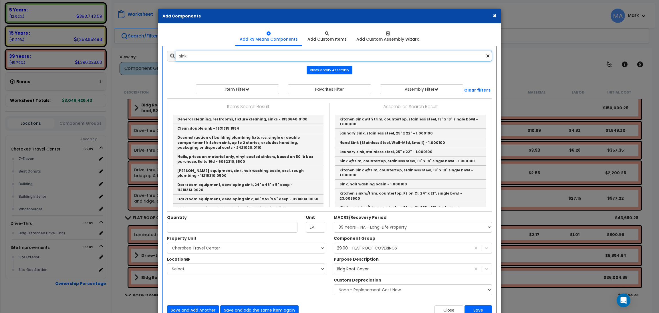
drag, startPoint x: 192, startPoint y: 55, endPoint x: 151, endPoint y: 56, distance: 41.2
click at [151, 56] on div "× Add Components Add RS Means Components Add Custom Items Add Items" at bounding box center [329, 156] width 659 height 313
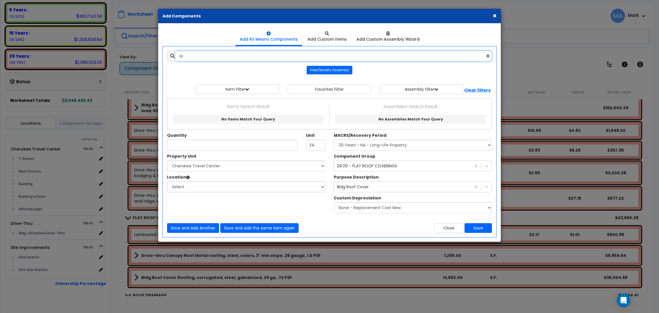
type input "r"
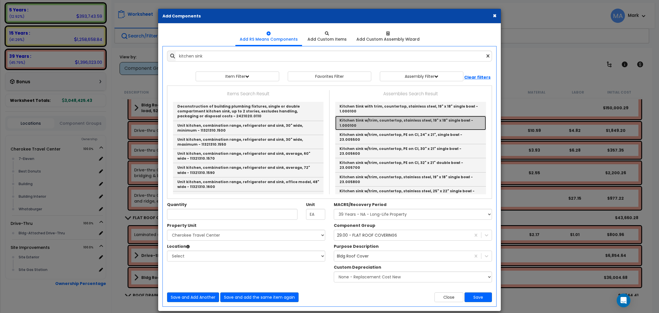
click at [399, 119] on link "Kitchen Sink w/trim, countertop, stainless steel, 19" x 18" single bowl - 1.000…" at bounding box center [410, 123] width 151 height 14
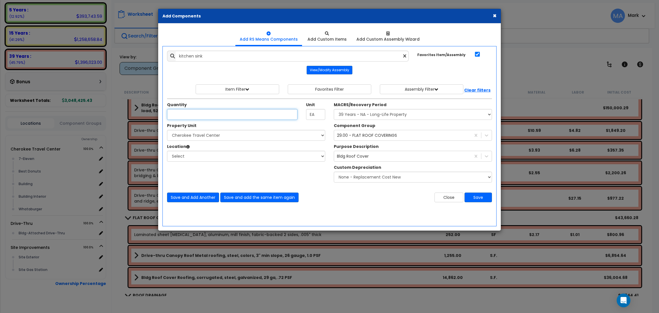
type input "Kitchen Sink w/trim, countertop, stainless steel, 19" x 18" single bowl - 1.000…"
type input "2"
click at [207, 133] on select "Select Cherokee Travel Center Drive-Thru Site Improvements" at bounding box center [246, 135] width 158 height 11
select select "168339"
click at [167, 130] on select "Select Cherokee Travel Center Drive-Thru Site Improvements" at bounding box center [246, 135] width 158 height 11
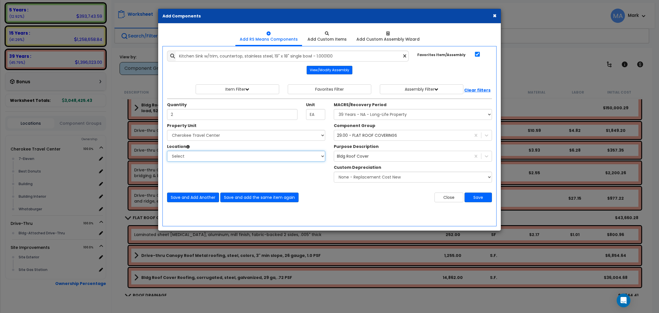
click at [213, 158] on select "Select 7-Eleven Best Donuts Building Building Interior Whataburger Add Addition…" at bounding box center [246, 156] width 158 height 11
select select "31820"
click at [167, 151] on select "Select 7-Eleven Best Donuts Building Building Interior Whataburger Add Addition…" at bounding box center [246, 156] width 158 height 11
click at [389, 114] on select "Select MACRS/Recovery Period 5 Years - 57.0 - Distributive Trades & Services 5 …" at bounding box center [413, 114] width 158 height 11
select select "3667"
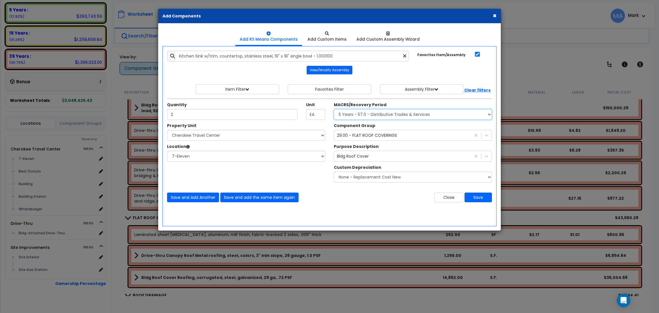
click at [334, 109] on select "Select MACRS/Recovery Period 5 Years - 57.0 - Distributive Trades & Services 5 …" at bounding box center [413, 114] width 158 height 11
click at [380, 135] on div "29.00 - FLAT ROOF COVERINGS" at bounding box center [367, 135] width 60 height 6
type input "s"
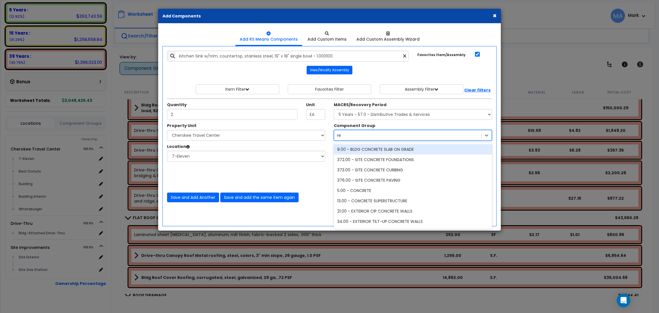
type input "r"
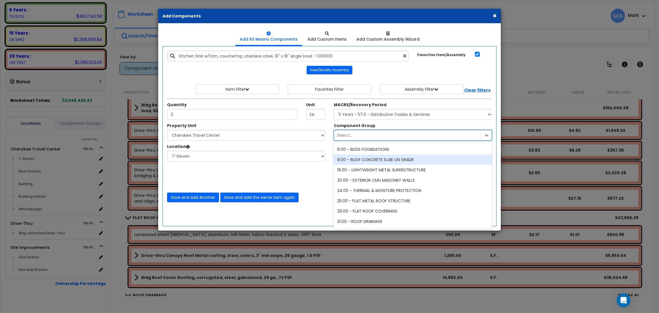
drag, startPoint x: 494, startPoint y: 16, endPoint x: 518, endPoint y: 40, distance: 33.8
click at [494, 16] on button "×" at bounding box center [494, 16] width 4 height 6
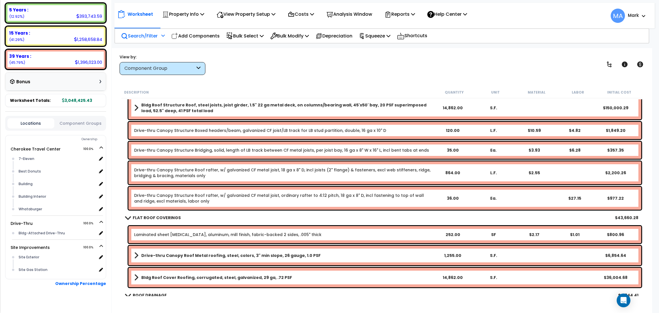
click at [148, 37] on p "Search/Filter" at bounding box center [139, 36] width 37 height 8
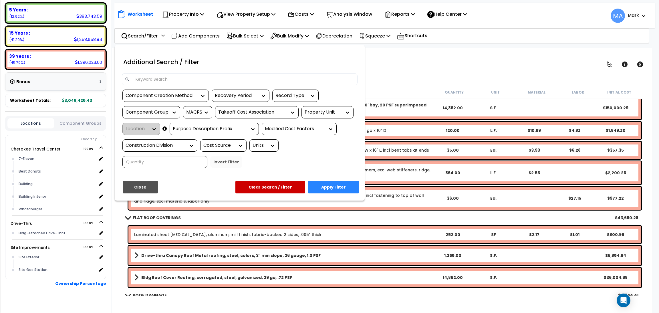
click at [155, 84] on div at bounding box center [240, 79] width 236 height 12
click at [155, 75] on input at bounding box center [243, 79] width 222 height 9
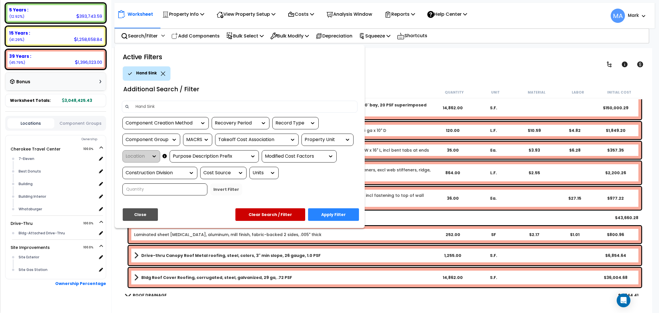
type input "Hand Sink"
click at [340, 217] on button "Apply Filter" at bounding box center [333, 214] width 51 height 13
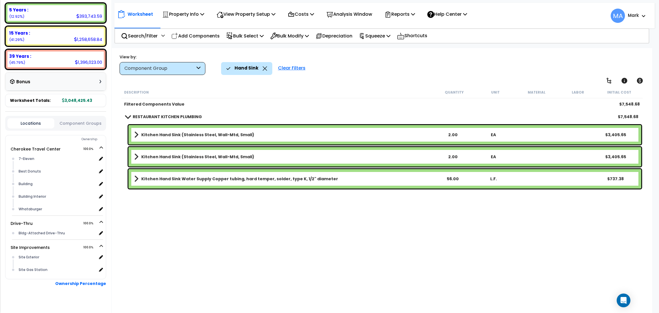
click at [193, 133] on b "Kitchen Hand Sink (Stainless Steel, Wall-Mtd, Small)" at bounding box center [197, 135] width 113 height 6
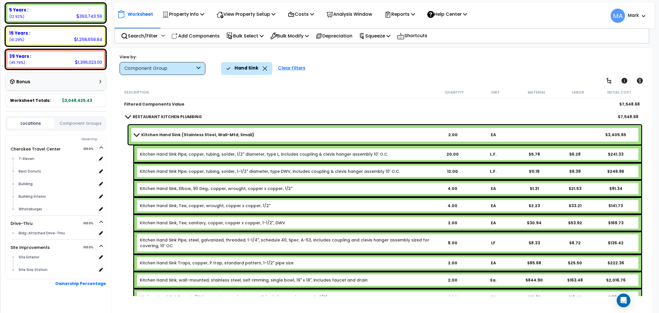
click at [197, 132] on b "Kitchen Hand Sink (Stainless Steel, Wall-Mtd, Small)" at bounding box center [197, 135] width 113 height 6
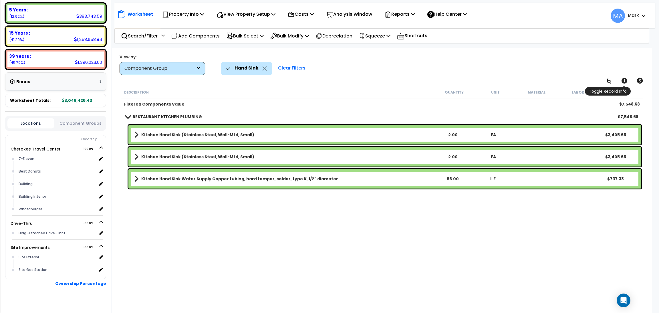
click at [626, 82] on icon at bounding box center [624, 81] width 6 height 6
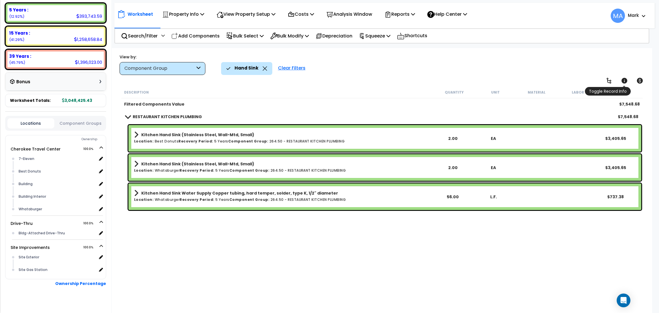
click at [626, 80] on icon at bounding box center [624, 81] width 6 height 6
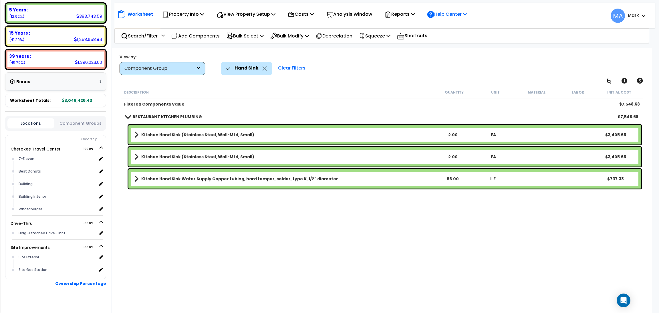
click at [452, 16] on p "Help Center" at bounding box center [447, 14] width 40 height 8
click at [417, 41] on div "Shortcuts" at bounding box center [412, 36] width 30 height 14
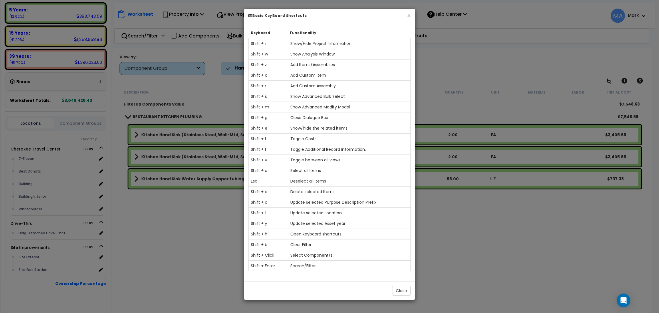
click at [422, 222] on div "× Basic KeyBoard Shortcuts Keyboard Functionality Shift + i Show/Hide Project I…" at bounding box center [329, 156] width 659 height 313
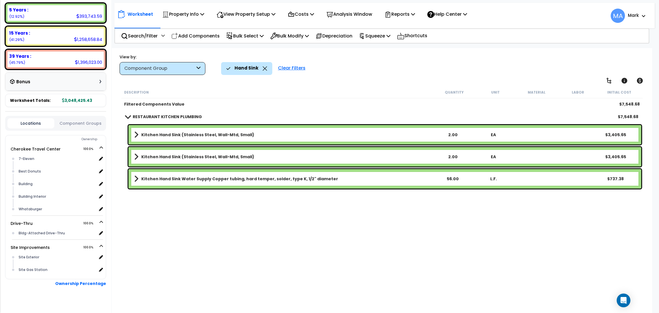
click at [282, 135] on link "Kitchen Hand Sink (Stainless Steel, Wall-Mtd, Small)" at bounding box center [283, 135] width 298 height 8
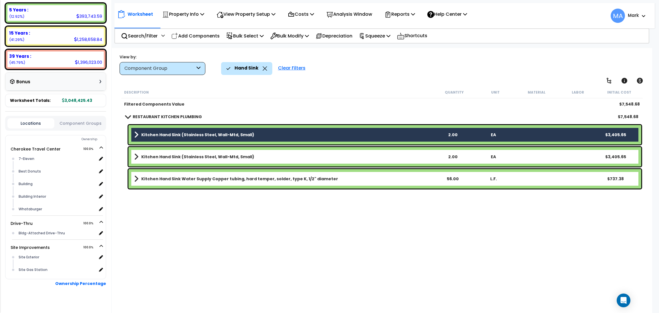
drag, startPoint x: 282, startPoint y: 135, endPoint x: 223, endPoint y: 215, distance: 99.4
click at [223, 215] on div "Description Quantity Unit Material Labor Initial Cost Filtered Components Value…" at bounding box center [381, 190] width 523 height 209
click at [142, 138] on link "Kitchen Hand Sink (Stainless Steel, Wall-Mtd, Small)" at bounding box center [283, 135] width 298 height 8
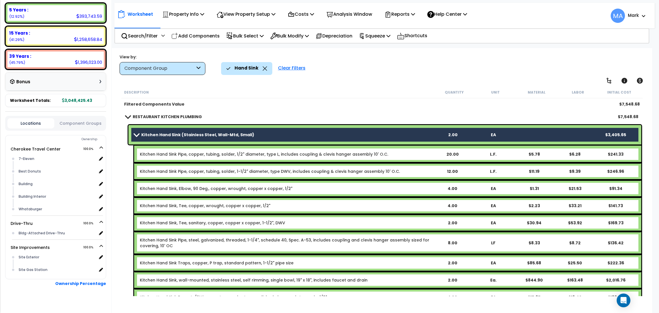
click at [233, 134] on b "Kitchen Hand Sink (Stainless Steel, Wall-Mtd, Small)" at bounding box center [197, 135] width 113 height 6
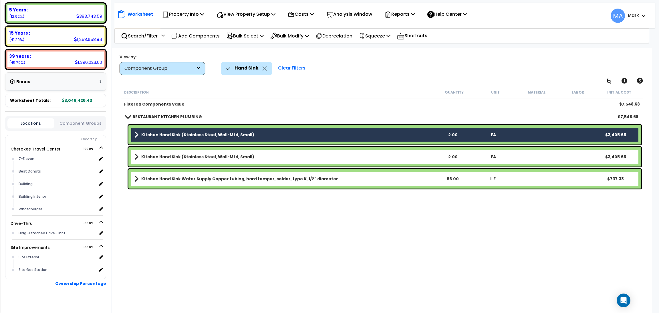
click at [243, 134] on b "Kitchen Hand Sink (Stainless Steel, Wall-Mtd, Small)" at bounding box center [197, 135] width 113 height 6
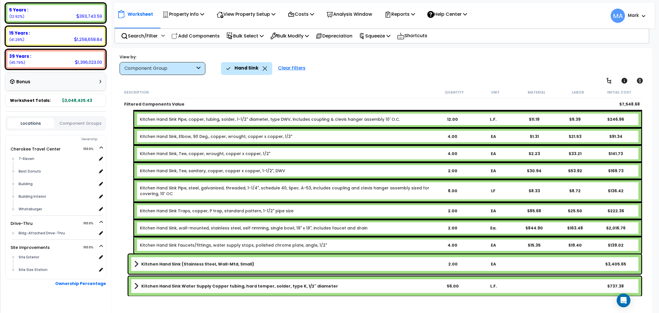
scroll to position [53, 0]
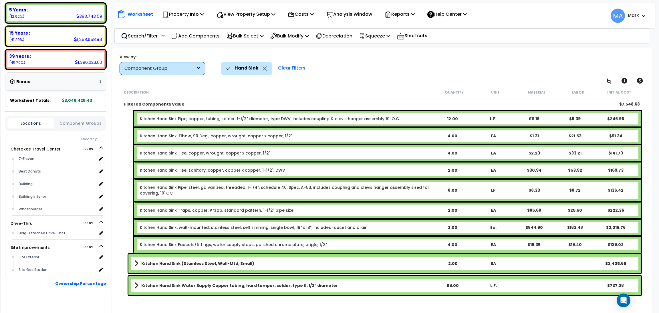
click at [361, 225] on b "Kitchen Hand Sink, wall-mounted, stainless steel, self rimming, single bowl, 19…" at bounding box center [286, 227] width 292 height 6
drag, startPoint x: 364, startPoint y: 223, endPoint x: 348, endPoint y: 225, distance: 16.4
click at [348, 225] on b "Kitchen Hand Sink, wall-mounted, stainless steel, self rimming, single bowl, 19…" at bounding box center [286, 227] width 292 height 6
drag, startPoint x: 360, startPoint y: 224, endPoint x: 314, endPoint y: 227, distance: 45.8
click at [318, 227] on b "Kitchen Hand Sink, wall-mounted, stainless steel, self rimming, single bowl, 19…" at bounding box center [286, 227] width 292 height 6
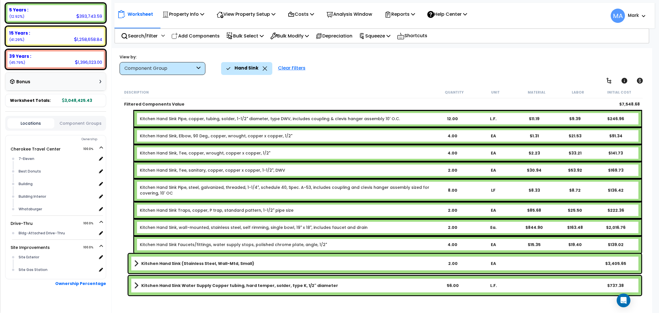
click at [176, 228] on div "Kitchen Hand Sink, wall-mounted, stainless steel, self rimming, single bowl, 19…" at bounding box center [387, 227] width 507 height 17
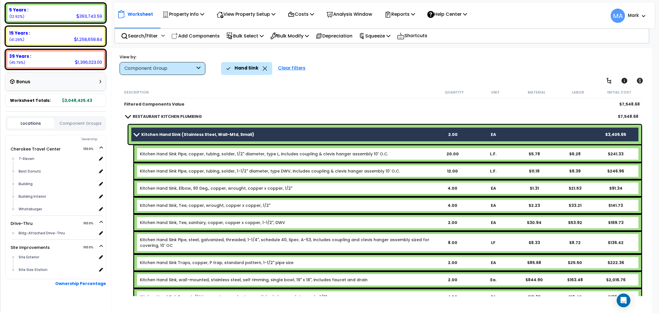
scroll to position [0, 0]
click at [188, 137] on b "Kitchen Hand Sink (Stainless Steel, Wall-Mtd, Small)" at bounding box center [197, 135] width 113 height 6
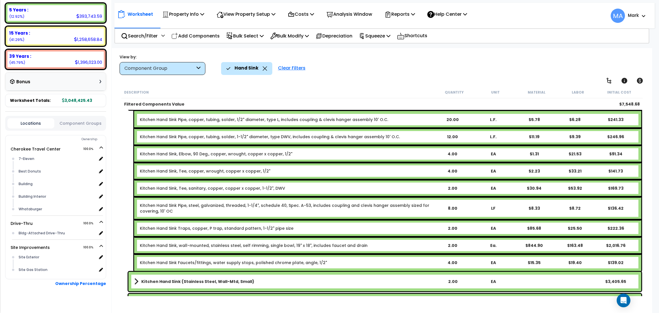
scroll to position [53, 0]
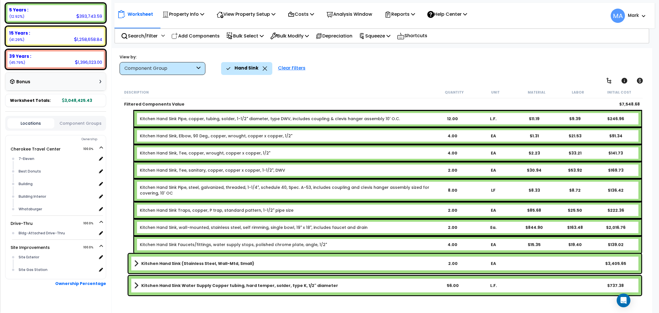
drag, startPoint x: 359, startPoint y: 225, endPoint x: 215, endPoint y: 226, distance: 144.1
click at [314, 224] on link "Kitchen Hand Sink, wall-mounted, stainless steel, self rimming, single bowl, 19…" at bounding box center [254, 227] width 228 height 6
drag, startPoint x: 139, startPoint y: 225, endPoint x: 163, endPoint y: 228, distance: 23.4
click at [161, 228] on div "Kitchen Hand Sink, wall-mounted, stainless steel, self rimming, single bowl, 19…" at bounding box center [387, 227] width 507 height 17
click at [163, 224] on link "Kitchen Hand Sink, wall-mounted, stainless steel, self rimming, single bowl, 19…" at bounding box center [254, 227] width 228 height 6
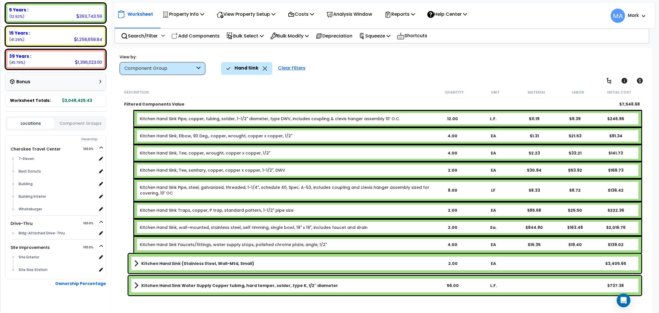
click at [163, 224] on link "Kitchen Hand Sink, wall-mounted, stainless steel, self rimming, single bowl, 19…" at bounding box center [254, 227] width 228 height 6
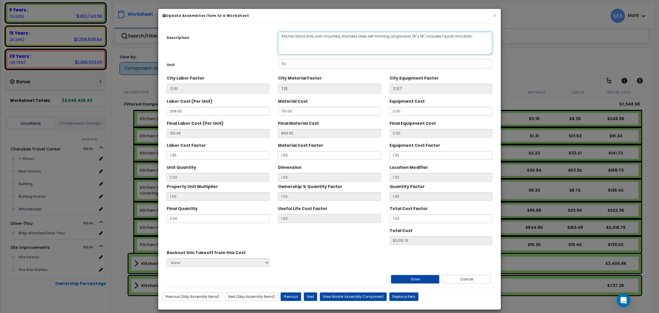
drag, startPoint x: 473, startPoint y: 37, endPoint x: 272, endPoint y: 33, distance: 200.7
click at [272, 33] on div "Description Kitchen Hand Sink, wall-mounted, stainless steel, self rimming, sin…" at bounding box center [329, 43] width 334 height 23
click at [493, 15] on button "×" at bounding box center [494, 16] width 4 height 6
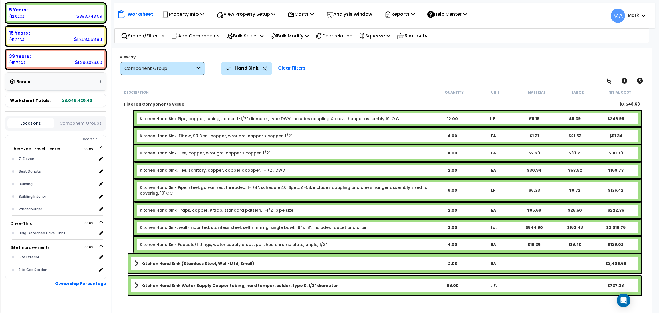
click at [263, 69] on icon at bounding box center [264, 68] width 5 height 4
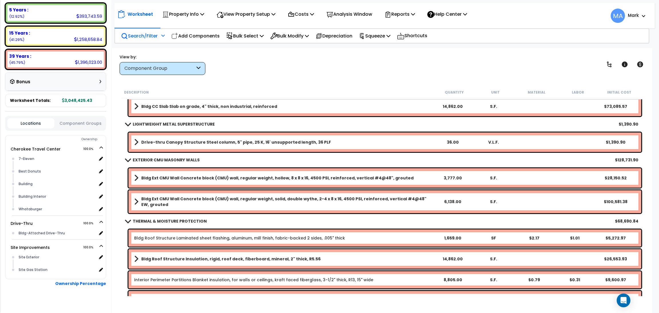
click at [154, 37] on p "Search/Filter" at bounding box center [139, 36] width 37 height 8
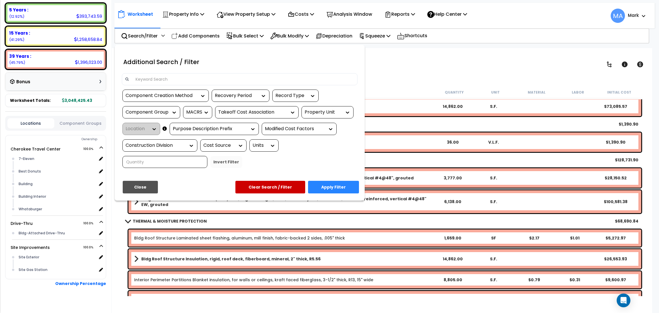
click at [161, 80] on input at bounding box center [243, 79] width 222 height 9
click at [191, 35] on div at bounding box center [329, 156] width 659 height 313
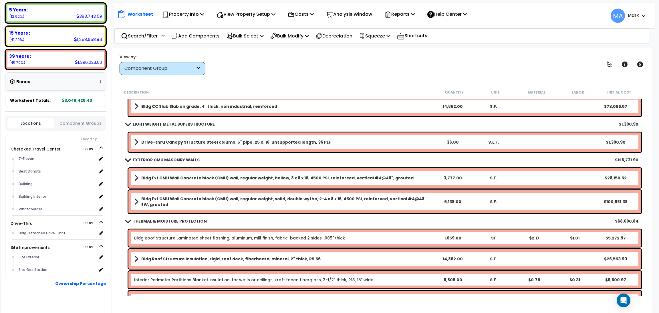
click at [191, 35] on p "Add Components" at bounding box center [195, 36] width 48 height 8
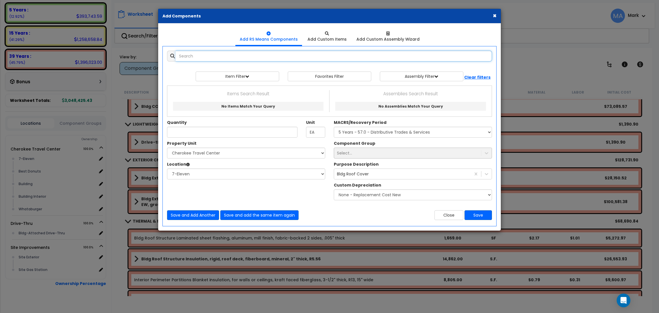
paste input "Kitchen Hand Sink, wall-mounted, stainless steel, self rimming, single bowl, 19…"
click at [196, 52] on input "Kitchen Hand Sink, wall-mounted, stainless steel, self rimming, single bowl, 19…" at bounding box center [333, 56] width 316 height 11
type input "Hand Sink, wall-mounted, stainless steel, self rimming, single bowl, 19" x 18",…"
drag, startPoint x: 383, startPoint y: 57, endPoint x: 162, endPoint y: 60, distance: 221.0
click at [162, 60] on div "Add Items Add Assemblies Both 2864225 Favorites Item/Assembly EA" at bounding box center [329, 135] width 342 height 178
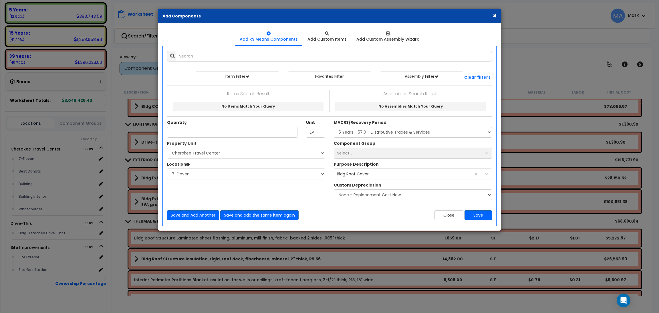
click at [491, 16] on div "× Add Components" at bounding box center [329, 16] width 342 height 15
click at [495, 19] on button "×" at bounding box center [494, 16] width 4 height 6
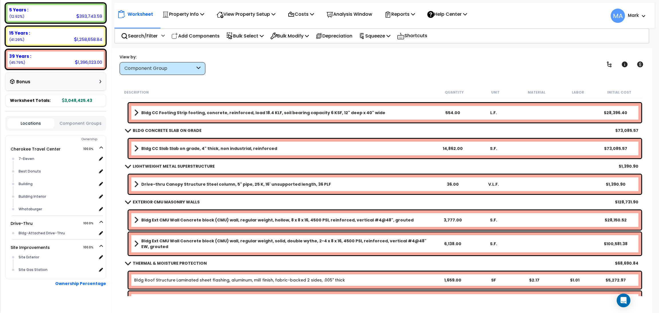
scroll to position [0, 0]
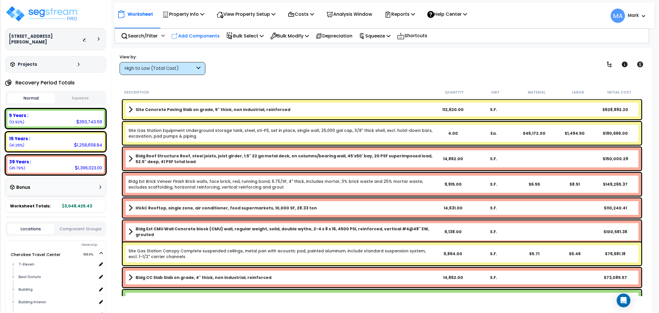
click at [195, 35] on p "Add Components" at bounding box center [195, 36] width 48 height 8
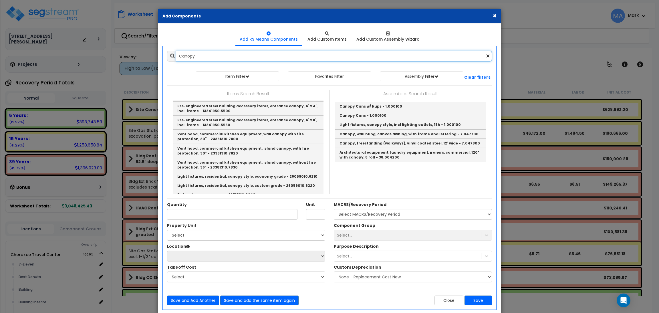
scroll to position [354, 0]
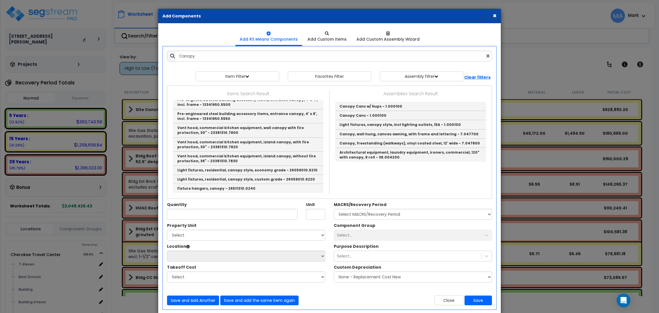
drag, startPoint x: 493, startPoint y: 14, endPoint x: 491, endPoint y: 29, distance: 15.3
click at [493, 14] on button "×" at bounding box center [494, 16] width 4 height 6
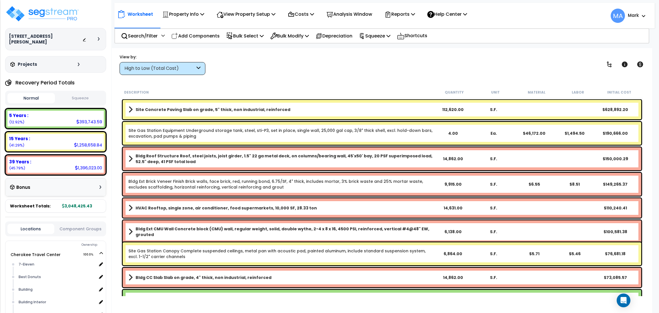
click at [154, 63] on div "High to Low (Total Cost)" at bounding box center [162, 68] width 86 height 13
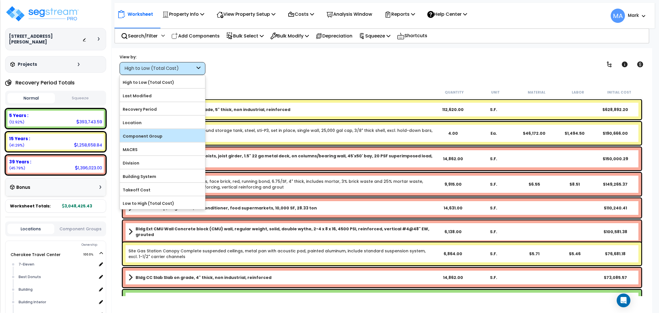
click at [157, 136] on label "Component Group" at bounding box center [162, 136] width 85 height 9
click at [0, 0] on input "Component Group" at bounding box center [0, 0] width 0 height 0
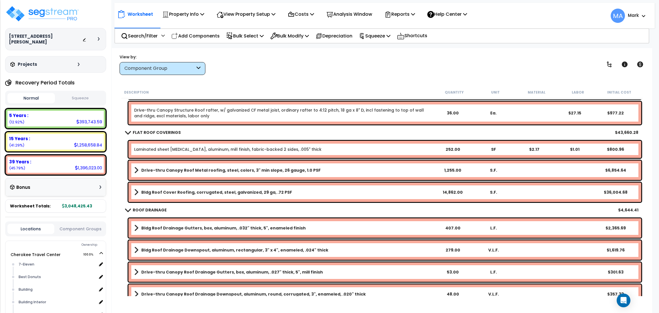
scroll to position [386, 0]
drag, startPoint x: 284, startPoint y: 191, endPoint x: 141, endPoint y: 192, distance: 142.6
click at [141, 192] on link "Bldg Roof Cover Roofing, corrugated, steel, galvanized, 29 ga, .72 PSF" at bounding box center [283, 192] width 298 height 8
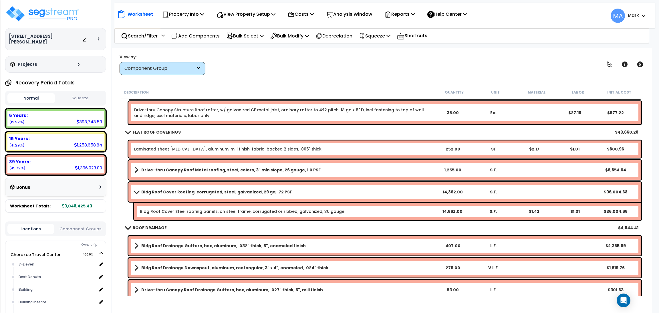
click at [342, 208] on b "Bldg Roof Cover Steel roofing panels, on steel frame, corrugated or ribbed, gal…" at bounding box center [286, 211] width 292 height 6
drag, startPoint x: 288, startPoint y: 192, endPoint x: 141, endPoint y: 194, distance: 146.1
click at [141, 194] on link "Bldg Roof Cover Roofing, corrugated, steel, galvanized, 29 ga, .72 PSF" at bounding box center [283, 192] width 298 height 8
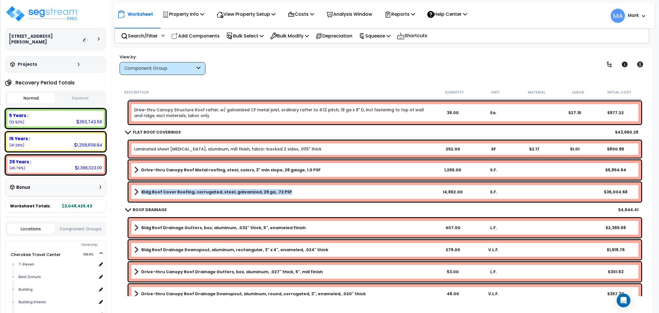
copy b "Bldg Roof Cover Roofing, corrugated, steel, galvanized, 29 ga, .72 PSF"
click at [296, 192] on link "Bldg Roof Cover Roofing, corrugated, steel, galvanized, 29 ga, .72 PSF" at bounding box center [283, 192] width 298 height 8
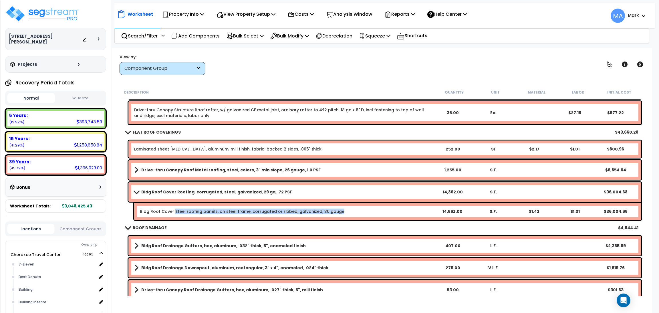
drag, startPoint x: 336, startPoint y: 213, endPoint x: 173, endPoint y: 218, distance: 162.7
click at [173, 218] on div "Bldg Roof Cover Steel roofing panels, on steel frame, corrugated or ribbed, gal…" at bounding box center [387, 211] width 507 height 17
copy link "Steel roofing panels, on steel frame, corrugated or ribbed, galvanized, 30 gauge"
click at [203, 36] on p "Add Components" at bounding box center [195, 36] width 48 height 8
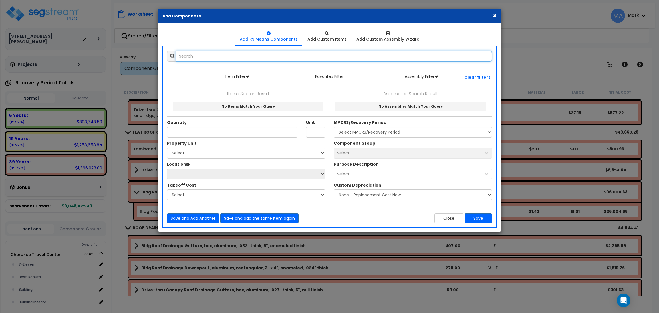
scroll to position [0, 0]
paste input "Steel roofing panels, on steel frame, corrugated or ribbed, galvanized, 30 gauge"
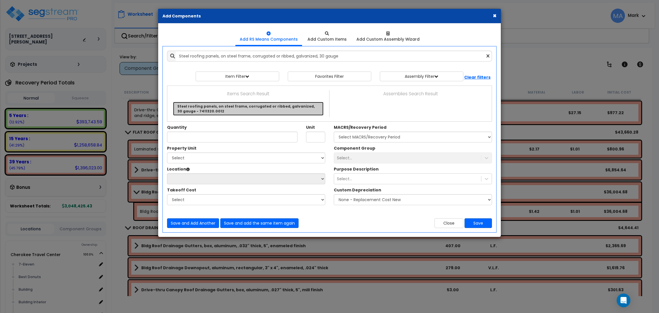
click at [215, 107] on link "Steel roofing panels, on steel frame, corrugated or ribbed, galvanized, 30 gaug…" at bounding box center [248, 109] width 150 height 14
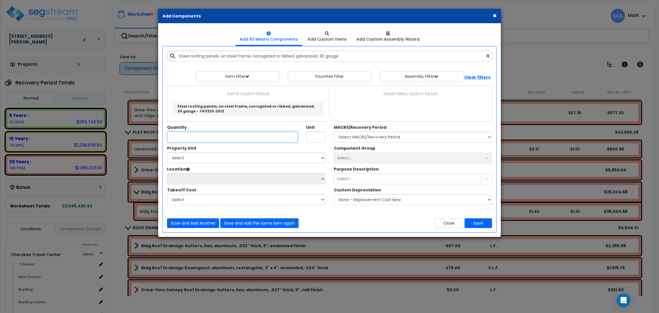
type input "Steel roofing panels, on steel frame, corrugated or ribbed, galvanized, 30 gaug…"
type input "S.F."
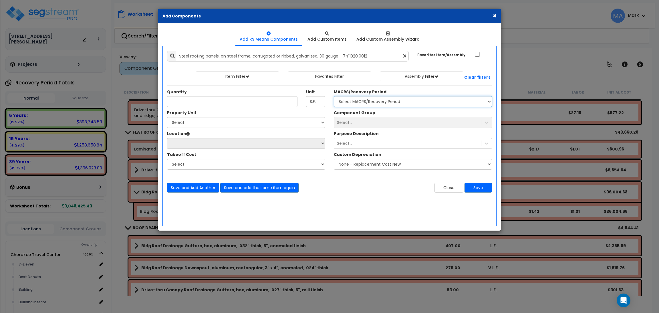
click at [352, 99] on select "Select MACRS/Recovery Period 5 Years - 57.0 - Distributive Trades & Services 5 …" at bounding box center [413, 101] width 158 height 11
click at [403, 103] on select "Select MACRS/Recovery Period 5 Years - 57.0 - Distributive Trades & Services 5 …" at bounding box center [413, 101] width 158 height 11
click at [334, 96] on select "Select MACRS/Recovery Period 5 Years - 57.0 - Distributive Trades & Services 5 …" at bounding box center [413, 101] width 158 height 11
click at [385, 105] on select "Select MACRS/Recovery Period 5 Years - 57.0 - Distributive Trades & Services 5 …" at bounding box center [413, 101] width 158 height 11
select select "3666"
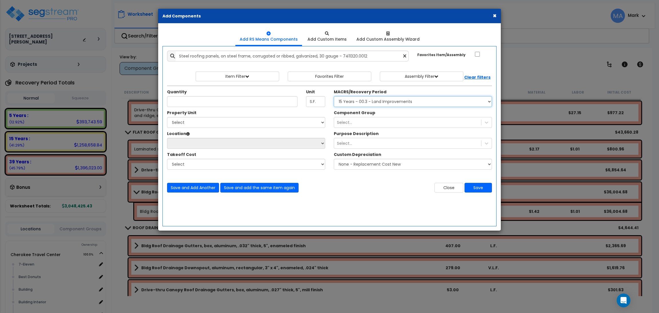
click at [334, 96] on select "Select MACRS/Recovery Period 5 Years - 57.0 - Distributive Trades & Services 5 …" at bounding box center [413, 101] width 158 height 11
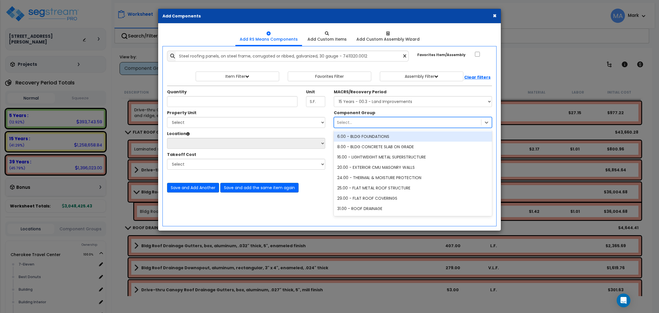
click at [355, 122] on div "Select..." at bounding box center [407, 122] width 147 height 9
type input "s"
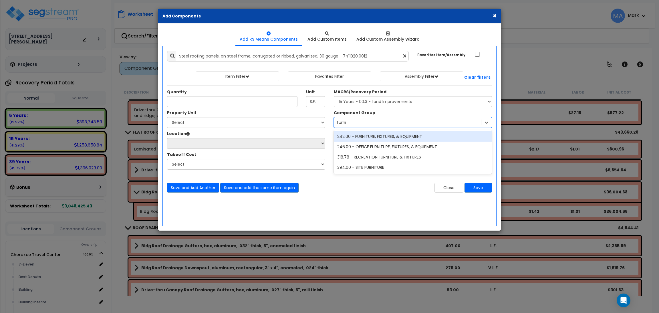
type input "furn"
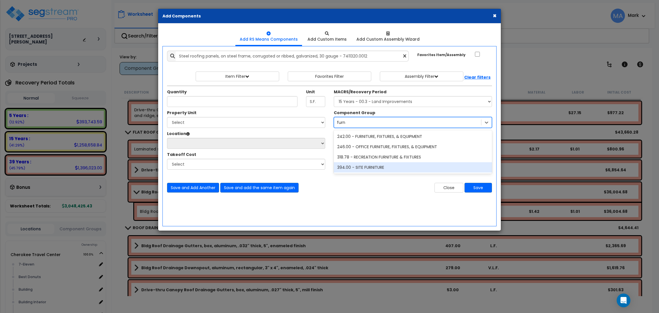
click at [377, 169] on div "394.00 - SITE FURNITURE" at bounding box center [413, 167] width 158 height 10
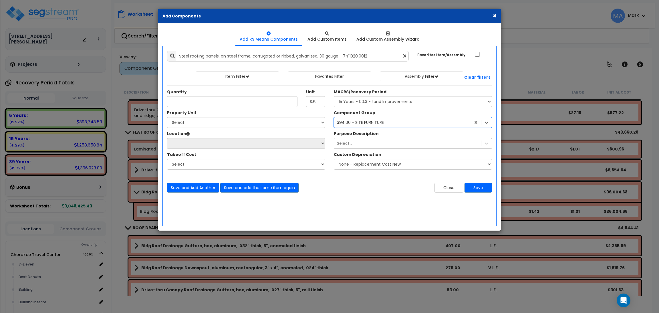
click at [371, 144] on div "Select..." at bounding box center [407, 143] width 147 height 9
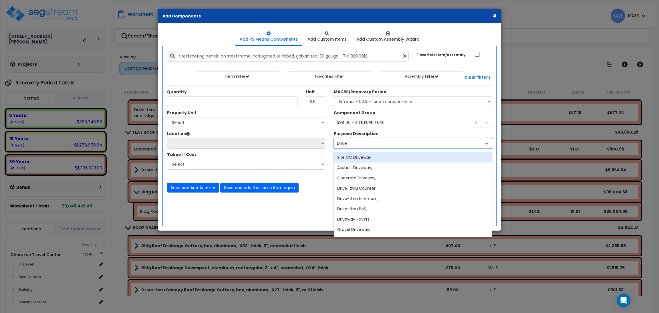
type input "Drive-"
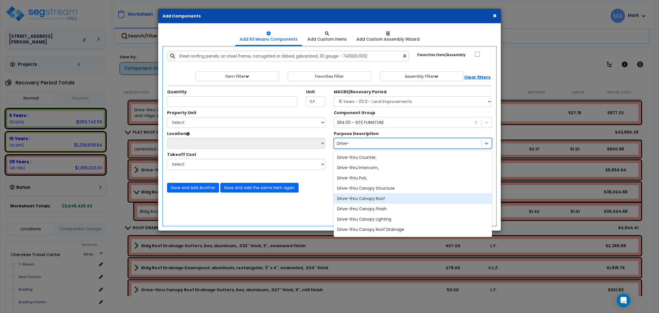
click at [387, 196] on div "Drive-thru Canopy Roof" at bounding box center [413, 198] width 158 height 10
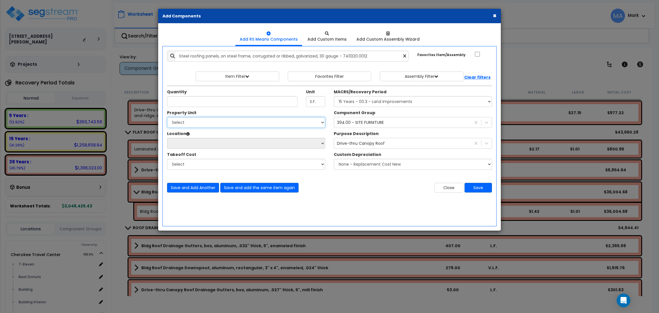
click at [267, 126] on select "Select Cherokee Travel Center Drive-Thru Site Improvements" at bounding box center [246, 122] width 158 height 11
select select "168346"
click at [167, 117] on select "Select Cherokee Travel Center Drive-Thru Site Improvements" at bounding box center [246, 122] width 158 height 11
select select
click at [231, 121] on select "Select Cherokee Travel Center Drive-Thru Site Improvements" at bounding box center [246, 122] width 158 height 11
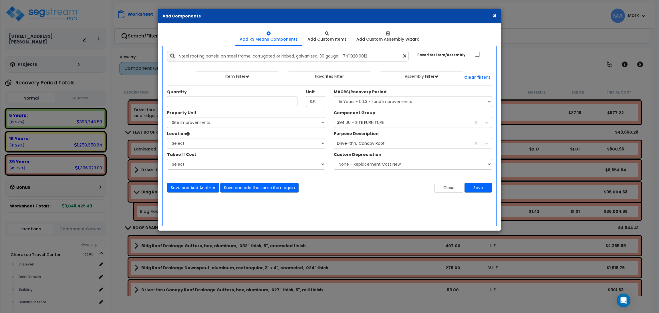
click at [229, 111] on div "Property Unit" at bounding box center [246, 113] width 158 height 7
click at [231, 103] on input "Quantity" at bounding box center [232, 101] width 130 height 11
type input "134"
click at [212, 142] on select "Select Site Exterior Site Gas Station Add Additional Location" at bounding box center [246, 143] width 158 height 11
select select "462"
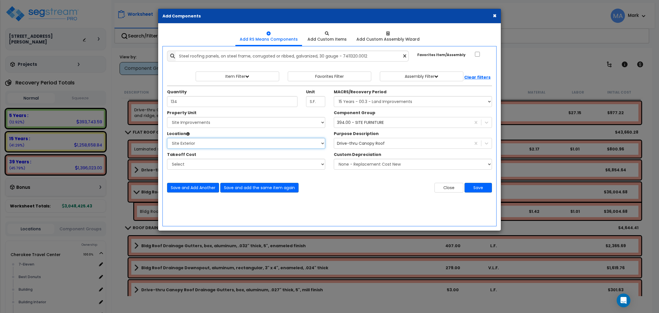
click at [167, 138] on select "Select Site Exterior Site Gas Station Add Additional Location" at bounding box center [246, 143] width 158 height 11
click at [411, 146] on div "Drive-thru Canopy Roof" at bounding box center [402, 143] width 137 height 9
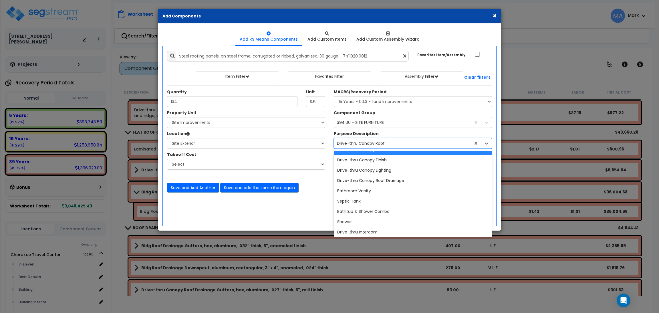
scroll to position [12417, 0]
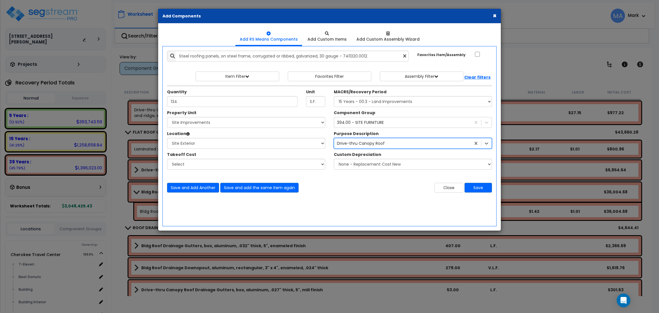
click at [392, 141] on div "Drive-thru Canopy Roof" at bounding box center [402, 143] width 137 height 9
click at [372, 142] on div "Drive-thru Canopy Roof" at bounding box center [361, 143] width 48 height 6
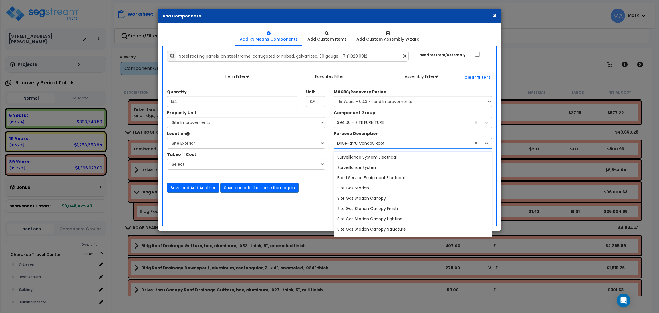
scroll to position [12245, 0]
click at [396, 145] on div "Drive-thru Canopy Roof" at bounding box center [402, 143] width 137 height 9
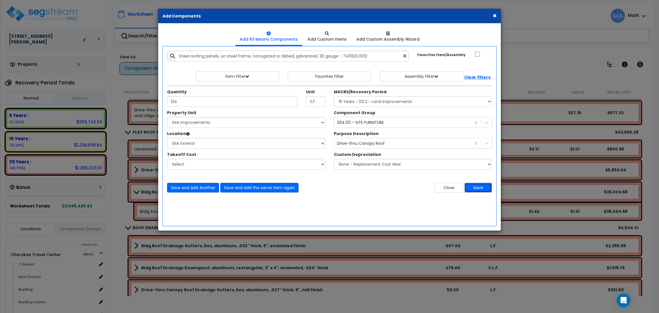
click at [479, 186] on button "Save" at bounding box center [477, 188] width 27 height 10
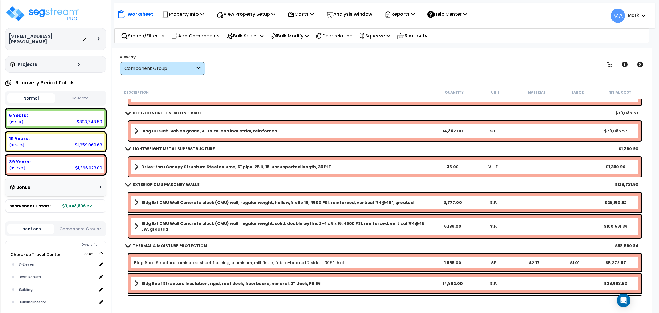
scroll to position [0, 0]
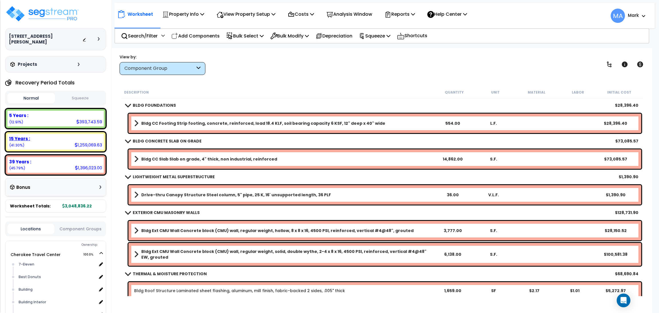
click at [50, 137] on div "15 Years : 1,259,069.63 (41.30%)" at bounding box center [55, 142] width 96 height 16
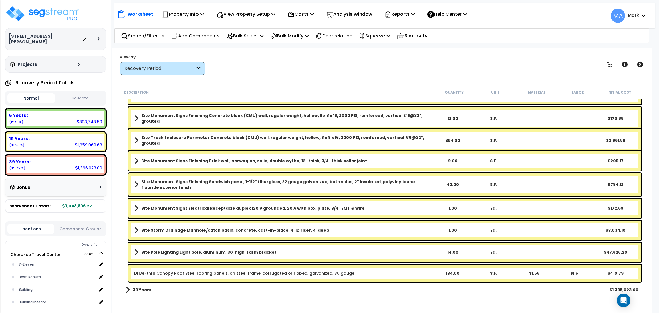
scroll to position [25, 0]
drag, startPoint x: 348, startPoint y: 274, endPoint x: 133, endPoint y: 278, distance: 215.0
click at [133, 278] on div "Drive-thru Canopy Roof Steel roofing panels, on steel frame, corrugated or ribb…" at bounding box center [384, 272] width 512 height 17
copy link "Drive-thru Canopy Roof Steel roofing panels, on steel frame, corrugated or ribb…"
click at [119, 178] on div "Description Quantity Unit Material Labor Initial Cost Site Irrigation Undergrou…" at bounding box center [381, 190] width 528 height 209
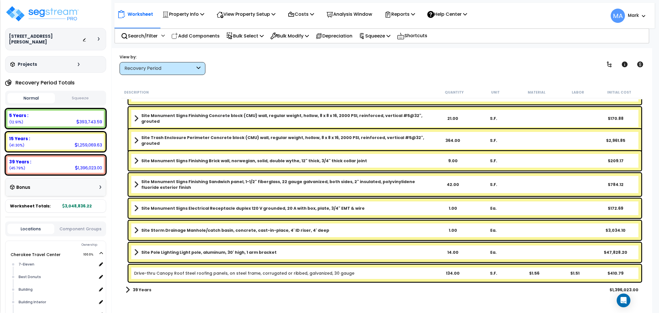
click at [181, 73] on div "Recovery Period" at bounding box center [162, 68] width 86 height 13
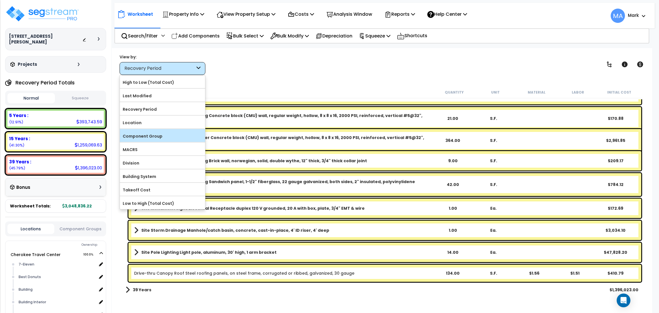
click at [151, 133] on label "Component Group" at bounding box center [162, 136] width 85 height 9
click at [0, 0] on input "Component Group" at bounding box center [0, 0] width 0 height 0
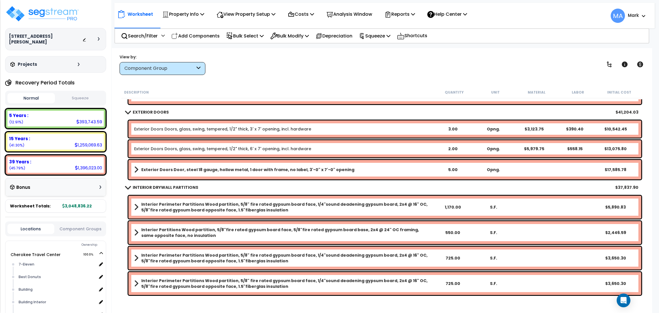
scroll to position [0, 0]
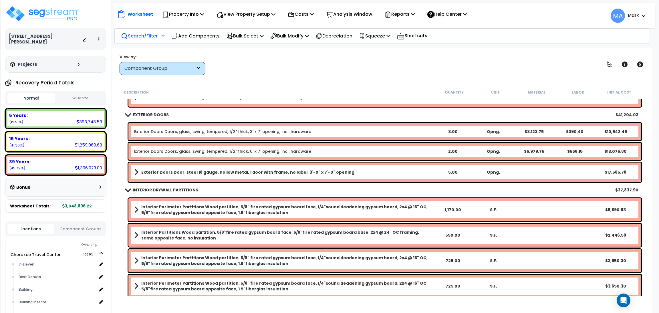
click at [135, 35] on p "Search/Filter" at bounding box center [139, 36] width 37 height 8
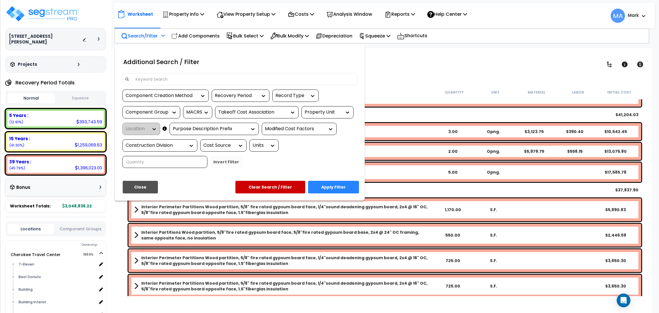
click at [161, 83] on input at bounding box center [243, 79] width 222 height 9
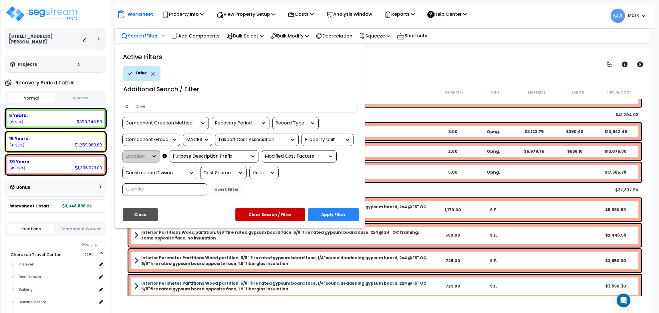
type input "Drive"
click at [331, 212] on button "Apply Filter" at bounding box center [333, 214] width 51 height 13
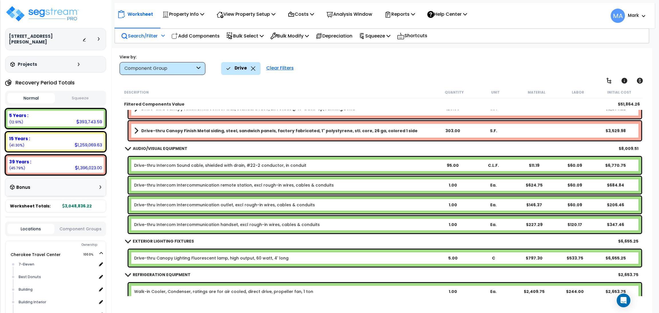
scroll to position [297, 0]
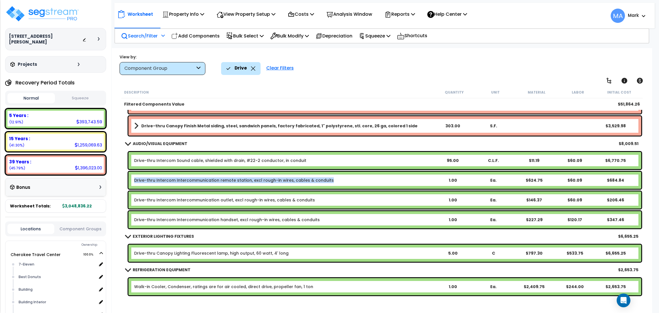
drag, startPoint x: 332, startPoint y: 180, endPoint x: 133, endPoint y: 187, distance: 199.3
click at [133, 187] on div "Drive-thru Intercom Intercommunication remote station, excl rough-in wires, cab…" at bounding box center [384, 179] width 512 height 17
copy link "Drive-thru Intercom Intercommunication remote station, excl rough-in wires, cab…"
click at [374, 177] on b "Drive-thru Intercom Intercommunication remote station, excl rough-in wires, cab…" at bounding box center [283, 180] width 298 height 6
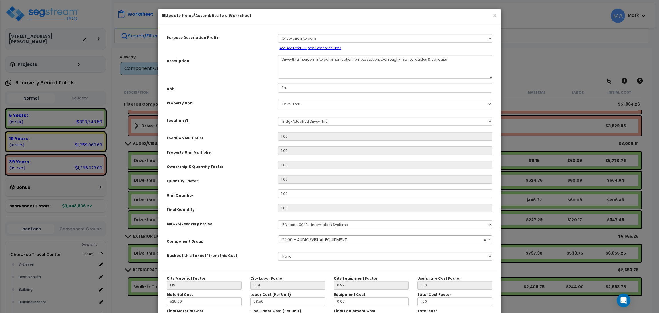
select select "17546"
click at [362, 227] on select "Select MACRS/Recovery Period 5 Years - 57.0 - Distributive Trades & Services 5 …" at bounding box center [385, 224] width 214 height 9
select select "3666"
click at [278, 220] on select "Select MACRS/Recovery Period 5 Years - 57.0 - Distributive Trades & Services 5 …" at bounding box center [385, 224] width 214 height 9
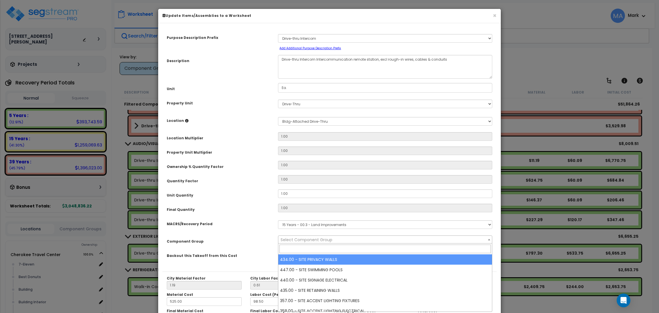
click at [315, 239] on span "Select Component Group" at bounding box center [306, 240] width 52 height 6
click at [518, 74] on div "× Update Items/Assemblies to a Worksheet Purpose Description Prefix Select A Ne…" at bounding box center [329, 156] width 659 height 313
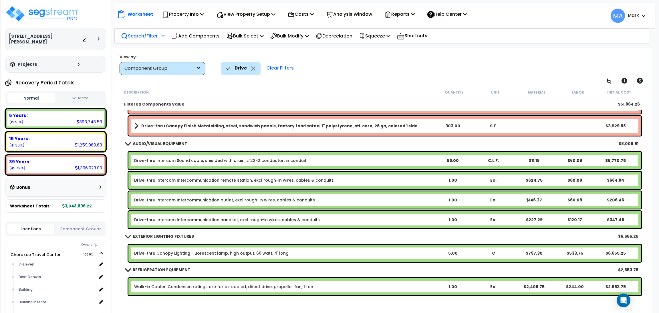
click at [369, 179] on b "Drive-thru Intercom Intercommunication remote station, excl rough-in wires, cab…" at bounding box center [283, 180] width 298 height 6
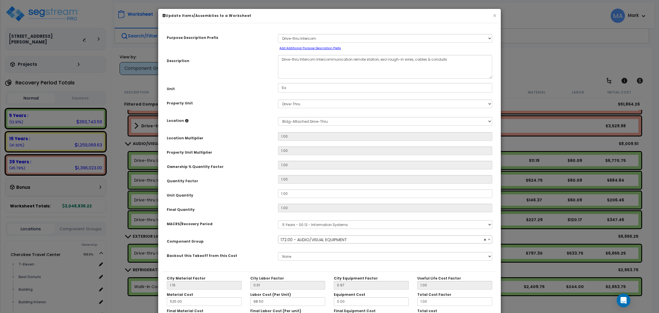
select select "17546"
click at [330, 223] on select "Select MACRS/Recovery Period 5 Years - 57.0 - Distributive Trades & Services 5 …" at bounding box center [385, 224] width 214 height 9
select select "3666"
click at [278, 220] on select "Select MACRS/Recovery Period 5 Years - 57.0 - Distributive Trades & Services 5 …" at bounding box center [385, 224] width 214 height 9
click at [332, 242] on span "Select Component Group" at bounding box center [384, 240] width 213 height 8
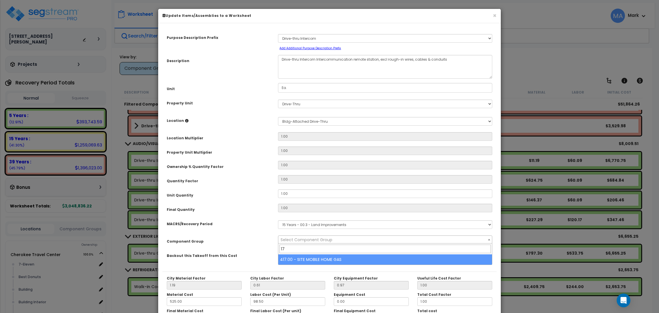
type input "1"
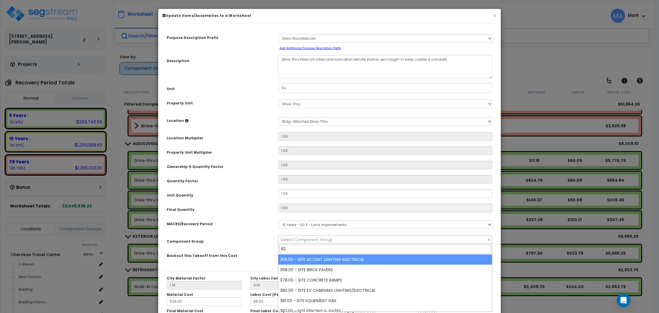
type input "8"
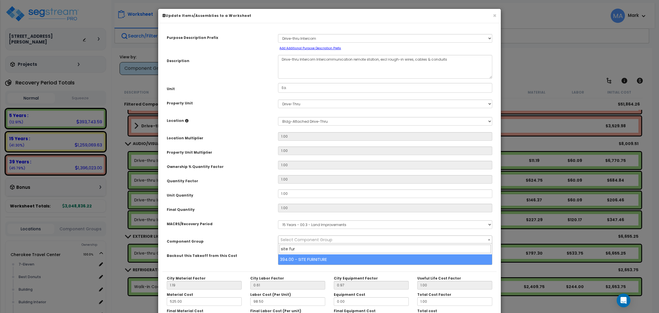
type input "site fur"
select select "27737"
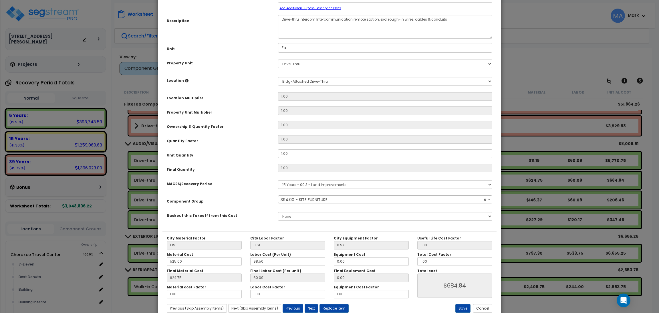
scroll to position [43, 0]
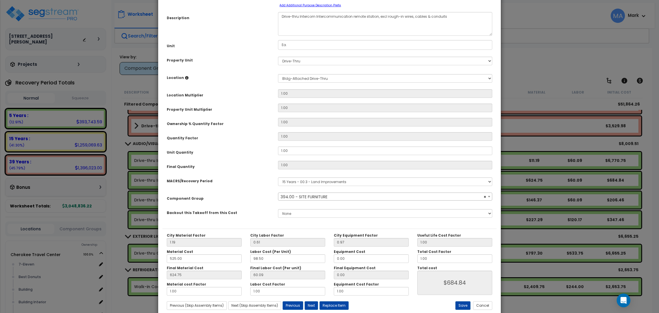
click at [348, 197] on span "× 394.00 - SITE FURNITURE" at bounding box center [384, 197] width 213 height 8
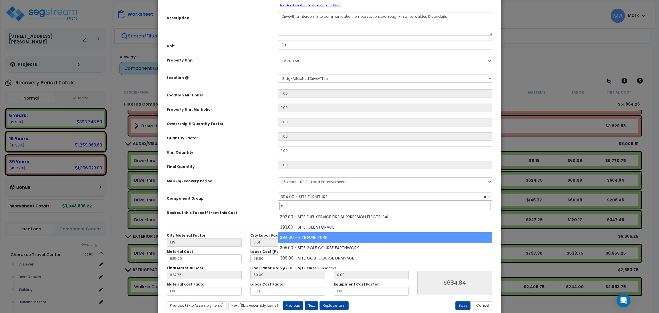
scroll to position [0, 0]
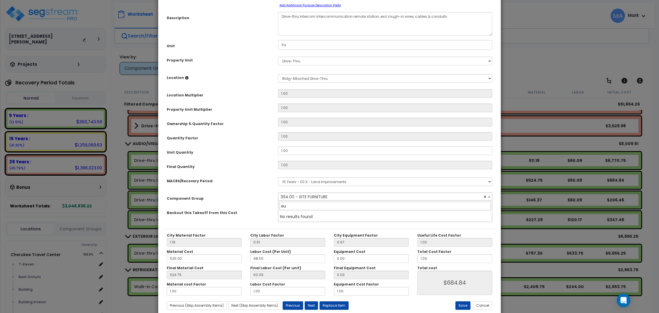
type input "a"
type input "s"
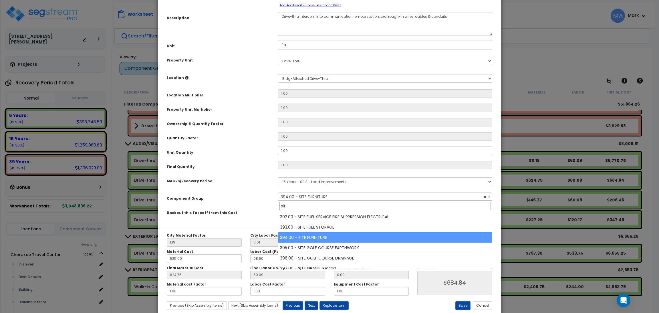
type input "site"
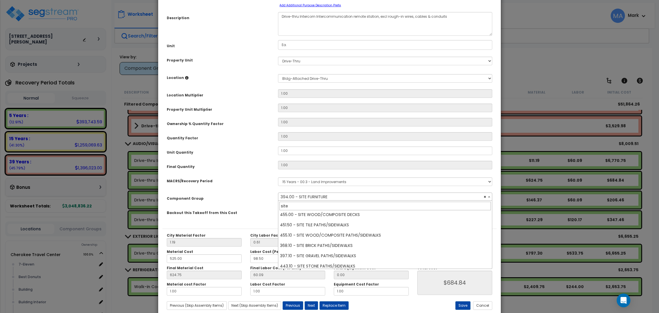
scroll to position [992, 0]
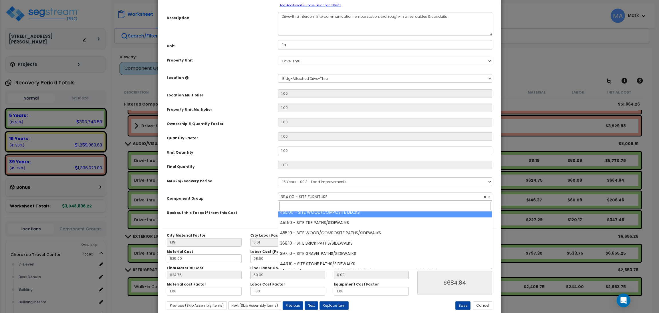
click at [344, 181] on select "Select MACRS/Recovery Period 5 Years - 57.0 - Distributive Trades & Services 5 …" at bounding box center [385, 181] width 214 height 9
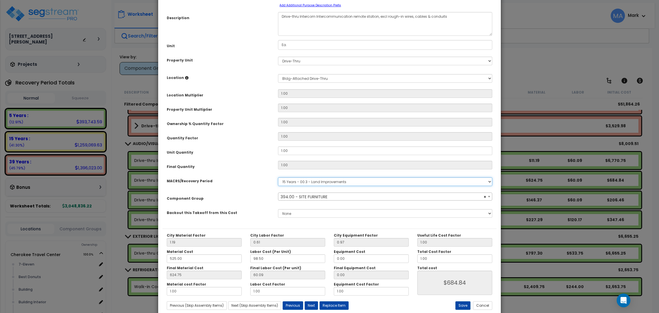
click at [344, 181] on select "Select MACRS/Recovery Period 5 Years - 57.0 - Distributive Trades & Services 5 …" at bounding box center [385, 181] width 214 height 9
select select "46285"
click at [278, 177] on select "Select MACRS/Recovery Period 5 Years - 57.0 - Distributive Trades & Services 5 …" at bounding box center [385, 181] width 214 height 9
click at [318, 216] on select "None" at bounding box center [385, 213] width 214 height 9
click at [314, 194] on span "Select Component Group" at bounding box center [306, 197] width 52 height 6
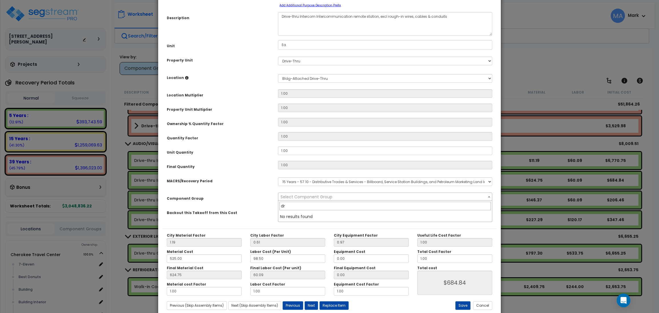
type input "d"
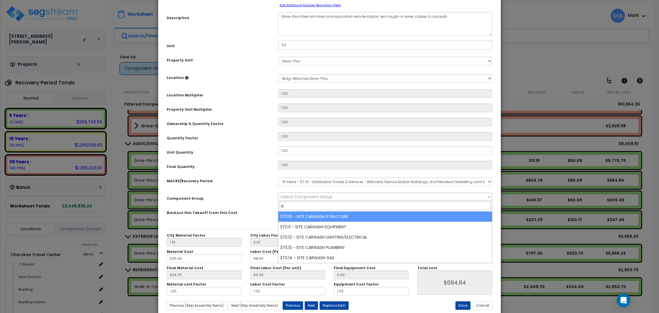
type input "s"
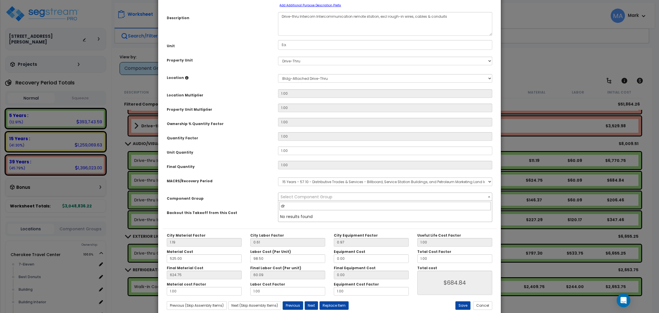
type input "d"
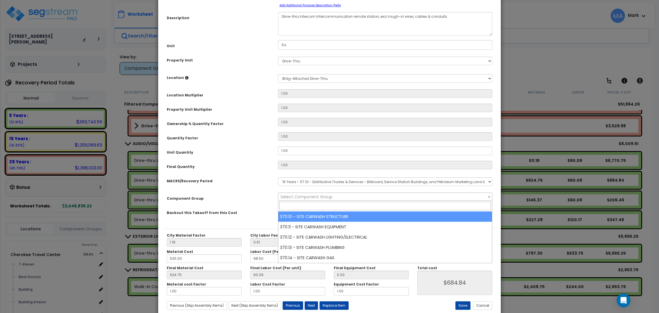
click at [340, 181] on select "Select MACRS/Recovery Period 5 Years - 57.0 - Distributive Trades & Services 5 …" at bounding box center [385, 181] width 214 height 9
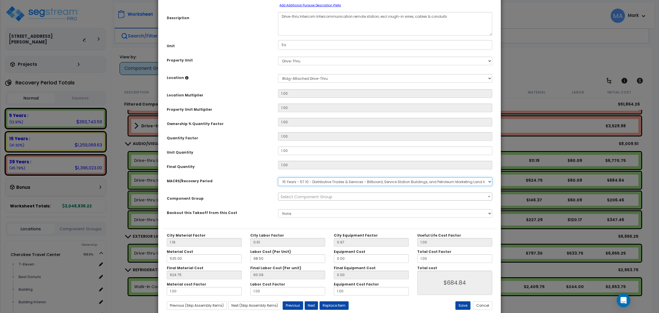
click at [341, 181] on select "Select MACRS/Recovery Period 5 Years - 57.0 - Distributive Trades & Services 5 …" at bounding box center [385, 181] width 214 height 9
click at [278, 177] on select "Select MACRS/Recovery Period 5 Years - 57.0 - Distributive Trades & Services 5 …" at bounding box center [385, 181] width 214 height 9
click at [319, 182] on select "Select MACRS/Recovery Period 5 Years - 57.0 - Distributive Trades & Services 5 …" at bounding box center [385, 181] width 214 height 9
select select "46285"
click at [278, 177] on select "Select MACRS/Recovery Period 5 Years - 57.0 - Distributive Trades & Services 5 …" at bounding box center [385, 181] width 214 height 9
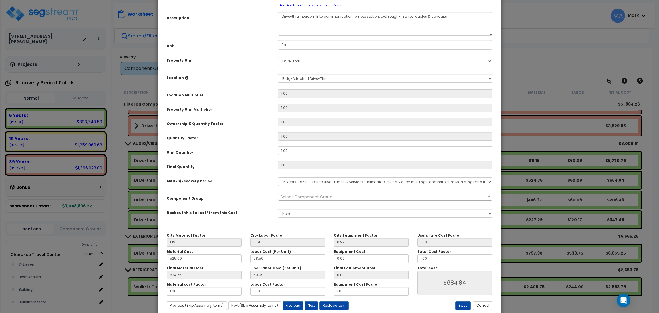
click at [298, 198] on span "Select Component Group" at bounding box center [306, 197] width 52 height 6
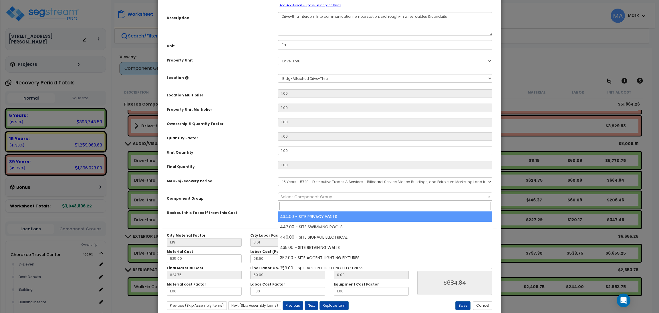
drag, startPoint x: 333, startPoint y: 206, endPoint x: 339, endPoint y: 202, distance: 7.6
click at [334, 206] on input "search" at bounding box center [384, 205] width 211 height 9
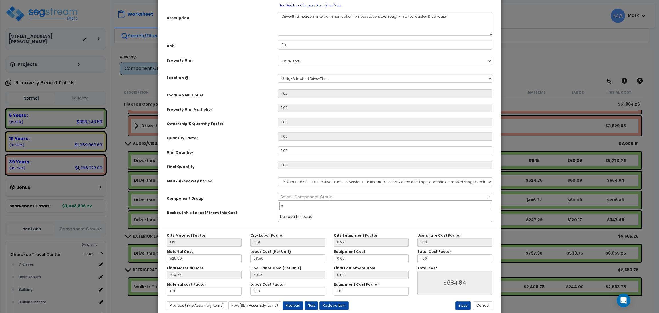
type input "s"
type input "F"
click at [306, 182] on select "Select MACRS/Recovery Period 5 Years - 57.0 - Distributive Trades & Services 5 …" at bounding box center [385, 181] width 214 height 9
select select "3666"
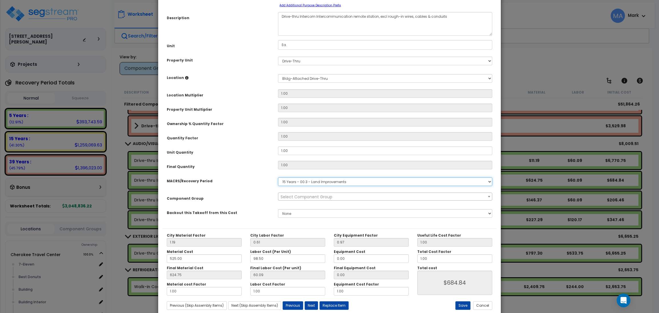
click at [278, 177] on select "Select MACRS/Recovery Period 5 Years - 57.0 - Distributive Trades & Services 5 …" at bounding box center [385, 181] width 214 height 9
click at [313, 196] on span "Select Component Group" at bounding box center [306, 197] width 52 height 6
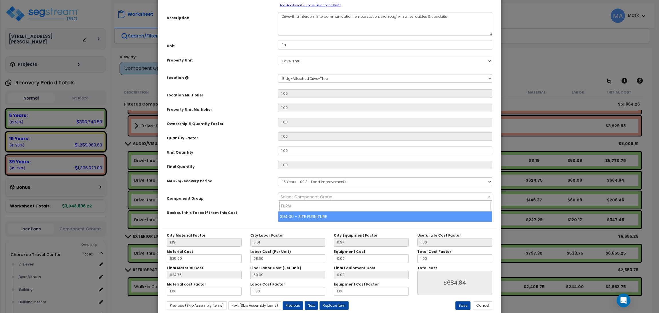
type input "FURNI"
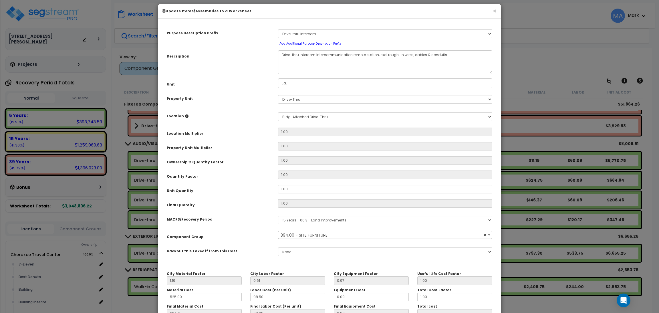
scroll to position [0, 0]
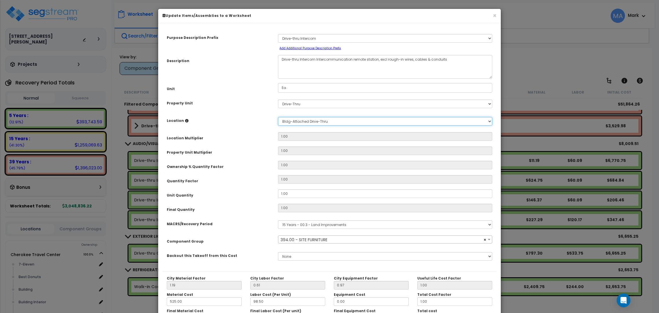
click at [369, 120] on select "Select Bldg-Attached Drive-Thru Building Building Interior Add New Location" at bounding box center [385, 121] width 214 height 9
click at [259, 138] on div "Location Multiplier" at bounding box center [217, 137] width 111 height 10
click at [306, 119] on select "Select Bldg-Attached Drive-Thru Building Building Interior Add New Location" at bounding box center [385, 121] width 214 height 9
select select
click at [278, 117] on select "Select Bldg-Attached Drive-Thru Building Building Interior Add New Location" at bounding box center [385, 121] width 214 height 9
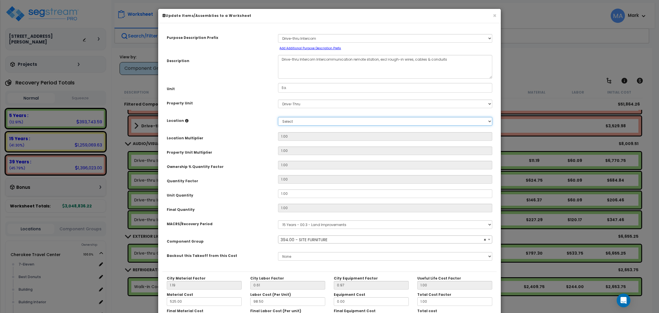
click at [304, 121] on select "Select Bldg-Attached Drive-Thru Building Building Interior Add New Location" at bounding box center [385, 121] width 214 height 9
type input "1"
click at [278, 117] on select "Select Bldg-Attached Drive-Thru Building Building Interior Add New Location" at bounding box center [385, 121] width 214 height 9
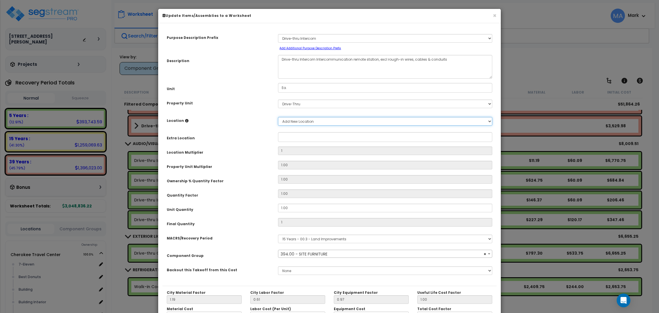
click at [318, 123] on select "Select Bldg-Attached Drive-Thru Building Building Interior Add New Location" at bounding box center [385, 121] width 214 height 9
select select "13483"
click at [278, 117] on select "Select Bldg-Attached Drive-Thru Building Building Interior Add New Location" at bounding box center [385, 121] width 214 height 9
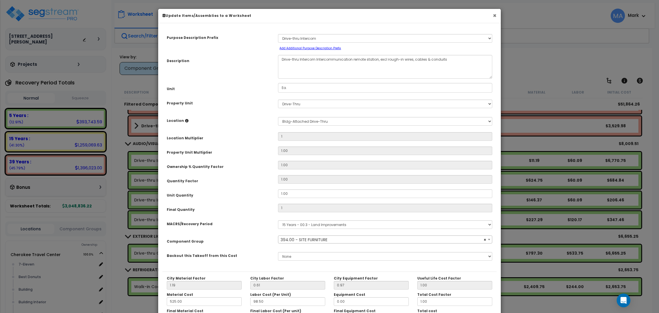
click at [492, 14] on button "×" at bounding box center [494, 16] width 4 height 6
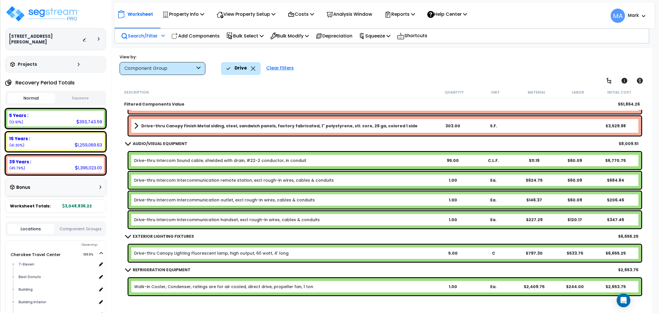
click at [344, 175] on div "Drive-thru Intercom Intercommunication remote station, excl rough-in wires, cab…" at bounding box center [384, 179] width 512 height 17
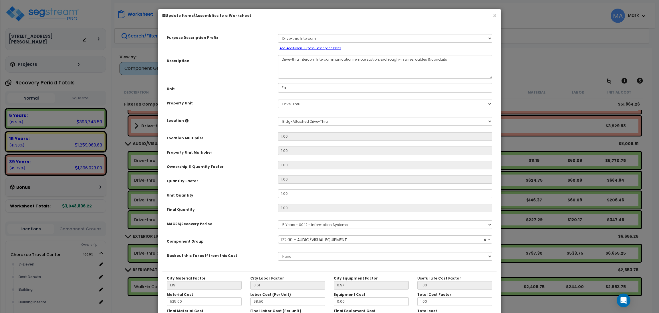
select select "17546"
click at [342, 227] on select "Select MACRS/Recovery Period 5 Years - 57.0 - Distributive Trades & Services 5 …" at bounding box center [385, 224] width 214 height 9
select select "3666"
click at [278, 220] on select "Select MACRS/Recovery Period 5 Years - 57.0 - Distributive Trades & Services 5 …" at bounding box center [385, 224] width 214 height 9
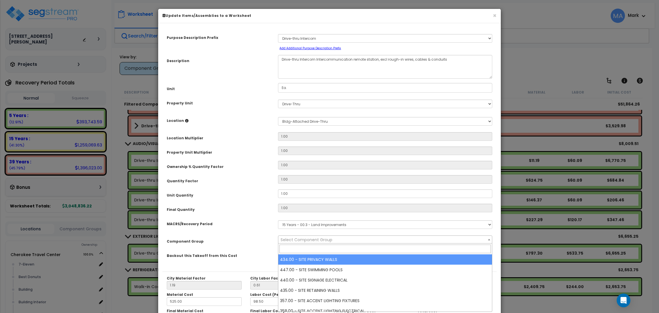
click at [363, 238] on span "Select Component Group" at bounding box center [384, 240] width 213 height 8
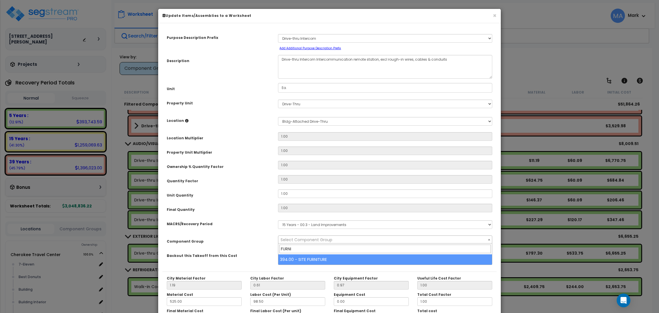
type input "FURNI"
select select "27737"
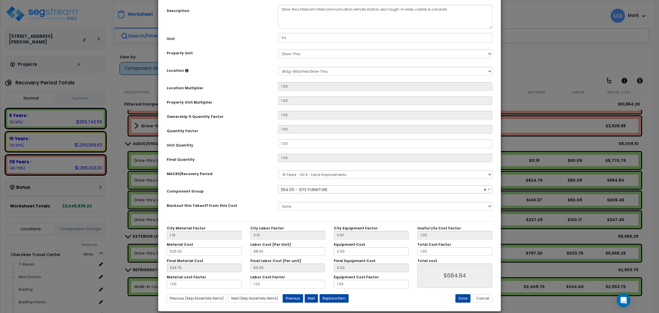
scroll to position [57, 0]
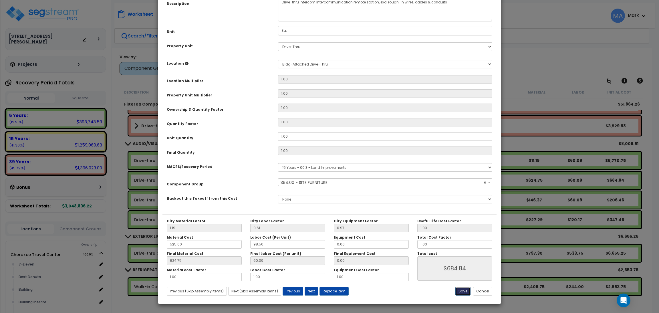
click at [459, 291] on button "Save" at bounding box center [462, 291] width 15 height 9
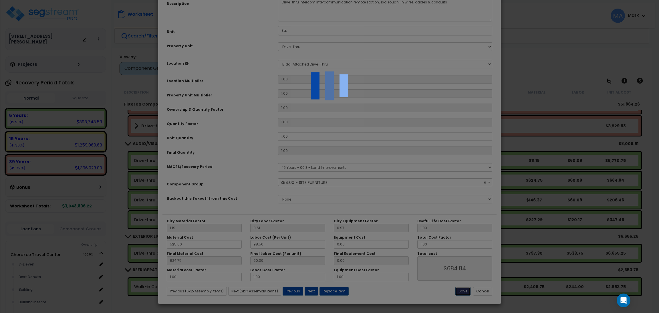
type input "684.84"
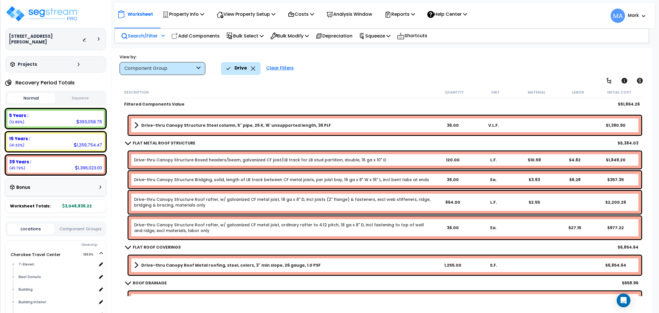
scroll to position [0, 0]
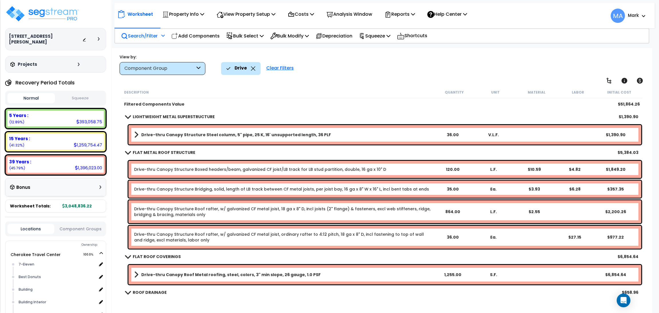
click at [253, 69] on icon at bounding box center [253, 68] width 5 height 4
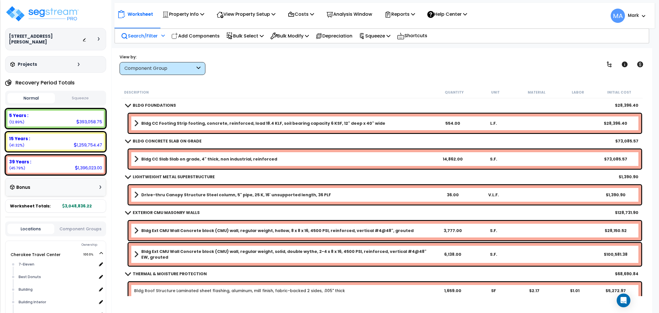
click at [189, 64] on div "Component Group" at bounding box center [162, 68] width 86 height 13
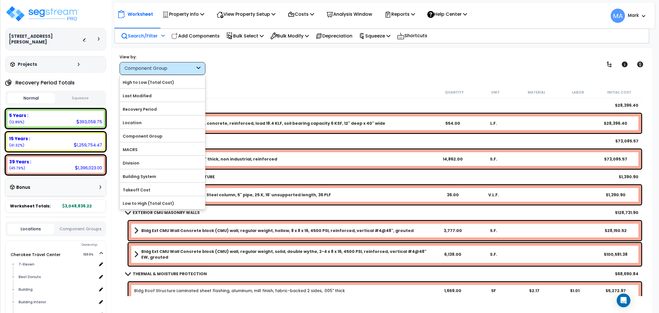
click at [280, 89] on div "Description" at bounding box center [278, 92] width 309 height 6
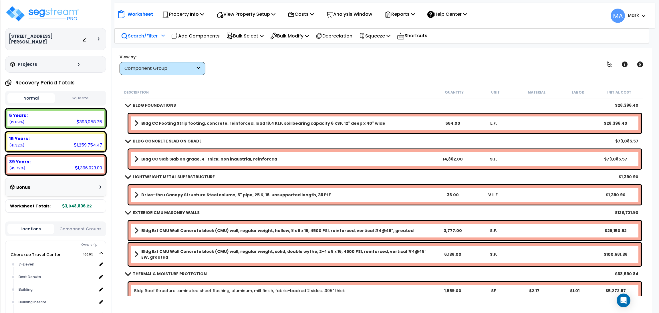
click at [194, 64] on div "Component Group" at bounding box center [162, 68] width 86 height 13
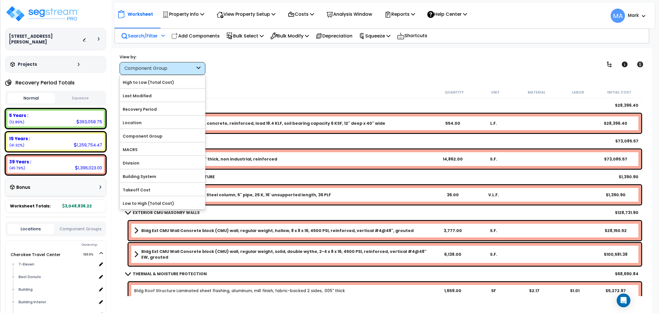
click at [250, 71] on div "View by: Component Group High to Low (Total Cost)" at bounding box center [381, 64] width 528 height 21
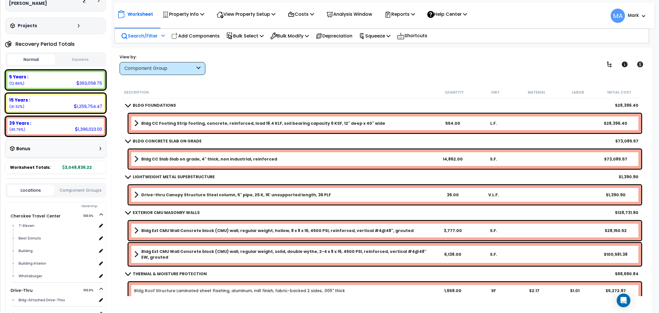
scroll to position [43, 0]
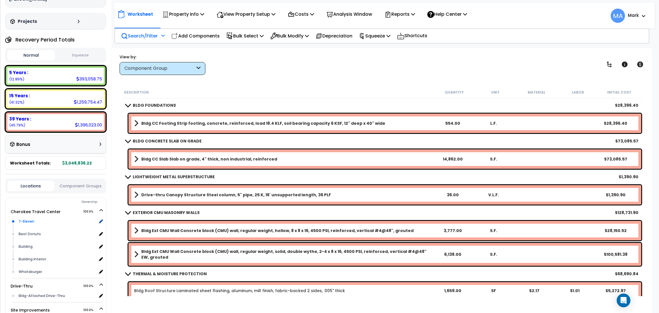
click at [26, 218] on div "7-Eleven" at bounding box center [57, 221] width 80 height 7
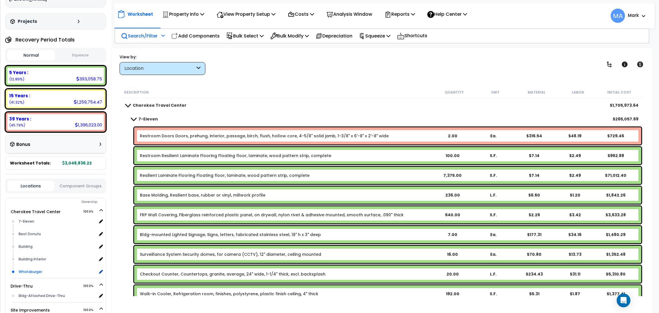
click at [37, 265] on div "Whataburger x 1" at bounding box center [60, 271] width 86 height 13
click at [28, 268] on div "Whataburger" at bounding box center [57, 271] width 80 height 7
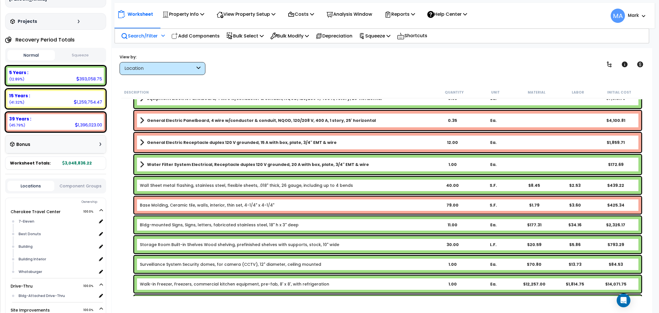
scroll to position [428, 0]
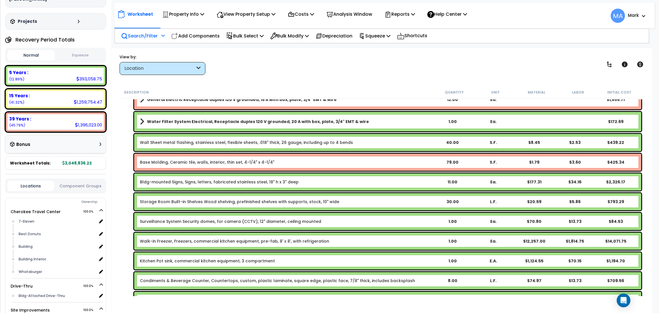
click at [359, 200] on b "Storage Room Built-in Shelves Wood shelving, prefinished shelves with supports,…" at bounding box center [286, 202] width 292 height 6
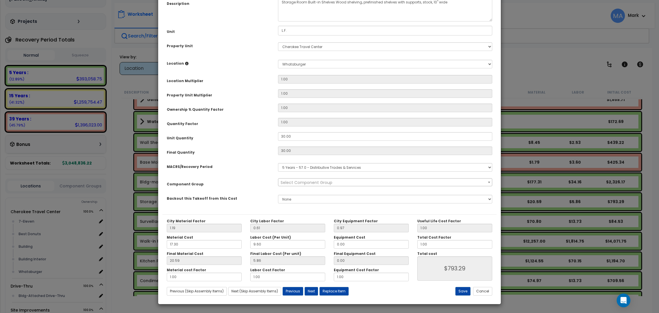
scroll to position [0, 0]
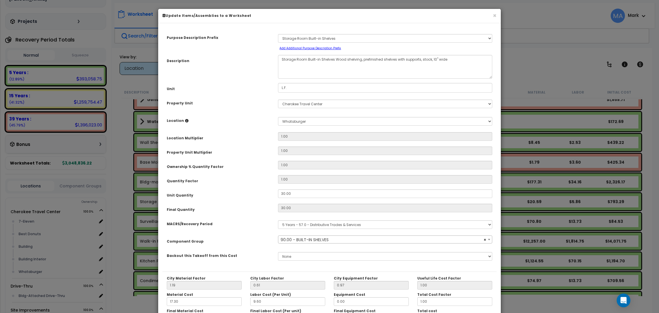
select select "13811"
click at [345, 39] on select "Select A New Purpose Descrip A/V System A/V System Equipment A/V System Equipme…" at bounding box center [385, 38] width 214 height 9
click at [328, 37] on select "Select A New Purpose Descrip A/V System A/V System Equipment A/V System Equipme…" at bounding box center [385, 38] width 214 height 9
drag, startPoint x: 318, startPoint y: 39, endPoint x: 277, endPoint y: 38, distance: 41.5
click at [277, 38] on div "Select A New Purpose Descrip A/V System A/V System Equipment A/V System Equipme…" at bounding box center [385, 41] width 223 height 19
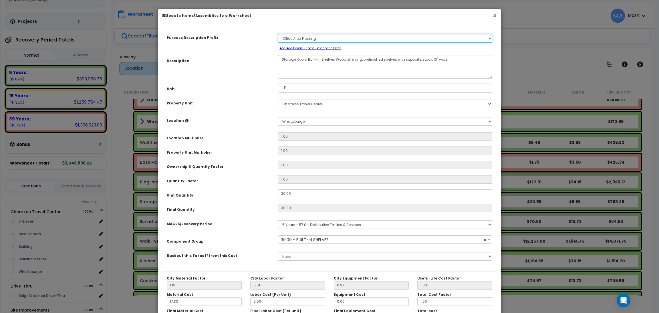
select select "104090"
click at [495, 13] on button "×" at bounding box center [494, 16] width 4 height 6
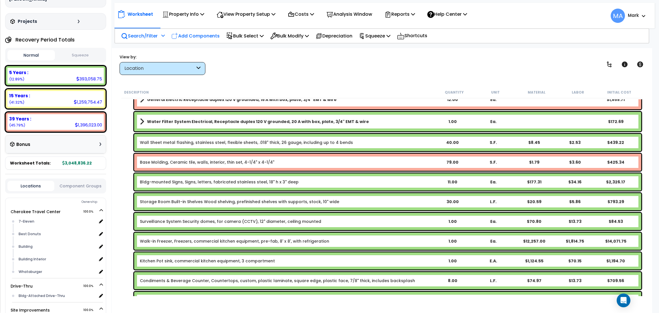
click at [188, 36] on p "Add Components" at bounding box center [195, 36] width 48 height 8
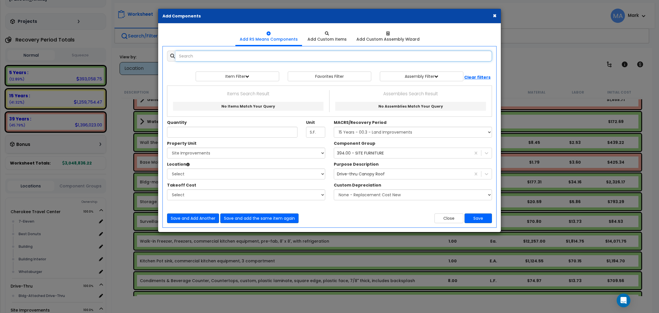
select select
paste input "Countertops, custom, plastic laminate, square edge, plastic face, 7/8" thick, i…"
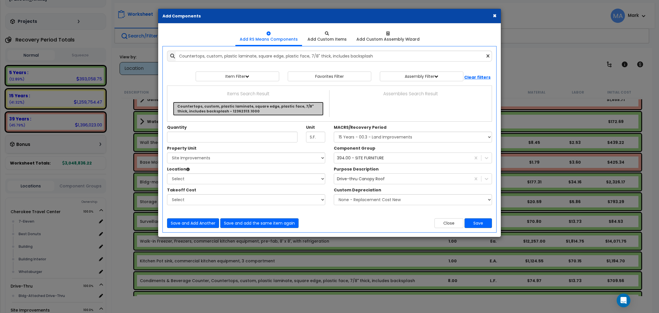
click at [239, 107] on link "Countertops, custom, plastic laminate, square edge, plastic face, 7/8" thick, i…" at bounding box center [248, 109] width 150 height 14
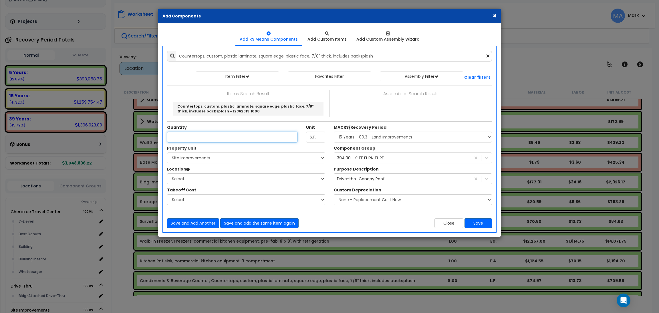
type input "Countertops, custom, plastic laminate, square edge, plastic face, 7/8" thick, i…"
type input "L.F."
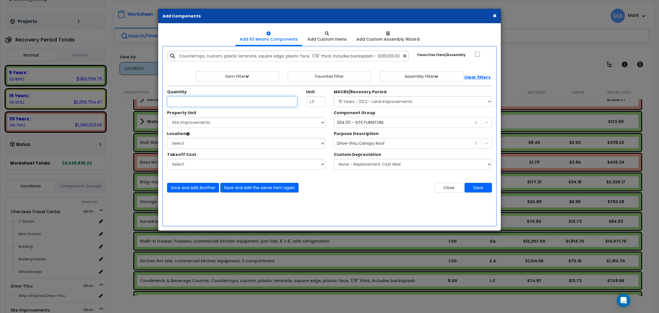
click at [206, 104] on input "Unit Quantity" at bounding box center [232, 101] width 130 height 11
type input "7"
click at [292, 123] on select "Select Cherokee Travel Center Drive-Thru Site Improvements" at bounding box center [246, 122] width 158 height 11
select select "168339"
click at [167, 117] on select "Select Cherokee Travel Center Drive-Thru Site Improvements" at bounding box center [246, 122] width 158 height 11
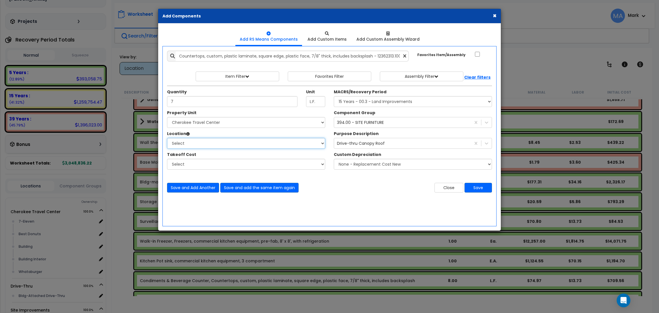
select select "17964"
click at [167, 138] on select "Select 7-Eleven Best Donuts Building Building Interior Whataburger Add Addition…" at bounding box center [246, 143] width 158 height 11
click at [371, 102] on select "Select MACRS/Recovery Period 5 Years - 57.0 - Distributive Trades & Services 5 …" at bounding box center [413, 101] width 158 height 11
select select "3667"
click at [334, 96] on select "Select MACRS/Recovery Period 5 Years - 57.0 - Distributive Trades & Services 5 …" at bounding box center [413, 101] width 158 height 11
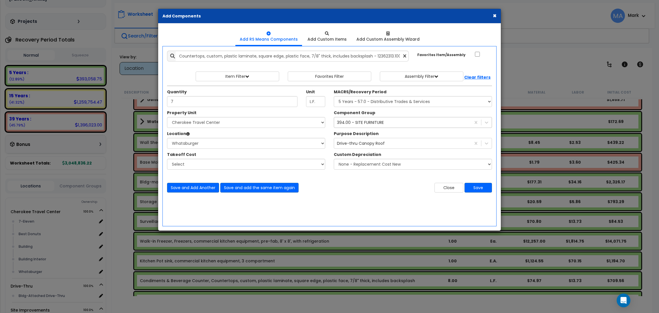
click at [375, 125] on div "394.00 - SITE FURNITURE" at bounding box center [360, 122] width 47 height 6
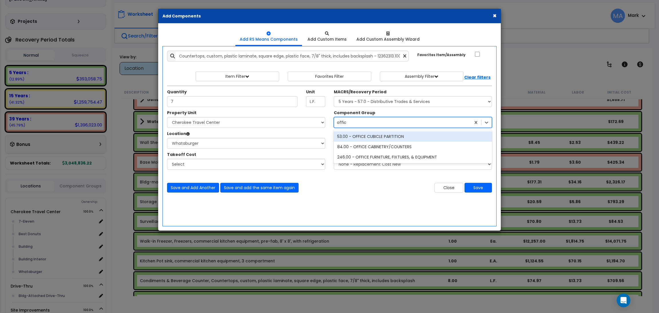
type input "office"
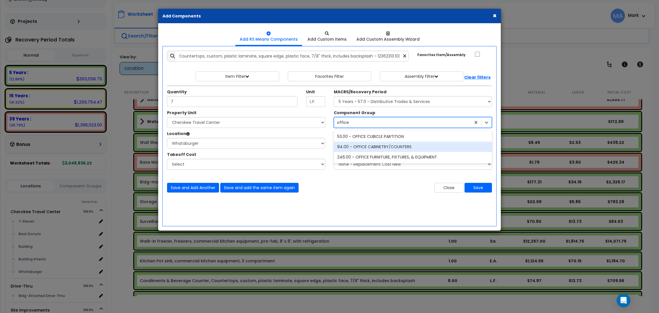
click at [405, 148] on div "84.00 - OFFICE CABINETRY/COUNTERS" at bounding box center [413, 146] width 158 height 10
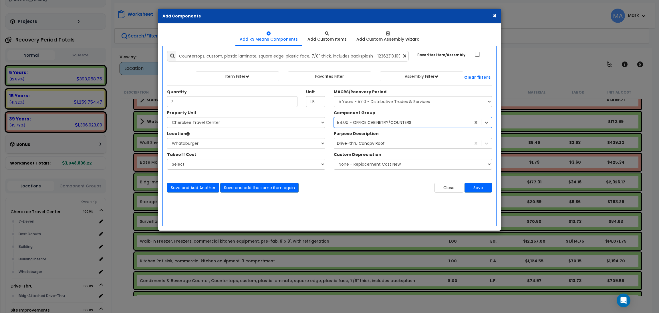
click at [388, 144] on div "Drive-thru Canopy Roof" at bounding box center [402, 143] width 137 height 9
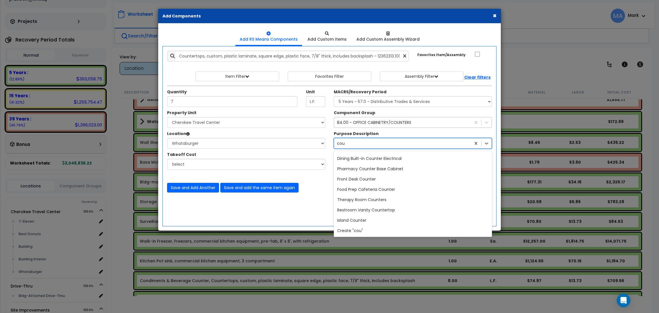
scroll to position [420, 0]
type input "counter"
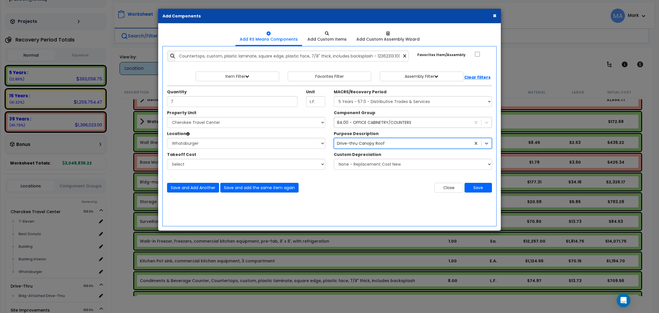
drag, startPoint x: 366, startPoint y: 143, endPoint x: 296, endPoint y: 150, distance: 70.7
click at [296, 150] on div "Property Unit Select Cherokee Travel Center Drive-Thru Site Improvements Select…" at bounding box center [329, 143] width 333 height 66
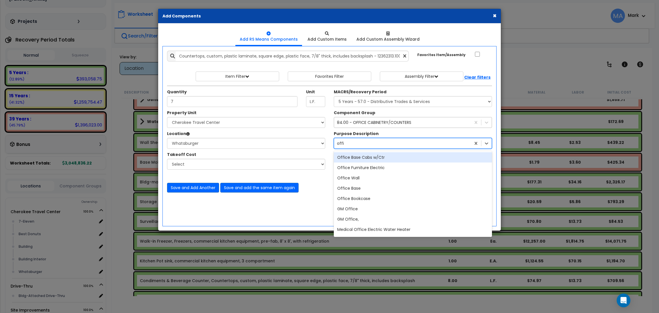
type input "office"
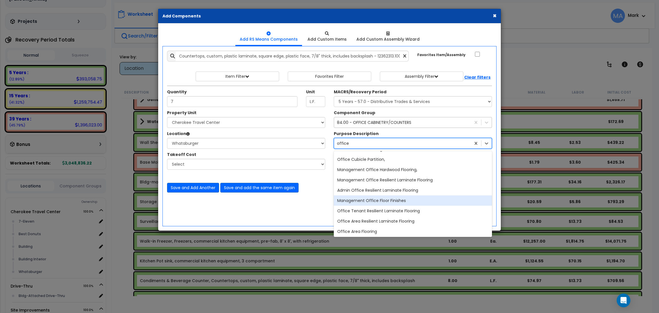
scroll to position [235, 0]
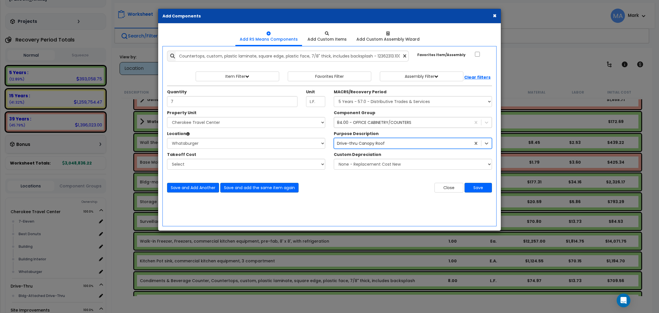
click at [369, 142] on div "Drive-thru Canopy Roof" at bounding box center [402, 143] width 137 height 9
click at [379, 145] on div "Drive-thru Canopy Roof" at bounding box center [361, 143] width 48 height 6
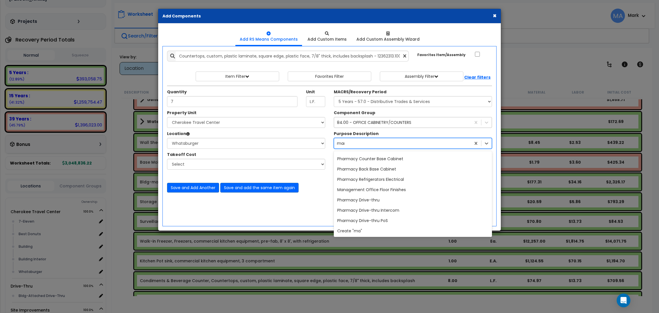
scroll to position [0, 0]
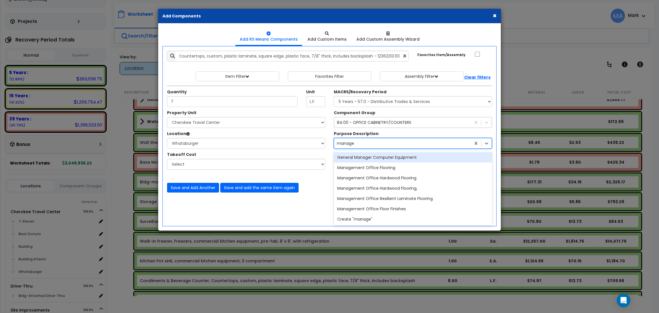
type input "managem"
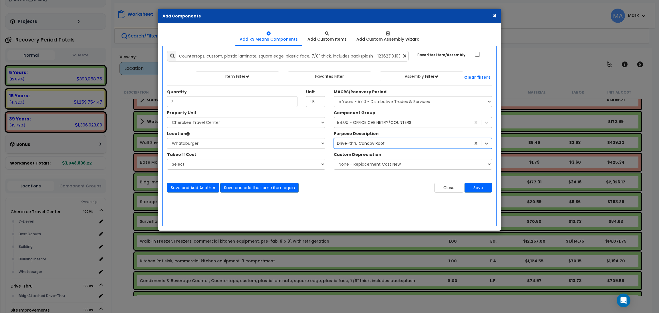
click at [363, 146] on div "Drive-thru Canopy Roof" at bounding box center [402, 143] width 137 height 9
click at [368, 146] on div "Drive-thru Canopy Roof" at bounding box center [361, 143] width 48 height 6
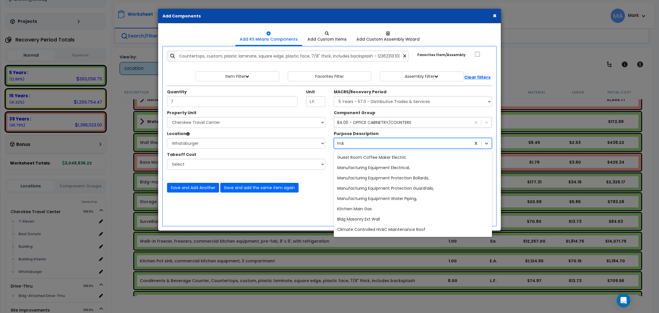
type input "m"
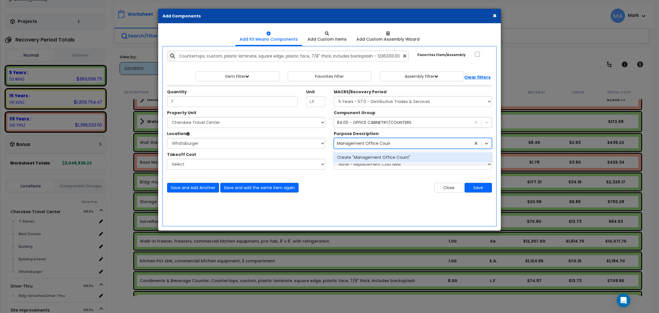
type input "Management Office Counter"
click at [397, 156] on div "Create "Management Office Counter"" at bounding box center [413, 157] width 158 height 10
click at [398, 146] on div "Management Office Counter" at bounding box center [402, 143] width 137 height 9
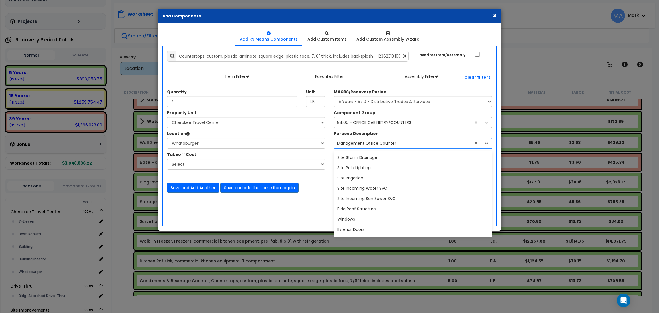
click at [398, 146] on div "Management Office Counter" at bounding box center [402, 143] width 137 height 9
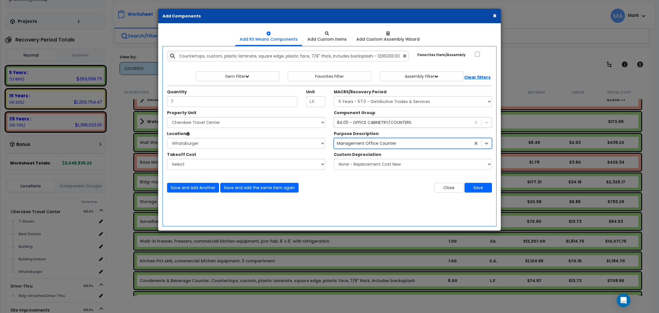
click at [391, 143] on div "Management Office Counter" at bounding box center [366, 143] width 59 height 6
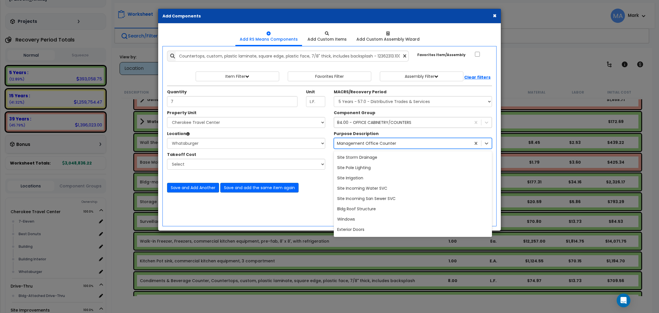
click at [391, 143] on div "Management Office Counter" at bounding box center [366, 143] width 59 height 6
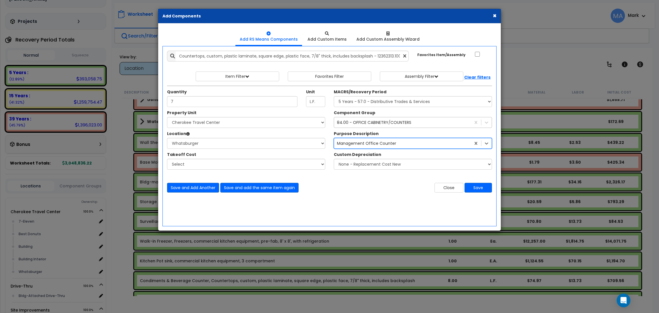
click at [391, 143] on div "Management Office Counter" at bounding box center [366, 143] width 59 height 6
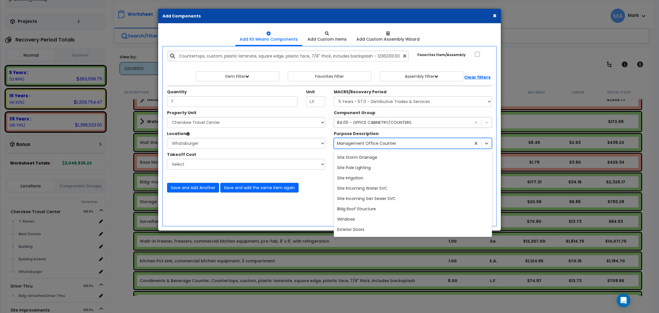
scroll to position [18586, 0]
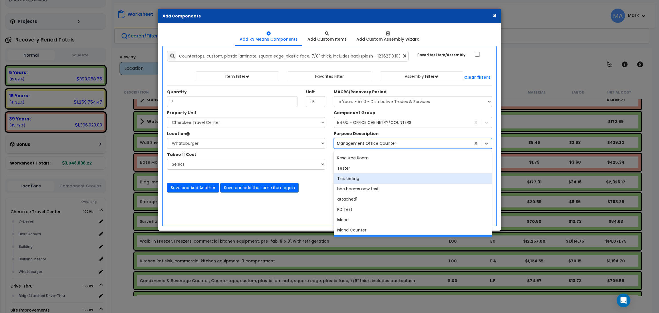
click at [327, 153] on div "Takeoff Cost Select" at bounding box center [246, 160] width 167 height 18
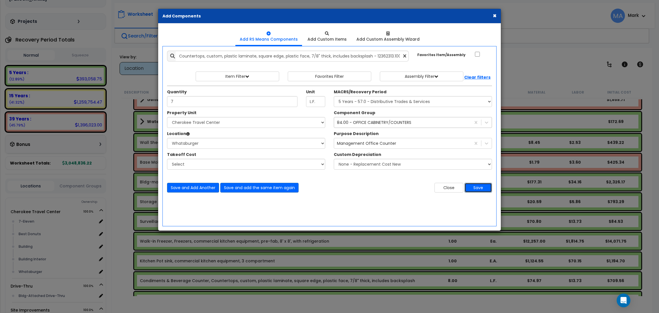
click at [476, 187] on button "Save" at bounding box center [477, 188] width 27 height 10
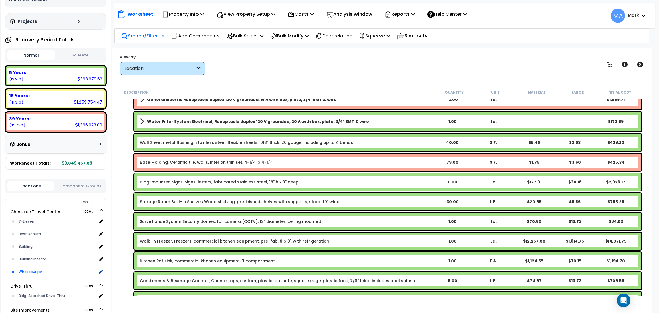
click at [40, 268] on div "Whataburger" at bounding box center [57, 271] width 80 height 7
click at [32, 268] on div "Whataburger" at bounding box center [57, 271] width 80 height 7
click at [139, 34] on p "Search/Filter" at bounding box center [139, 36] width 37 height 8
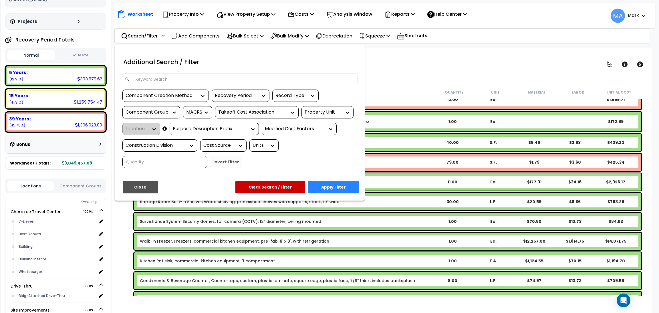
click at [164, 76] on input at bounding box center [243, 79] width 222 height 9
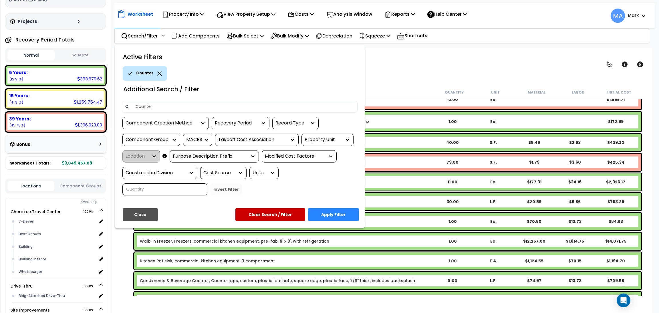
type input "Counter"
click at [339, 216] on button "Apply Filter" at bounding box center [333, 214] width 51 height 13
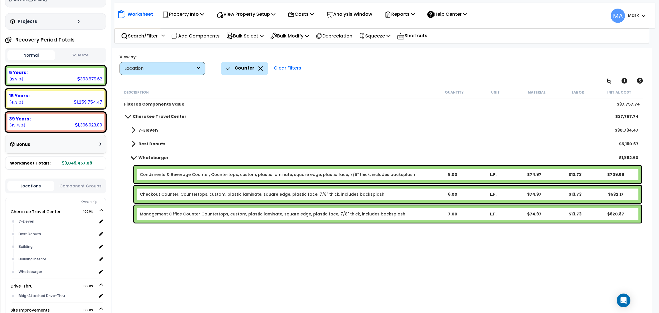
scroll to position [0, 0]
drag, startPoint x: 395, startPoint y: 216, endPoint x: 138, endPoint y: 218, distance: 256.9
click at [138, 218] on div "Management Office Counter Countertops, custom, plastic laminate, square edge, p…" at bounding box center [387, 213] width 507 height 17
copy link "Management Office Counter Countertops, custom, plastic laminate, square edge, p…"
click at [175, 246] on div "Description Quantity Unit Material Labor Initial Cost Filtered Components Value…" at bounding box center [381, 190] width 523 height 209
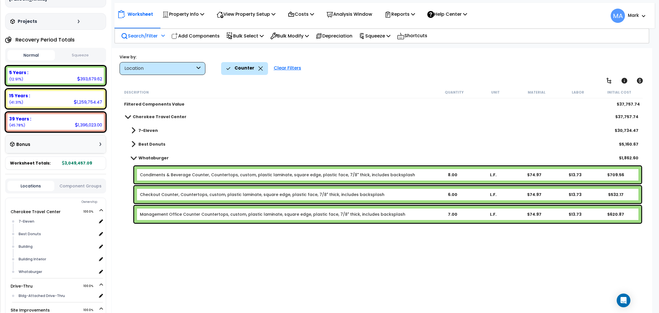
click at [144, 36] on p "Search/Filter" at bounding box center [139, 36] width 37 height 8
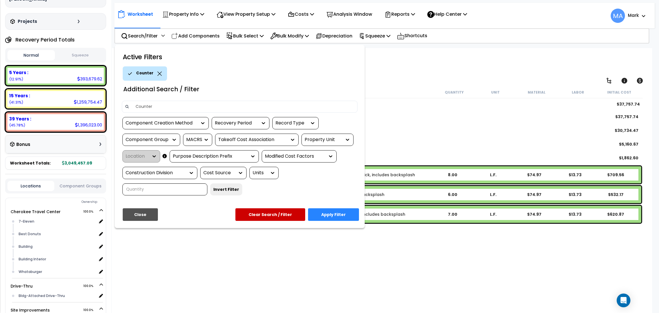
click at [158, 73] on icon at bounding box center [159, 73] width 5 height 4
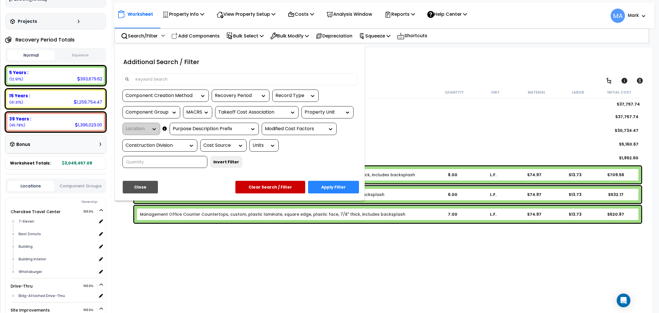
click at [152, 81] on input at bounding box center [243, 79] width 222 height 9
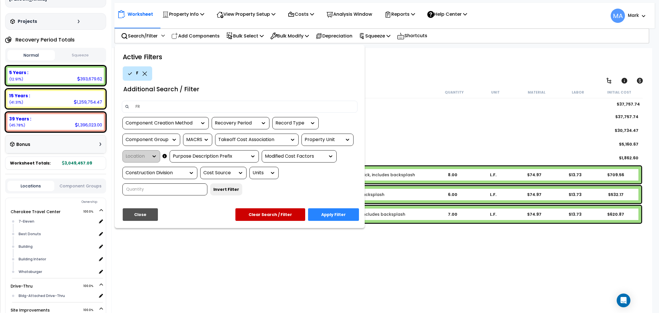
type input "FRP"
click at [322, 215] on button "Apply Filter" at bounding box center [333, 214] width 51 height 13
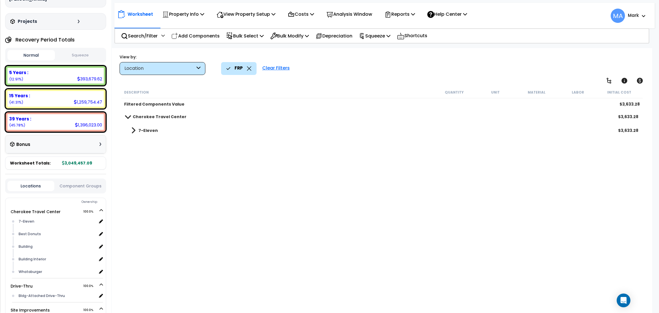
click at [151, 131] on b "7-Eleven" at bounding box center [147, 130] width 19 height 6
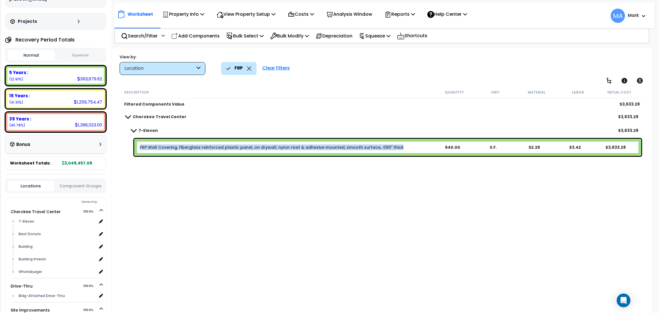
drag, startPoint x: 396, startPoint y: 149, endPoint x: 139, endPoint y: 147, distance: 257.2
click at [140, 147] on b "FRP Wall Covering, Fiberglass reinforced plastic panel, on drywall, nylon rivet…" at bounding box center [286, 147] width 292 height 6
copy link "FRP Wall Covering, Fiberglass reinforced plastic panel, on drywall, nylon rivet…"
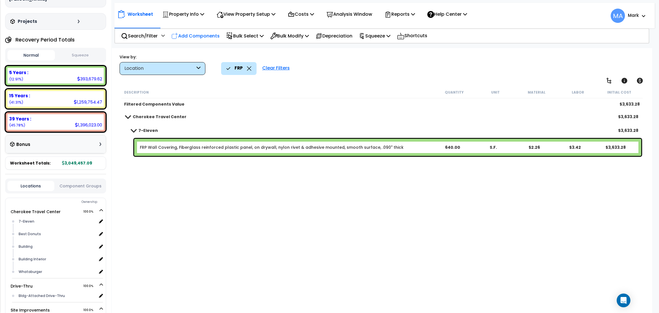
click at [182, 37] on p "Add Components" at bounding box center [195, 36] width 48 height 8
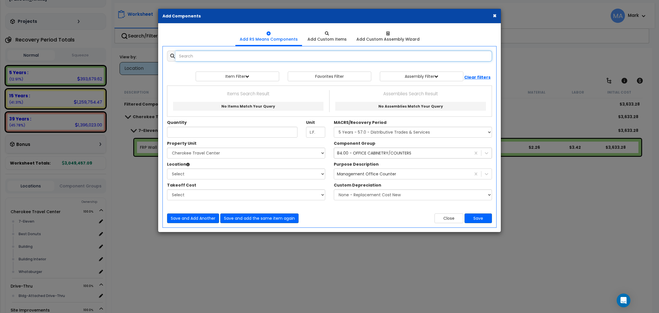
select select
paste input "FRP Wall Covering, Fiberglass reinforced plastic panel, on drywall, nylon rivet…"
click at [215, 56] on input "FRP Wall Covering, Fiberglass reinforced plastic panel, on drywall, nylon rivet…" at bounding box center [333, 56] width 316 height 11
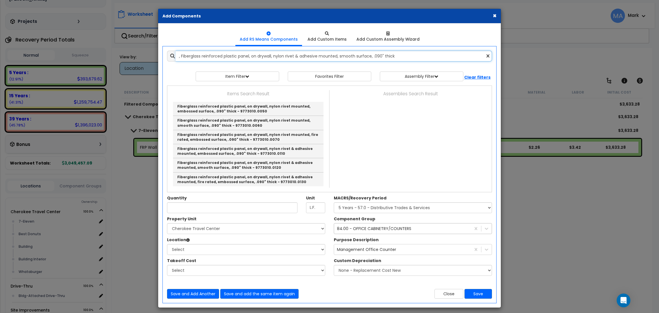
click at [181, 54] on input ", Fiberglass reinforced plastic panel, on drywall, nylon rivet & adhesive mount…" at bounding box center [333, 56] width 316 height 11
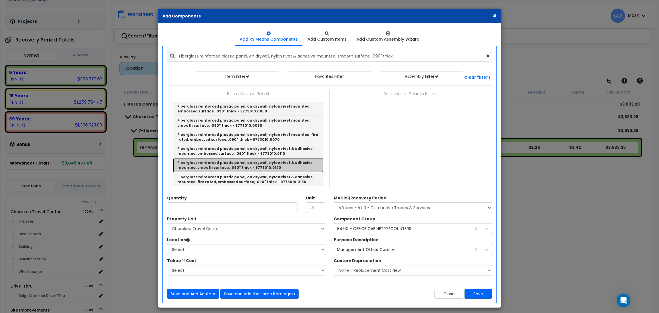
click at [271, 165] on link "Fiberglass reinforced plastic panel, on drywall, nylon rivet & adhesive mounted…" at bounding box center [248, 165] width 150 height 14
type input "Fiberglass reinforced plastic panel, on drywall, nylon rivet & adhesive mounted…"
type input "S.F."
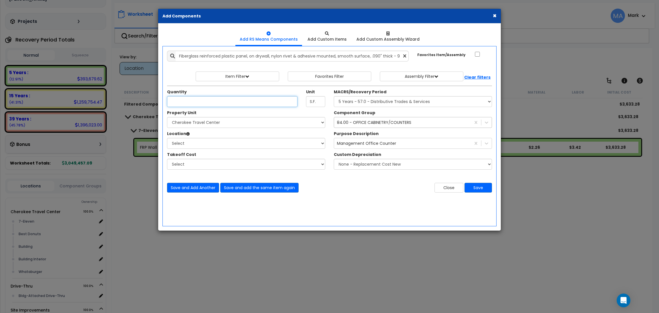
click at [191, 102] on input "Unit Quantity" at bounding box center [232, 101] width 130 height 11
type input "960"
click at [224, 123] on select "Select Cherokee Travel Center Drive-Thru Site Improvements" at bounding box center [246, 122] width 158 height 11
select select "168339"
click at [167, 117] on select "Select Cherokee Travel Center Drive-Thru Site Improvements" at bounding box center [246, 122] width 158 height 11
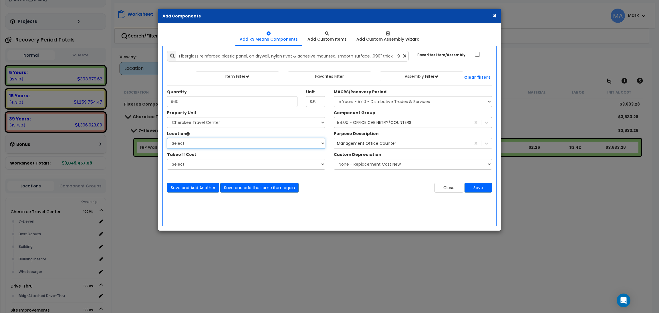
click at [208, 146] on select "Select 7-Eleven Best Donuts Building Building Interior Whataburger Add Addition…" at bounding box center [246, 143] width 158 height 11
select select "17964"
click at [167, 138] on select "Select 7-Eleven Best Donuts Building Building Interior Whataburger Add Addition…" at bounding box center [246, 143] width 158 height 11
click at [366, 120] on div "84.00 - OFFICE CABINETRY/COUNTERS" at bounding box center [374, 122] width 74 height 6
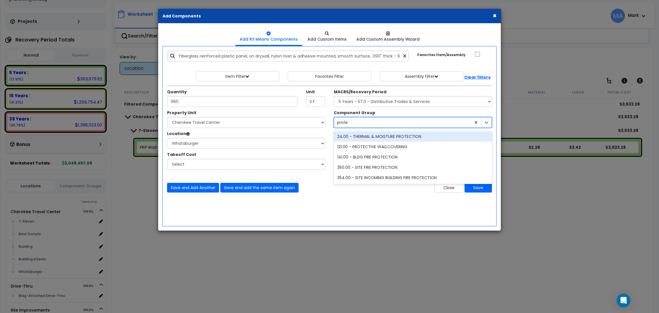
type input "protec"
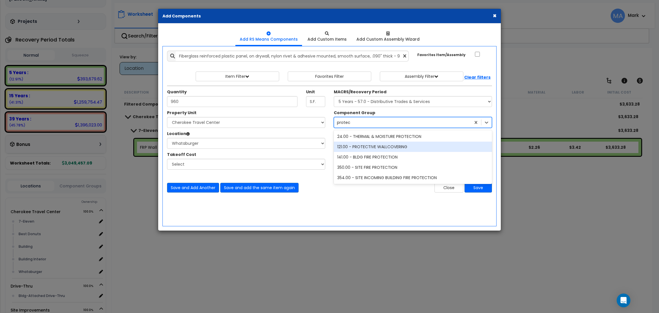
click at [378, 149] on div "121.00 - PROTECTIVE WALLCOVERING" at bounding box center [413, 146] width 158 height 10
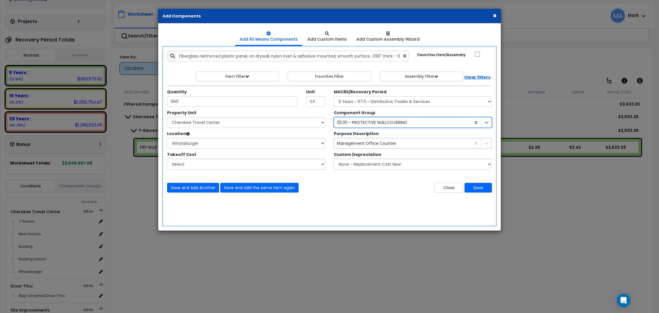
click at [394, 141] on div "Management Office Counter" at bounding box center [402, 143] width 137 height 9
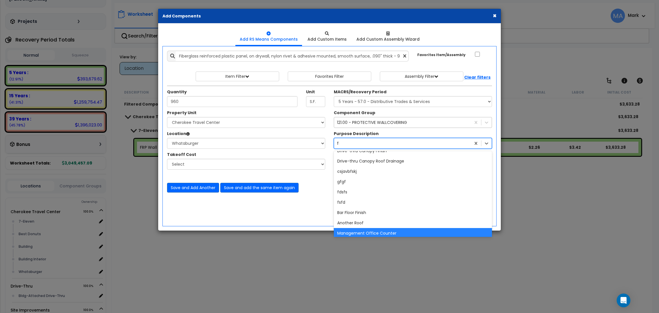
scroll to position [513, 0]
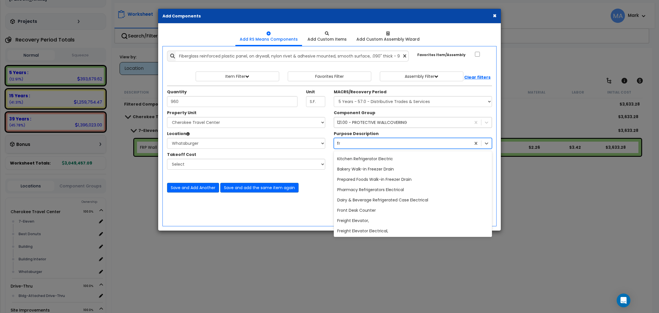
type input "frp"
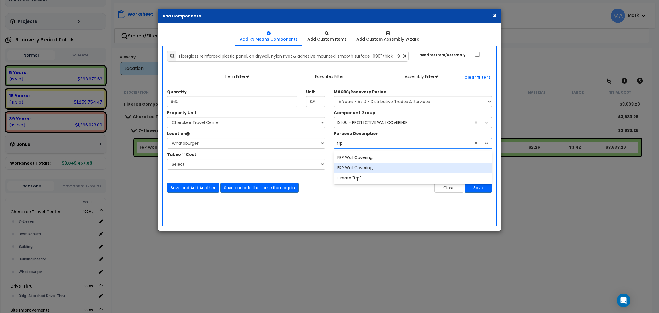
click at [379, 165] on div "FRP Wall Covering," at bounding box center [413, 167] width 158 height 10
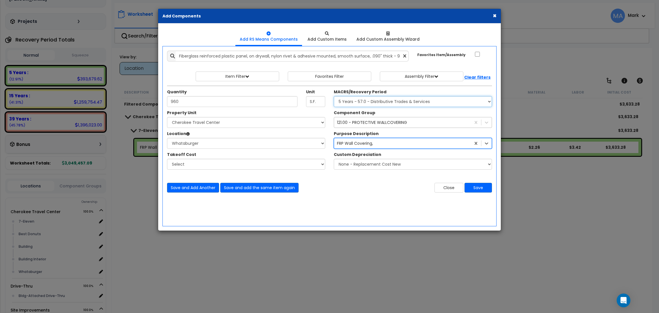
click at [398, 101] on select "Select MACRS/Recovery Period 5 Years - 57.0 - Distributive Trades & Services 5 …" at bounding box center [413, 101] width 158 height 11
select select "3667"
click at [334, 96] on select "Select MACRS/Recovery Period 5 Years - 57.0 - Distributive Trades & Services 5 …" at bounding box center [413, 101] width 158 height 11
click at [476, 187] on button "Save" at bounding box center [477, 188] width 27 height 10
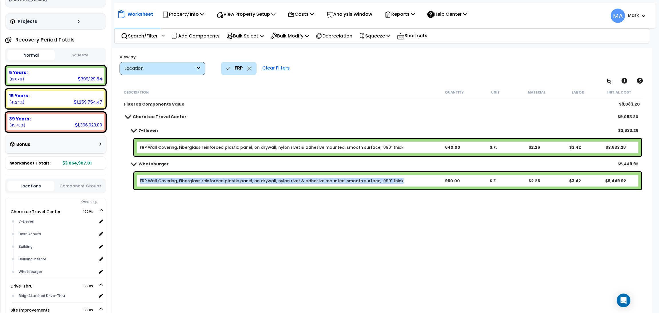
drag, startPoint x: 402, startPoint y: 182, endPoint x: 135, endPoint y: 182, distance: 266.7
click at [135, 182] on div "FRP Wall Covering, Fiberglass reinforced plastic panel, on drywall, nylon rivet…" at bounding box center [387, 180] width 507 height 17
copy link "FRP Wall Covering, Fiberglass reinforced plastic panel, on drywall, nylon rivet…"
click at [398, 184] on div "FRP Wall Covering, Fiberglass reinforced plastic panel, on drywall, nylon rivet…" at bounding box center [387, 180] width 507 height 17
drag, startPoint x: 398, startPoint y: 181, endPoint x: 138, endPoint y: 187, distance: 259.3
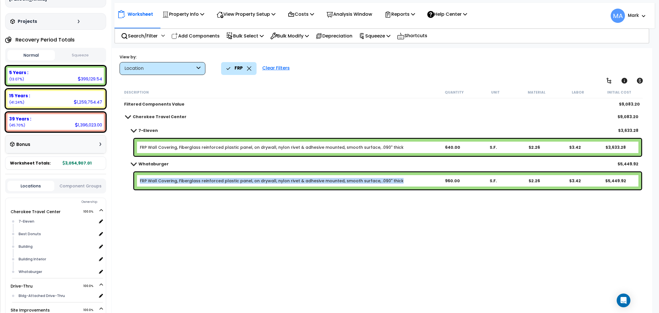
click at [138, 187] on div "FRP Wall Covering, Fiberglass reinforced plastic panel, on drywall, nylon rivet…" at bounding box center [387, 180] width 507 height 17
copy link "FRP Wall Covering, Fiberglass reinforced plastic panel, on drywall, nylon rivet…"
drag, startPoint x: 249, startPoint y: 69, endPoint x: 238, endPoint y: 71, distance: 11.4
click at [249, 69] on icon at bounding box center [249, 68] width 5 height 4
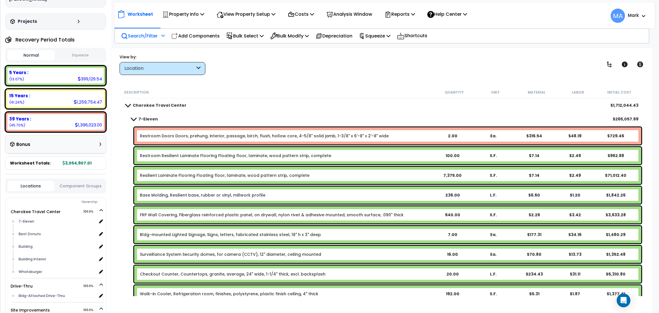
click at [147, 32] on p "Search/Filter" at bounding box center [139, 36] width 37 height 8
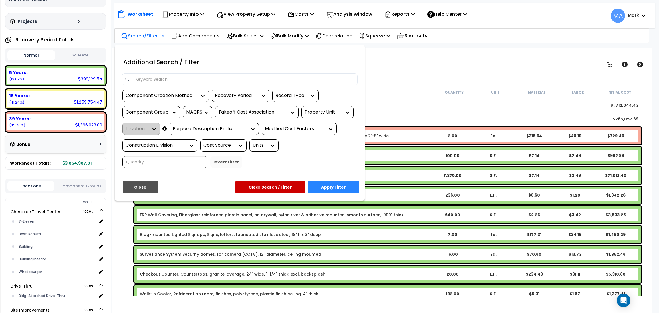
click at [164, 72] on div "Additional Search / Filter" at bounding box center [239, 63] width 244 height 20
click at [165, 79] on input at bounding box center [243, 79] width 222 height 9
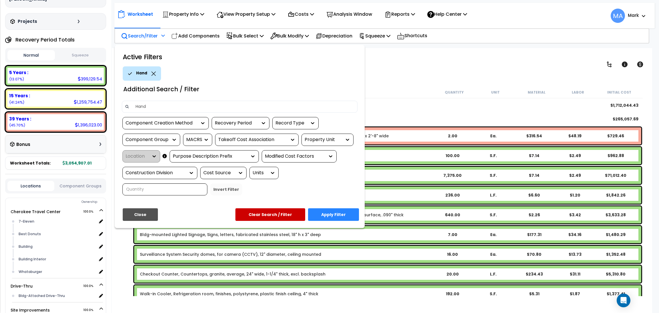
type input "Hand"
click at [408, 63] on div at bounding box center [329, 156] width 659 height 313
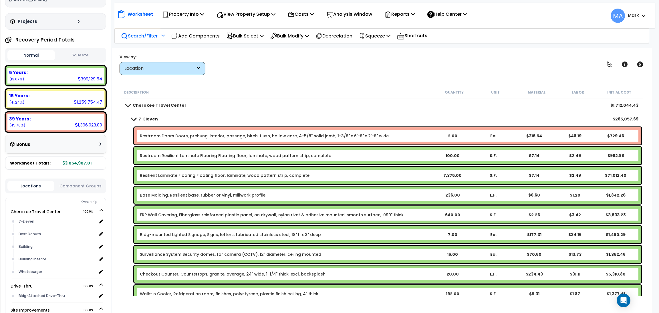
click at [146, 36] on p "Search/Filter" at bounding box center [139, 36] width 37 height 8
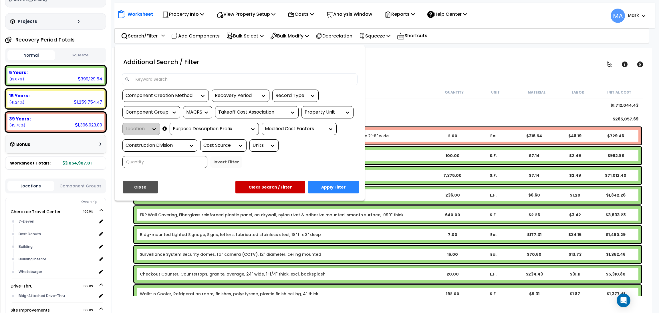
click at [163, 75] on input at bounding box center [243, 79] width 222 height 9
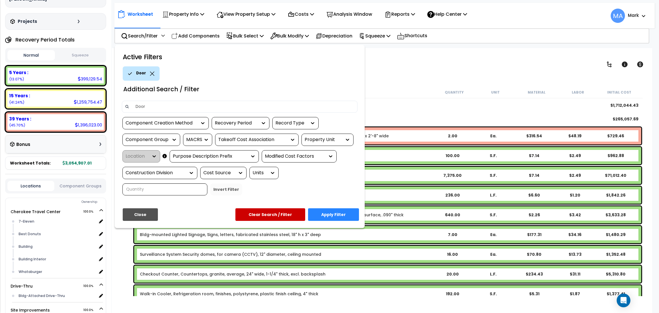
type input "Door"
click at [328, 217] on button "Apply Filter" at bounding box center [333, 214] width 51 height 13
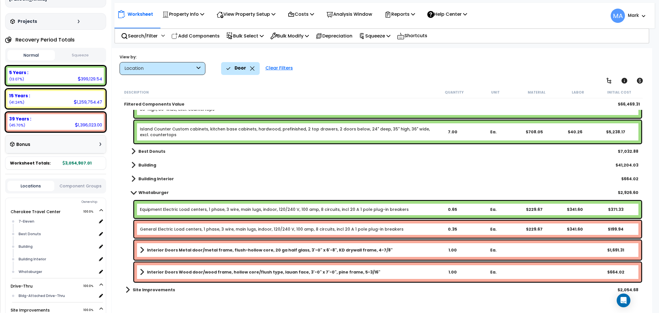
scroll to position [25, 0]
click at [146, 148] on b "Best Donuts" at bounding box center [151, 151] width 27 height 6
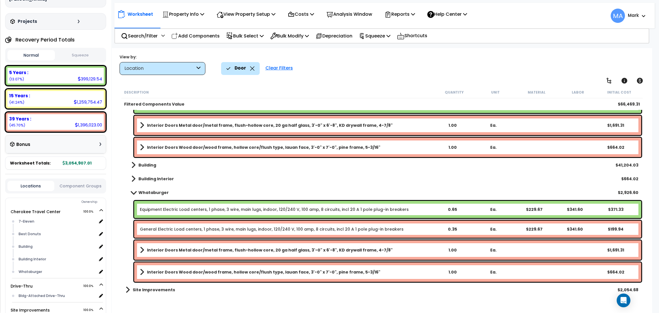
scroll to position [279, 0]
click at [251, 66] on icon at bounding box center [252, 68] width 5 height 4
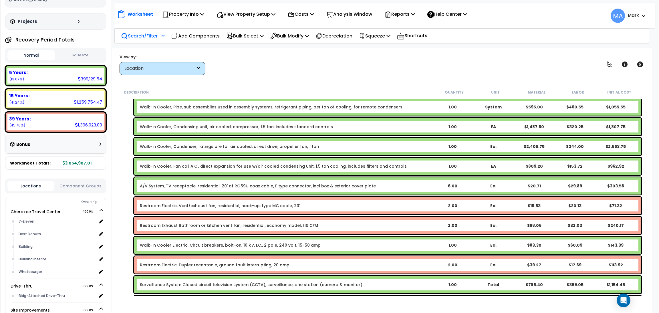
click at [153, 34] on p "Search/Filter" at bounding box center [139, 36] width 37 height 8
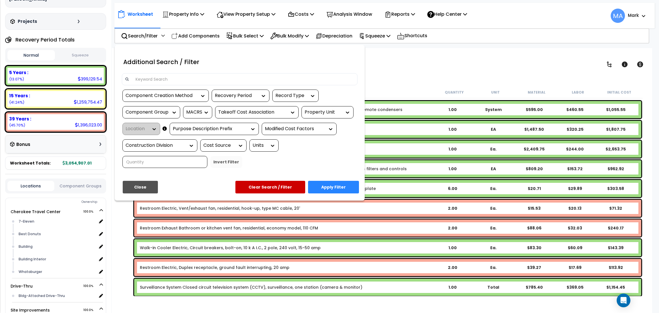
click at [179, 79] on input at bounding box center [243, 79] width 222 height 9
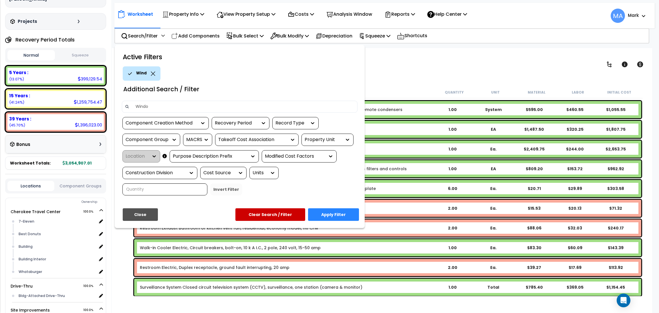
type input "Window"
click at [342, 214] on button "Apply Filter" at bounding box center [333, 214] width 51 height 13
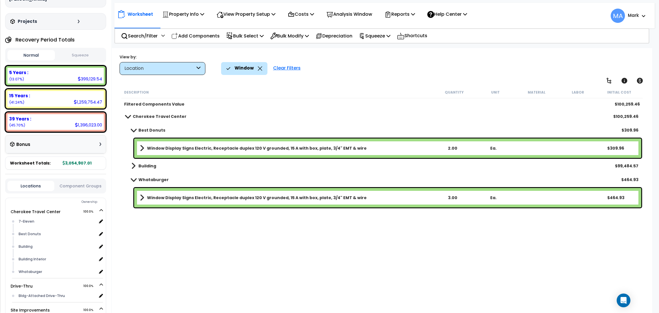
scroll to position [0, 0]
click at [151, 167] on b "Building" at bounding box center [147, 166] width 18 height 6
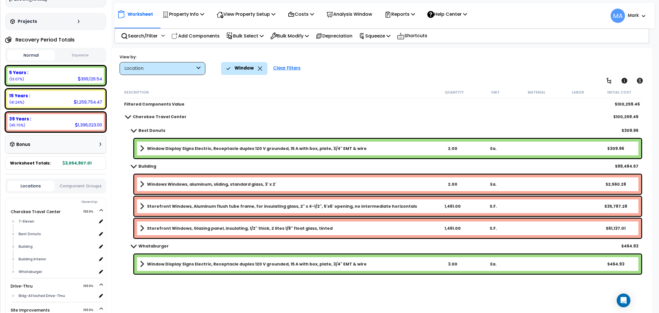
click at [258, 71] on div "Window" at bounding box center [244, 68] width 36 height 13
click at [258, 69] on icon at bounding box center [260, 68] width 4 height 4
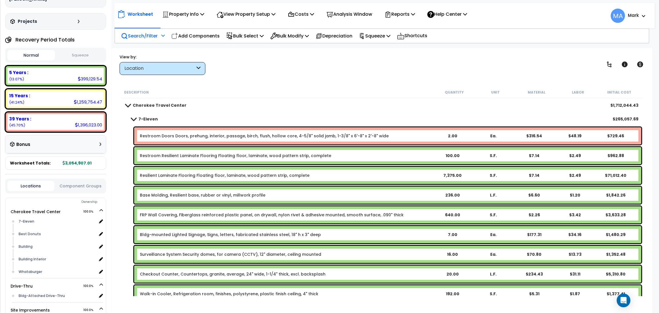
click at [134, 31] on div "Search/Filter Additional Search / Filter" at bounding box center [143, 35] width 44 height 13
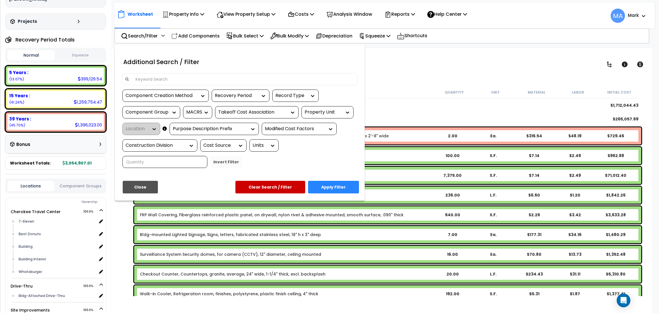
click at [160, 78] on input at bounding box center [243, 79] width 222 height 9
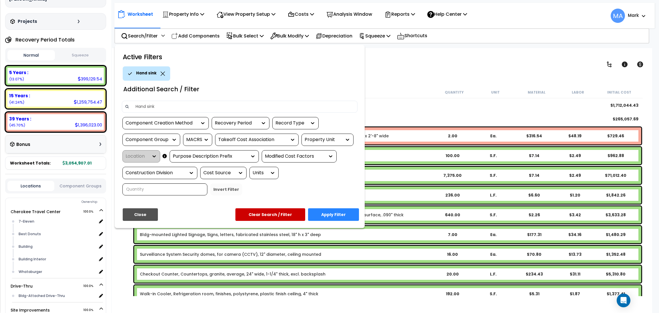
type input "Hand sink"
click at [342, 213] on button "Apply Filter" at bounding box center [333, 214] width 51 height 13
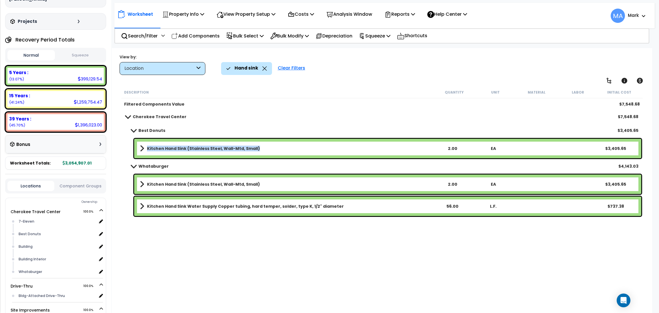
drag, startPoint x: 260, startPoint y: 149, endPoint x: 145, endPoint y: 154, distance: 114.7
click at [145, 154] on div "Kitchen Hand Sink (Stainless Steel, Wall-Mtd, Small) 2.00 EA $3,405.65" at bounding box center [387, 148] width 507 height 19
copy link "Kitchen Hand Sink (Stainless Steel, Wall-Mtd, Small)"
click at [189, 33] on p "Add Components" at bounding box center [195, 36] width 48 height 8
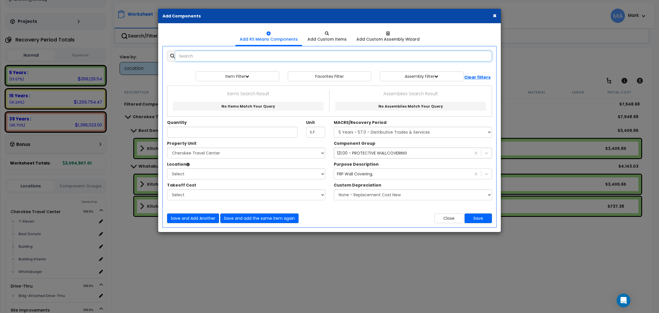
select select
paste input "Kitchen Hand Sink (Stainless Steel, Wall-Mtd, Small)"
click at [195, 57] on input "Kitchen Hand Sink (Stainless Steel, Wall-Mtd, Small)" at bounding box center [333, 56] width 316 height 11
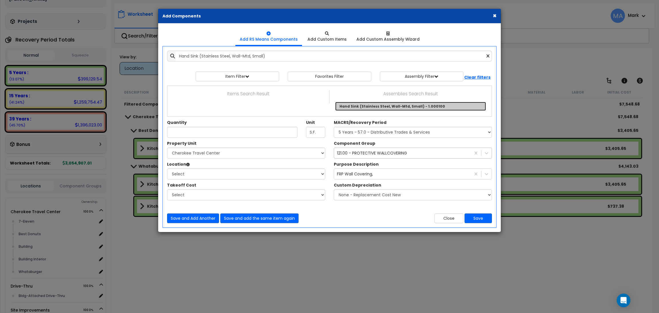
click at [375, 109] on link "Hand Sink (Stainless Steel, Wall-Mtd, Small) - 1.000100" at bounding box center [410, 106] width 151 height 9
type input "Hand Sink (Stainless Steel, Wall-Mtd, Small) - 1.000100"
checkbox input "true"
type input "EA"
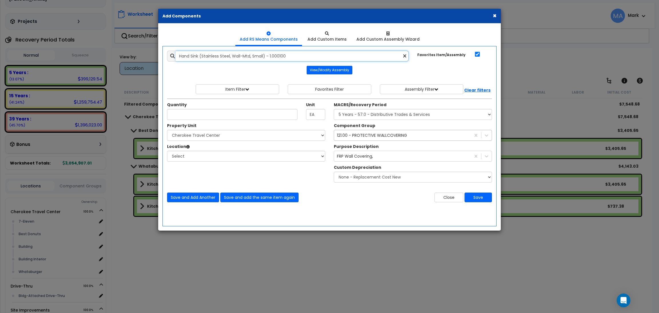
click at [296, 57] on input "Hand Sink (Stainless Steel, Wall-Mtd, Small) - 1.000100" at bounding box center [291, 56] width 233 height 11
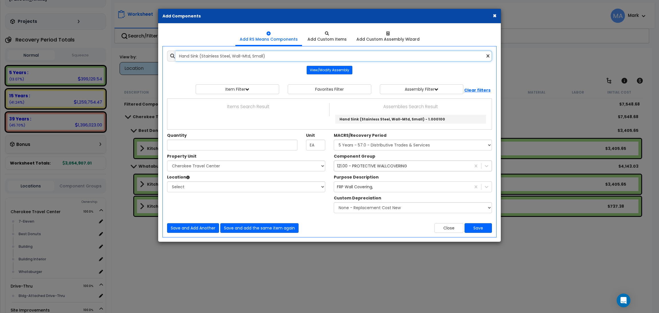
type input "Hand Sink (Stainless Steel, Wall-Mtd, Small)"
drag, startPoint x: 494, startPoint y: 16, endPoint x: 494, endPoint y: 20, distance: 3.4
click at [494, 16] on button "×" at bounding box center [494, 16] width 4 height 6
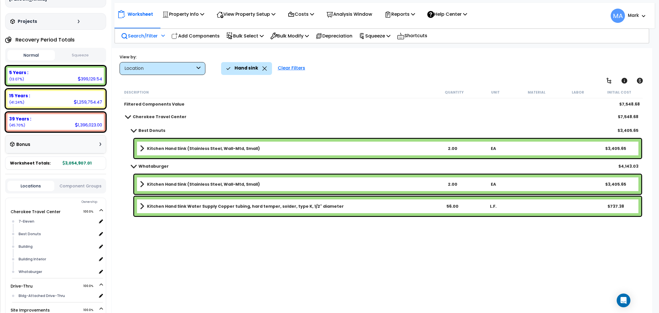
click at [149, 35] on p "Search/Filter" at bounding box center [139, 36] width 37 height 8
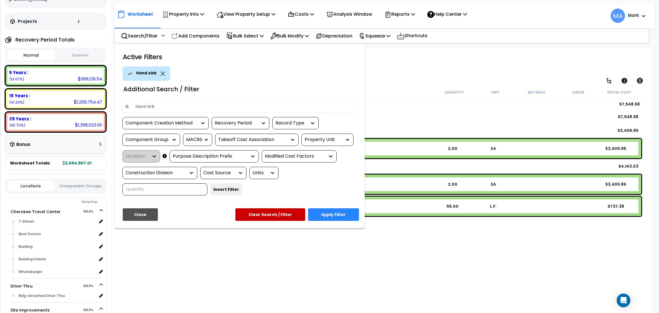
click at [162, 69] on div "Hand sink" at bounding box center [146, 73] width 47 height 14
click at [161, 72] on icon at bounding box center [162, 73] width 5 height 4
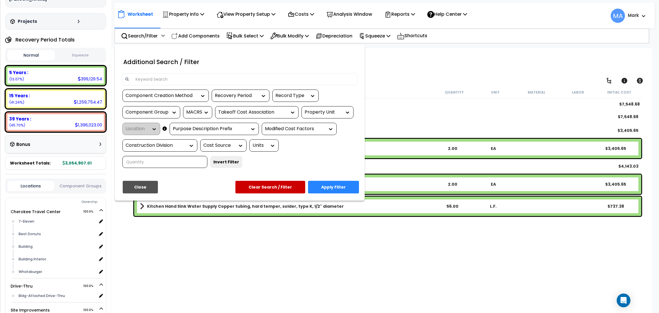
click at [402, 97] on div at bounding box center [329, 156] width 659 height 313
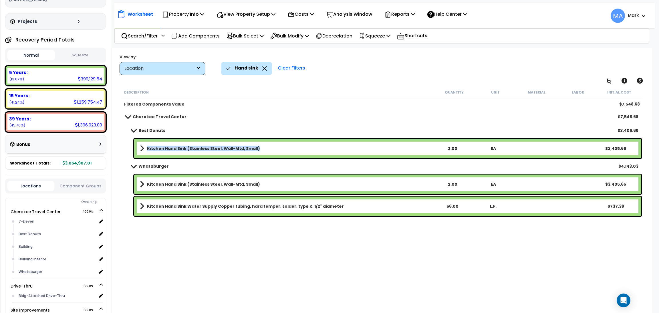
drag, startPoint x: 269, startPoint y: 147, endPoint x: 145, endPoint y: 155, distance: 123.5
click at [145, 155] on div "Kitchen Hand Sink (Stainless Steel, Wall-Mtd, Small) 2.00 EA $3,405.65" at bounding box center [387, 148] width 507 height 19
copy link "Kitchen Hand Sink (Stainless Steel, Wall-Mtd, Small)"
click at [132, 35] on p "Search/Filter" at bounding box center [139, 36] width 37 height 8
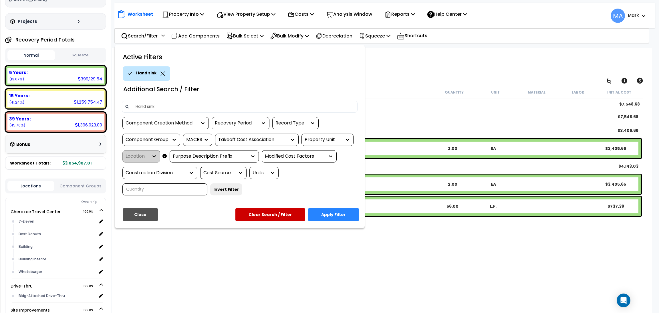
click at [164, 105] on input "Hand sink" at bounding box center [243, 106] width 222 height 9
drag, startPoint x: 166, startPoint y: 105, endPoint x: 116, endPoint y: 100, distance: 50.0
click at [116, 100] on div "Active Filters Hand sink Additional Search / Filter Hand sink Component Creatio…" at bounding box center [240, 136] width 250 height 183
paste input "Kitchen Hand Sink (Stainless Steel, Wall-Mtd, Small)"
type input "Kitchen Hand Sink (Stainless Steel, Wall-Mtd, Small)"
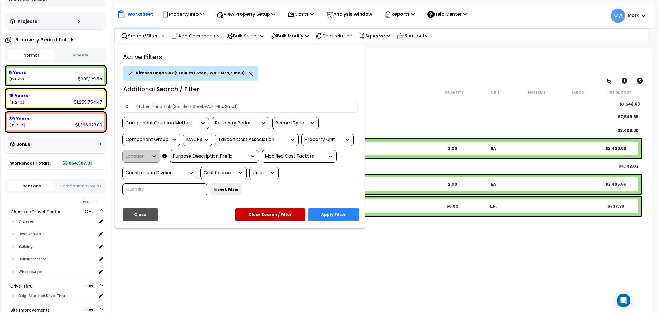
click at [248, 71] on icon at bounding box center [250, 73] width 5 height 4
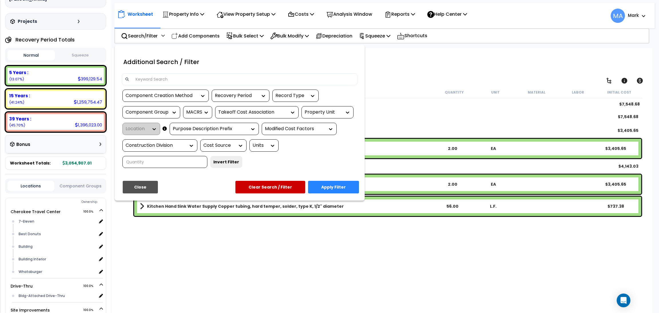
click at [205, 35] on div at bounding box center [329, 156] width 659 height 313
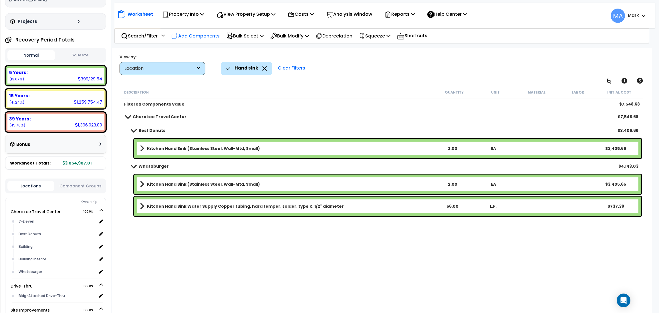
click at [190, 33] on p "Add Components" at bounding box center [195, 36] width 48 height 8
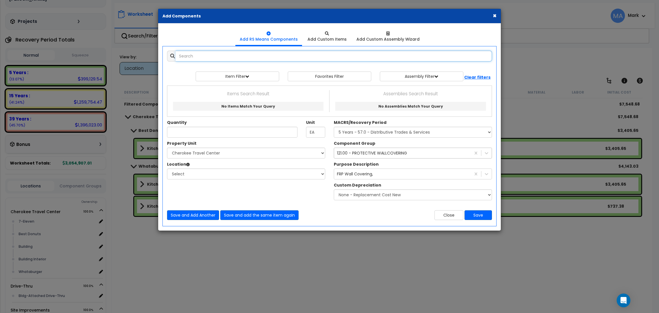
paste input "Kitchen Hand Sink (Stainless Steel, Wall-Mtd, Small)"
drag, startPoint x: 218, startPoint y: 55, endPoint x: 149, endPoint y: 69, distance: 71.1
click at [149, 69] on div "× Add Components Add RS Means Components Add Custom Items Add Items" at bounding box center [329, 156] width 659 height 313
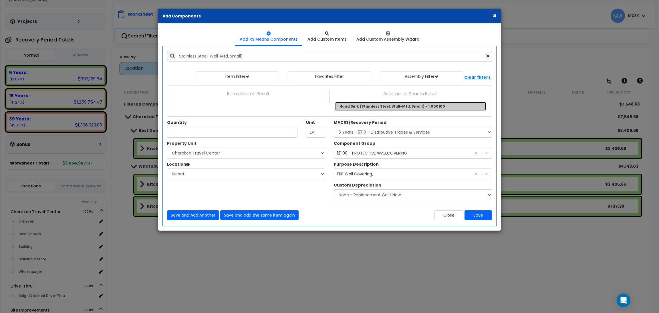
click at [384, 104] on link "Hand Sink (Stainless Steel, Wall-Mtd, Small) - 1.000100" at bounding box center [410, 106] width 151 height 9
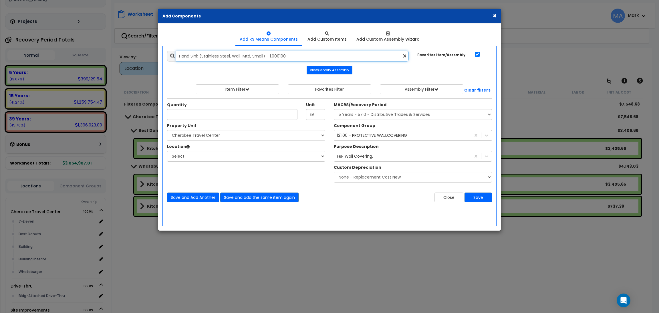
drag, startPoint x: 299, startPoint y: 59, endPoint x: 139, endPoint y: 79, distance: 161.1
click at [139, 79] on div "× Add Components Add RS Means Components Add Custom Items Add Items" at bounding box center [329, 156] width 659 height 313
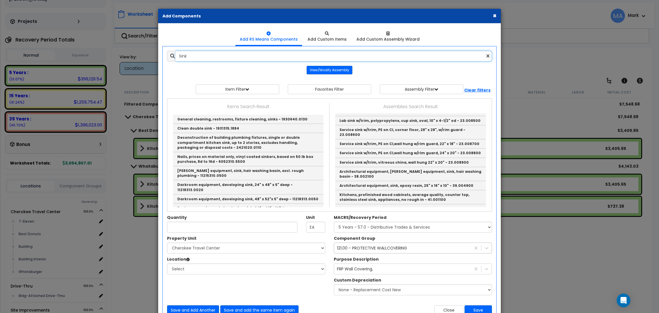
scroll to position [386, 0]
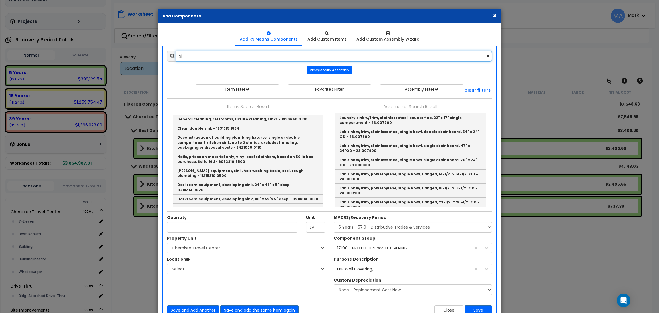
type input "S"
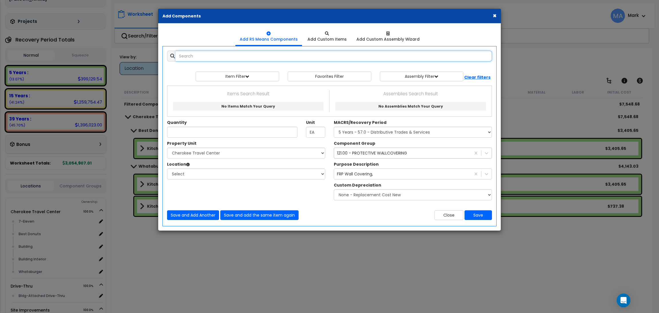
scroll to position [0, 0]
click at [494, 13] on button "×" at bounding box center [494, 16] width 4 height 6
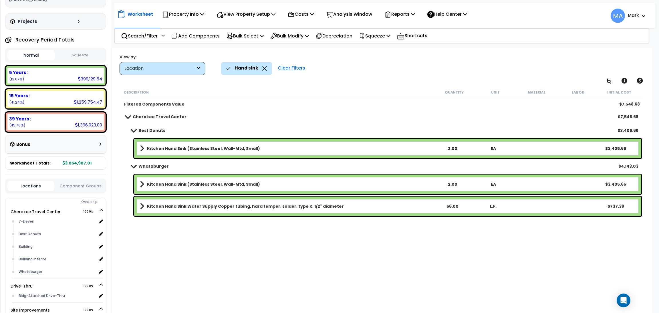
click at [177, 147] on b "Kitchen Hand Sink (Stainless Steel, Wall-Mtd, Small)" at bounding box center [203, 148] width 113 height 6
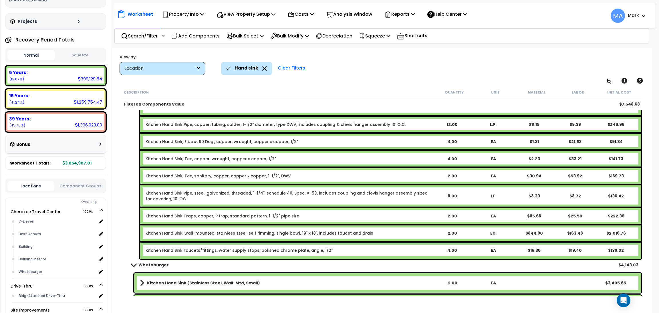
scroll to position [80, 0]
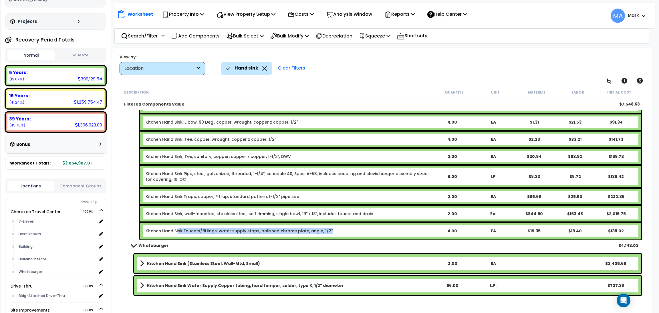
drag, startPoint x: 327, startPoint y: 227, endPoint x: 177, endPoint y: 224, distance: 149.8
click at [177, 224] on div "Kitchen Hand Sink Faucets/fittings, water supply stops, polished chrome plate, …" at bounding box center [390, 230] width 501 height 17
click at [121, 218] on div "Kitchen Hand Sink (Stainless Steel, Wall-Mtd, Small) 2.00 EA $3,405.65 Kitchen …" at bounding box center [381, 148] width 521 height 183
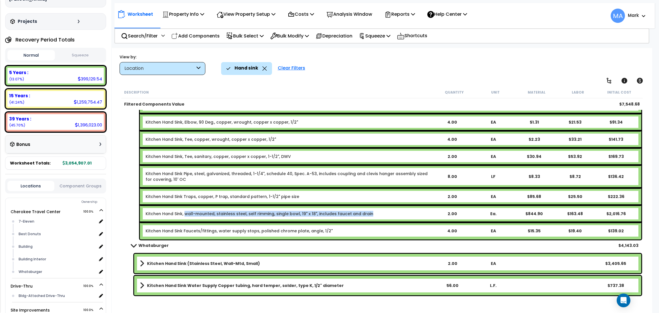
drag, startPoint x: 375, startPoint y: 211, endPoint x: 184, endPoint y: 214, distance: 190.4
click at [184, 214] on div "Kitchen Hand Sink, wall-mounted, stainless steel, self rimming, single bowl, 19…" at bounding box center [390, 213] width 501 height 17
click at [130, 38] on p "Search/Filter" at bounding box center [139, 36] width 37 height 8
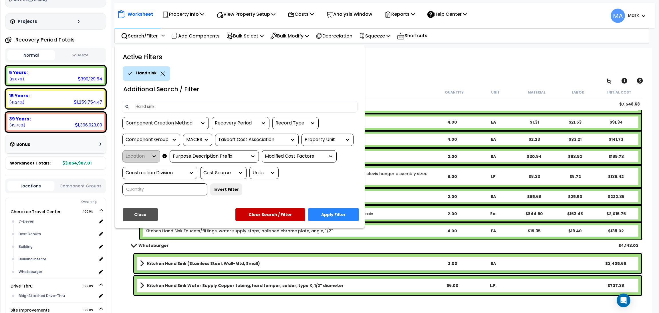
click at [161, 71] on icon at bounding box center [162, 73] width 5 height 4
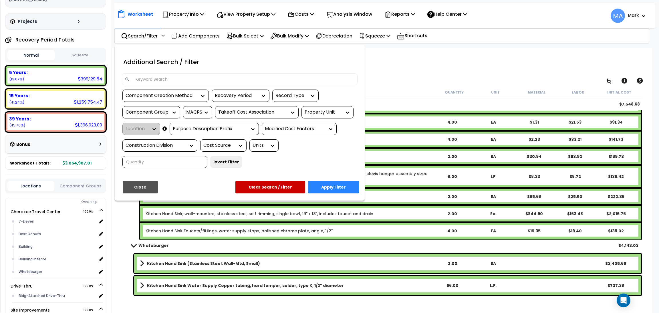
click at [157, 79] on input at bounding box center [243, 79] width 222 height 9
paste input "wall-mounted, stainless steel, self rimming, single bowl, 19" x 18", includes f…"
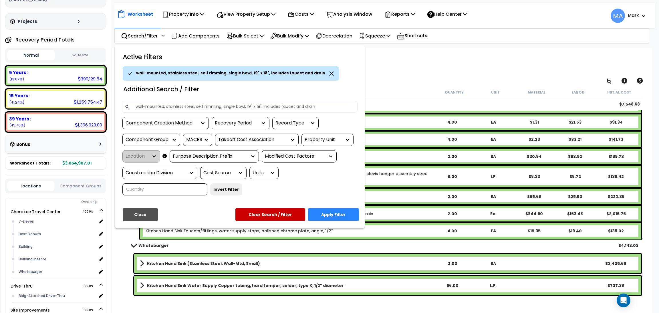
type input "wall-mounted, stainless steel, self rimming, single bowl, 19" x 18", includes f…"
click at [329, 73] on icon at bounding box center [331, 73] width 5 height 4
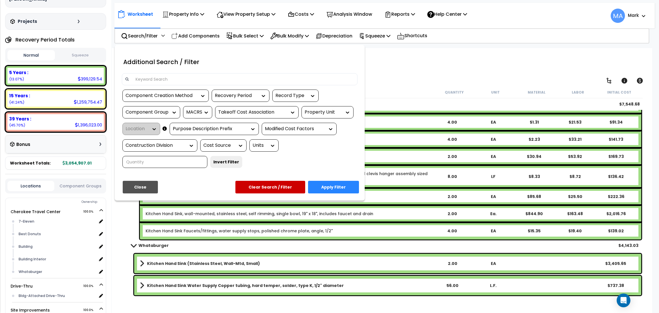
click at [200, 34] on div at bounding box center [329, 156] width 659 height 313
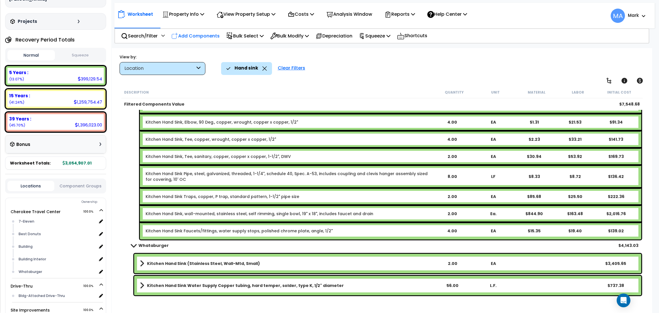
click at [193, 38] on p "Add Components" at bounding box center [195, 36] width 48 height 8
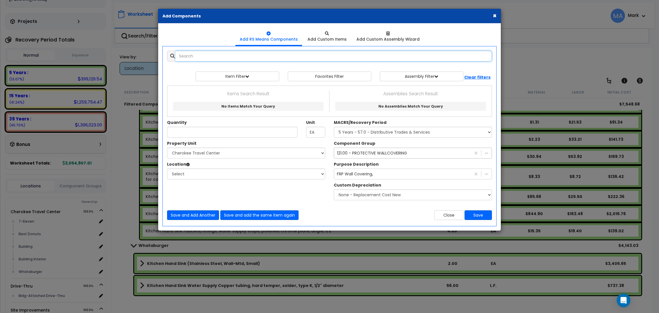
paste input "wall-mounted, stainless steel, self rimming, single bowl, 19" x 18", includes f…"
type input "wall-mounted, stainless steel, self rimming, single bowl, 19" x 18", includes f…"
drag, startPoint x: 366, startPoint y: 55, endPoint x: 175, endPoint y: 62, distance: 191.6
click at [175, 62] on div "Add Items Add Assemblies Both 2864309 Select EA" at bounding box center [329, 135] width 333 height 178
click at [494, 15] on button "×" at bounding box center [494, 16] width 4 height 6
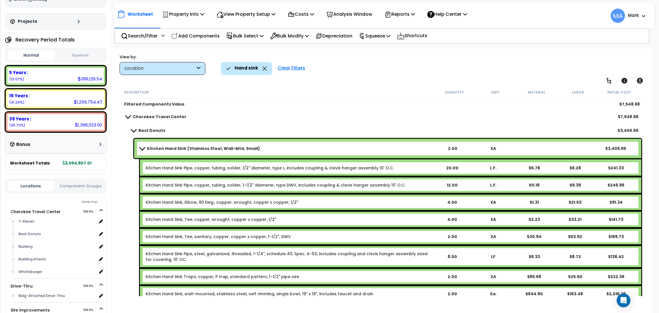
scroll to position [0, 0]
click at [210, 145] on b "Kitchen Hand Sink (Stainless Steel, Wall-Mtd, Small)" at bounding box center [203, 148] width 113 height 6
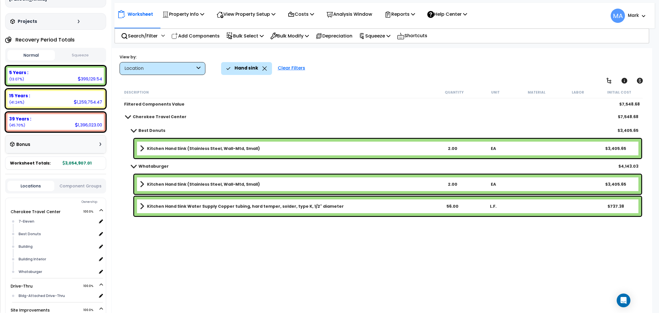
click at [220, 209] on div "Kitchen Hand Sink Water Supply Copper tubing, hard temper, solder, type K, 1/2"…" at bounding box center [387, 205] width 507 height 19
click at [232, 211] on div "Kitchen Hand Sink Water Supply Copper tubing, hard temper, solder, type K, 1/2"…" at bounding box center [387, 205] width 507 height 19
click at [164, 204] on b "Kitchen Hand Sink Water Supply Copper tubing, hard temper, solder, type K, 1/2"…" at bounding box center [245, 206] width 197 height 6
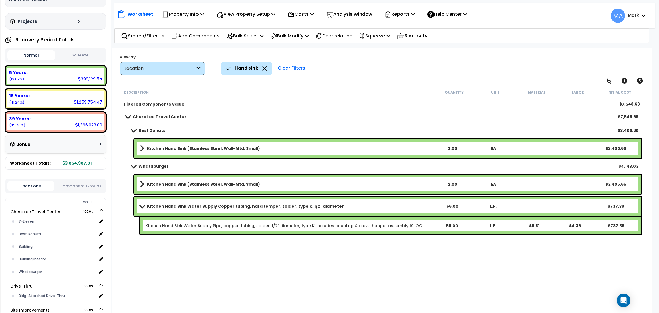
click at [164, 204] on b "Kitchen Hand Sink Water Supply Copper tubing, hard temper, solder, type K, 1/2"…" at bounding box center [245, 206] width 197 height 6
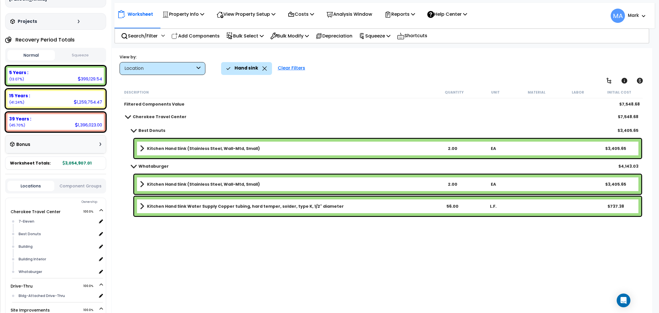
click at [262, 69] on icon at bounding box center [264, 68] width 4 height 4
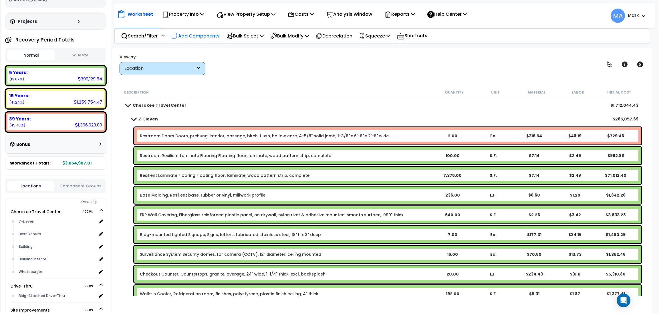
click at [188, 35] on p "Add Components" at bounding box center [195, 36] width 48 height 8
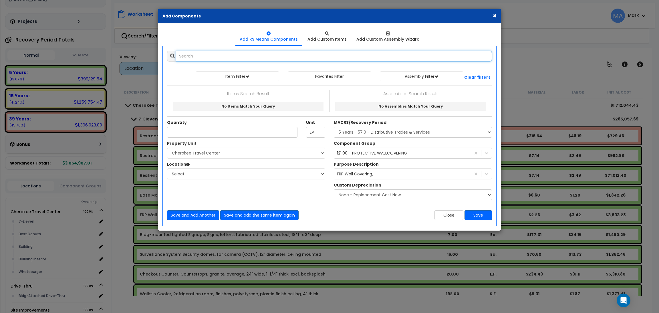
paste input "Kitchen Pot sink, commercial kitchen equipment, 3 compartment"
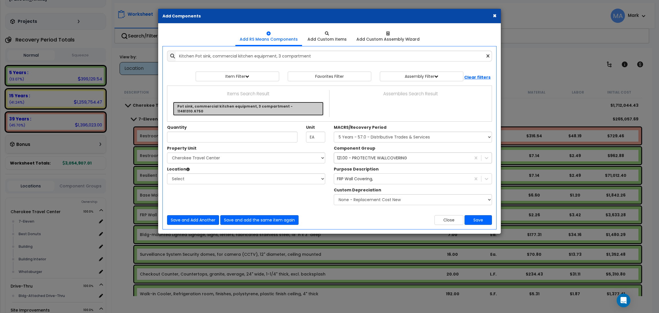
click at [200, 109] on link "Pot sink, commercial kitchen equipment, 3 compartment - 11481310.6750" at bounding box center [248, 109] width 150 height 14
type input "Pot sink, commercial kitchen equipment, 3 compartment - 11481310.6750"
checkbox input "false"
type input "E.A."
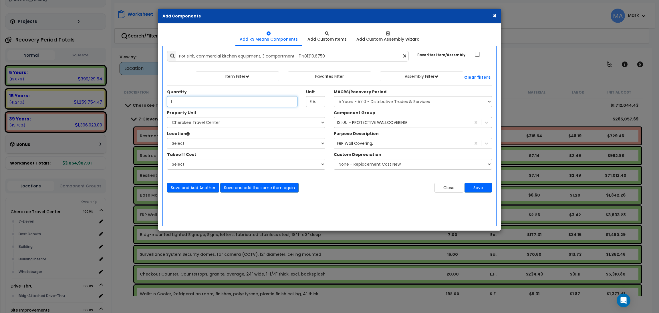
type input "1"
click at [230, 125] on select "Select Cherokee Travel Center Drive-Thru Site Improvements" at bounding box center [246, 122] width 158 height 11
select select "168339"
click at [167, 117] on select "Select Cherokee Travel Center Drive-Thru Site Improvements" at bounding box center [246, 122] width 158 height 11
click at [195, 145] on select "Select 7-Eleven Best Donuts Building Building Interior Whataburger Add Addition…" at bounding box center [246, 143] width 158 height 11
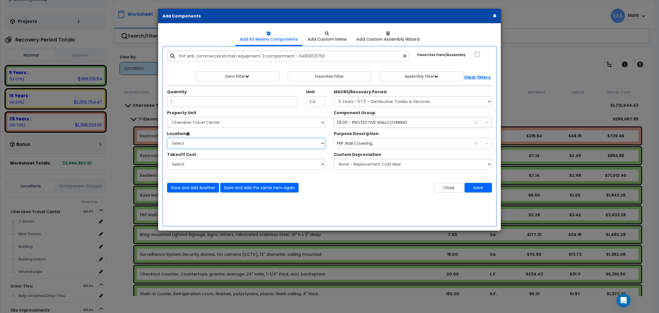
select select "31820"
click at [167, 138] on select "Select 7-Eleven Best Donuts Building Building Interior Whataburger Add Addition…" at bounding box center [246, 143] width 158 height 11
click at [378, 99] on select "Select MACRS/Recovery Period 5 Years - 57.0 - Distributive Trades & Services 5 …" at bounding box center [413, 101] width 158 height 11
select select "3667"
click at [334, 96] on select "Select MACRS/Recovery Period 5 Years - 57.0 - Distributive Trades & Services 5 …" at bounding box center [413, 101] width 158 height 11
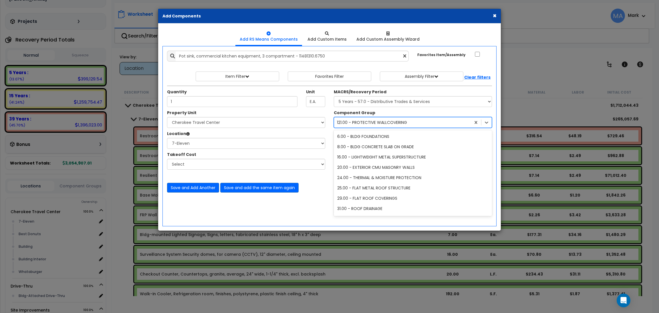
click at [373, 122] on div "121.00 - PROTECTIVE WALLCOVERING" at bounding box center [372, 122] width 70 height 6
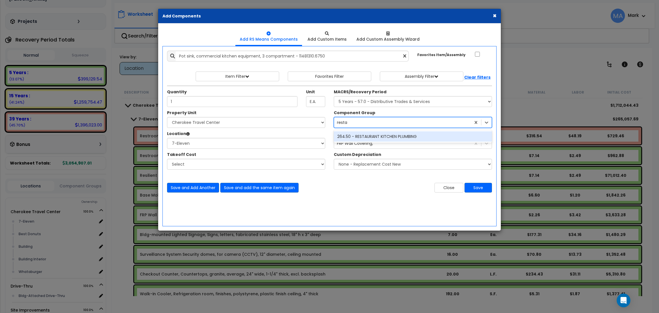
type input "restau"
click at [389, 135] on div "264.50 - RESTAURANT KITCHEN PLUMBING" at bounding box center [413, 136] width 158 height 10
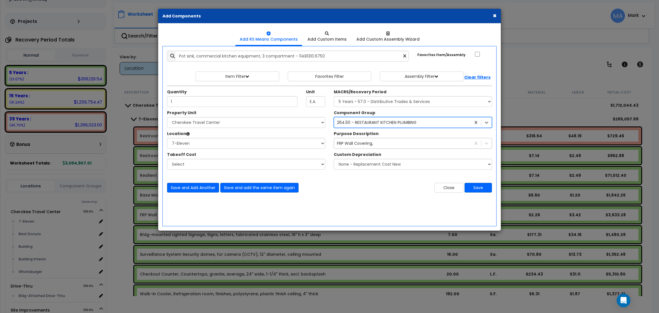
click at [378, 141] on div "FRP Wall Covering," at bounding box center [402, 143] width 137 height 9
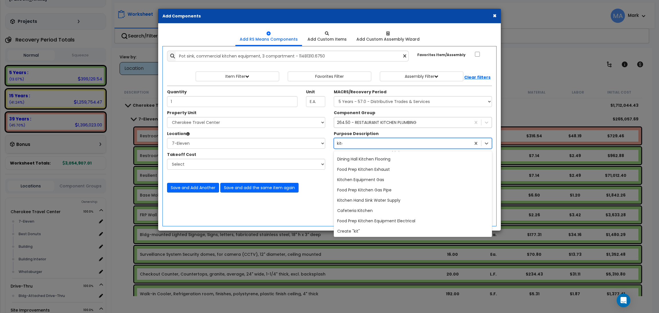
scroll to position [719, 0]
type input "kitchen"
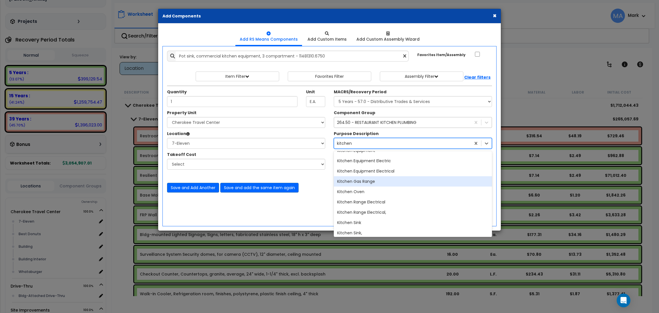
scroll to position [0, 0]
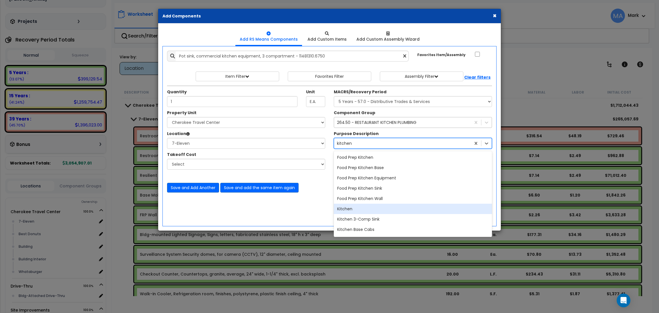
click at [380, 211] on div "Kitchen" at bounding box center [413, 208] width 158 height 10
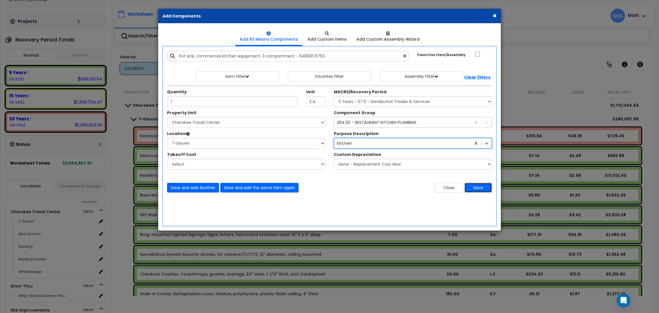
click at [478, 185] on button "Save" at bounding box center [477, 188] width 27 height 10
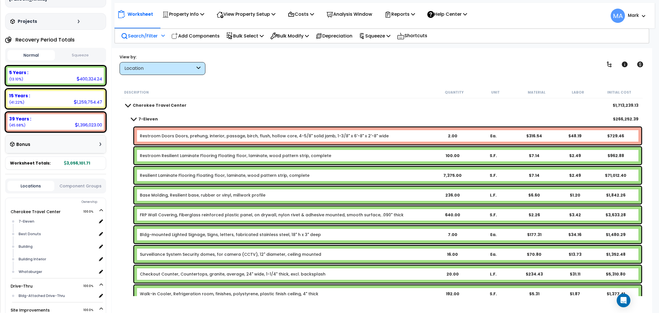
click at [140, 32] on p "Search/Filter" at bounding box center [139, 36] width 37 height 8
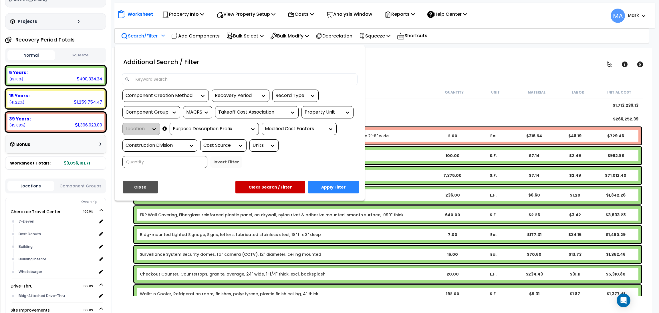
click at [164, 76] on input at bounding box center [243, 79] width 222 height 9
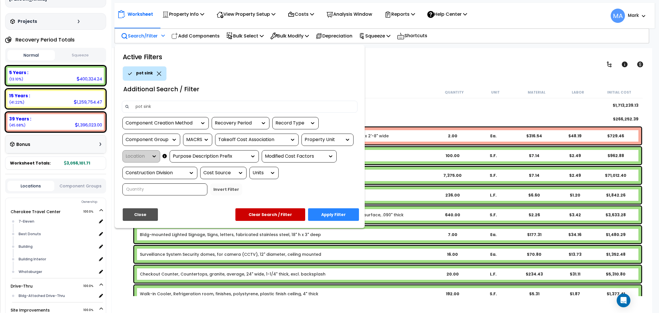
type input "pot sink"
click at [332, 212] on button "Apply Filter" at bounding box center [333, 214] width 51 height 13
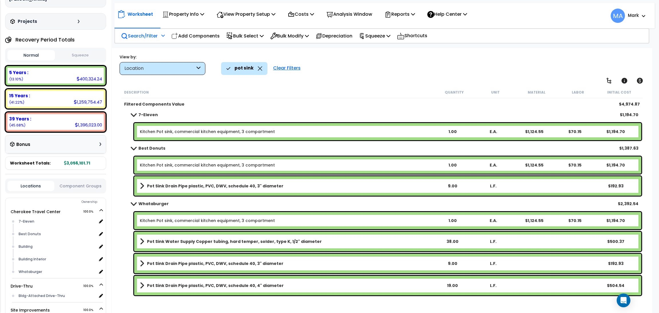
scroll to position [25, 0]
click at [187, 187] on b "Pot Sink Drain Pipe plastic, PVC, DWV, schedule 40, 3" diameter" at bounding box center [215, 186] width 136 height 6
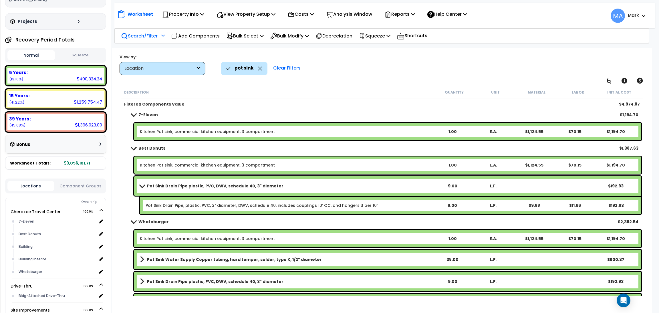
click at [187, 187] on b "Pot Sink Drain Pipe plastic, PVC, DWV, schedule 40, 3" diameter" at bounding box center [215, 186] width 136 height 6
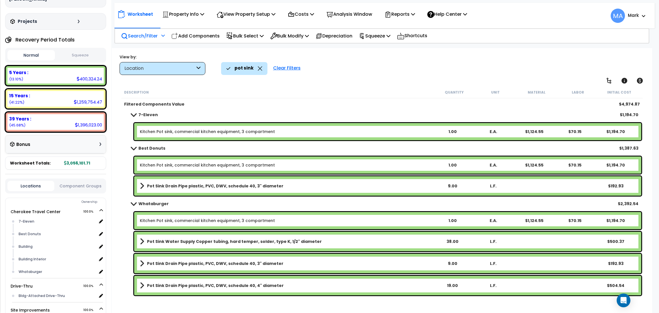
click at [212, 240] on b "Pot Sink Water Supply Copper tubing, hard temper, solder, type K, 1/2" diameter" at bounding box center [234, 241] width 175 height 6
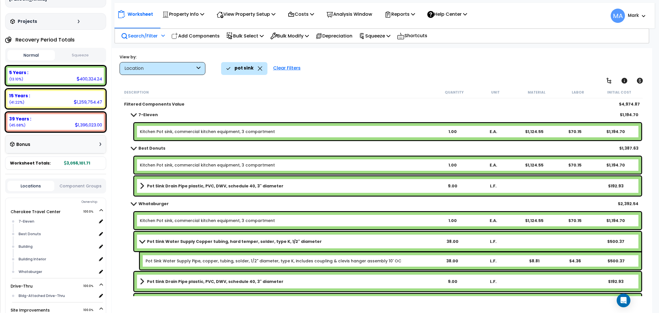
click at [212, 240] on b "Pot Sink Water Supply Copper tubing, hard temper, solder, type K, 1/2" diameter" at bounding box center [234, 241] width 175 height 6
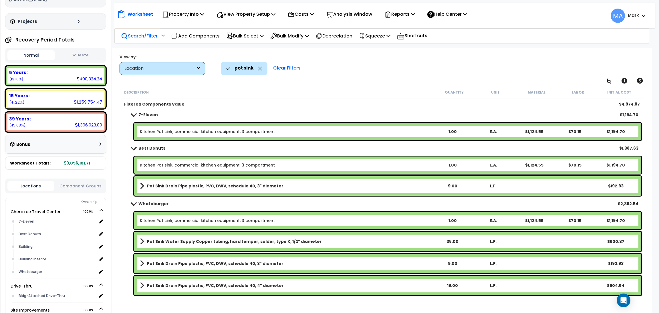
click at [212, 240] on b "Pot Sink Water Supply Copper tubing, hard temper, solder, type K, 1/2" diameter" at bounding box center [234, 241] width 175 height 6
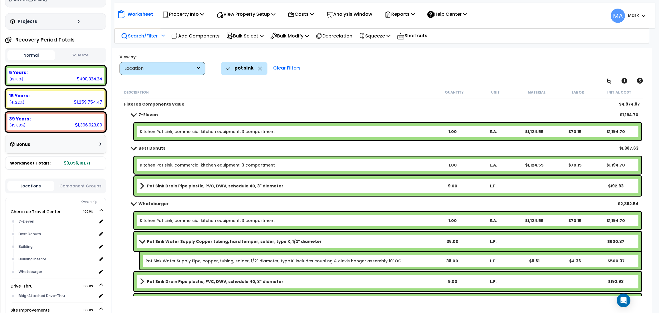
click at [212, 240] on b "Pot Sink Water Supply Copper tubing, hard temper, solder, type K, 1/2" diameter" at bounding box center [234, 241] width 175 height 6
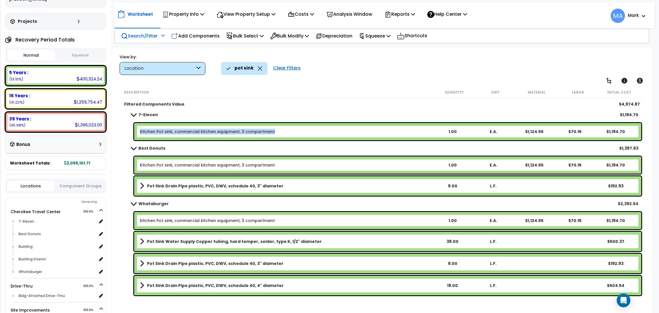
drag, startPoint x: 277, startPoint y: 129, endPoint x: 137, endPoint y: 127, distance: 139.8
click at [137, 127] on div "Kitchen Pot sink, commercial kitchen equipment, 3 compartment 1.00 E.A. $1,124.…" at bounding box center [387, 131] width 507 height 17
click at [276, 131] on b "Kitchen Pot sink, commercial kitchen equipment, 3 compartment" at bounding box center [286, 132] width 292 height 6
drag, startPoint x: 286, startPoint y: 131, endPoint x: 140, endPoint y: 130, distance: 145.5
click at [140, 130] on b "Kitchen Pot sink, commercial kitchen equipment, 3 compartment" at bounding box center [286, 132] width 292 height 6
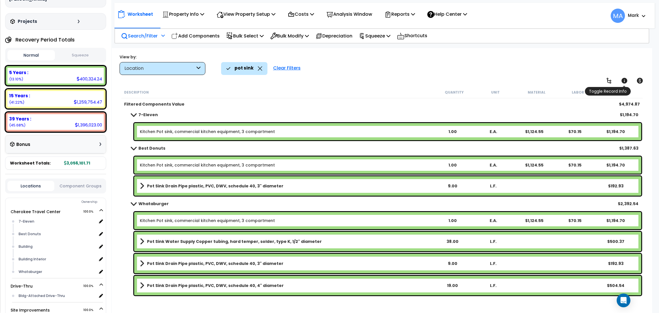
click at [625, 79] on icon at bounding box center [624, 81] width 6 height 6
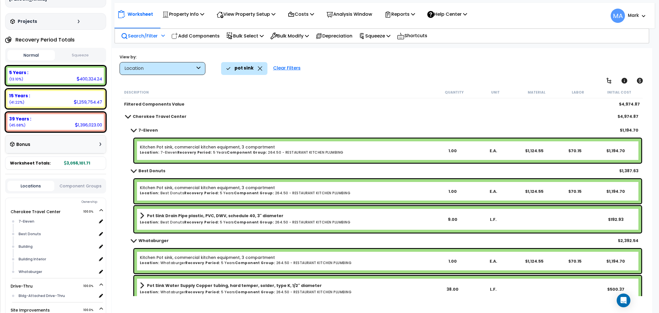
scroll to position [0, 0]
click at [624, 81] on icon at bounding box center [624, 81] width 6 height 6
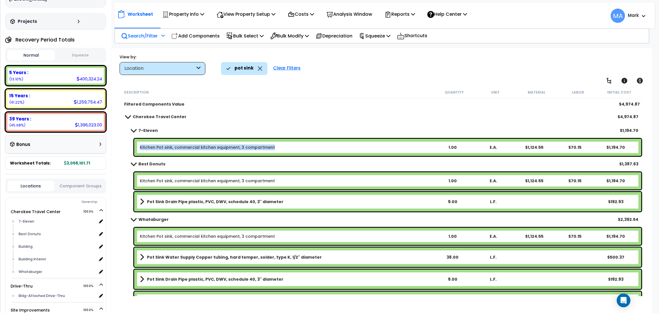
drag, startPoint x: 278, startPoint y: 147, endPoint x: 138, endPoint y: 148, distance: 140.3
click at [138, 148] on div "Kitchen Pot sink, commercial kitchen equipment, 3 compartment 1.00 E.A. $1,124.…" at bounding box center [387, 147] width 507 height 17
click at [231, 119] on div "Cherokee Travel Center $4,974.87" at bounding box center [382, 117] width 518 height 14
click at [258, 69] on icon at bounding box center [260, 68] width 5 height 4
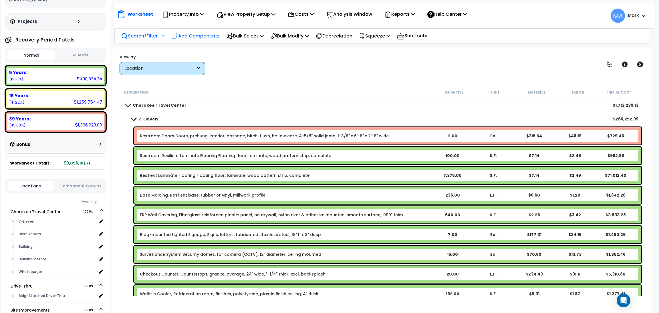
click at [193, 35] on p "Add Components" at bounding box center [195, 36] width 48 height 8
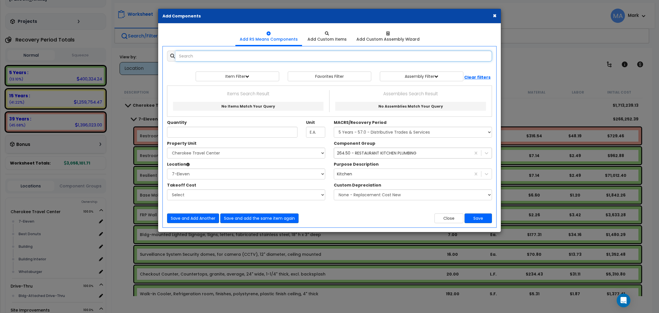
paste input "Pot Sink Water Supply Copper tubing, hard temper, solder, type K, 1/2" diameter"
drag, startPoint x: 223, startPoint y: 57, endPoint x: 169, endPoint y: 57, distance: 54.6
click at [169, 57] on div "Pot Sink Water Supply Copper tubing, hard temper, solder, type K, 1/2" diameter" at bounding box center [329, 56] width 325 height 11
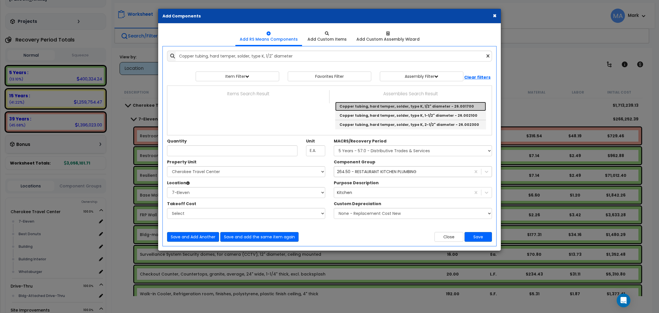
click at [380, 106] on link "Copper tubing, hard temper, solder, type K, 1/2" diameter - 26.001700" at bounding box center [410, 106] width 151 height 9
type input "Copper tubing, hard temper, solder, type K, 1/2" diameter - 26.001700"
type input "L.F."
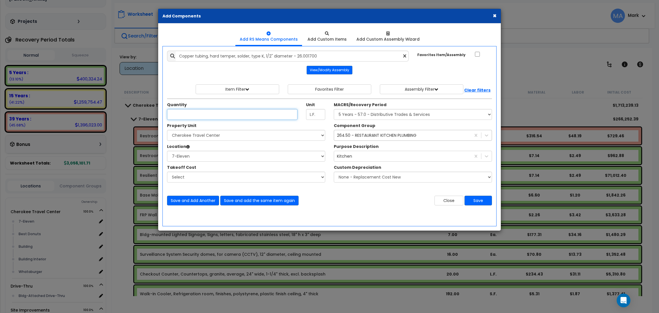
click at [185, 114] on input "Unit Quantity" at bounding box center [232, 114] width 130 height 11
type input "38"
click at [198, 137] on select "Select Cherokee Travel Center Drive-Thru Site Improvements" at bounding box center [246, 135] width 158 height 11
select select "168339"
click at [167, 130] on select "Select Cherokee Travel Center Drive-Thru Site Improvements" at bounding box center [246, 135] width 158 height 11
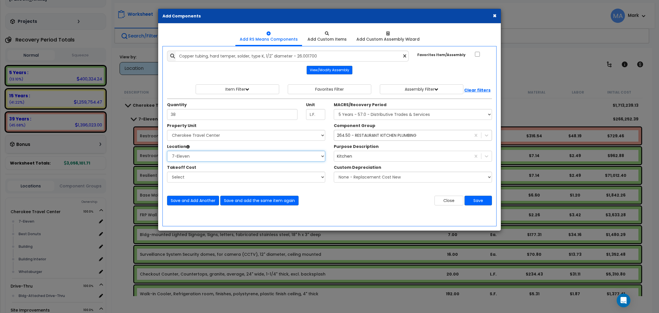
click at [195, 156] on select "Select 7-Eleven Best Donuts Building Building Interior Whataburger Add Addition…" at bounding box center [246, 156] width 158 height 11
select select "31820"
click at [167, 151] on select "Select 7-Eleven Best Donuts Building Building Interior Whataburger Add Addition…" at bounding box center [246, 156] width 158 height 11
click at [205, 174] on select "Select" at bounding box center [246, 176] width 158 height 11
click at [220, 163] on div "Property Unit Select Cherokee Travel Center Drive-Thru Site Improvements Select" at bounding box center [246, 156] width 167 height 66
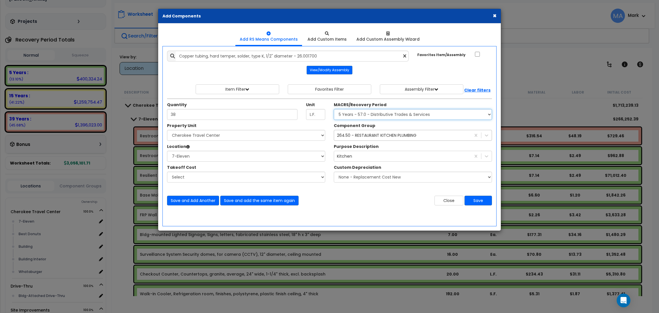
click at [399, 115] on select "Select MACRS/Recovery Period 5 Years - 57.0 - Distributive Trades & Services 5 …" at bounding box center [413, 114] width 158 height 11
select select "3667"
click at [334, 109] on select "Select MACRS/Recovery Period 5 Years - 57.0 - Distributive Trades & Services 5 …" at bounding box center [413, 114] width 158 height 11
click at [379, 157] on div "Kitchen" at bounding box center [402, 155] width 137 height 9
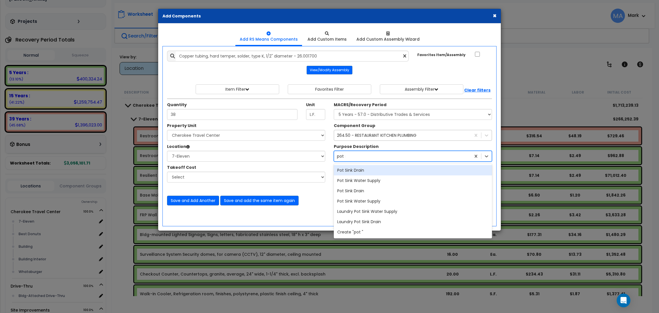
type input "pot si"
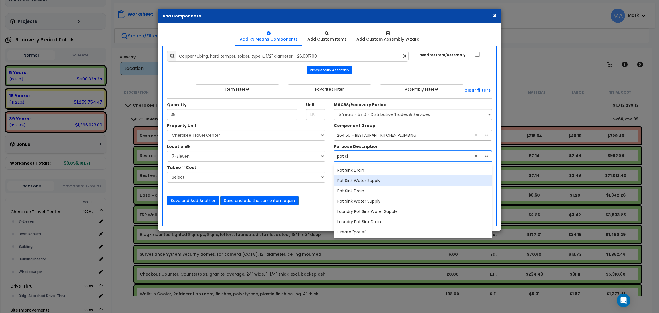
click at [381, 181] on div "Pot Sink Water Supply" at bounding box center [413, 180] width 158 height 10
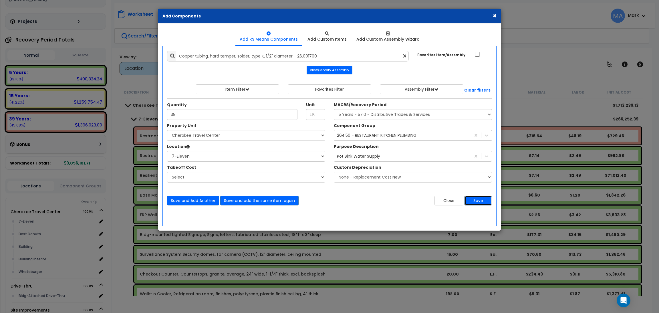
click at [480, 202] on button "Save" at bounding box center [477, 200] width 27 height 10
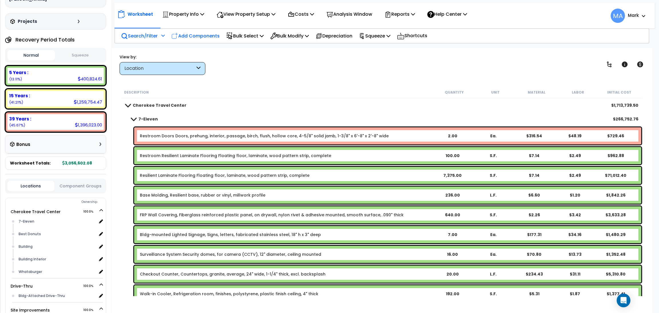
click at [182, 36] on p "Add Components" at bounding box center [195, 36] width 48 height 8
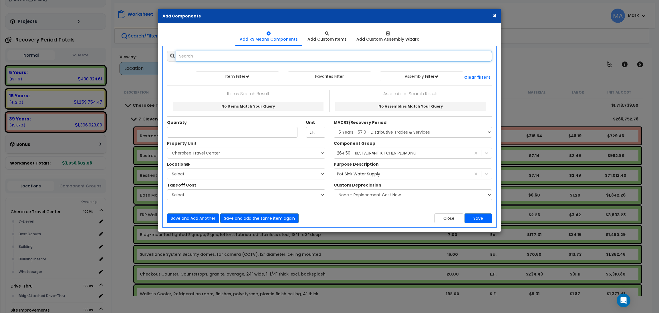
select select
paste input "Pot Sink Drain Pipe plastic, PVC, DWV, schedule 40, 3" diameter"
click at [208, 57] on input "Pot Sink Drain Pipe plastic, PVC, DWV, schedule 40, 3" diameter" at bounding box center [333, 56] width 316 height 11
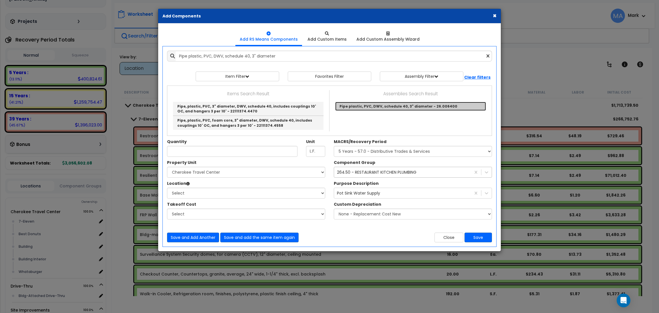
click at [356, 108] on link "Pipe plastic, PVC, DWV, schedule 40, 3" diameter - 26.006400" at bounding box center [410, 106] width 151 height 9
type input "Pipe plastic, PVC, DWV, schedule 40, 3" diameter - 26.006400"
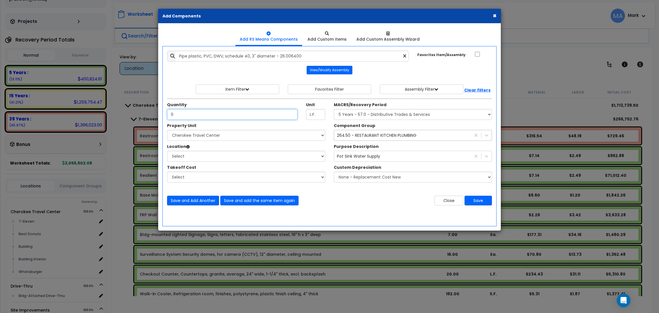
type input "9"
click at [216, 135] on select "Select Cherokee Travel Center Drive-Thru Site Improvements" at bounding box center [246, 135] width 158 height 11
select select "168339"
click at [167, 130] on select "Select Cherokee Travel Center Drive-Thru Site Improvements" at bounding box center [246, 135] width 158 height 11
click at [209, 155] on select "Select 7-Eleven Best Donuts Building Building Interior Whataburger Add Addition…" at bounding box center [246, 156] width 158 height 11
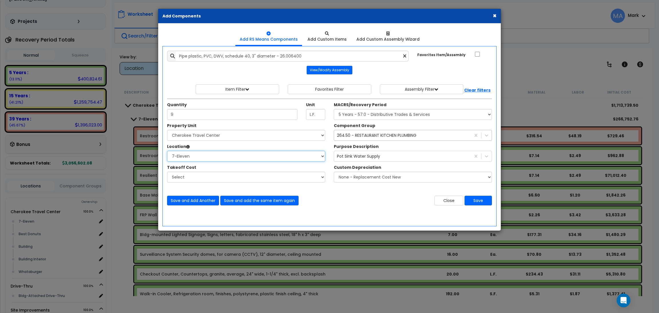
click at [167, 151] on select "Select 7-Eleven Best Donuts Building Building Interior Whataburger Add Addition…" at bounding box center [246, 156] width 158 height 11
click at [394, 153] on div "Pot Sink Water Supply" at bounding box center [402, 155] width 137 height 9
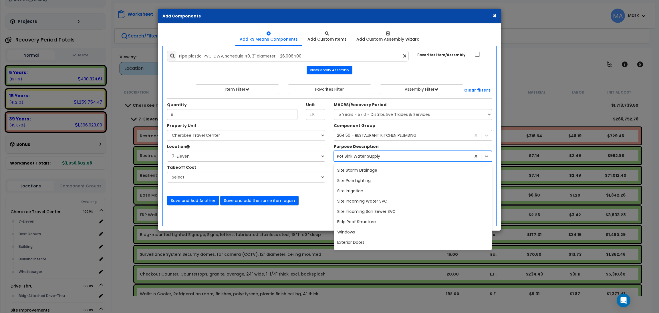
scroll to position [4238, 0]
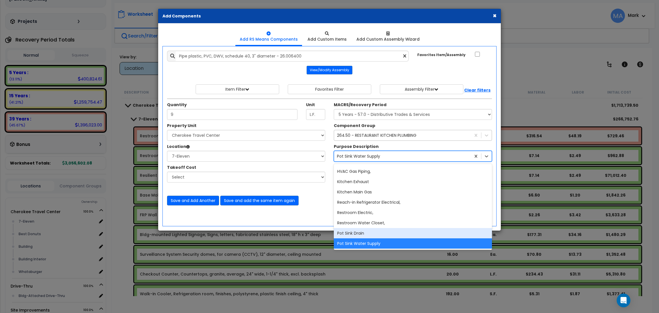
click at [376, 230] on div "Pot Sink Drain" at bounding box center [413, 233] width 158 height 10
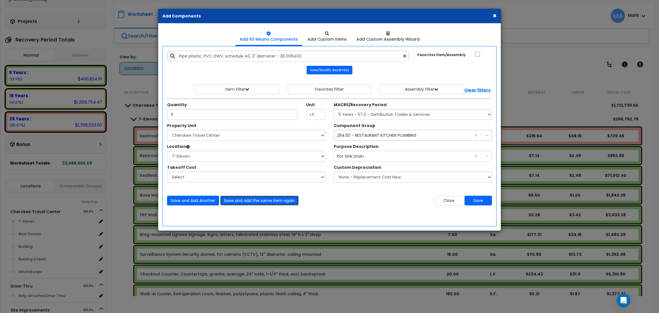
click at [269, 200] on button "Save and add the same item again" at bounding box center [259, 200] width 78 height 10
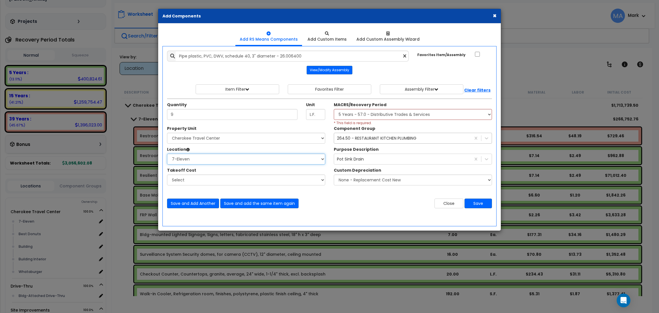
click at [205, 162] on select "Select 7-Eleven Best Donuts Building Building Interior Whataburger Add Addition…" at bounding box center [246, 158] width 158 height 11
select select "17965"
click at [167, 154] on select "Select 7-Eleven Best Donuts Building Building Interior Whataburger Add Addition…" at bounding box center [246, 158] width 158 height 11
click at [387, 110] on select "Select MACRS/Recovery Period 5 Years - 57.0 - Distributive Trades & Services 5 …" at bounding box center [413, 114] width 158 height 11
select select "3667"
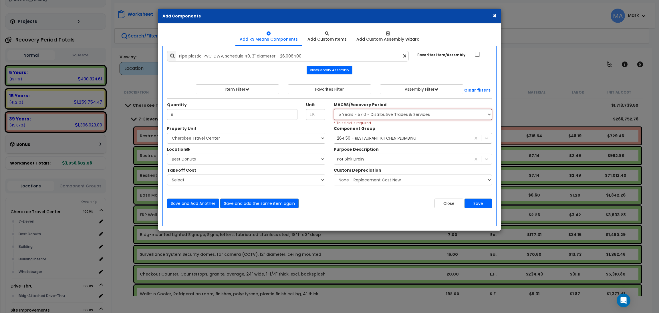
click at [334, 109] on select "Select MACRS/Recovery Period 5 Years - 57.0 - Distributive Trades & Services 5 …" at bounding box center [413, 114] width 158 height 11
click at [336, 194] on div "Save and Add Another Save and add the same item again Close Save" at bounding box center [329, 199] width 333 height 17
click at [476, 201] on button "Save" at bounding box center [477, 203] width 27 height 10
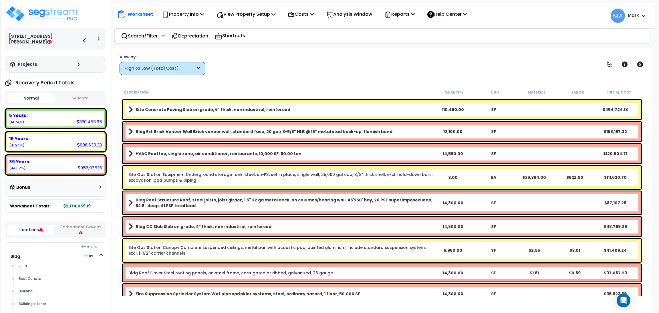
click at [146, 69] on div "High to Low (Total Cost)" at bounding box center [159, 68] width 71 height 7
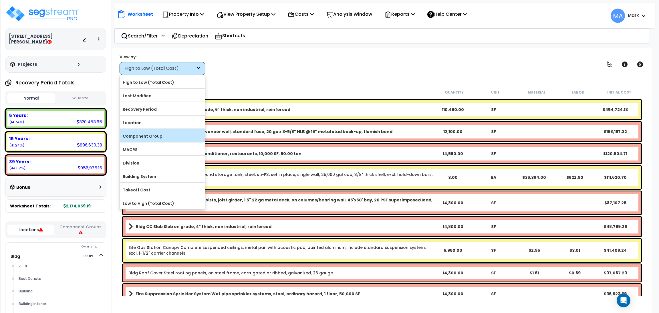
click at [161, 140] on label "Component Group" at bounding box center [162, 136] width 85 height 9
click at [0, 0] on input "Component Group" at bounding box center [0, 0] width 0 height 0
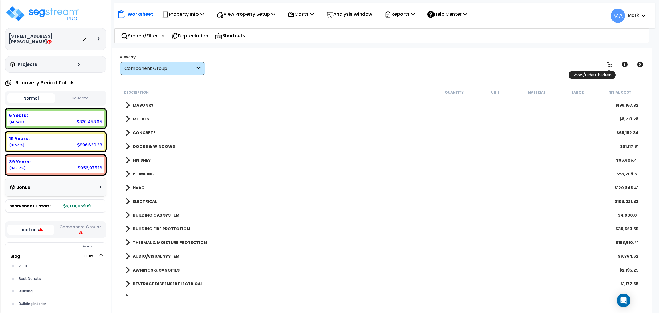
click at [610, 65] on icon at bounding box center [608, 64] width 7 height 7
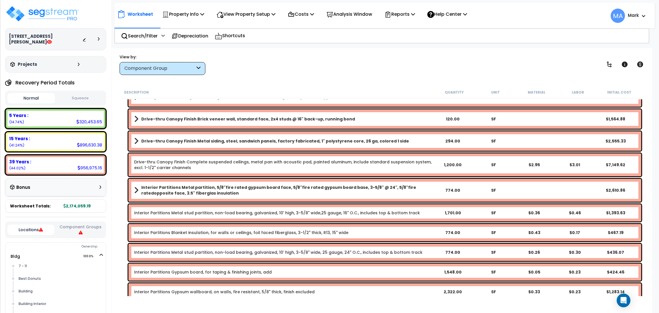
scroll to position [986, 0]
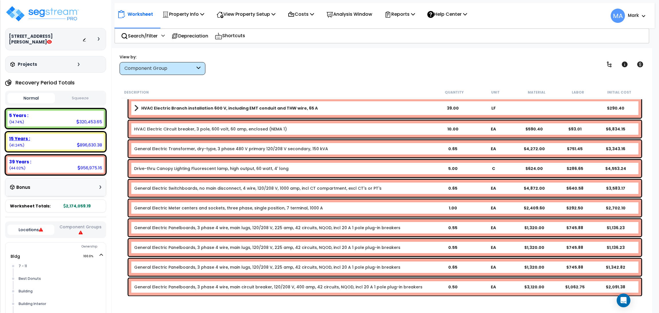
click at [52, 141] on div "15 Years :" at bounding box center [55, 138] width 93 height 6
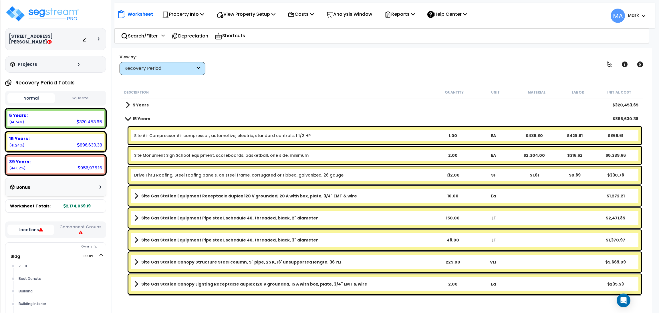
scroll to position [0, 0]
drag, startPoint x: 337, startPoint y: 175, endPoint x: 172, endPoint y: 177, distance: 164.9
click at [172, 177] on b "Drive Thru Roofing, Steel roofing panels, on steel frame, corrugated or ribbed,…" at bounding box center [283, 175] width 298 height 6
click at [392, 177] on div "Drive Thru Roofing, Steel roofing panels, on steel frame, corrugated or ribbed,…" at bounding box center [384, 175] width 512 height 17
click at [361, 179] on div "Drive Thru Roofing, Steel roofing panels, on steel frame, corrugated or ribbed,…" at bounding box center [384, 175] width 512 height 17
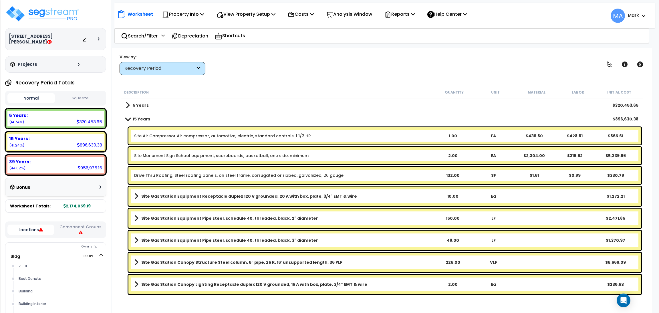
click at [361, 179] on div "Drive Thru Roofing, Steel roofing panels, on steel frame, corrugated or ribbed,…" at bounding box center [384, 175] width 512 height 17
click at [317, 175] on link "Drive Thru Roofing, Steel roofing panels, on steel frame, corrugated or ribbed,…" at bounding box center [238, 175] width 209 height 6
click at [356, 175] on b "Drive Thru Roofing, Steel roofing panels, on steel frame, corrugated or ribbed,…" at bounding box center [283, 175] width 298 height 6
click at [624, 63] on icon at bounding box center [624, 64] width 6 height 6
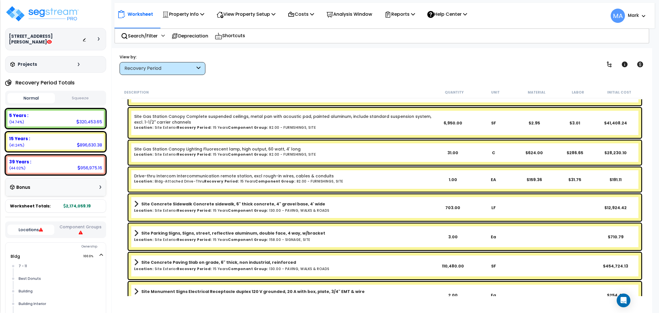
scroll to position [586, 0]
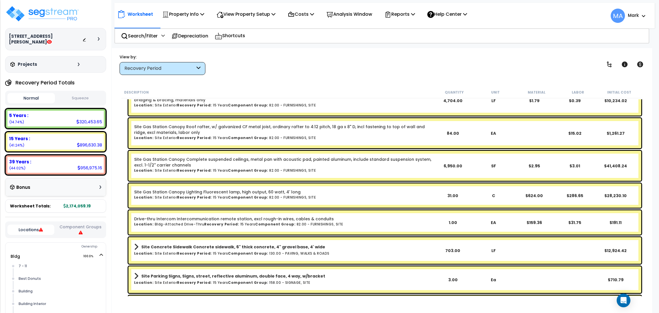
click at [354, 222] on h6 "Location: Bldg-Attached Drive-Thru Recovery Period: 15 Years Component Group: 8…" at bounding box center [283, 224] width 298 height 4
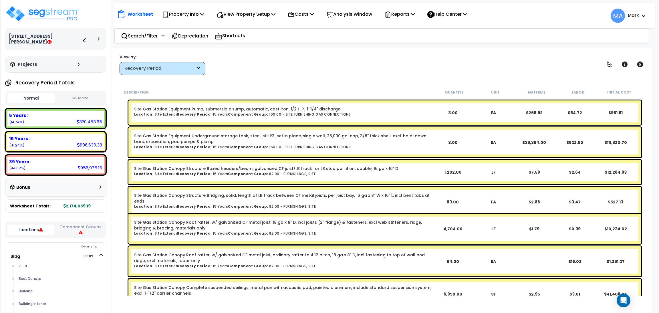
scroll to position [458, 0]
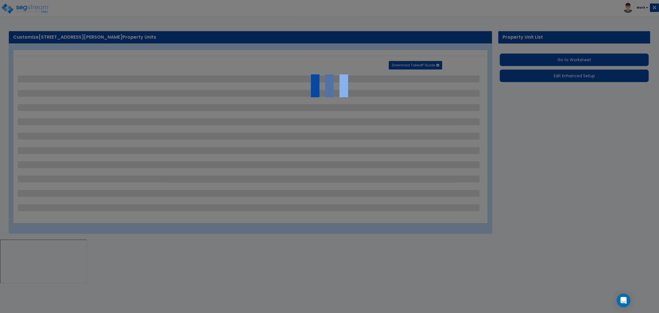
select select "2"
select select "1"
select select "2"
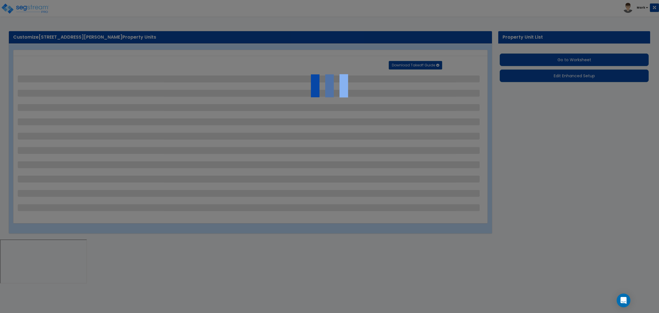
select select "1"
select select "2"
select select "1"
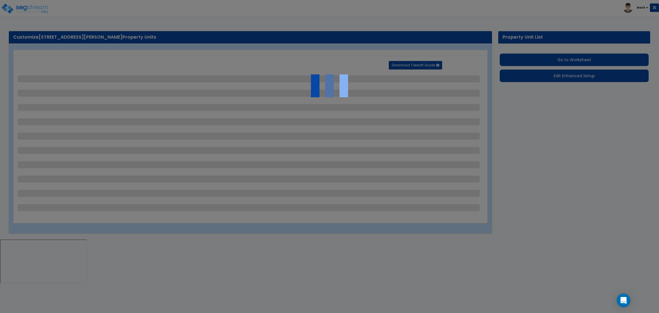
select select "1"
select select "5"
select select "2"
select select "1"
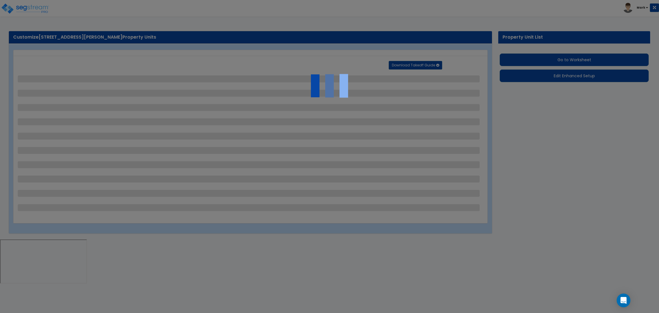
select select "4"
select select "2"
select select "4"
select select "2"
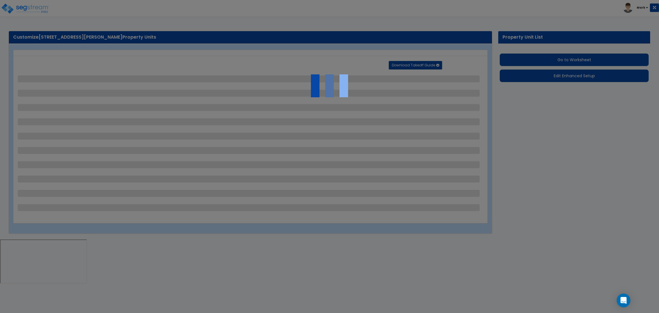
select select "2"
select select "1"
select select "2"
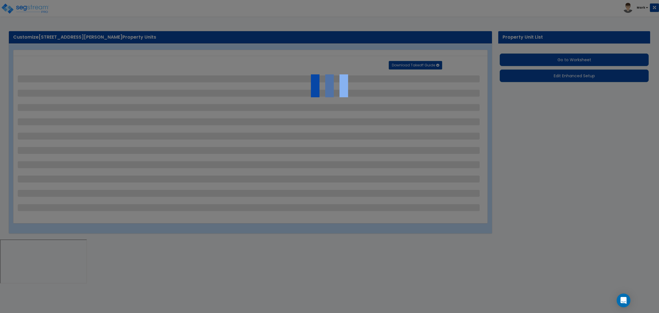
select select "1"
select select "2"
select select "1"
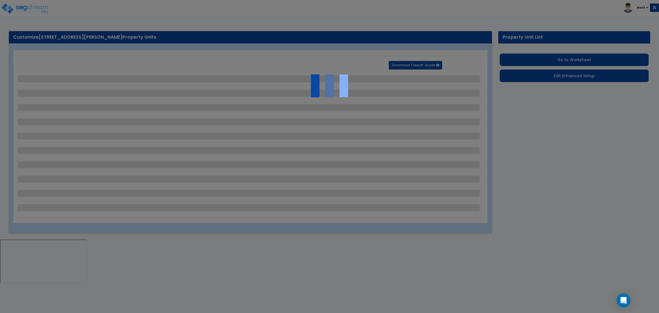
select select "1"
select select "5"
select select "2"
select select "1"
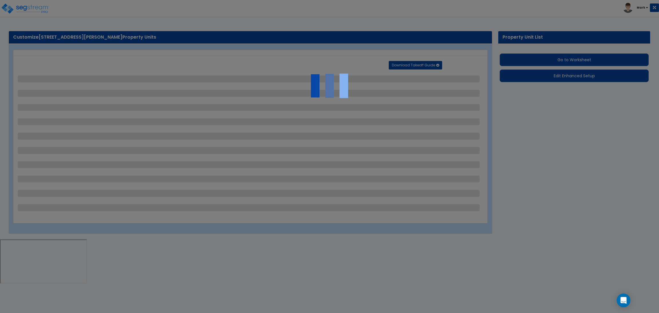
select select "4"
select select "2"
select select "4"
select select "2"
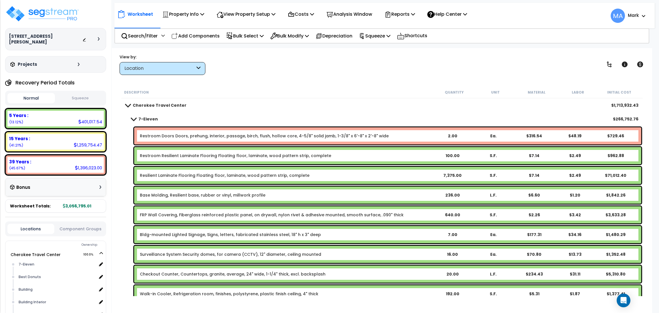
scroll to position [43, 0]
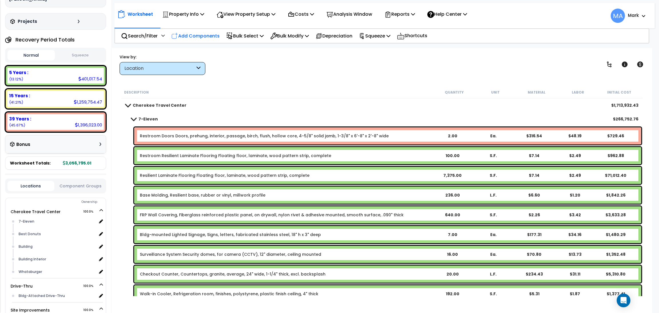
click at [189, 33] on p "Add Components" at bounding box center [195, 36] width 48 height 8
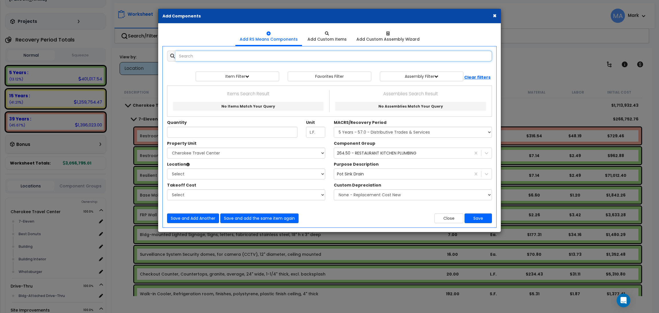
select select
paste input "Copper tubing, hard temper, solder, type K, 1/2" diameter"
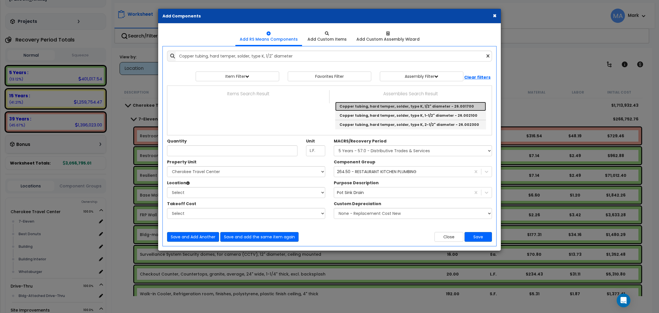
click at [399, 103] on link "Copper tubing, hard temper, solder, type K, 1/2" diameter - 26.001700" at bounding box center [410, 106] width 151 height 9
type input "Copper tubing, hard temper, solder, type K, 1/2" diameter - 26.001700"
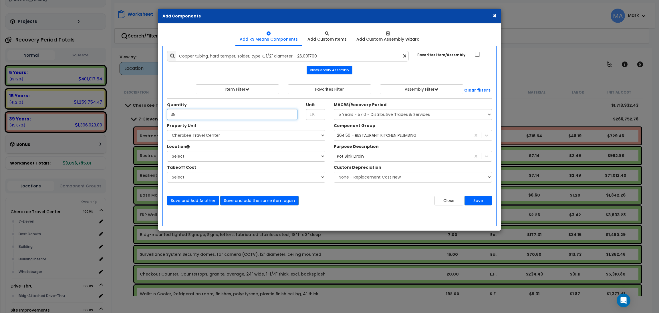
type input "38"
click at [215, 140] on select "Select [GEOGRAPHIC_DATA] Drive-Thru Site Improvements" at bounding box center [246, 135] width 158 height 11
select select "168339"
click at [167, 130] on select "Select [GEOGRAPHIC_DATA] Drive-Thru Site Improvements" at bounding box center [246, 135] width 158 height 11
click at [204, 154] on select "Select 7-Eleven Best Donuts Building Building Interior Whataburger Add Addition…" at bounding box center [246, 156] width 158 height 11
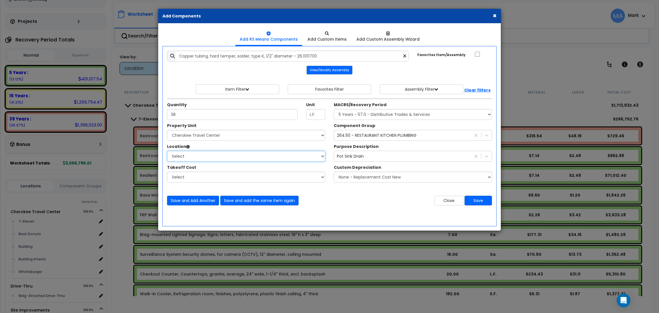
select select "17965"
click at [167, 151] on select "Select 7-Eleven Best Donuts Building Building Interior Whataburger Add Addition…" at bounding box center [246, 156] width 158 height 11
click at [397, 113] on select "Select MACRS/Recovery Period 5 Years - 57.0 - Distributive Trades & Services 5 …" at bounding box center [413, 114] width 158 height 11
select select "3667"
click at [334, 109] on select "Select MACRS/Recovery Period 5 Years - 57.0 - Distributive Trades & Services 5 …" at bounding box center [413, 114] width 158 height 11
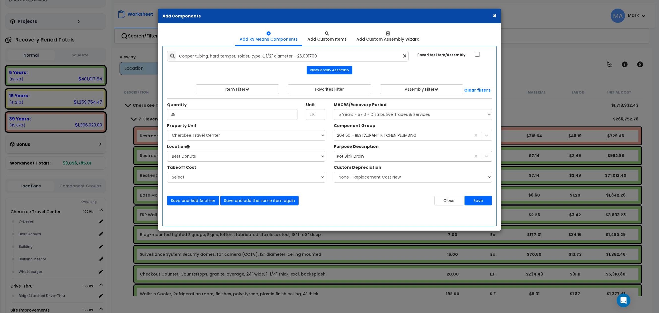
click at [387, 158] on div "Pot Sink Drain" at bounding box center [402, 155] width 137 height 9
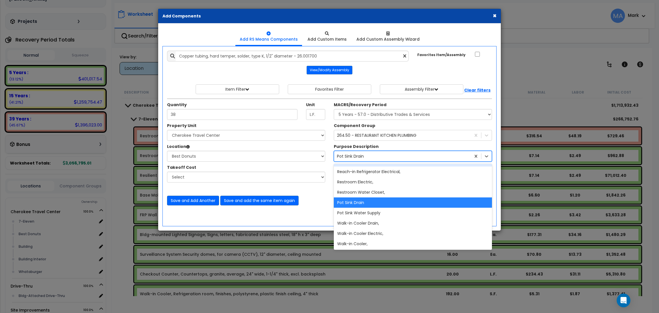
scroll to position [4271, 0]
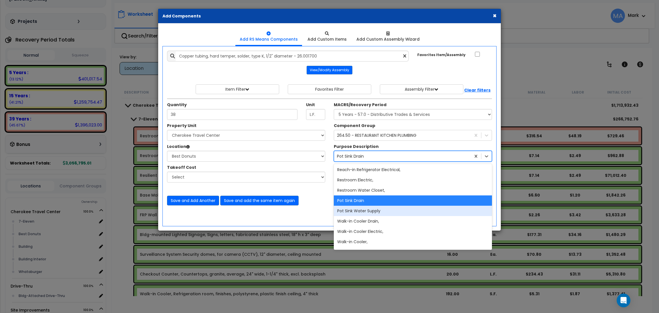
click at [391, 211] on div "Pot Sink Water Supply" at bounding box center [413, 210] width 158 height 10
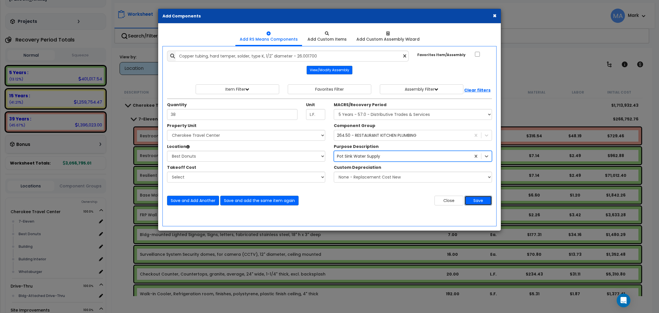
click at [480, 197] on button "Save" at bounding box center [477, 200] width 27 height 10
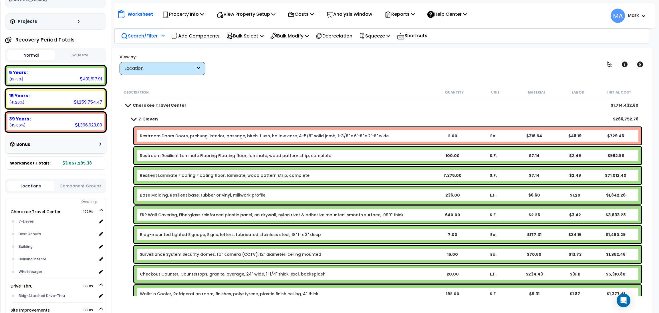
click at [152, 36] on p "Search/Filter" at bounding box center [139, 36] width 37 height 8
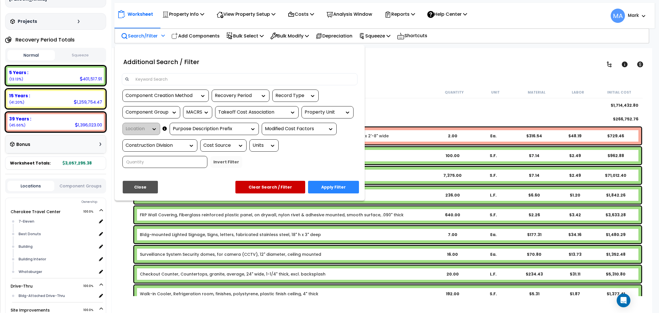
click at [171, 76] on input at bounding box center [243, 79] width 222 height 9
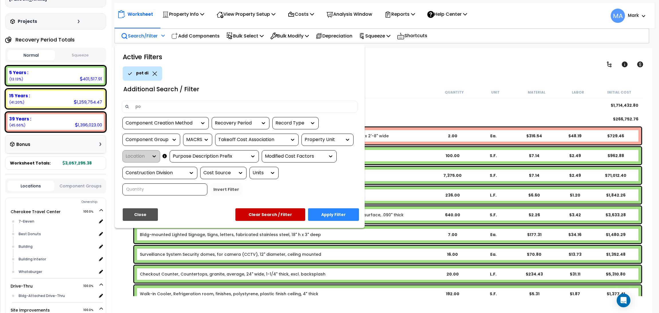
type input "p"
type input "pot sink"
click at [331, 213] on button "Apply Filter" at bounding box center [333, 214] width 51 height 13
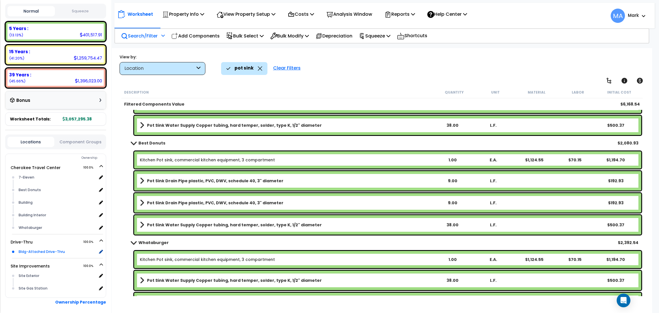
scroll to position [63, 0]
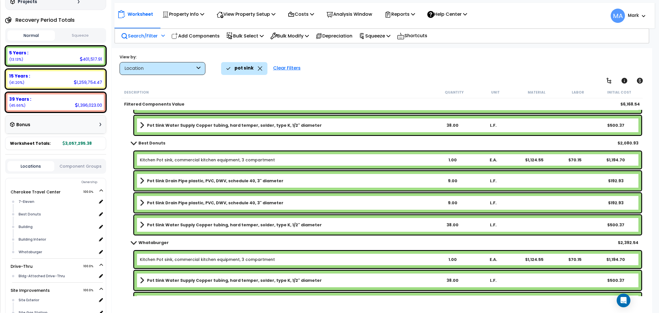
click at [297, 205] on link "Pot Sink Drain Pipe plastic, PVC, DWV, schedule 40, 3" diameter" at bounding box center [286, 203] width 292 height 8
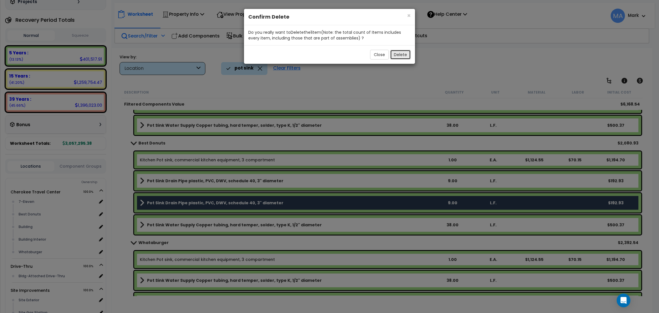
click at [402, 57] on button "Delete" at bounding box center [400, 55] width 21 height 10
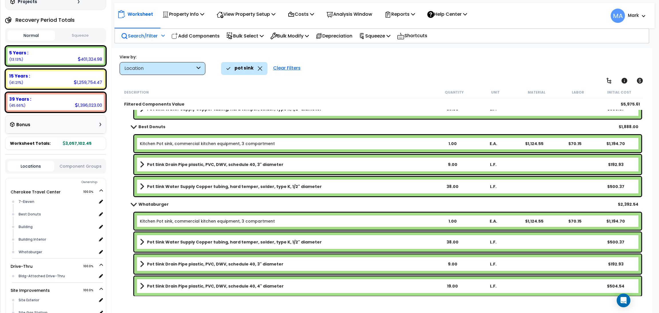
scroll to position [60, 0]
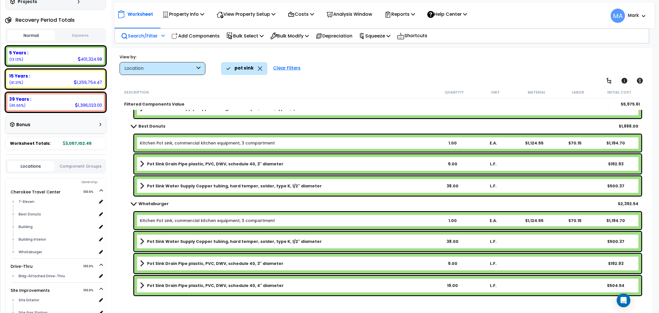
click at [306, 259] on link "Pot Sink Drain Pipe plastic, PVC, DWV, schedule 40, 3" diameter" at bounding box center [286, 263] width 292 height 8
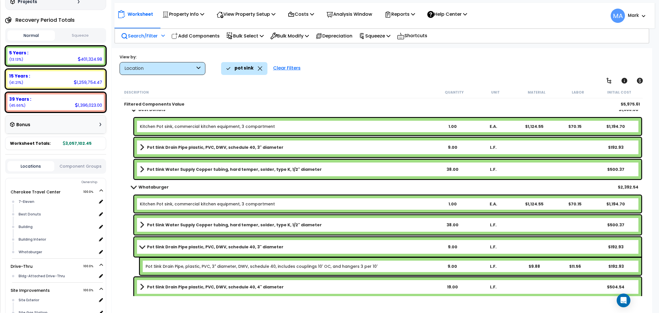
scroll to position [78, 0]
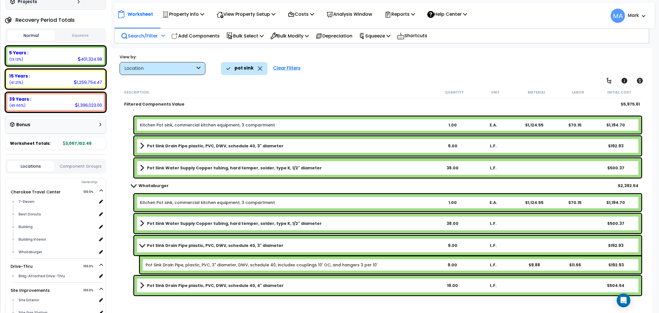
click at [290, 283] on link "Pot Sink Drain Pipe plastic, PVC, DWV, schedule 40, 4" diameter" at bounding box center [286, 285] width 292 height 8
click at [189, 284] on b "Pot Sink Drain Pipe plastic, PVC, DWV, schedule 40, 4" diameter" at bounding box center [215, 285] width 137 height 6
click at [173, 287] on b "Pot Sink Drain Pipe plastic, PVC, DWV, schedule 40, 4" diameter" at bounding box center [215, 285] width 137 height 6
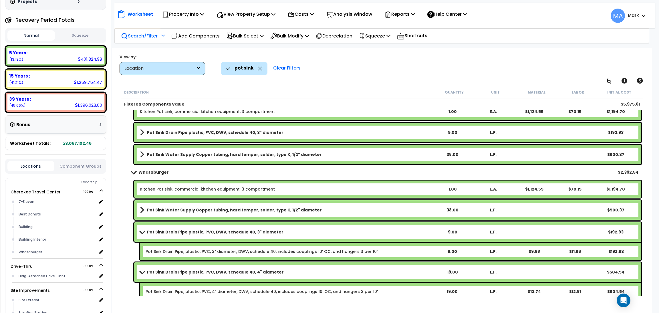
scroll to position [96, 0]
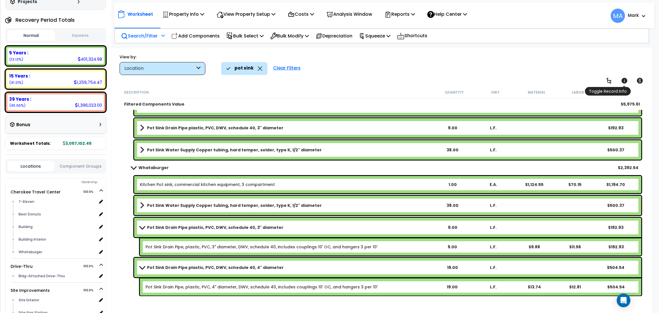
click at [624, 79] on icon at bounding box center [624, 81] width 6 height 6
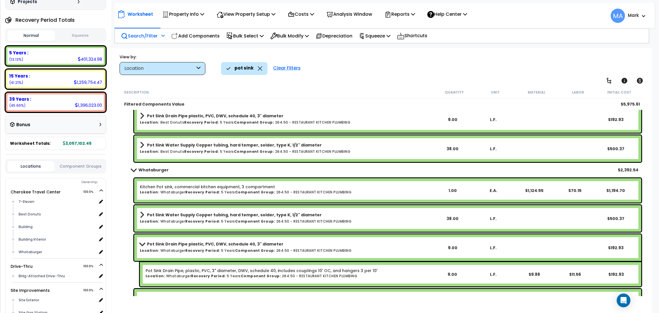
scroll to position [175, 0]
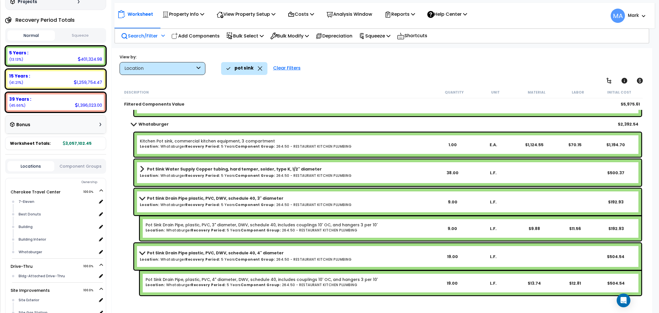
click at [145, 250] on span at bounding box center [142, 252] width 8 height 4
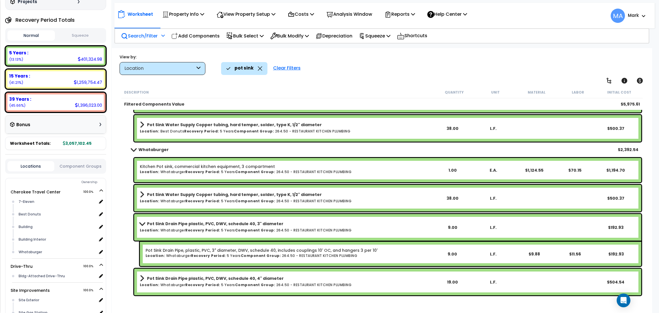
click at [145, 224] on span at bounding box center [142, 223] width 8 height 4
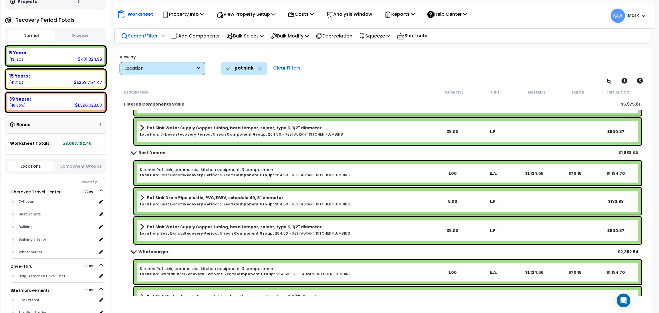
scroll to position [43, 0]
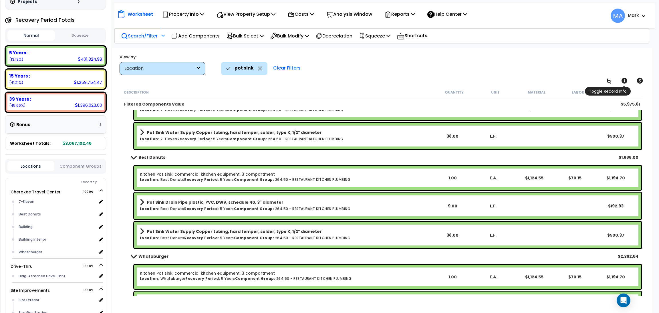
click at [626, 82] on icon at bounding box center [623, 80] width 7 height 7
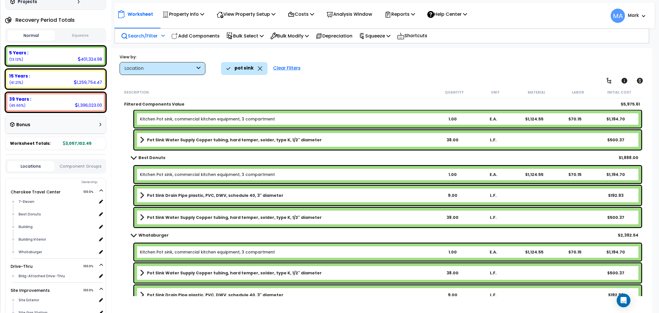
scroll to position [0, 0]
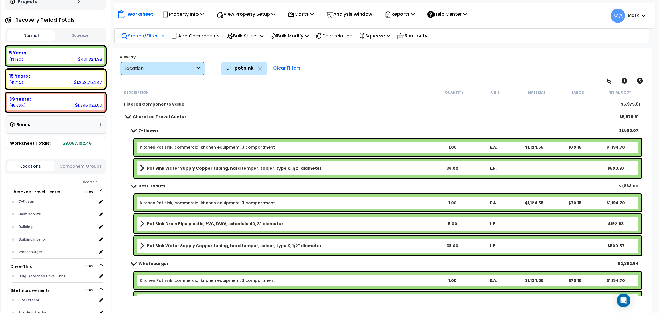
drag, startPoint x: 281, startPoint y: 224, endPoint x: 208, endPoint y: 226, distance: 72.6
click at [208, 226] on link "Pot Sink Drain Pipe plastic, PVC, DWV, schedule 40, 3" diameter" at bounding box center [286, 224] width 292 height 8
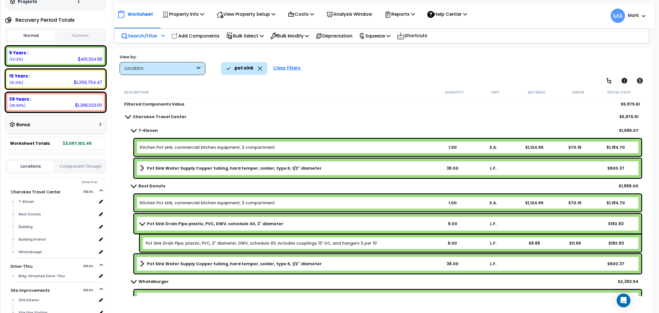
click at [272, 223] on b "Pot Sink Drain Pipe plastic, PVC, DWV, schedule 40, 3" diameter" at bounding box center [215, 224] width 136 height 6
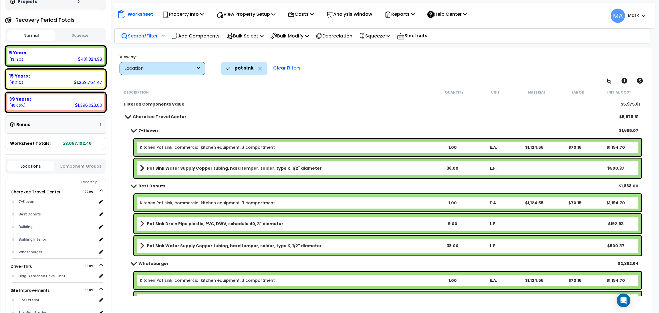
drag, startPoint x: 274, startPoint y: 222, endPoint x: 211, endPoint y: 233, distance: 63.1
click at [241, 225] on b "Pot Sink Drain Pipe plastic, PVC, DWV, schedule 40, 3" diameter" at bounding box center [215, 224] width 136 height 6
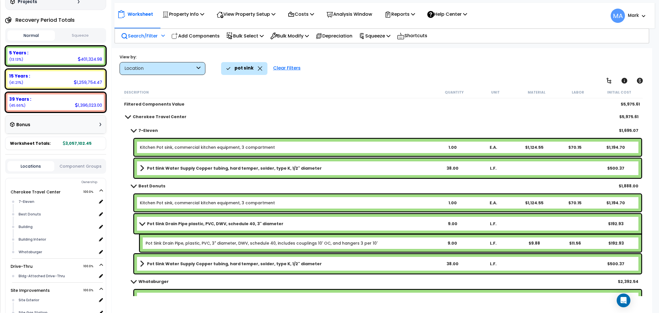
drag, startPoint x: 149, startPoint y: 224, endPoint x: 174, endPoint y: 226, distance: 25.5
click at [174, 226] on b "Pot Sink Drain Pipe plastic, PVC, DWV, schedule 40, 3" diameter" at bounding box center [215, 224] width 136 height 6
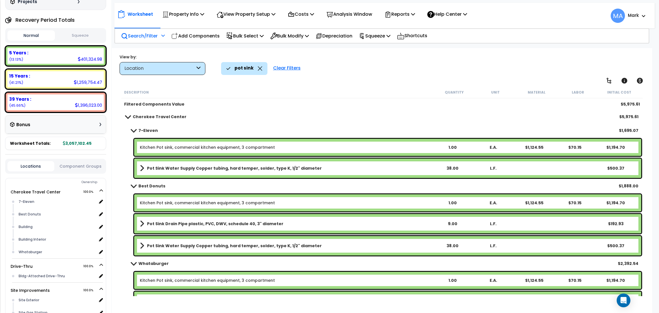
click at [259, 69] on icon at bounding box center [260, 68] width 4 height 4
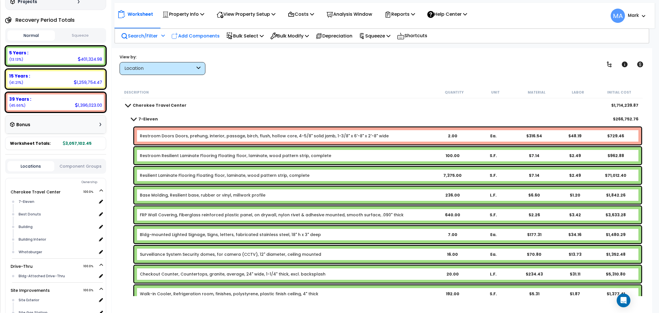
click at [192, 32] on p "Add Components" at bounding box center [195, 36] width 48 height 8
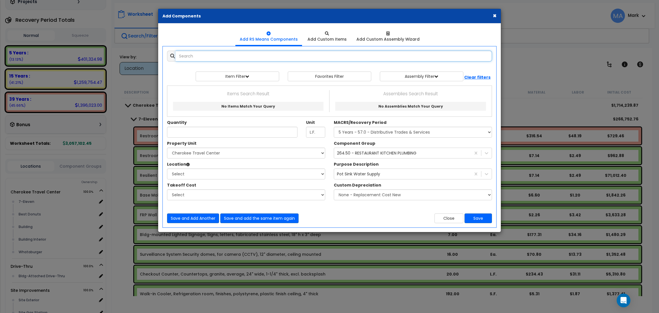
select select
paste input "Pot Sink Drain Pipe plastic, PVC, DWV, schedule 40, 3" diameter"
click at [207, 57] on input "Pot Sink Drain Pipe plastic, PVC, DWV, schedule 40, 3" diameter" at bounding box center [333, 56] width 316 height 11
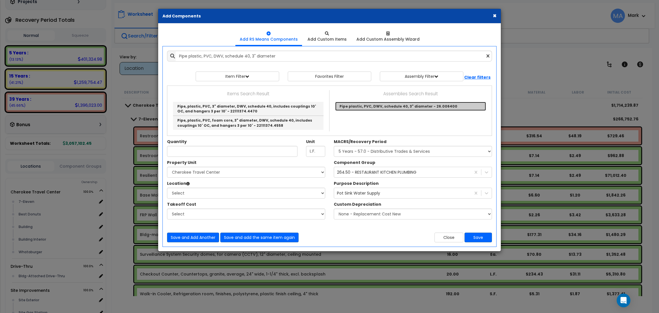
click at [357, 107] on link "Pipe plastic, PVC, DWV, schedule 40, 3" diameter - 26.006400" at bounding box center [410, 106] width 151 height 9
type input "Pipe plastic, PVC, DWV, schedule 40, 3" diameter - 26.006400"
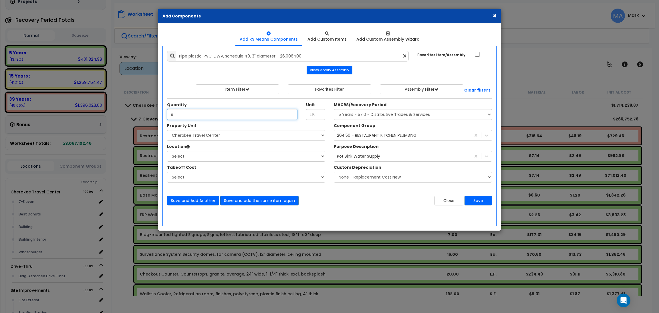
type input "9"
click at [210, 136] on select "Select Cherokee Travel Center Drive-Thru Site Improvements" at bounding box center [246, 135] width 158 height 11
select select "168339"
click at [167, 130] on select "Select Cherokee Travel Center Drive-Thru Site Improvements" at bounding box center [246, 135] width 158 height 11
click at [202, 158] on select "Select 7-Eleven Best Donuts Building Building Interior Whataburger Add Addition…" at bounding box center [246, 156] width 158 height 11
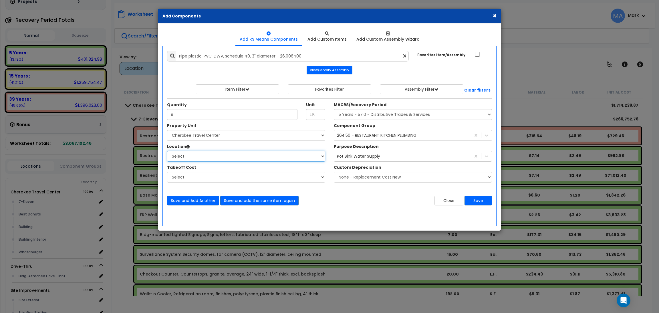
select select "31820"
click at [167, 151] on select "Select 7-Eleven Best Donuts Building Building Interior Whataburger Add Addition…" at bounding box center [246, 156] width 158 height 11
click at [383, 157] on div "Pot Sink Water Supply" at bounding box center [402, 155] width 137 height 9
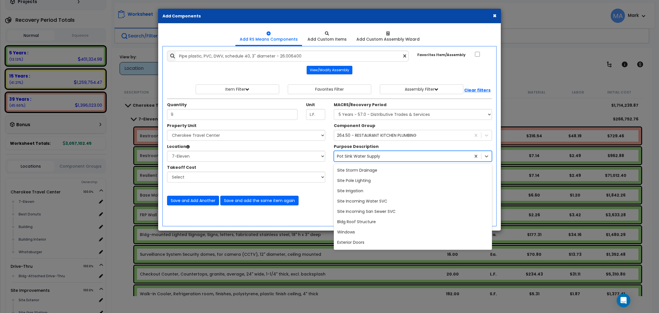
scroll to position [4238, 0]
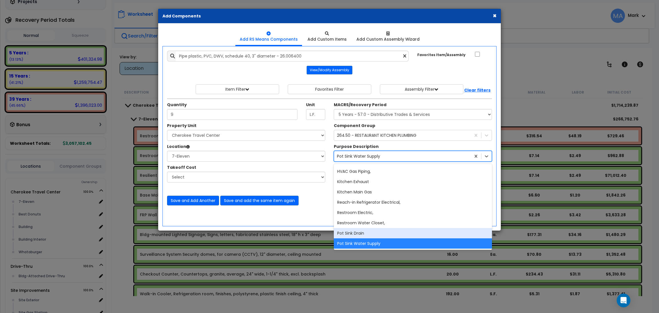
click at [378, 231] on div "Pot Sink Drain" at bounding box center [413, 233] width 158 height 10
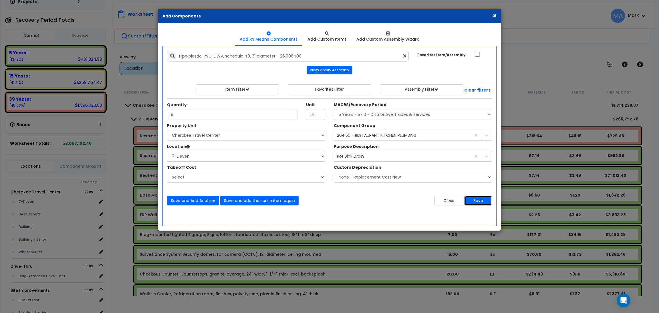
click at [476, 199] on button "Save" at bounding box center [477, 200] width 27 height 10
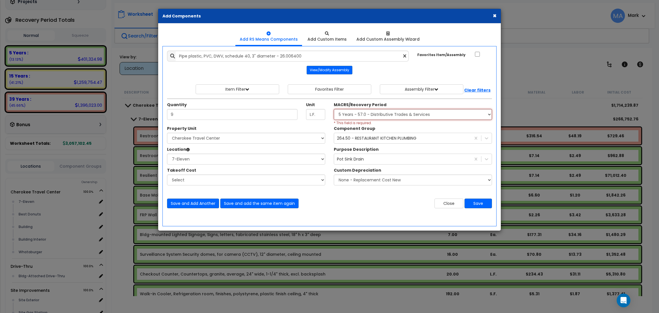
click at [398, 112] on select "Select MACRS/Recovery Period 5 Years - 57.0 - Distributive Trades & Services 5 …" at bounding box center [413, 114] width 158 height 11
select select "3667"
click at [334, 109] on select "Select MACRS/Recovery Period 5 Years - 57.0 - Distributive Trades & Services 5 …" at bounding box center [413, 114] width 158 height 11
click at [475, 205] on button "Save" at bounding box center [477, 203] width 27 height 10
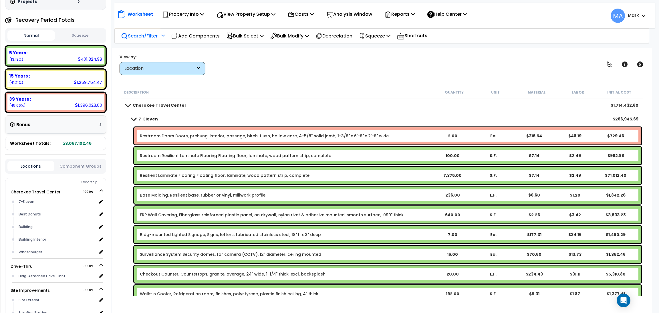
click at [150, 35] on p "Search/Filter" at bounding box center [139, 36] width 37 height 8
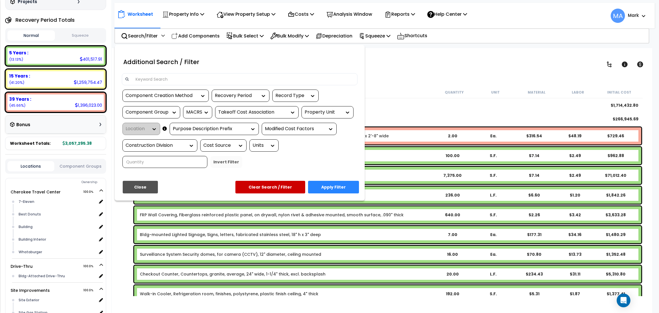
click at [175, 75] on input at bounding box center [243, 79] width 222 height 9
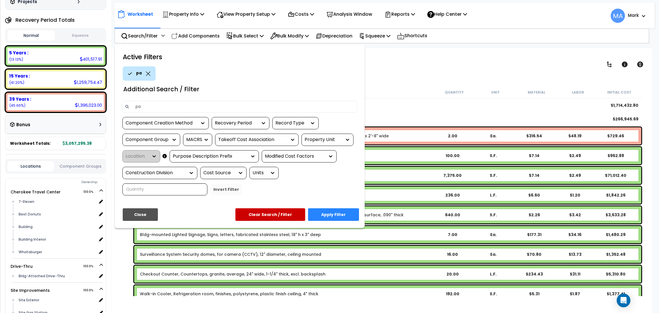
type input "p"
type input "pot sink"
click at [344, 215] on button "Apply Filter" at bounding box center [333, 214] width 51 height 13
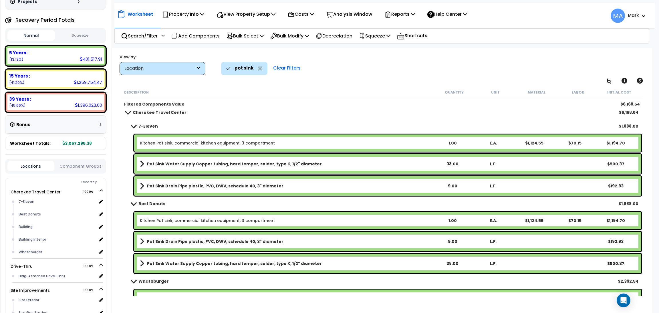
scroll to position [0, 0]
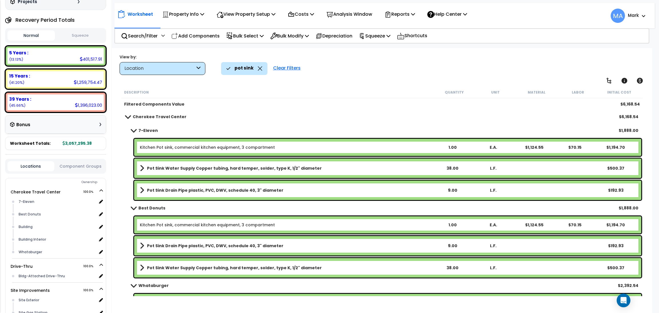
drag, startPoint x: 313, startPoint y: 169, endPoint x: 154, endPoint y: 168, distance: 158.9
click at [155, 168] on link "Pot Sink Water Supply Copper tubing, hard temper, solder, type K, 1/2" diameter" at bounding box center [286, 168] width 292 height 8
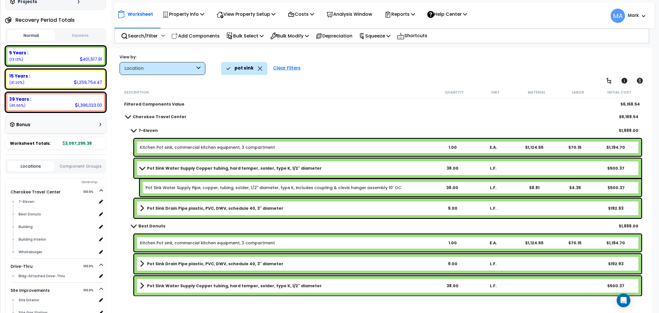
drag, startPoint x: 312, startPoint y: 171, endPoint x: 273, endPoint y: 167, distance: 38.6
click at [280, 171] on link "Pot Sink Water Supply Copper tubing, hard temper, solder, type K, 1/2" diameter" at bounding box center [286, 168] width 292 height 8
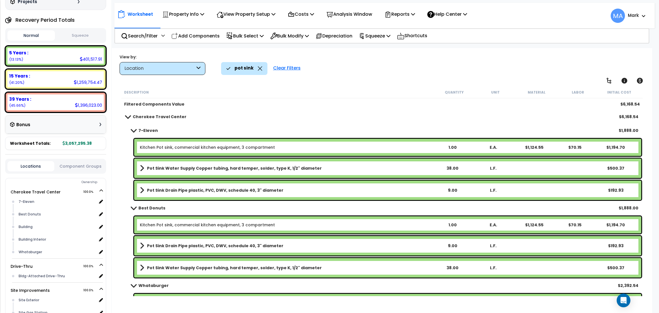
drag, startPoint x: 271, startPoint y: 167, endPoint x: 307, endPoint y: 167, distance: 35.4
click at [294, 173] on div "Pot Sink Water Supply Copper tubing, hard temper, solder, type K, 1/2" diameter…" at bounding box center [387, 167] width 507 height 19
drag, startPoint x: 311, startPoint y: 166, endPoint x: 216, endPoint y: 173, distance: 95.1
click at [248, 171] on link "Pot Sink Water Supply Copper tubing, hard temper, solder, type K, 1/2" diameter" at bounding box center [286, 168] width 292 height 8
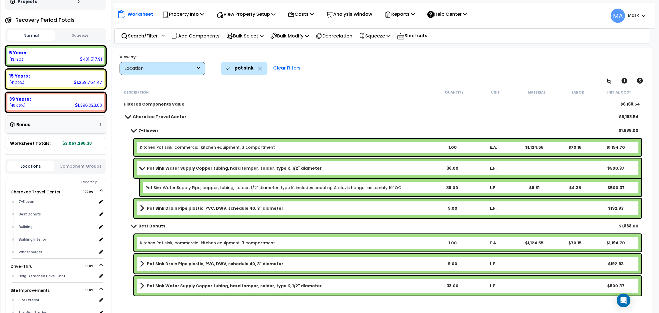
click at [277, 164] on link "Pot Sink Water Supply Copper tubing, hard temper, solder, type K, 1/2" diameter" at bounding box center [286, 168] width 292 height 8
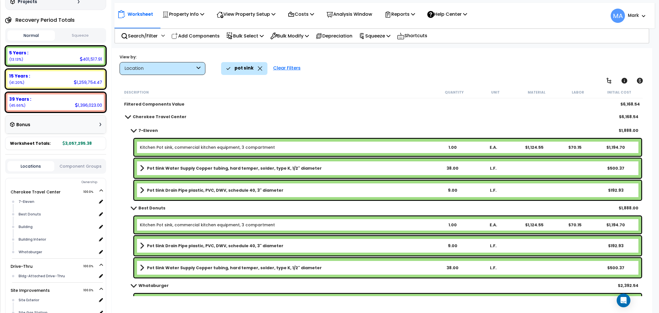
drag, startPoint x: 148, startPoint y: 145, endPoint x: 181, endPoint y: 147, distance: 32.9
click at [181, 147] on link "Kitchen Pot sink, commercial kitchen equipment, 3 compartment" at bounding box center [207, 147] width 135 height 6
click at [199, 32] on p "Add Components" at bounding box center [195, 36] width 48 height 8
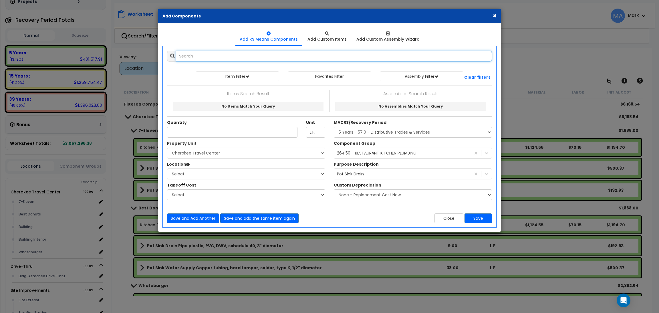
select select
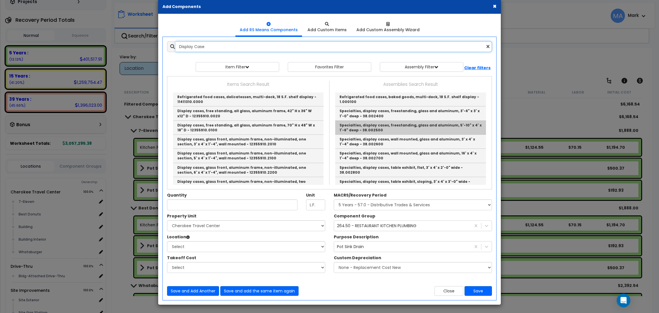
scroll to position [11, 0]
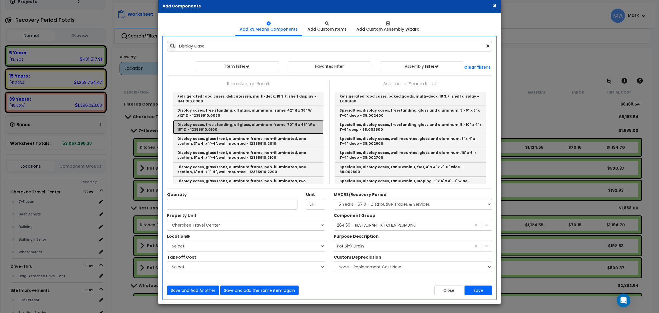
click at [260, 121] on link "Display cases, free standing, all glass, aluminum frame, 70" H x 48" W x 18" D …" at bounding box center [248, 127] width 150 height 14
type input "Display cases, free standing, all glass, aluminum frame, 70" H x 48" W x 18" D …"
type input "Ea."
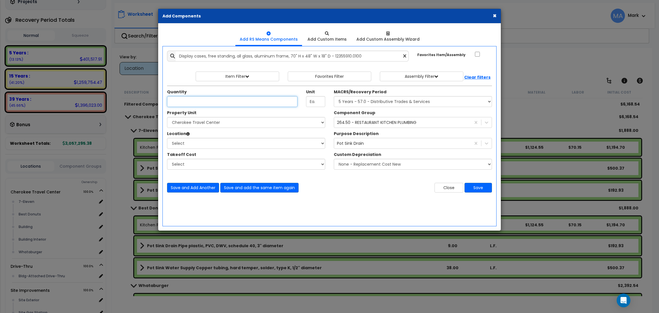
scroll to position [0, 0]
type input "1"
click at [186, 125] on select "Select Cherokee Travel Center Drive-Thru Site Improvements" at bounding box center [246, 122] width 158 height 11
select select "168339"
click at [167, 117] on select "Select Cherokee Travel Center Drive-Thru Site Improvements" at bounding box center [246, 122] width 158 height 11
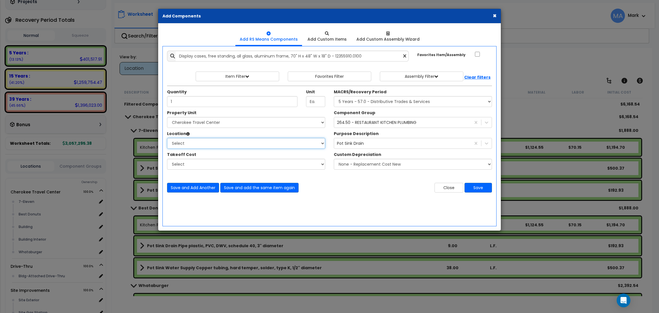
click at [196, 141] on select "Select 7-Eleven Best Donuts Building Building Interior Whataburger Add Addition…" at bounding box center [246, 143] width 158 height 11
select select "17965"
click at [167, 138] on select "Select 7-Eleven Best Donuts Building Building Interior Whataburger Add Addition…" at bounding box center [246, 143] width 158 height 11
click at [370, 100] on select "Select MACRS/Recovery Period 5 Years - 57.0 - Distributive Trades & Services 5 …" at bounding box center [413, 101] width 158 height 11
select select "3667"
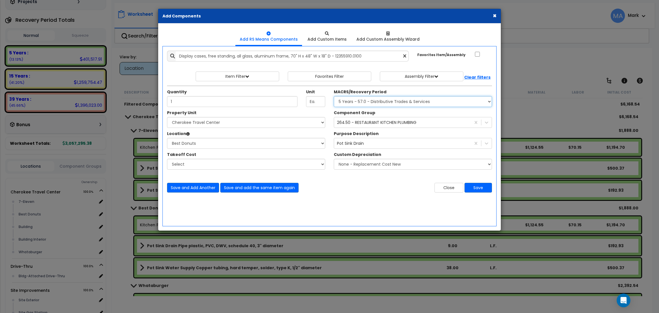
click at [334, 96] on select "Select MACRS/Recovery Period 5 Years - 57.0 - Distributive Trades & Services 5 …" at bounding box center [413, 101] width 158 height 11
click at [386, 124] on div "264.50 - RESTAURANT KITCHEN PLUMBING" at bounding box center [376, 122] width 79 height 6
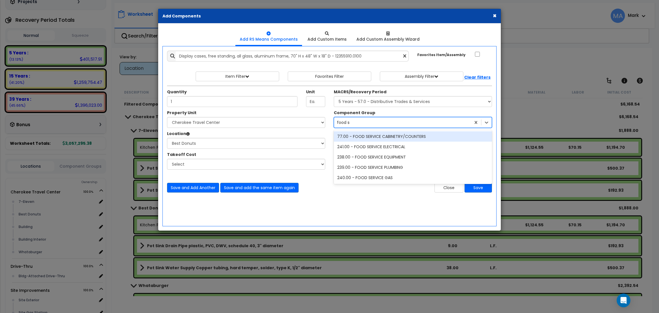
type input "food ser"
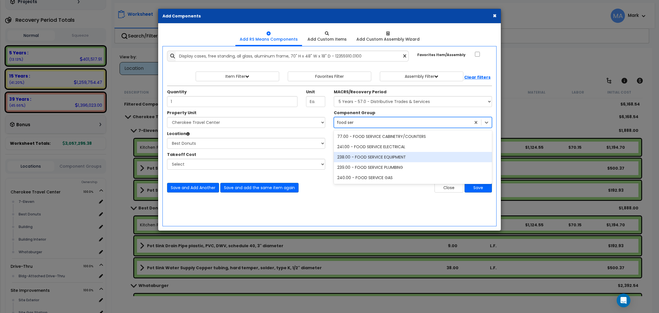
click at [407, 161] on div "238.00 - FOOD SERVICE EQUIPMENT" at bounding box center [413, 157] width 158 height 10
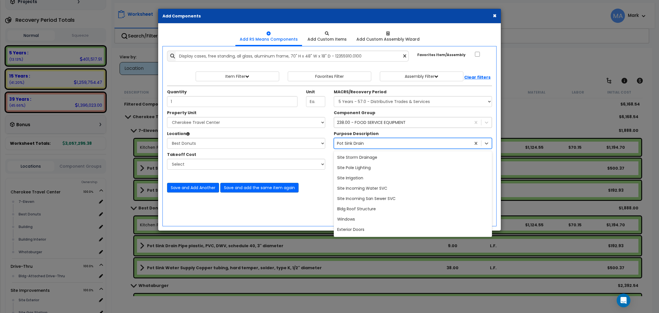
click at [407, 146] on div "Pot Sink Drain" at bounding box center [402, 143] width 137 height 9
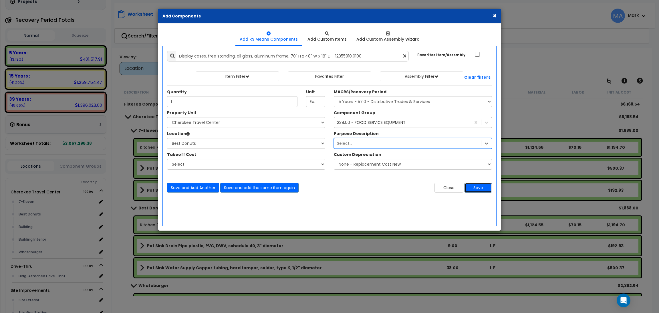
click at [480, 189] on button "Save" at bounding box center [477, 188] width 27 height 10
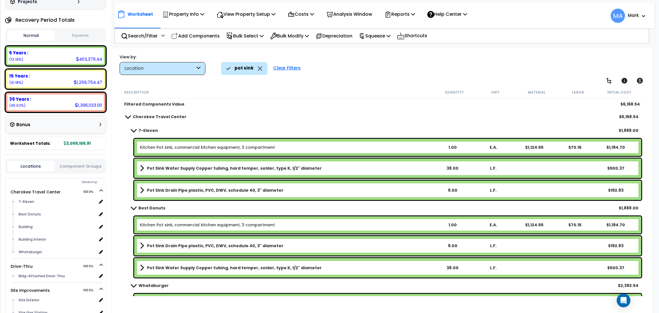
click at [258, 68] on icon at bounding box center [260, 68] width 5 height 4
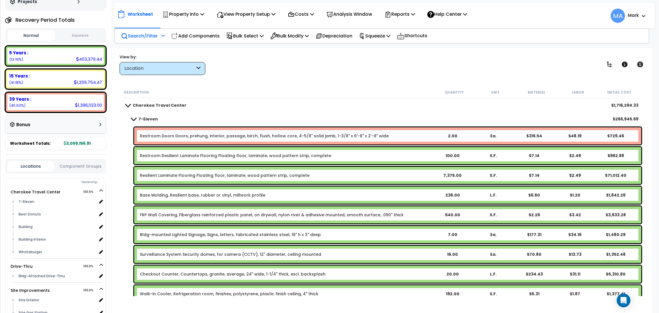
click at [158, 33] on div "Search/Filter Additional Search / Filter" at bounding box center [143, 35] width 44 height 13
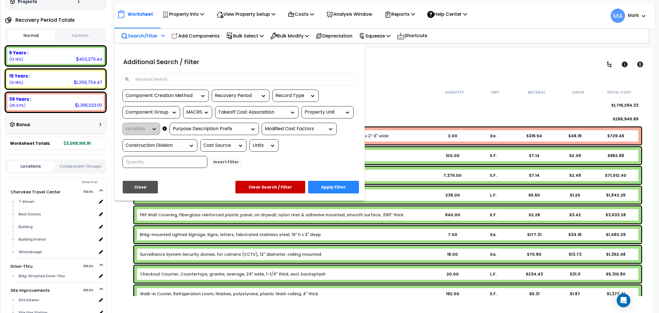
click at [175, 81] on input at bounding box center [243, 79] width 222 height 9
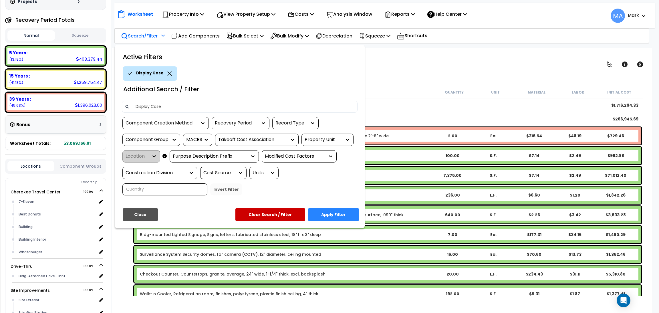
type input "Display Case"
click at [342, 211] on button "Apply Filter" at bounding box center [333, 214] width 51 height 13
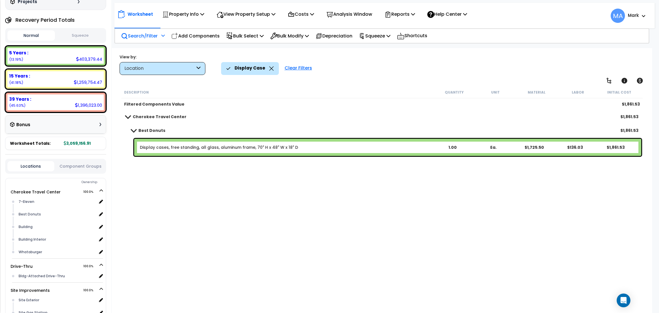
drag, startPoint x: 297, startPoint y: 147, endPoint x: 175, endPoint y: 151, distance: 121.8
click at [201, 150] on div "Display cases, free standing, all glass, aluminum frame, 70" H x 48" W x 18" D …" at bounding box center [387, 147] width 507 height 17
drag, startPoint x: 295, startPoint y: 149, endPoint x: 291, endPoint y: 145, distance: 6.1
click at [276, 149] on b "Display cases, free standing, all glass, aluminum frame, 70" H x 48" W x 18" D" at bounding box center [286, 147] width 292 height 6
drag, startPoint x: 291, startPoint y: 146, endPoint x: 201, endPoint y: 152, distance: 89.7
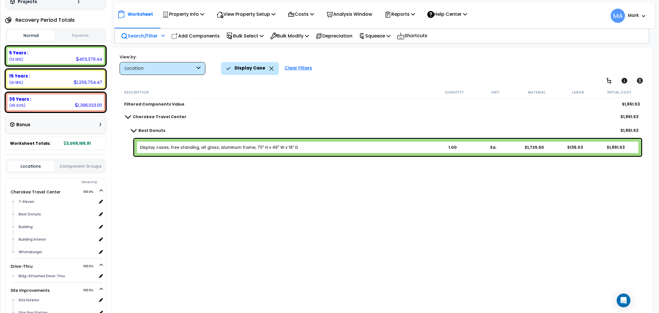
click at [251, 153] on div "Display cases, free standing, all glass, aluminum frame, 70" H x 48" W x 18" D …" at bounding box center [387, 147] width 507 height 17
drag, startPoint x: 139, startPoint y: 147, endPoint x: 154, endPoint y: 152, distance: 16.5
click at [154, 152] on div "Display cases, free standing, all glass, aluminum frame, 70" H x 48" W x 18" D …" at bounding box center [387, 147] width 507 height 17
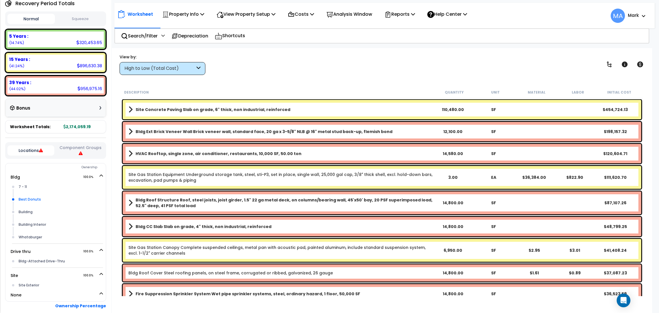
scroll to position [82, 0]
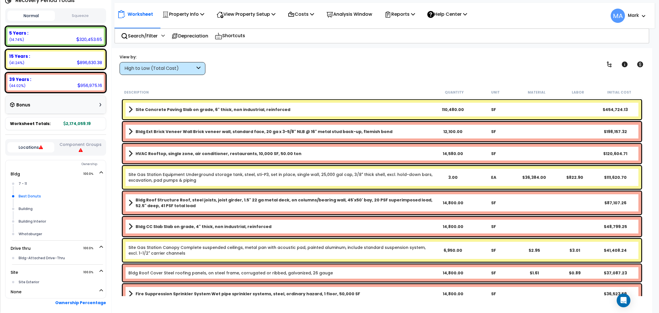
click at [37, 197] on div "Best Donuts" at bounding box center [60, 196] width 86 height 7
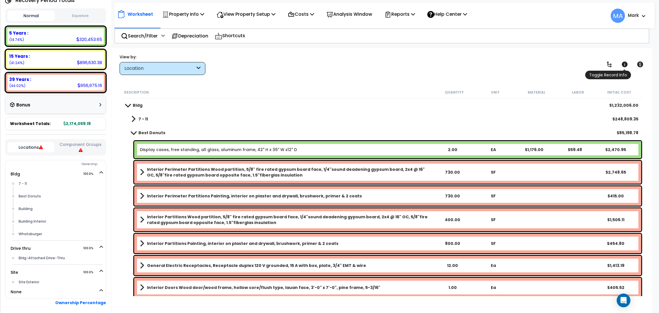
click at [626, 65] on icon at bounding box center [624, 64] width 6 height 6
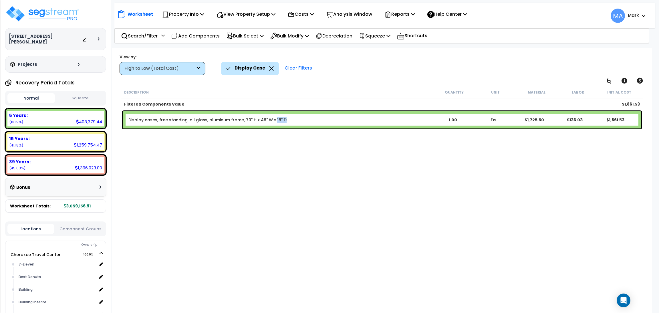
drag, startPoint x: 284, startPoint y: 120, endPoint x: 270, endPoint y: 123, distance: 13.7
click at [270, 123] on div "Display cases, free standing, all glass, aluminum frame, 70" H x 48" W x 18" D …" at bounding box center [382, 119] width 518 height 17
click at [287, 152] on div "Description Quantity Unit Material Labor Initial Cost Filtered Components Value…" at bounding box center [381, 190] width 523 height 209
drag, startPoint x: 280, startPoint y: 119, endPoint x: 123, endPoint y: 121, distance: 157.2
click at [123, 121] on div "Display cases, free standing, all glass, aluminum frame, 70" H x 48" W x 18" D …" at bounding box center [382, 119] width 518 height 17
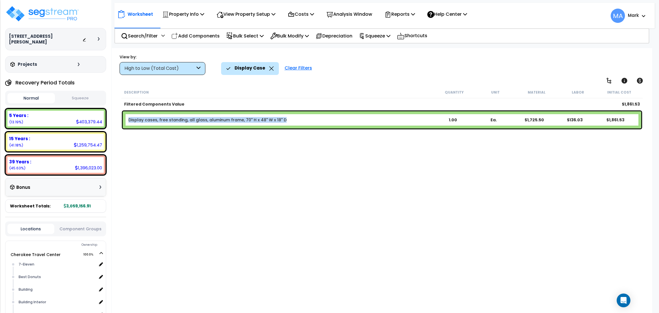
copy link "Display cases, free standing, all glass, aluminum frame, 70" H x 48" W x 18" D"
click at [269, 69] on icon at bounding box center [271, 68] width 4 height 4
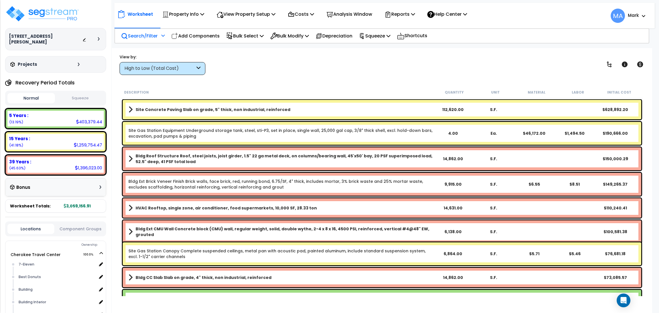
click at [143, 38] on p "Search/Filter" at bounding box center [139, 36] width 37 height 8
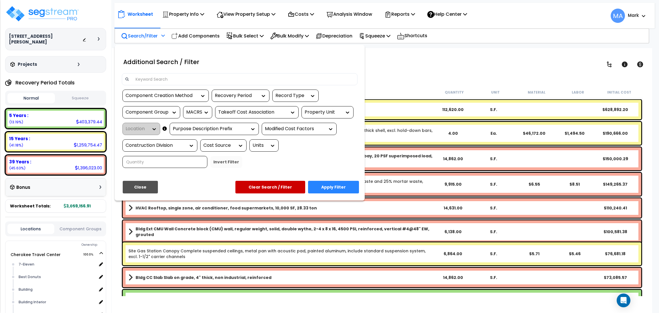
click at [168, 76] on input at bounding box center [243, 79] width 222 height 9
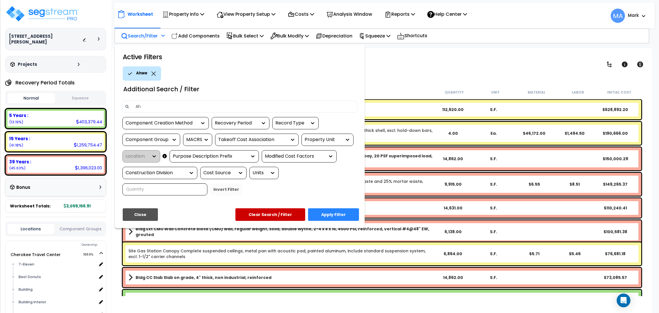
type input "A"
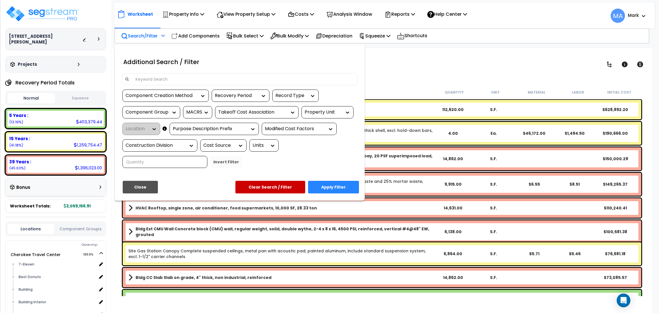
type input "s"
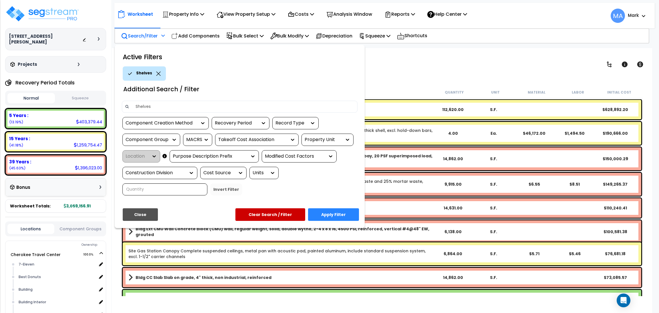
type input "Shelves"
click at [338, 210] on button "Apply Filter" at bounding box center [333, 214] width 51 height 13
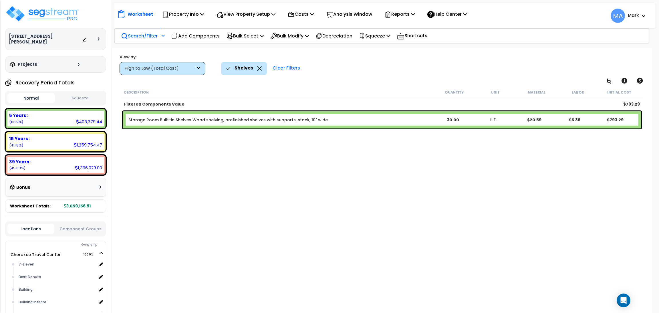
click at [266, 121] on link "Storage Room Built-in Shelves Wood shelving, prefinished shelves with supports,…" at bounding box center [227, 120] width 199 height 6
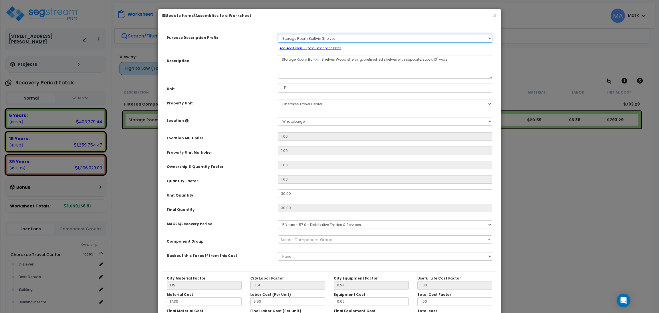
click at [342, 38] on select "Select A New Purpose Descrip A/V System A/V System Equipment A/V System Equipme…" at bounding box center [385, 38] width 214 height 9
select select "13811"
click at [319, 26] on div "Purpose Description Prefix Select A New Purpose Descrip A/V System A/V System E…" at bounding box center [329, 192] width 342 height 338
click at [296, 57] on textarea "Storage Room Built-in Shelves Wood shelving, prefinished shelves with supports,…" at bounding box center [385, 67] width 214 height 24
click at [300, 39] on select "Select A New Purpose Descrip A/V System A/V System Equipment A/V System Equipme…" at bounding box center [385, 38] width 214 height 9
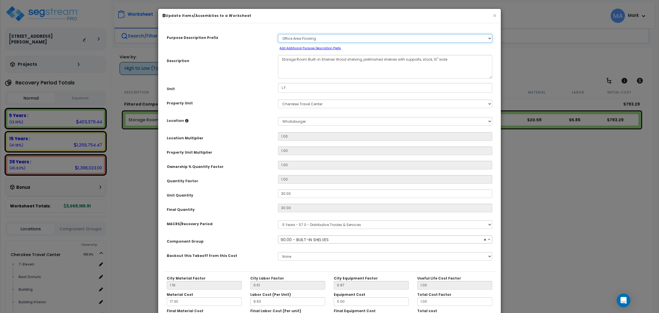
click at [331, 38] on select "Select A New Purpose Descrip A/V System A/V System Equipment A/V System Equipme…" at bounding box center [385, 38] width 214 height 9
select select "63168"
drag, startPoint x: 537, startPoint y: 41, endPoint x: 522, endPoint y: 35, distance: 16.6
click at [537, 41] on div "× Update Items/Assemblies to a Worksheet Purpose Description Prefix Select A Ne…" at bounding box center [329, 156] width 659 height 313
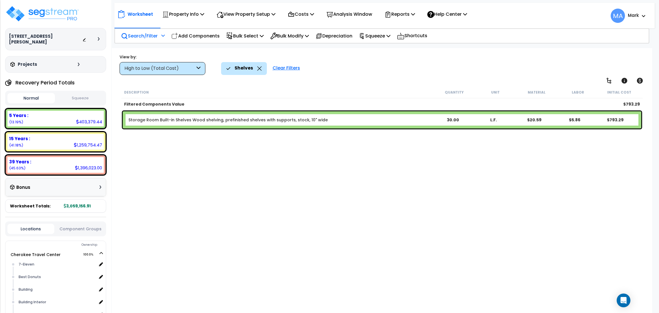
click at [258, 67] on icon at bounding box center [259, 68] width 5 height 4
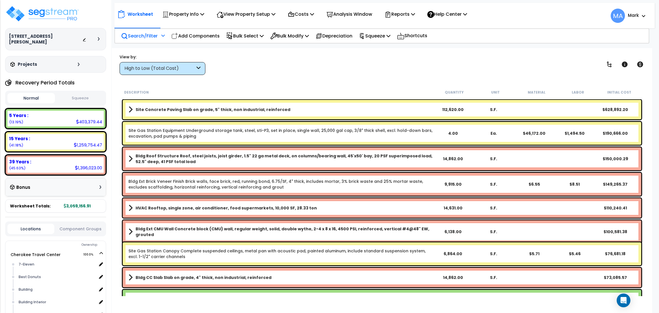
click at [185, 70] on div "High to Low (Total Cost)" at bounding box center [159, 68] width 71 height 7
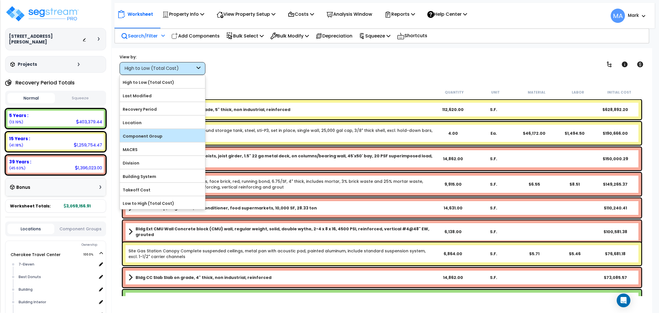
click at [158, 134] on label "Component Group" at bounding box center [162, 136] width 85 height 9
click at [0, 0] on input "Component Group" at bounding box center [0, 0] width 0 height 0
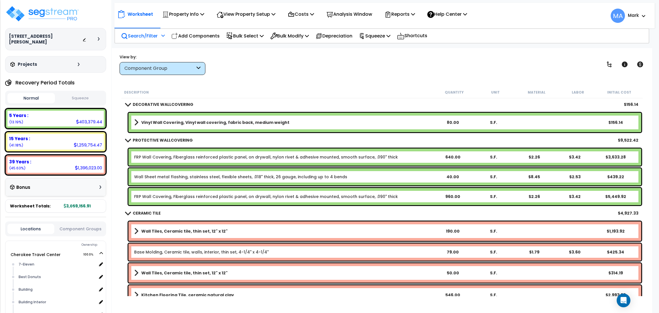
scroll to position [1972, 0]
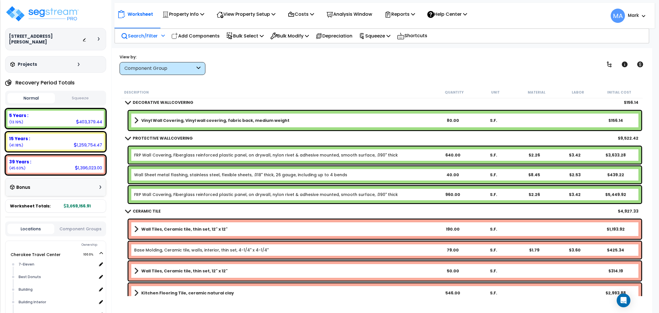
click at [155, 35] on p "Search/Filter" at bounding box center [139, 36] width 37 height 8
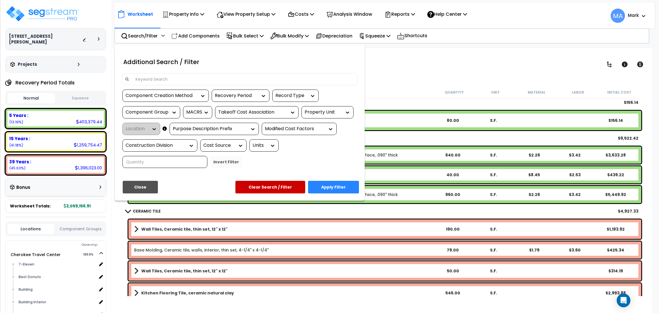
click at [166, 81] on input at bounding box center [243, 79] width 222 height 9
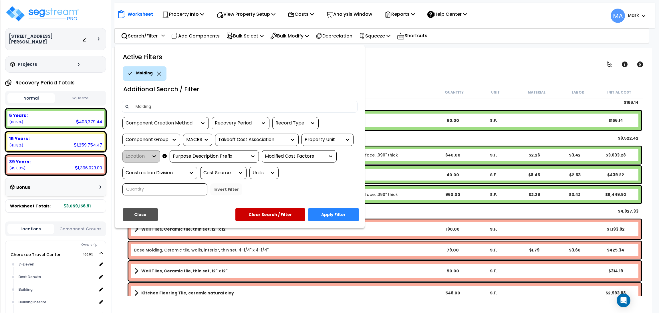
type input "Molding"
click at [347, 213] on button "Apply Filter" at bounding box center [333, 214] width 51 height 13
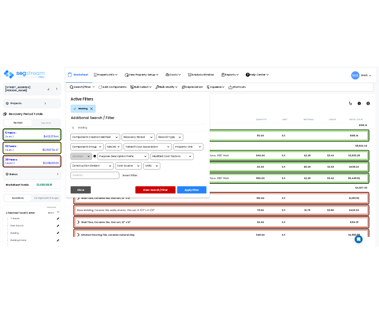
scroll to position [0, 0]
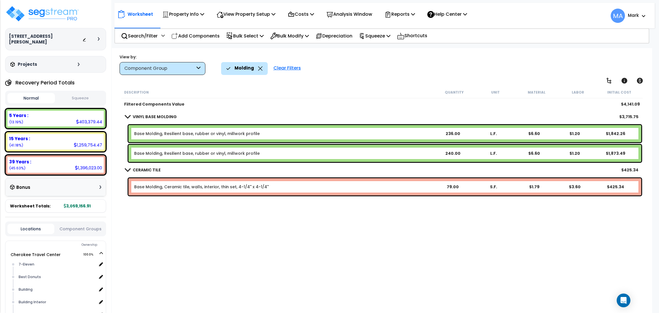
click at [260, 69] on icon at bounding box center [260, 68] width 5 height 4
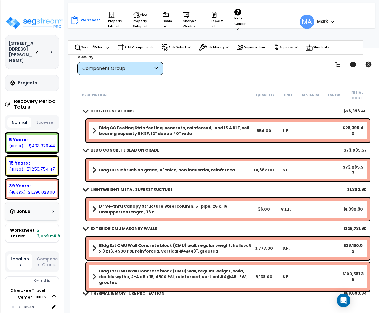
click at [126, 69] on div "Component Group" at bounding box center [117, 68] width 71 height 7
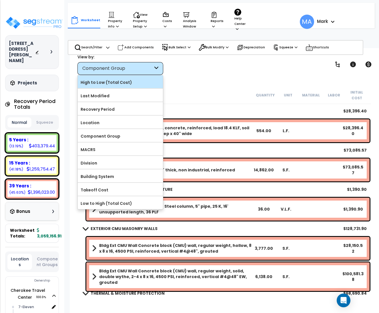
click at [105, 85] on label "High to Low (Total Cost)" at bounding box center [120, 82] width 85 height 9
click at [0, 0] on input "High to Low (Total Cost)" at bounding box center [0, 0] width 0 height 0
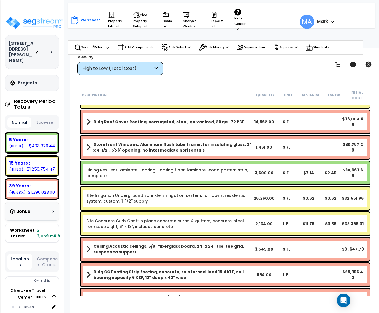
scroll to position [386, 0]
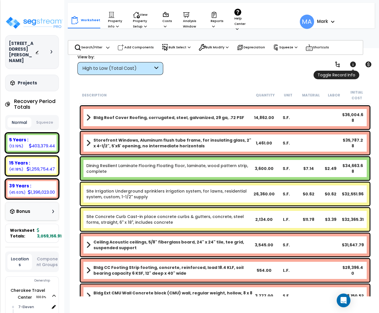
click at [352, 71] on span "Toggle Record Info" at bounding box center [337, 75] width 46 height 9
click at [352, 63] on icon at bounding box center [353, 64] width 6 height 6
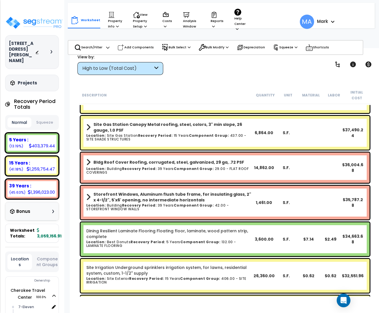
scroll to position [428, 0]
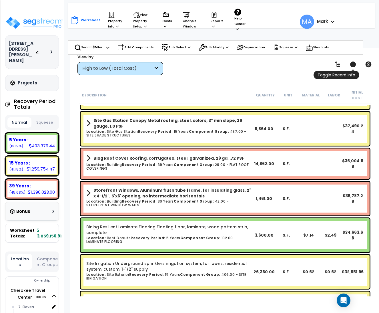
click at [352, 64] on icon at bounding box center [353, 64] width 6 height 6
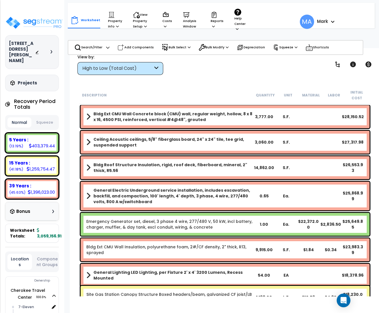
scroll to position [600, 0]
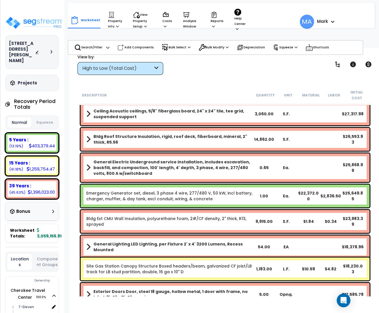
click at [161, 67] on div "High to Low (Total Cost)" at bounding box center [120, 68] width 86 height 13
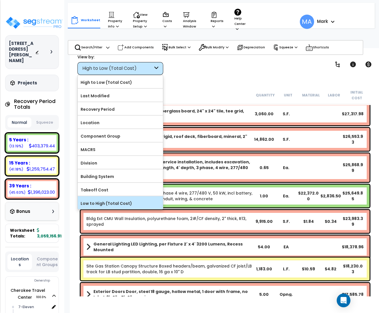
click at [135, 199] on div "Low to High (Total Cost)" at bounding box center [120, 202] width 85 height 13
click at [120, 202] on label "Low to High (Total Cost)" at bounding box center [120, 203] width 85 height 9
click at [0, 0] on input "Low to High (Total Cost)" at bounding box center [0, 0] width 0 height 0
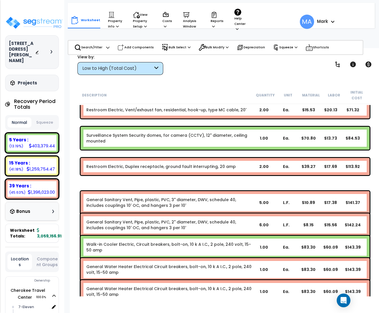
scroll to position [0, 0]
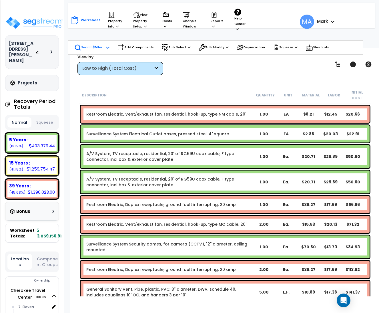
click at [105, 45] on div at bounding box center [107, 49] width 5 height 9
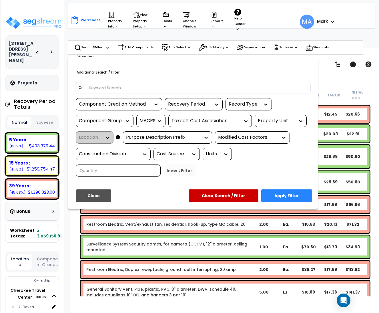
click at [193, 100] on div "Recovery Period" at bounding box center [194, 104] width 58 height 12
click at [195, 106] on div "Recovery Period" at bounding box center [189, 104] width 43 height 7
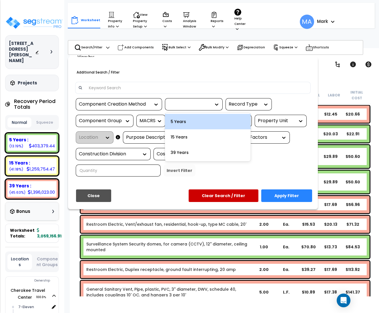
click at [191, 124] on div "5 Years" at bounding box center [208, 121] width 86 height 15
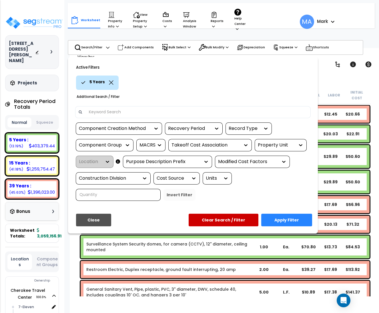
click at [280, 220] on button "Apply Filter" at bounding box center [286, 219] width 51 height 13
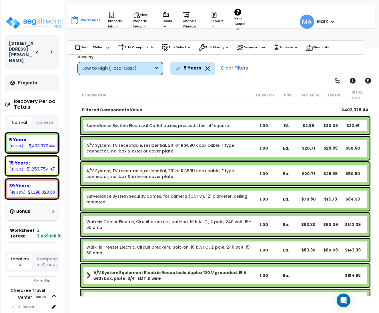
click at [149, 67] on div "Low to High (Total Cost)" at bounding box center [117, 68] width 71 height 7
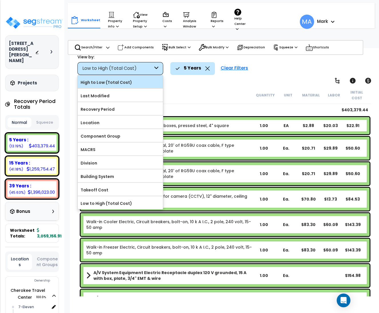
click at [118, 85] on label "High to Low (Total Cost)" at bounding box center [120, 82] width 85 height 9
click at [0, 0] on input "High to Low (Total Cost)" at bounding box center [0, 0] width 0 height 0
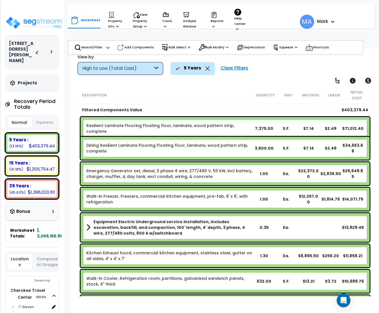
click at [202, 143] on link "Dining Resilient Laminate Flooring Floating floor, laminate, wood pattern strip…" at bounding box center [169, 147] width 167 height 11
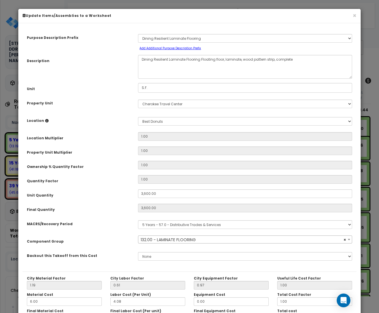
select select "15704"
click at [356, 13] on button "×" at bounding box center [355, 16] width 4 height 6
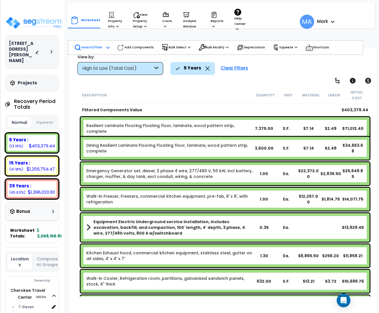
click at [95, 45] on p "Search/Filter" at bounding box center [88, 47] width 28 height 7
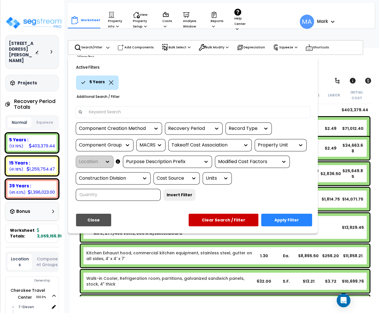
click at [104, 109] on input at bounding box center [196, 112] width 222 height 9
type input "Gas"
click at [111, 82] on icon at bounding box center [111, 82] width 5 height 4
click at [278, 220] on button "Apply Filter" at bounding box center [286, 219] width 51 height 13
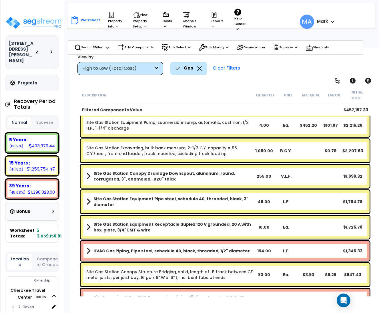
scroll to position [557, 0]
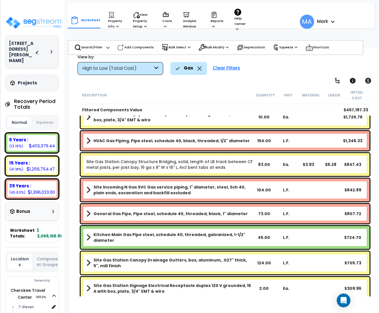
click at [200, 71] on div "Gas" at bounding box center [188, 68] width 26 height 13
click at [199, 69] on icon at bounding box center [199, 68] width 5 height 4
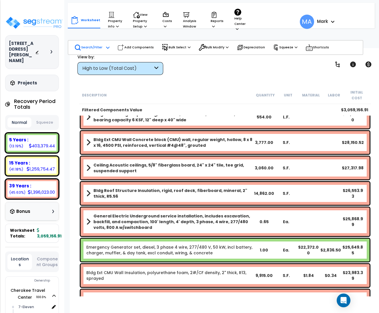
click at [102, 48] on div "Search/Filter Additional Search / Filter" at bounding box center [91, 47] width 35 height 13
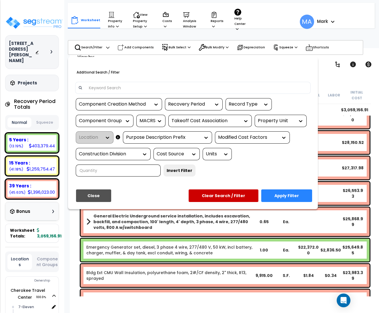
click at [122, 91] on input at bounding box center [196, 87] width 222 height 9
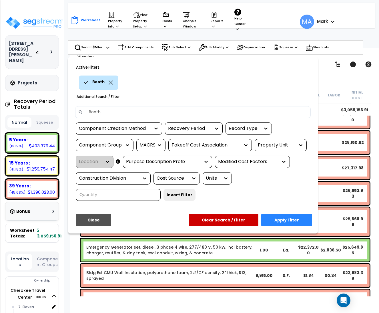
type input "Booth"
click at [287, 216] on button "Apply Filter" at bounding box center [286, 219] width 51 height 13
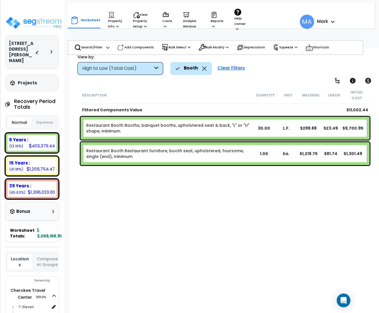
scroll to position [0, 0]
click at [205, 70] on icon at bounding box center [204, 68] width 5 height 4
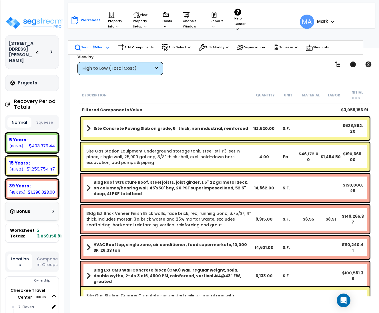
click at [97, 48] on p "Search/Filter" at bounding box center [88, 47] width 28 height 7
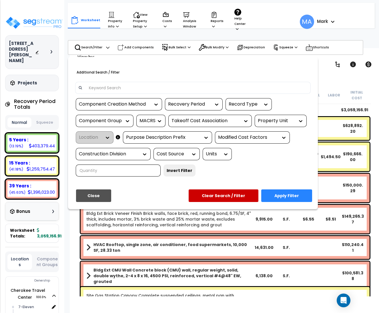
click at [109, 90] on input at bounding box center [196, 87] width 222 height 9
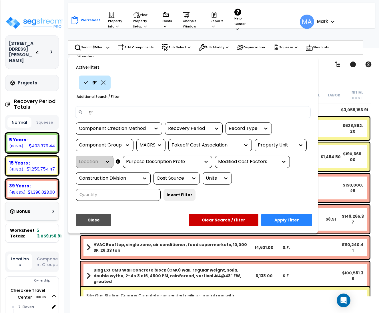
type input "g"
type input "drain"
click at [301, 220] on button "Apply Filter" at bounding box center [286, 219] width 51 height 13
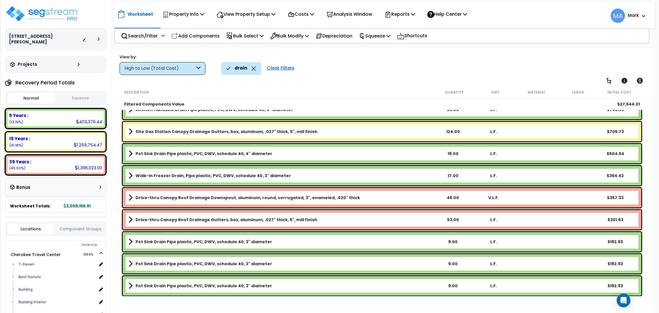
click at [285, 69] on div "Clear Filters" at bounding box center [280, 68] width 33 height 13
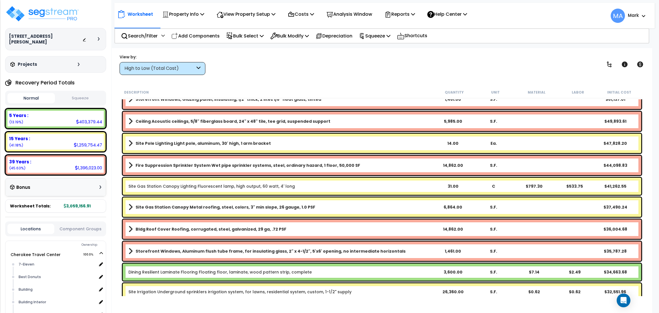
click at [194, 69] on div "High to Low (Total Cost)" at bounding box center [159, 68] width 71 height 7
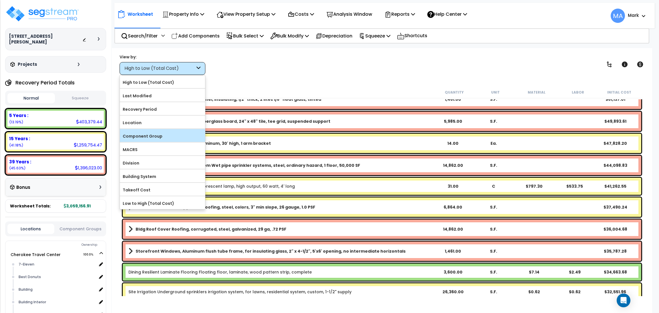
click at [176, 135] on label "Component Group" at bounding box center [162, 136] width 85 height 9
click at [0, 0] on input "Component Group" at bounding box center [0, 0] width 0 height 0
